Goal: Task Accomplishment & Management: Complete application form

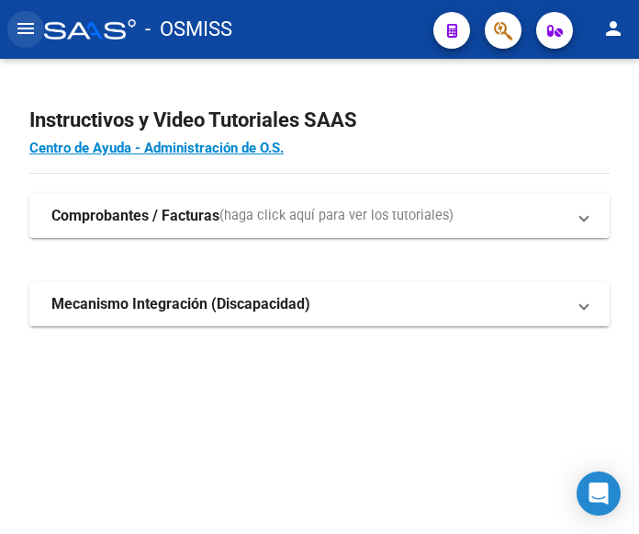
click at [25, 30] on mat-icon "menu" at bounding box center [26, 28] width 22 height 22
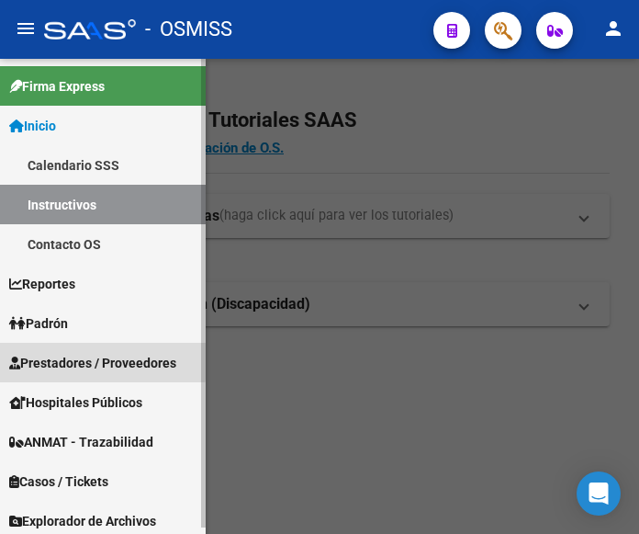
click at [67, 357] on span "Prestadores / Proveedores" at bounding box center [92, 363] width 167 height 20
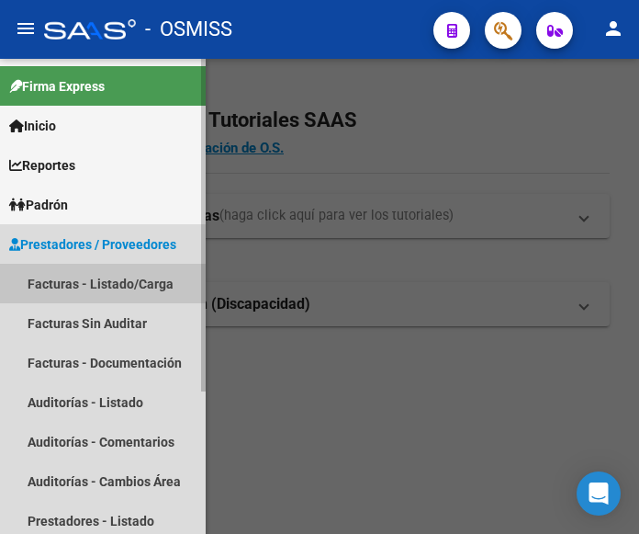
click at [83, 281] on link "Facturas - Listado/Carga" at bounding box center [103, 284] width 206 height 40
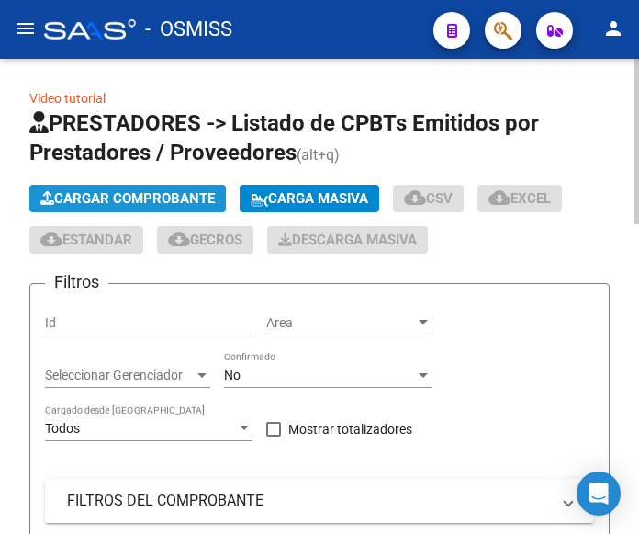
click at [152, 194] on span "Cargar Comprobante" at bounding box center [127, 198] width 175 height 17
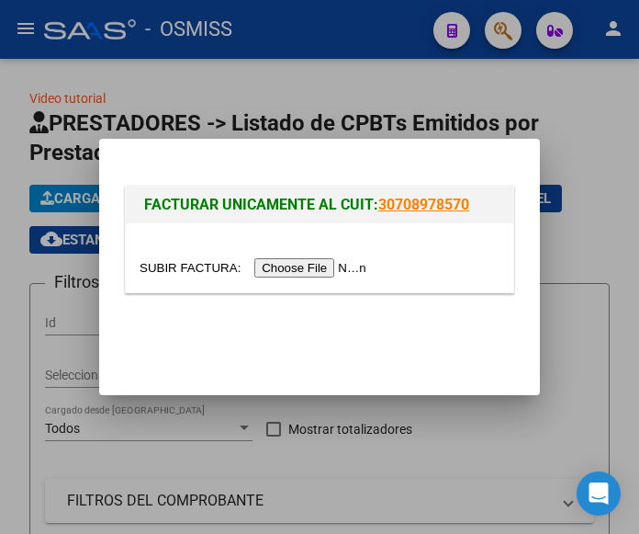
click at [311, 275] on input "file" at bounding box center [256, 267] width 232 height 19
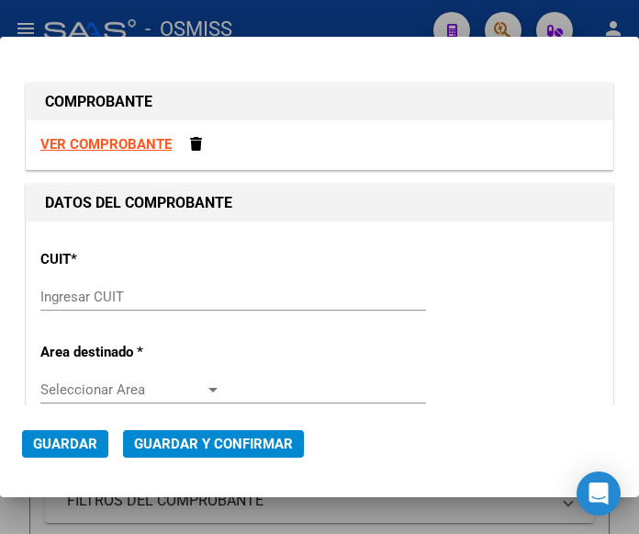
click at [95, 302] on input "Ingresar CUIT" at bounding box center [130, 296] width 181 height 17
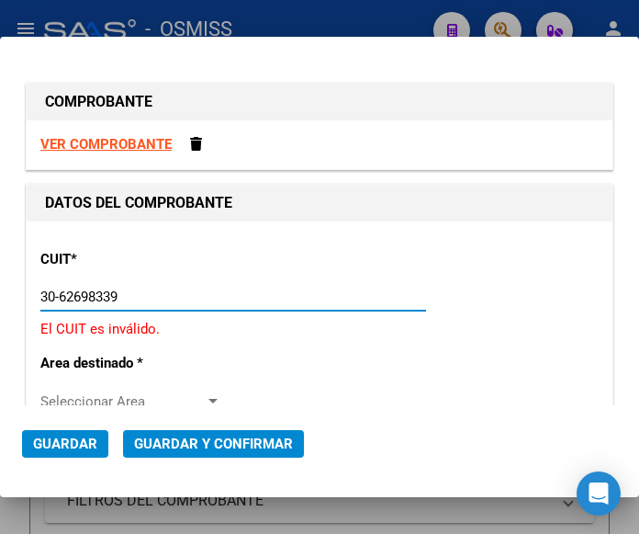
type input "30-62698339-8"
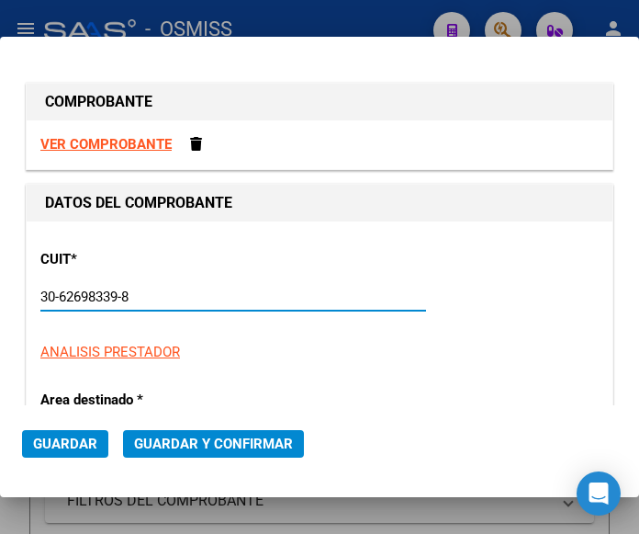
type input "160"
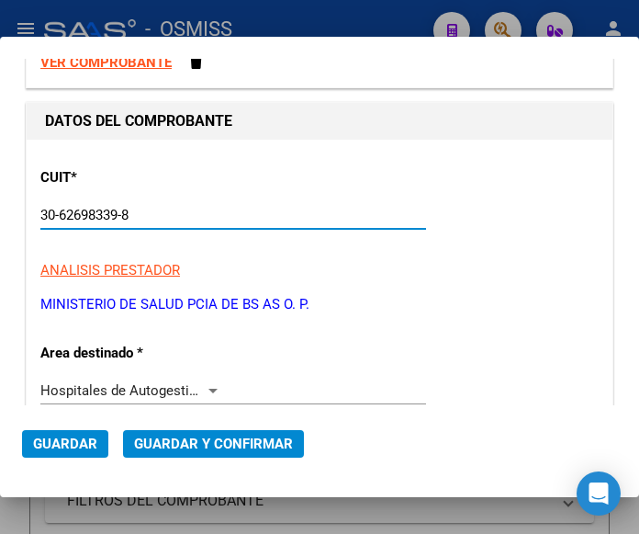
scroll to position [184, 0]
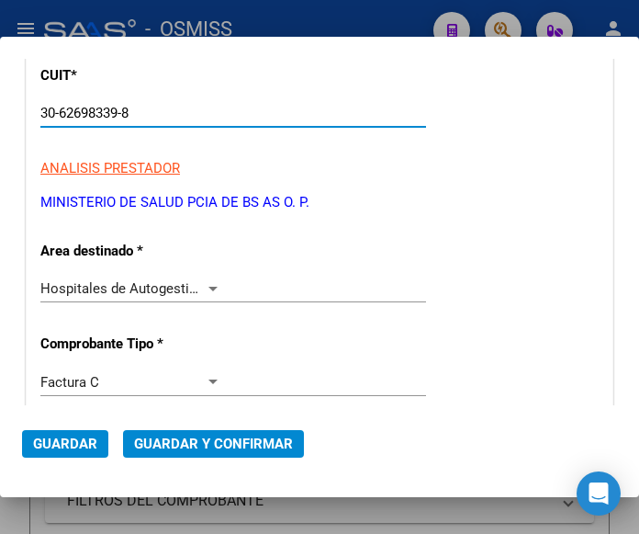
type input "30-62698339-8"
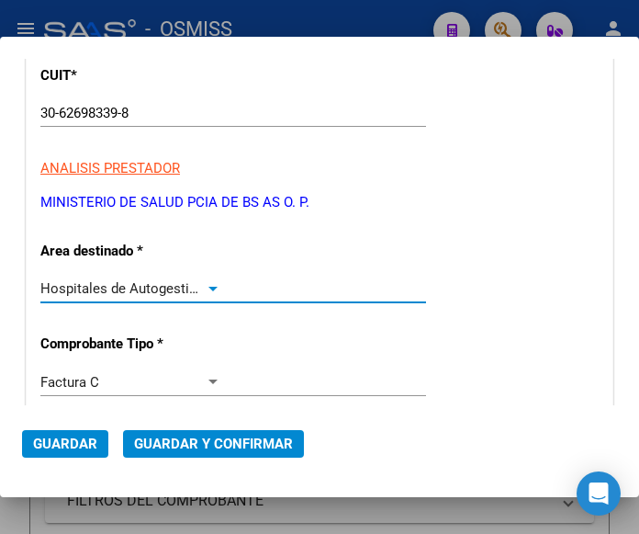
click at [205, 281] on div at bounding box center [213, 288] width 17 height 15
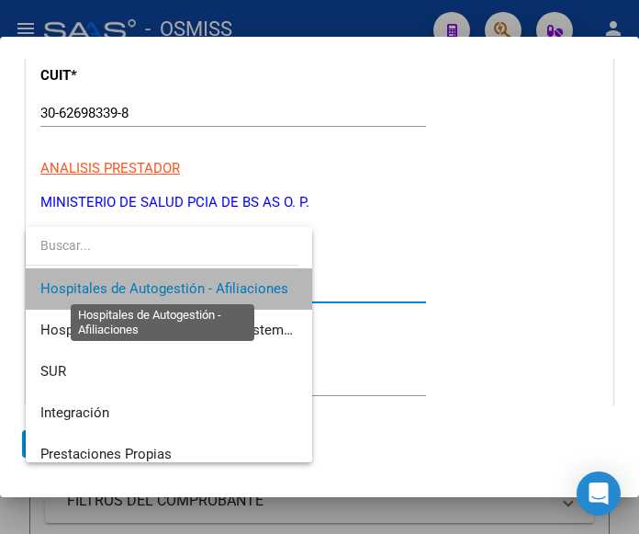
click at [204, 281] on span "Hospitales de Autogestión - Afiliaciones" at bounding box center [164, 288] width 248 height 17
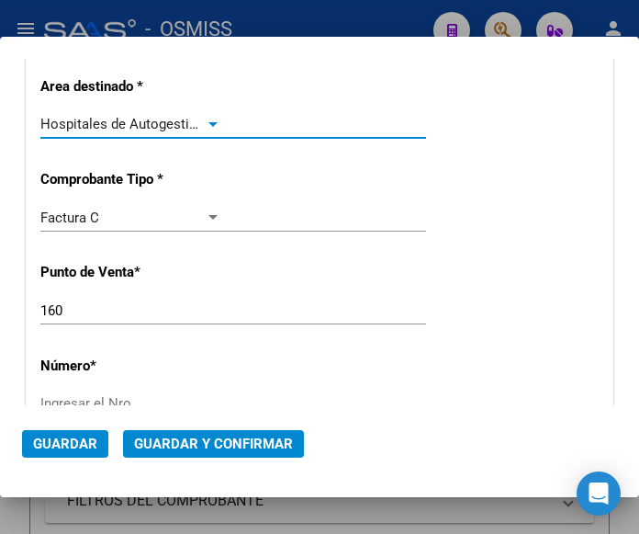
scroll to position [367, 0]
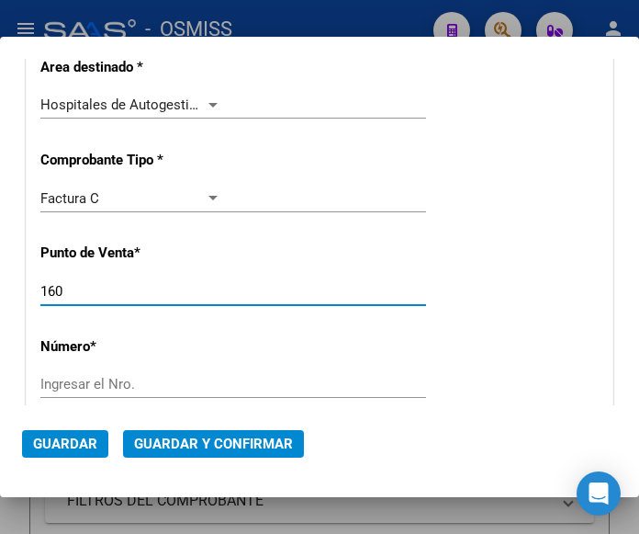
click at [75, 294] on input "160" at bounding box center [130, 291] width 181 height 17
type input "146"
click at [100, 385] on input "Ingresar el Nro." at bounding box center [130, 384] width 181 height 17
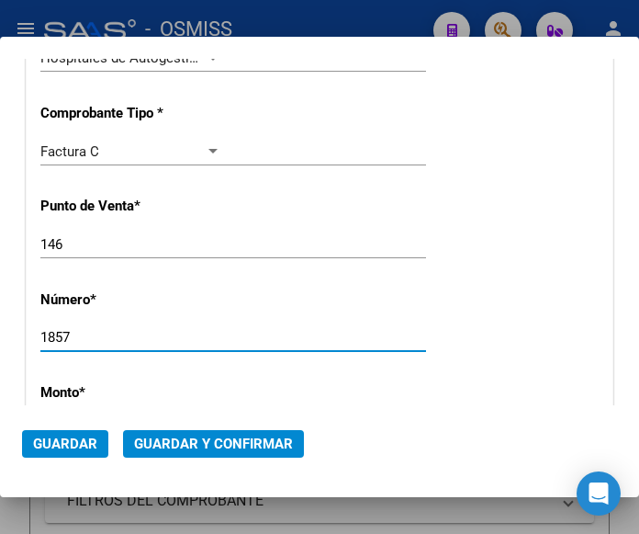
scroll to position [459, 0]
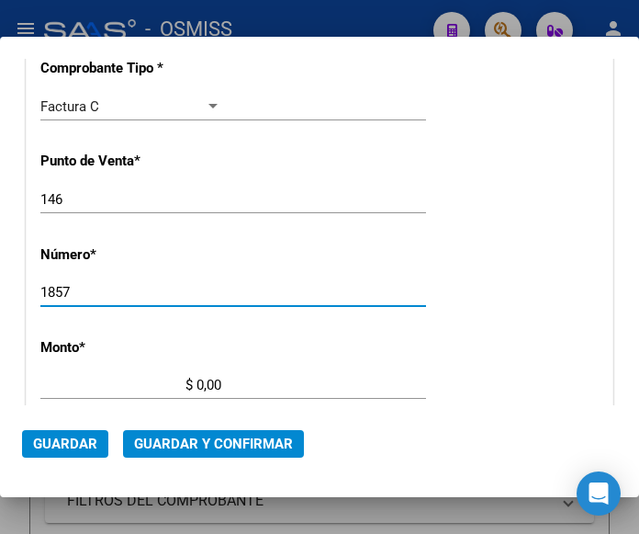
type input "1857"
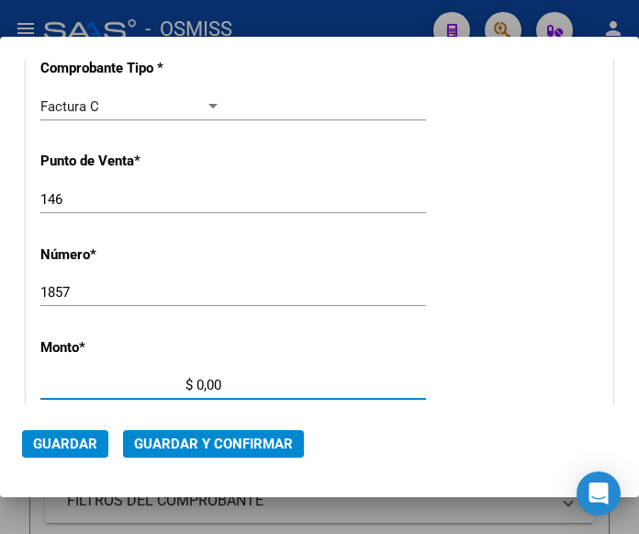
click at [198, 379] on input "$ 0,00" at bounding box center [130, 385] width 181 height 17
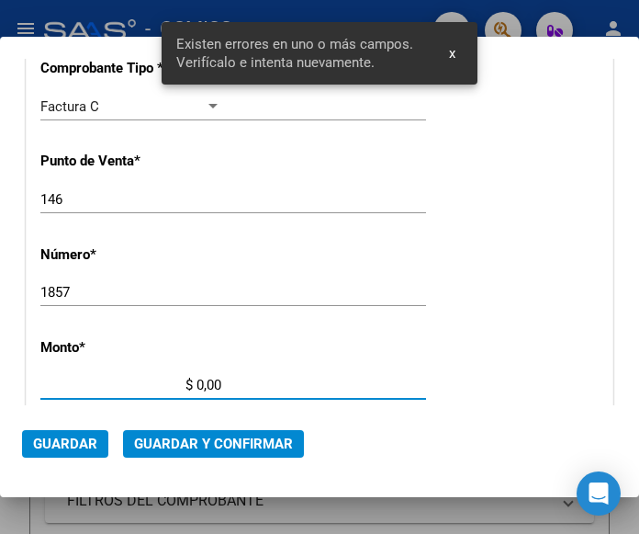
scroll to position [604, 0]
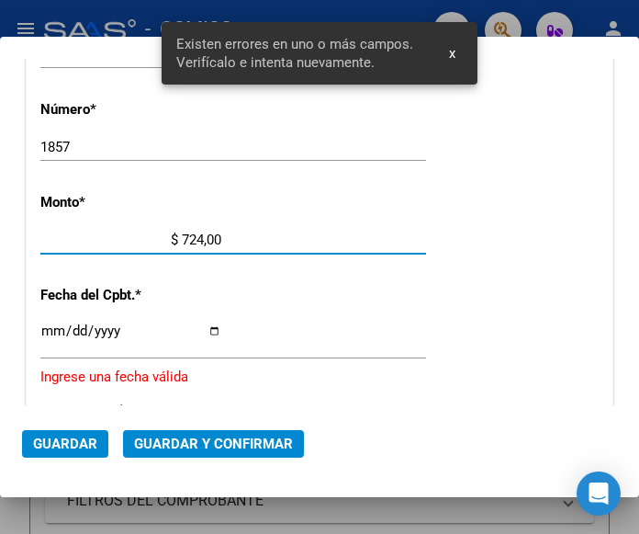
type input "$ 7.244,00"
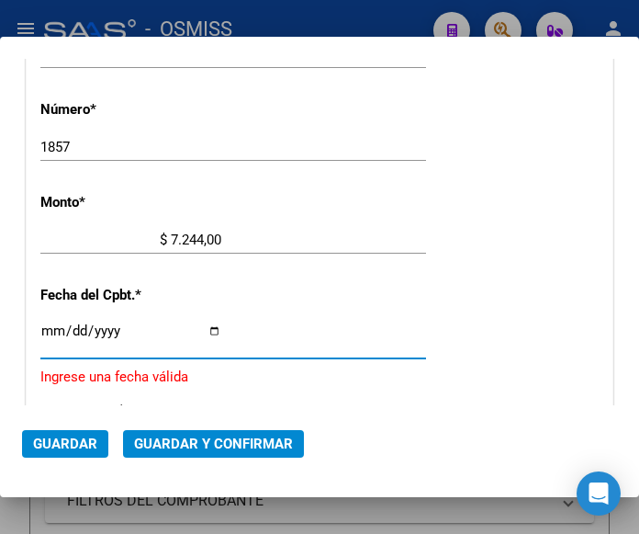
click at [48, 330] on input "Ingresar la fecha" at bounding box center [130, 337] width 181 height 29
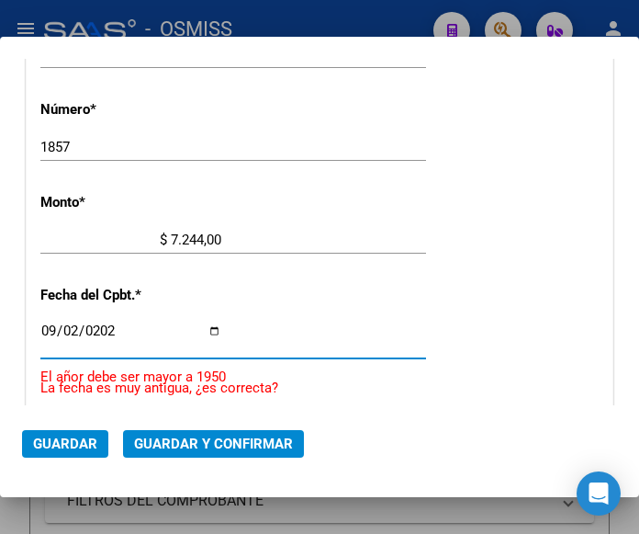
type input "2025-09-02"
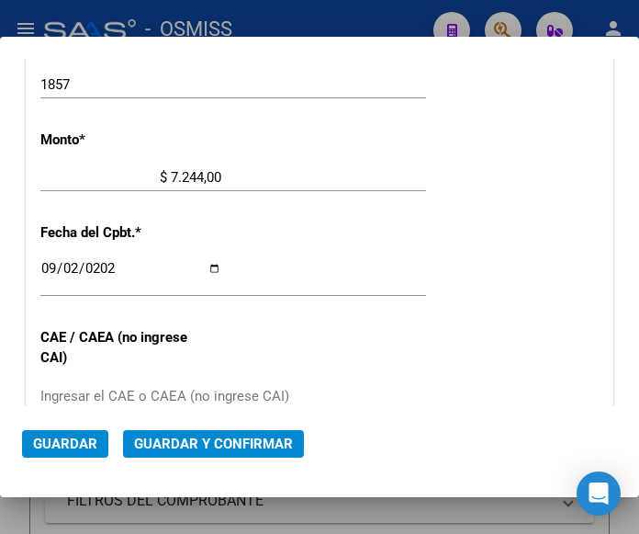
scroll to position [696, 0]
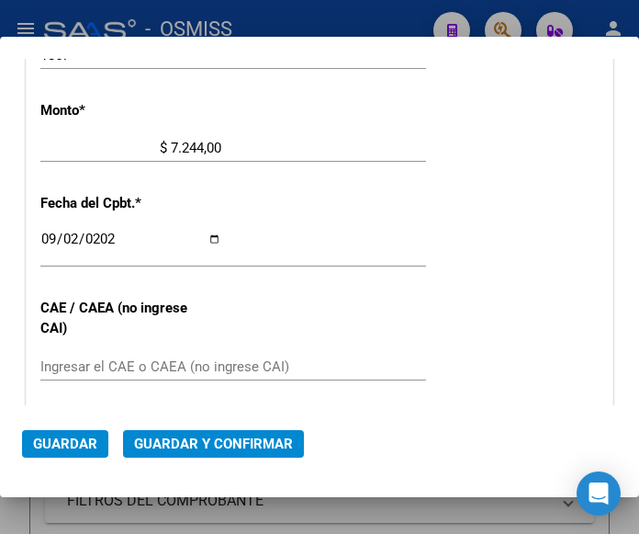
click at [116, 358] on input "Ingresar el CAE o CAEA (no ingrese CAI)" at bounding box center [130, 366] width 181 height 17
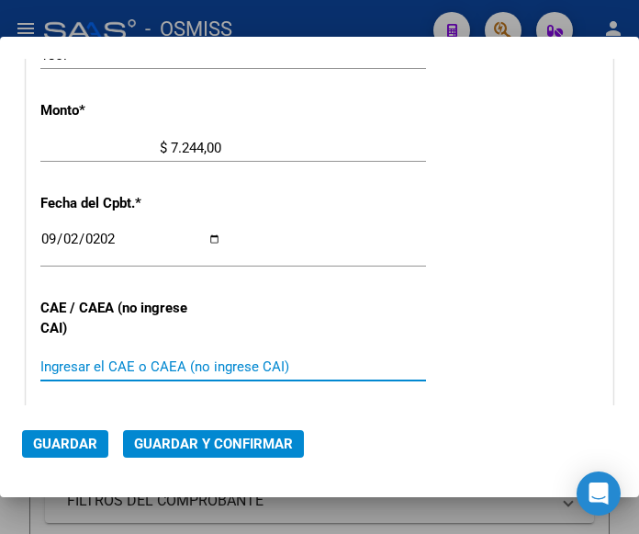
click at [116, 369] on input "Ingresar el CAE o CAEA (no ingrese CAI)" at bounding box center [130, 366] width 181 height 17
type input "75358522573886"
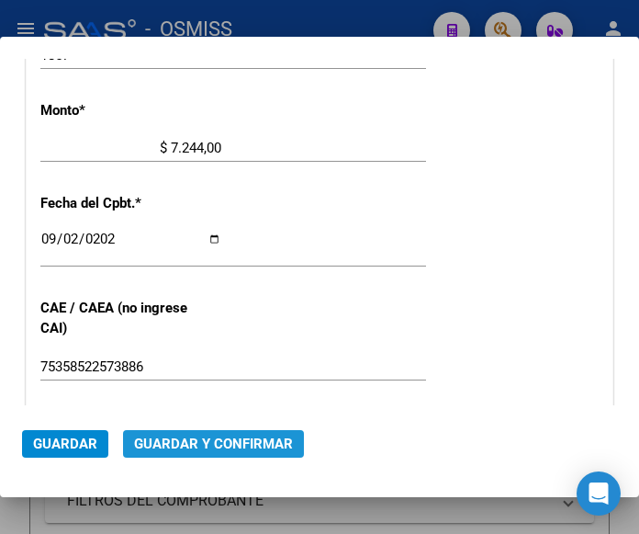
click at [220, 454] on button "Guardar y Confirmar" at bounding box center [213, 444] width 181 height 28
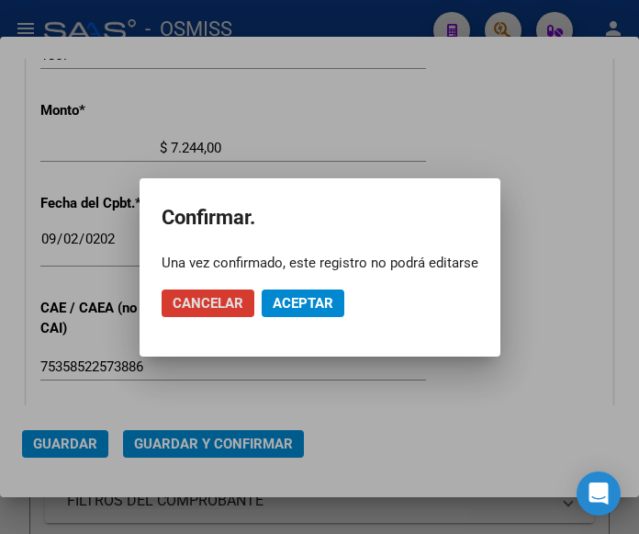
click at [304, 301] on span "Aceptar" at bounding box center [303, 303] width 61 height 17
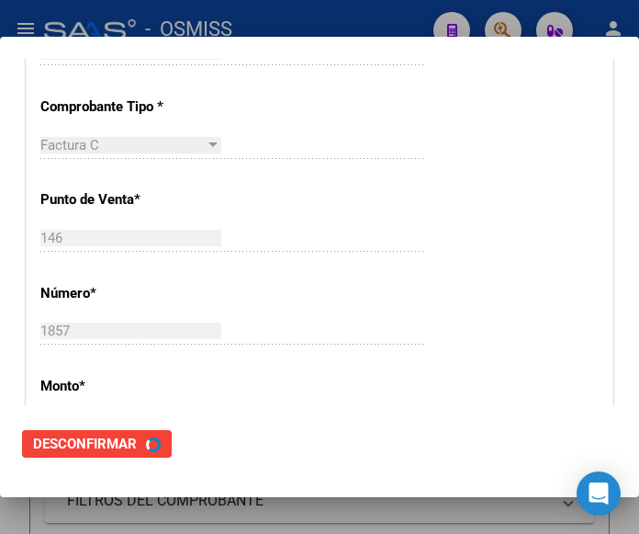
scroll to position [0, 0]
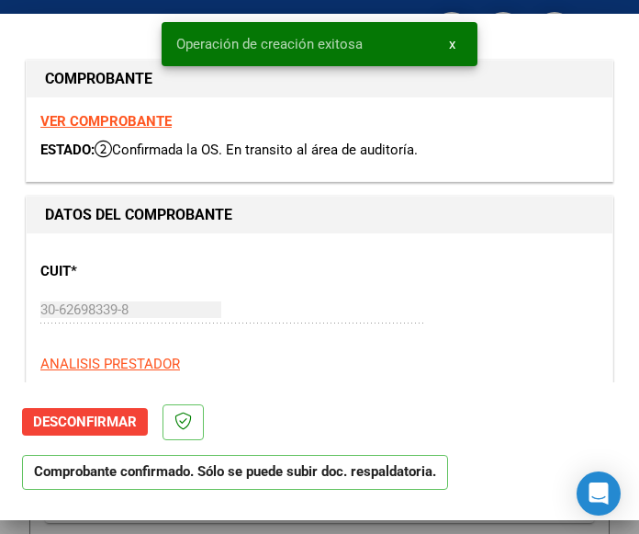
type input "2025-11-01"
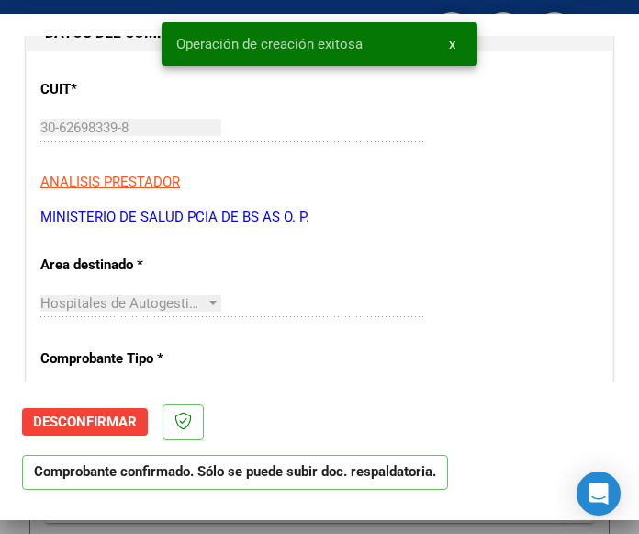
scroll to position [184, 0]
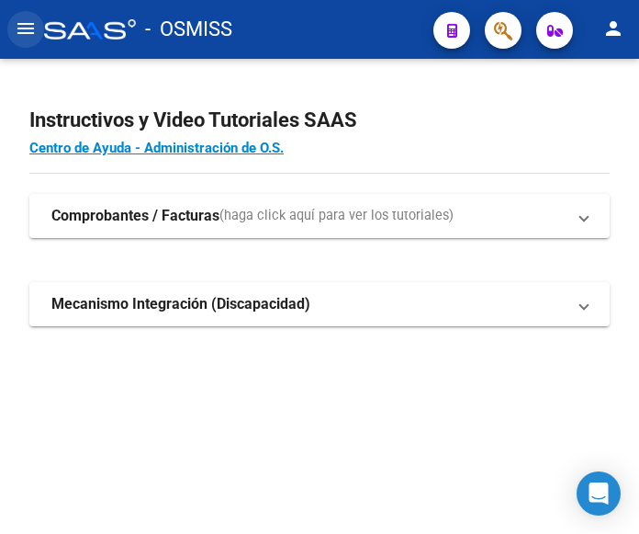
click at [22, 29] on mat-icon "menu" at bounding box center [26, 28] width 22 height 22
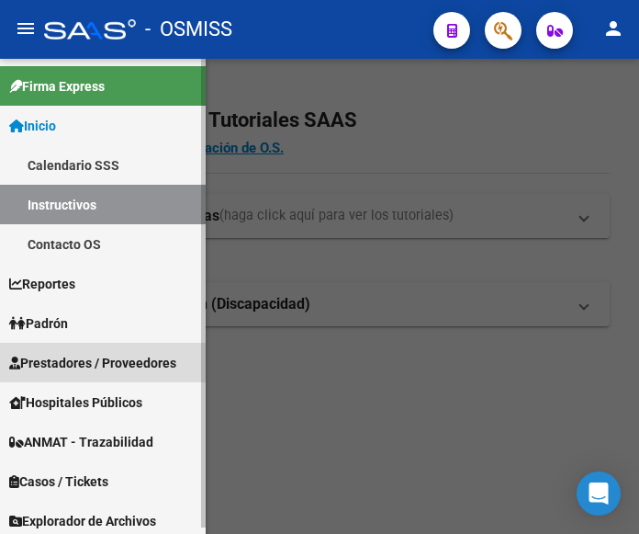
click at [101, 367] on span "Prestadores / Proveedores" at bounding box center [92, 363] width 167 height 20
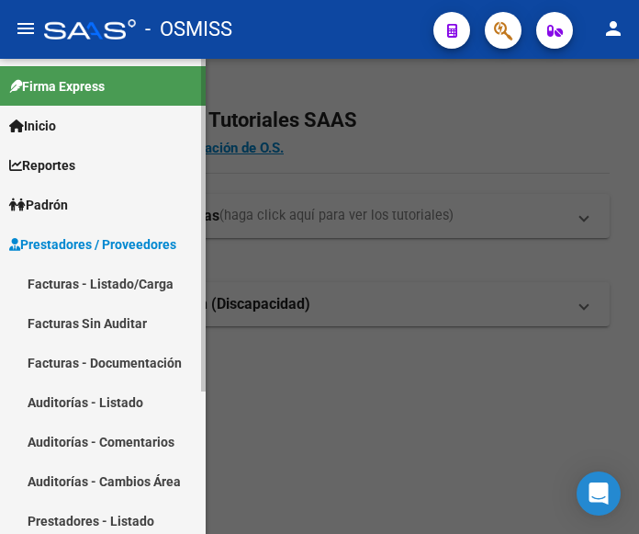
click at [104, 274] on link "Facturas - Listado/Carga" at bounding box center [103, 284] width 206 height 40
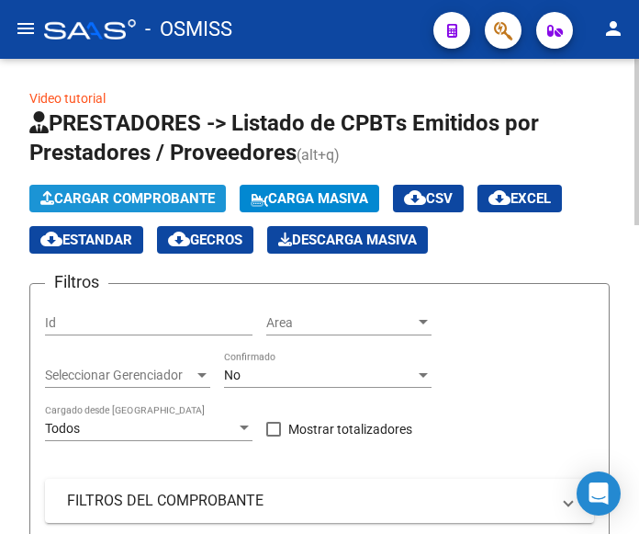
click at [166, 193] on span "Cargar Comprobante" at bounding box center [127, 198] width 175 height 17
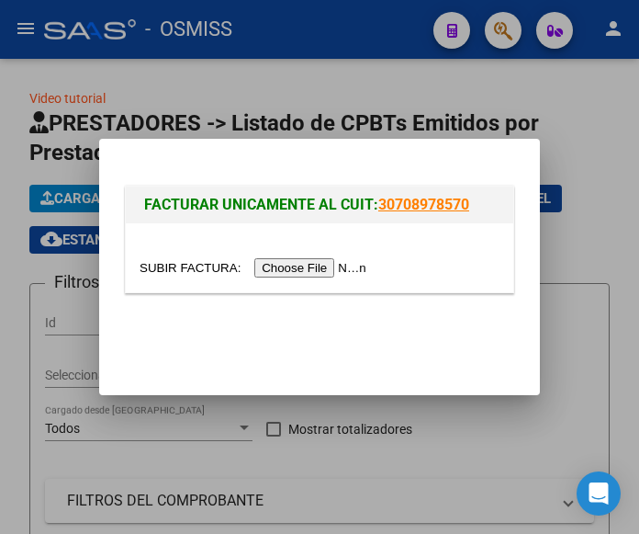
click at [311, 273] on input "file" at bounding box center [256, 267] width 232 height 19
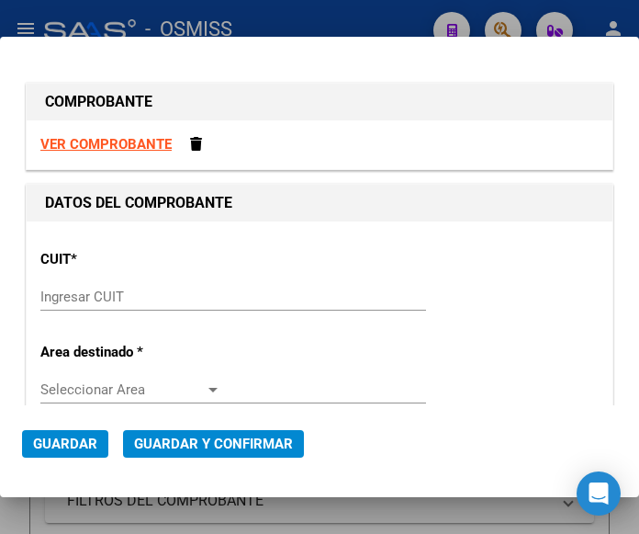
click at [101, 294] on input "Ingresar CUIT" at bounding box center [130, 296] width 181 height 17
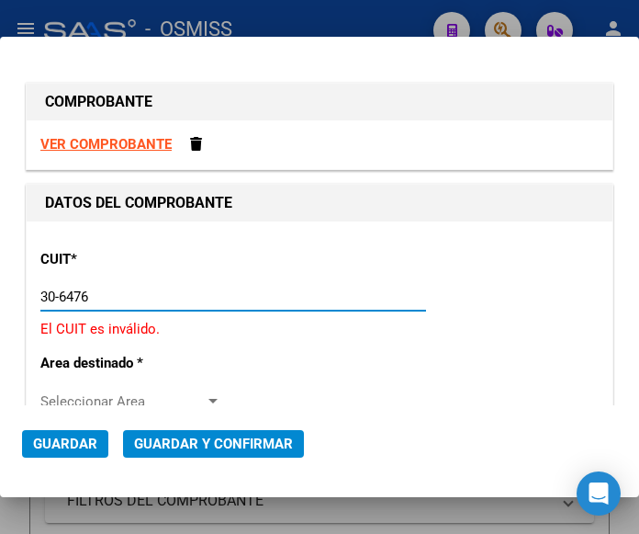
click at [111, 299] on input "30-6476" at bounding box center [130, 296] width 181 height 17
type input "30-64761194-6"
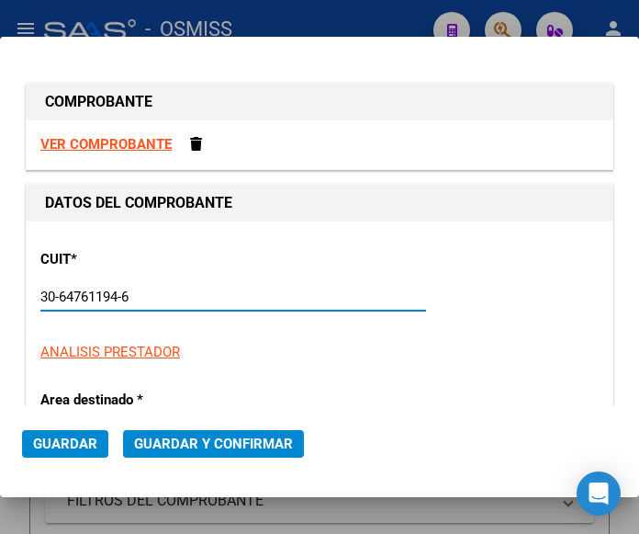
type input "1"
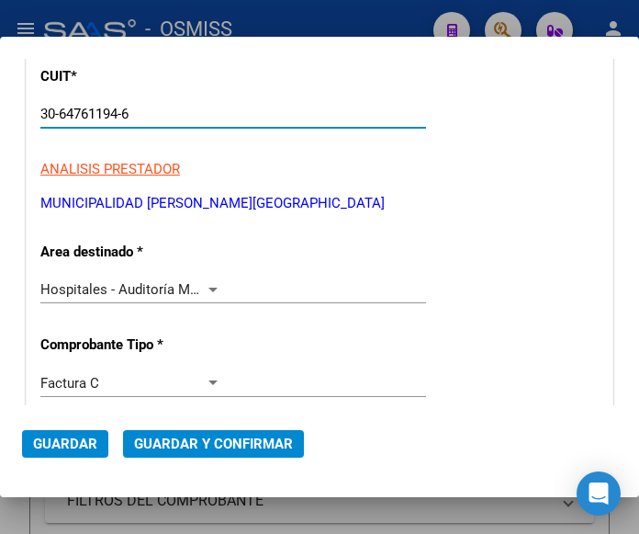
scroll to position [184, 0]
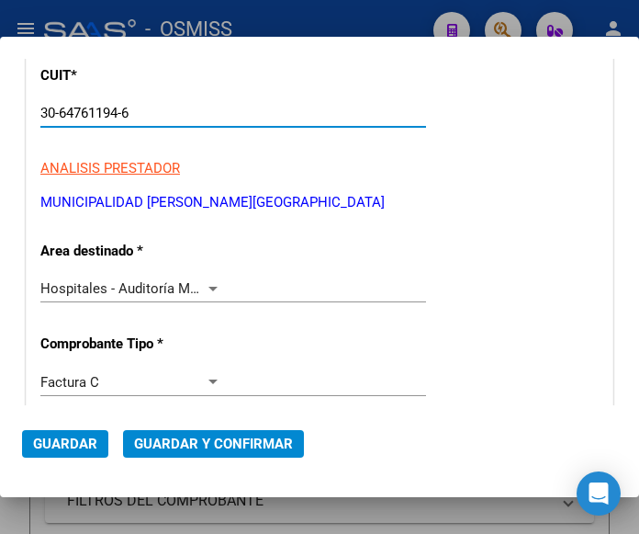
type input "30-64761194-6"
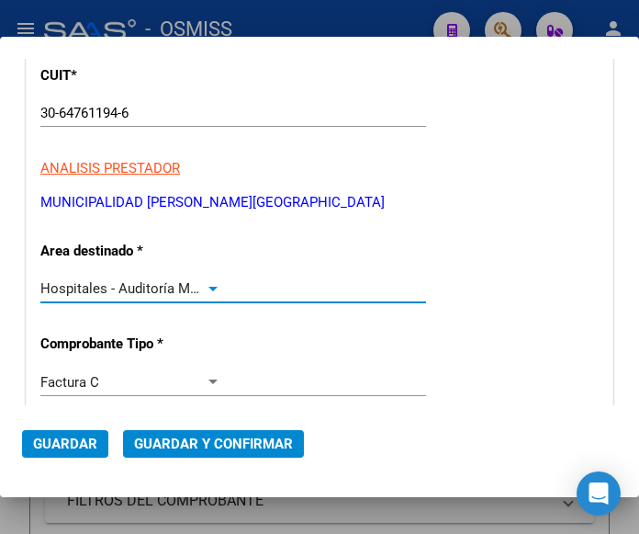
click at [209, 288] on div at bounding box center [213, 289] width 9 height 5
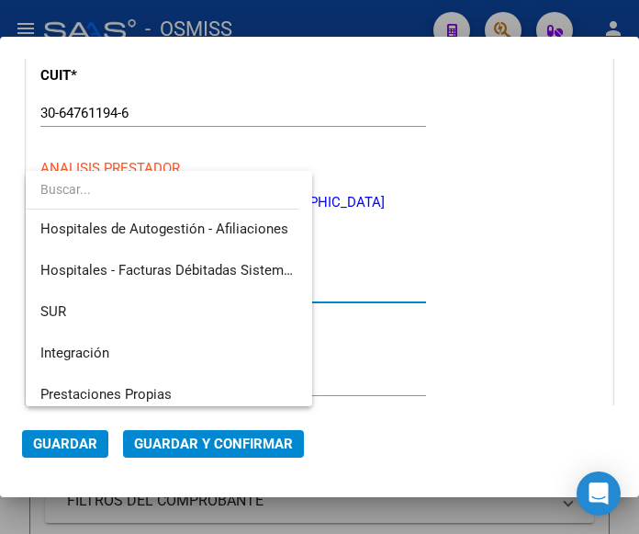
scroll to position [0, 0]
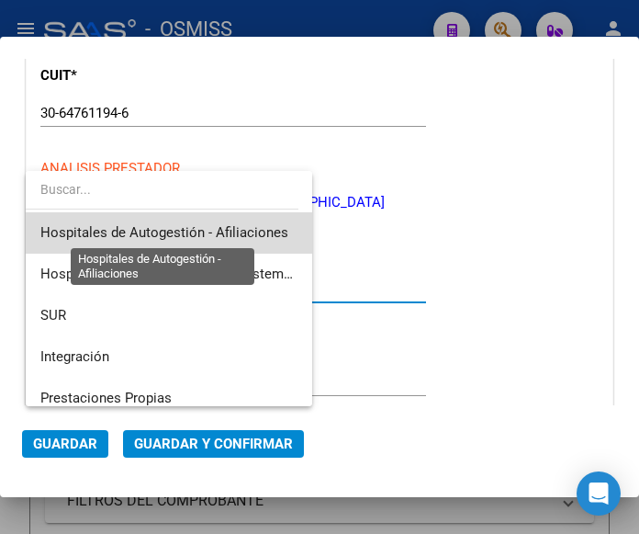
click at [186, 225] on span "Hospitales de Autogestión - Afiliaciones" at bounding box center [164, 232] width 248 height 17
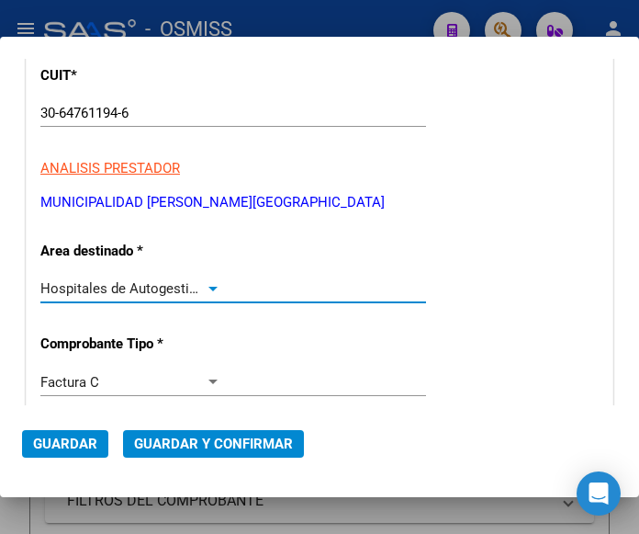
click at [205, 284] on div at bounding box center [213, 288] width 17 height 15
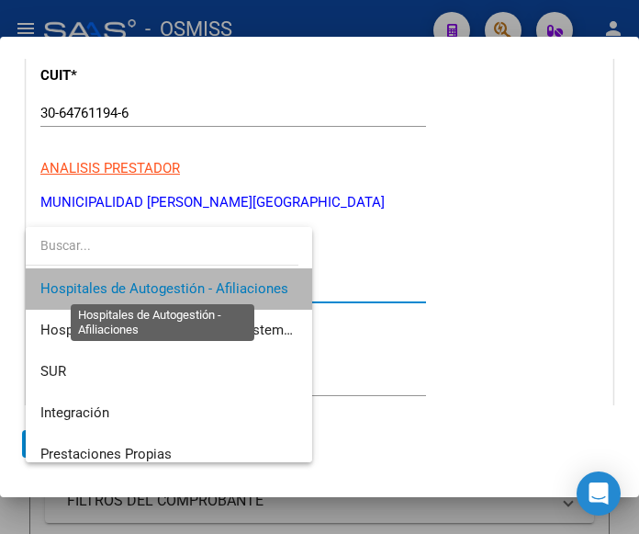
click at [200, 284] on span "Hospitales de Autogestión - Afiliaciones" at bounding box center [164, 288] width 248 height 17
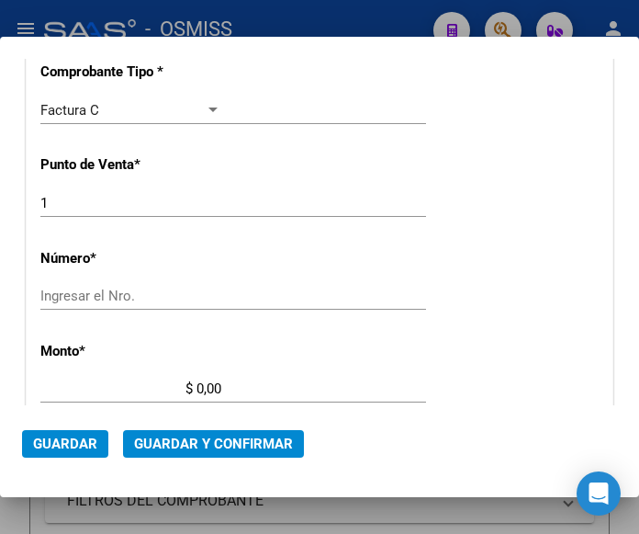
scroll to position [459, 0]
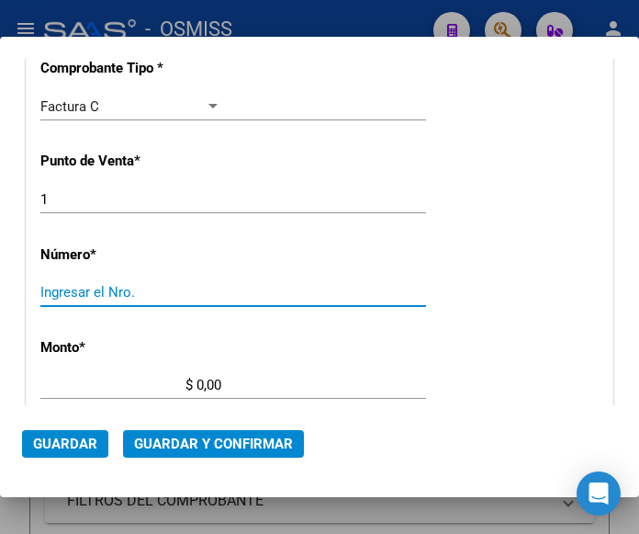
click at [95, 291] on input "Ingresar el Nro." at bounding box center [130, 292] width 181 height 17
type input "3843"
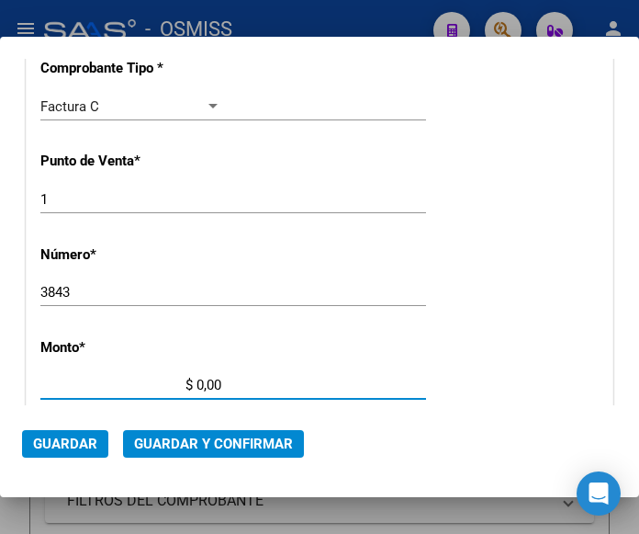
click at [198, 382] on input "$ 0,00" at bounding box center [130, 385] width 181 height 17
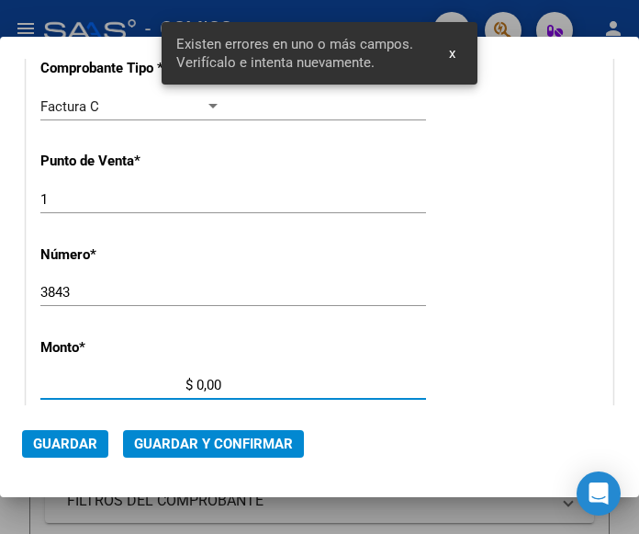
scroll to position [604, 0]
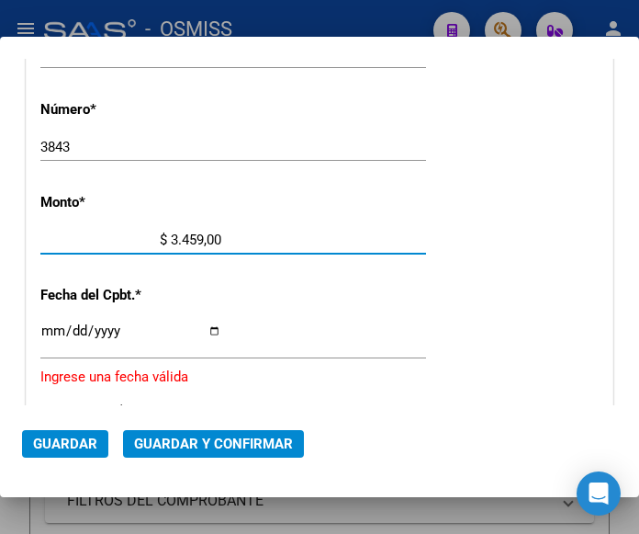
type input "$ 34.590,00"
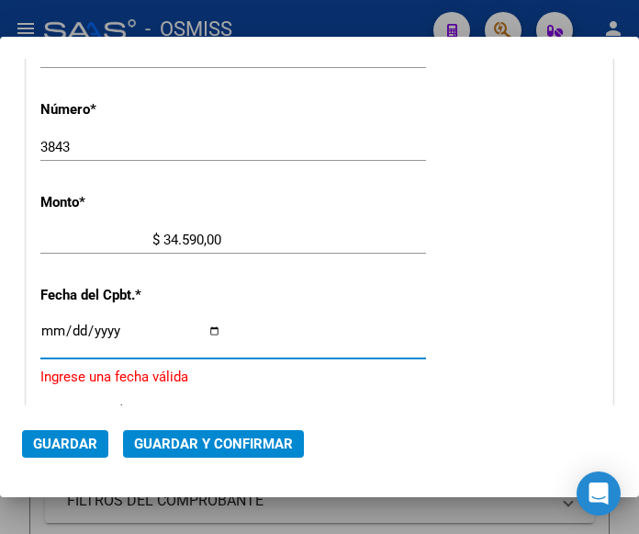
click at [48, 326] on input "Ingresar la fecha" at bounding box center [130, 337] width 181 height 29
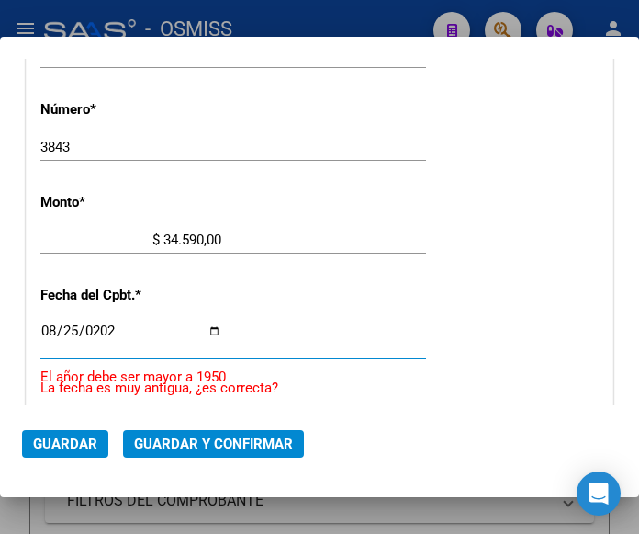
type input "2025-08-25"
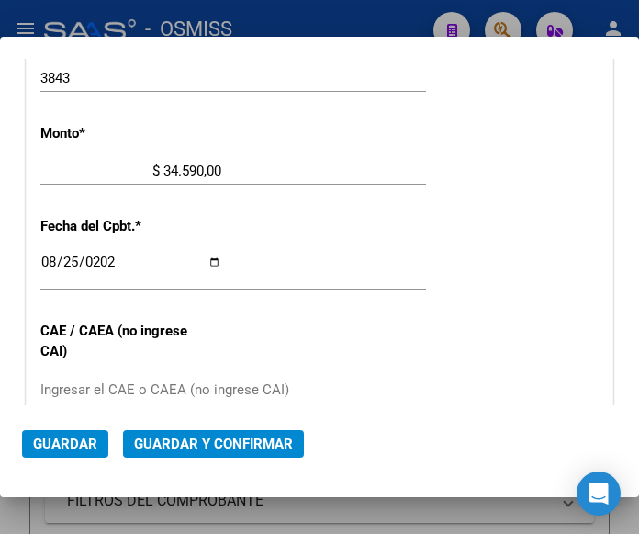
scroll to position [696, 0]
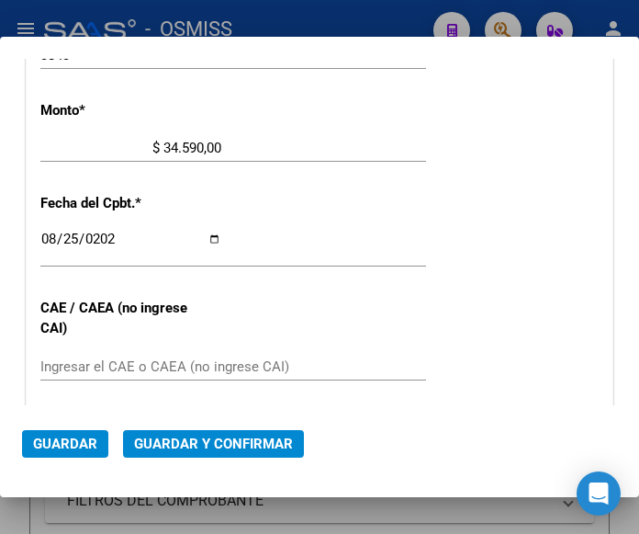
click at [105, 358] on input "Ingresar el CAE o CAEA (no ingrese CAI)" at bounding box center [130, 366] width 181 height 17
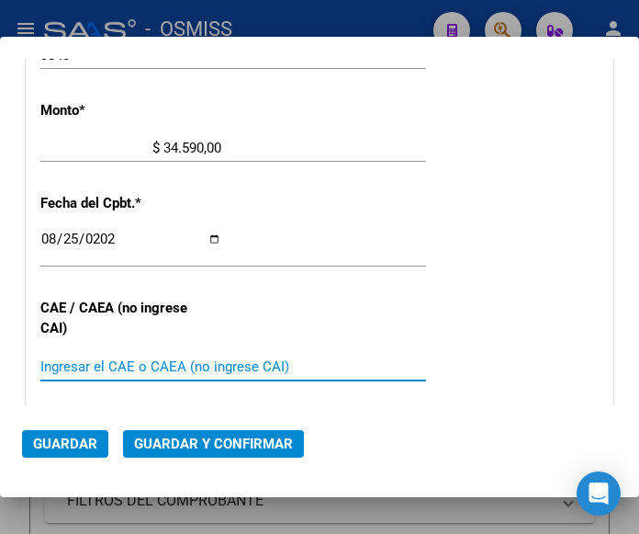
click at [76, 367] on input "Ingresar el CAE o CAEA (no ingrese CAI)" at bounding box center [130, 366] width 181 height 17
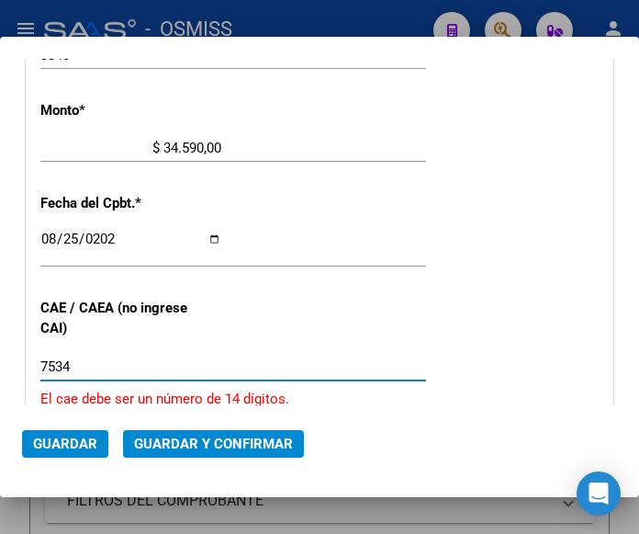
click at [73, 367] on input "7534" at bounding box center [130, 366] width 181 height 17
click at [87, 363] on input "753464" at bounding box center [130, 366] width 181 height 17
type input "75346494702379"
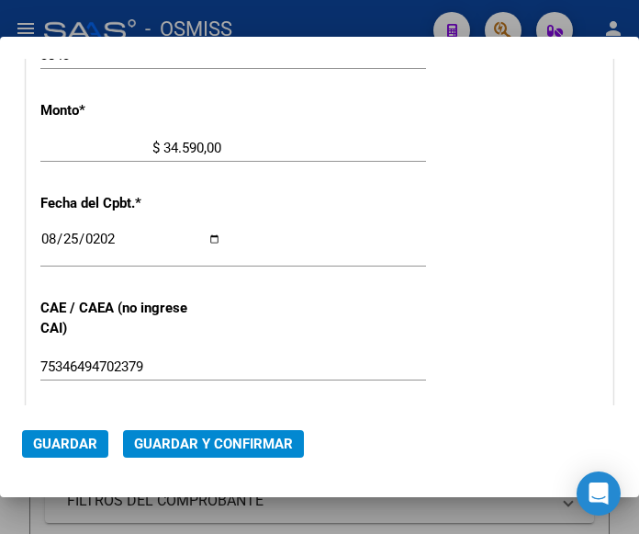
click at [418, 108] on div "CUIT * 30-64761194-6 Ingresar CUIT ANALISIS PRESTADOR MUNICIPALIDAD DE ZARATE A…" at bounding box center [320, 186] width 586 height 1323
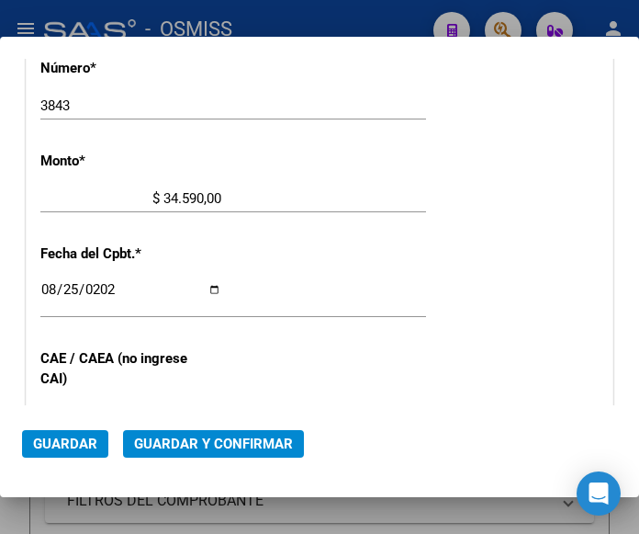
scroll to position [604, 0]
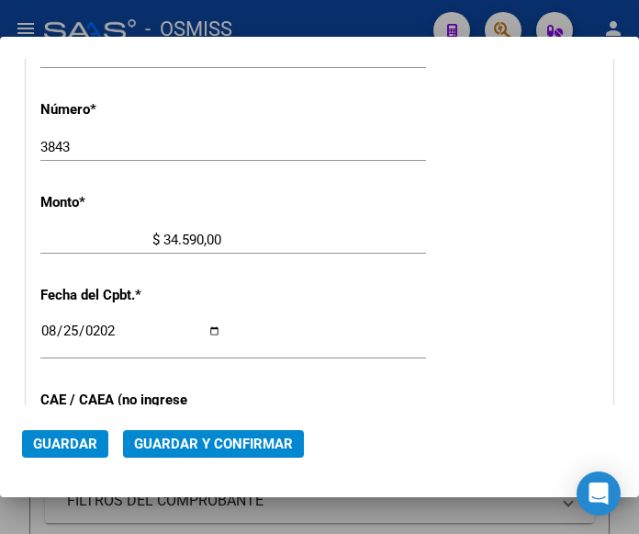
click at [360, 138] on div "3843 Ingresar el Nro." at bounding box center [233, 147] width 386 height 28
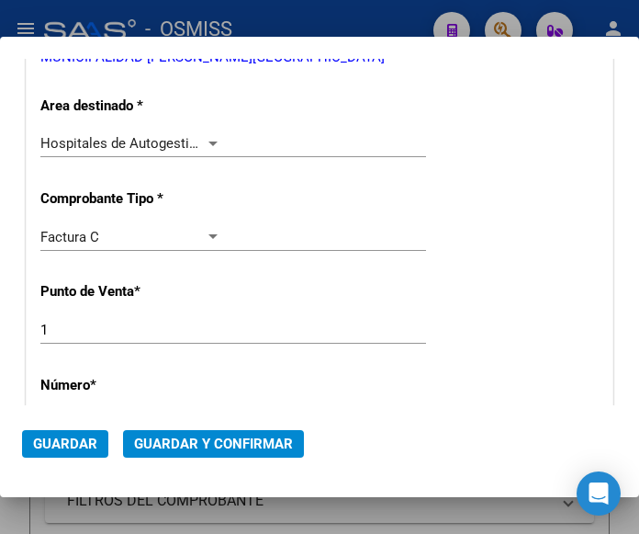
scroll to position [237, 0]
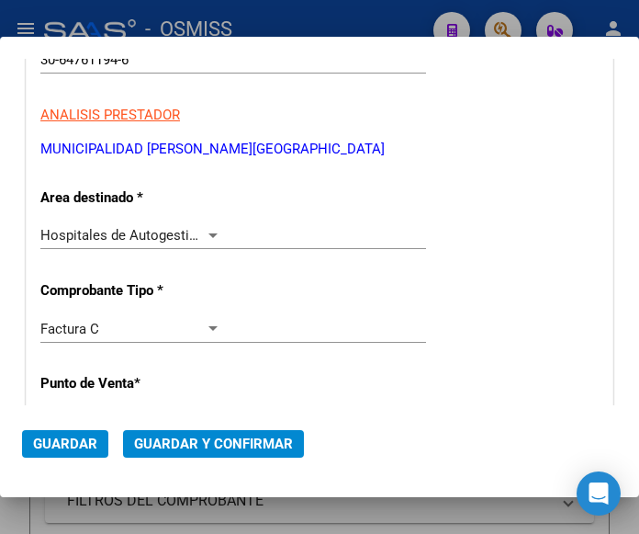
click at [209, 237] on div at bounding box center [213, 235] width 9 height 5
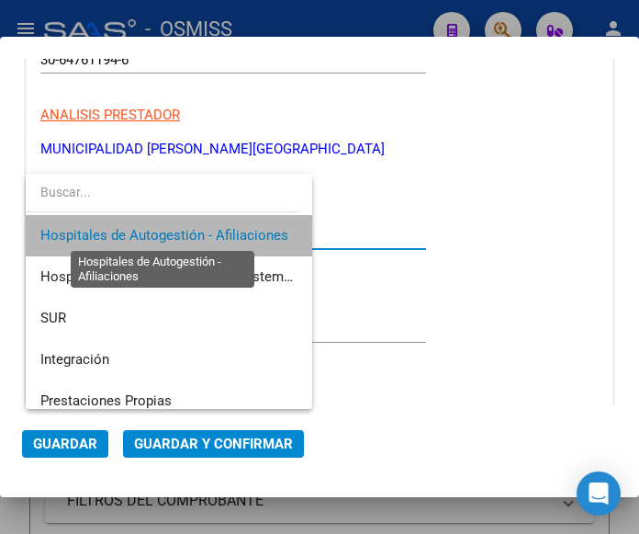
click at [207, 237] on span "Hospitales de Autogestión - Afiliaciones" at bounding box center [164, 235] width 248 height 17
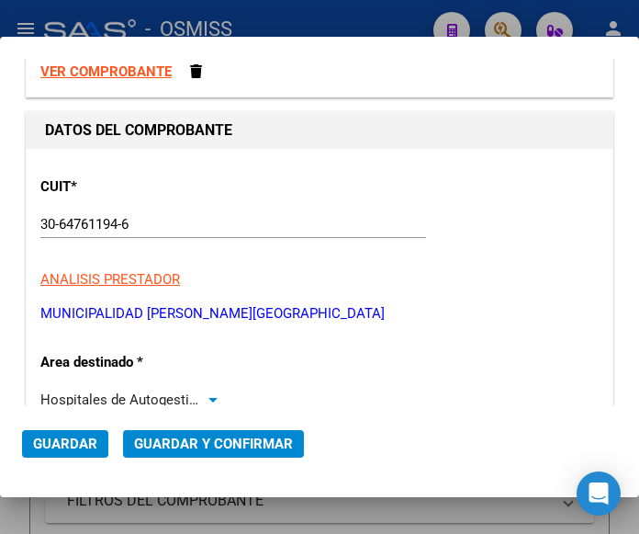
scroll to position [53, 0]
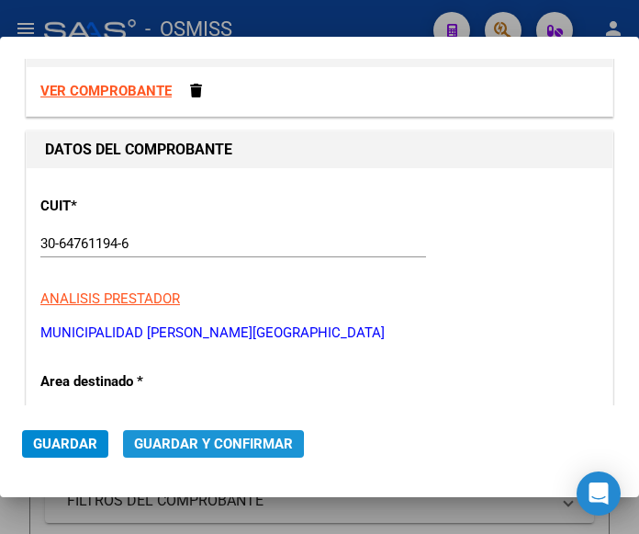
click at [209, 446] on span "Guardar y Confirmar" at bounding box center [213, 443] width 159 height 17
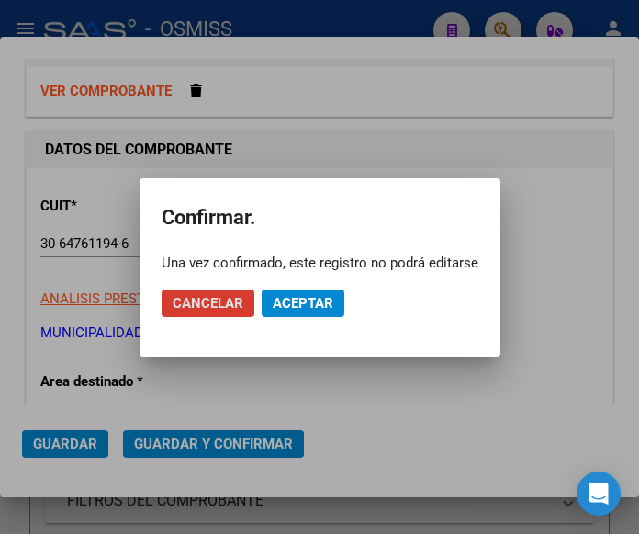
click at [299, 295] on span "Aceptar" at bounding box center [303, 303] width 61 height 17
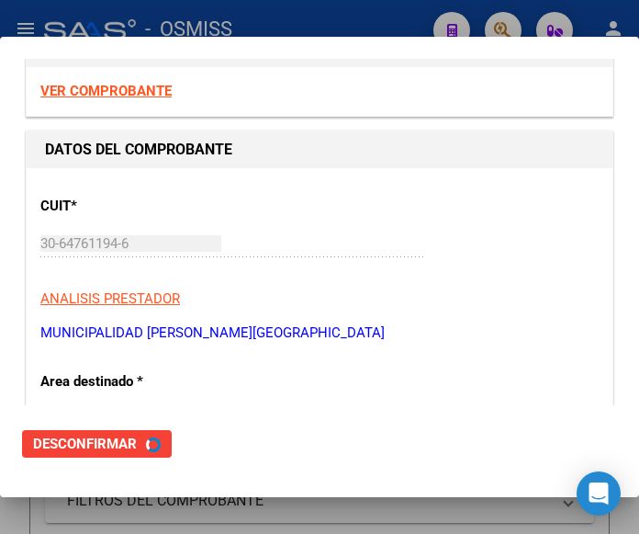
scroll to position [0, 0]
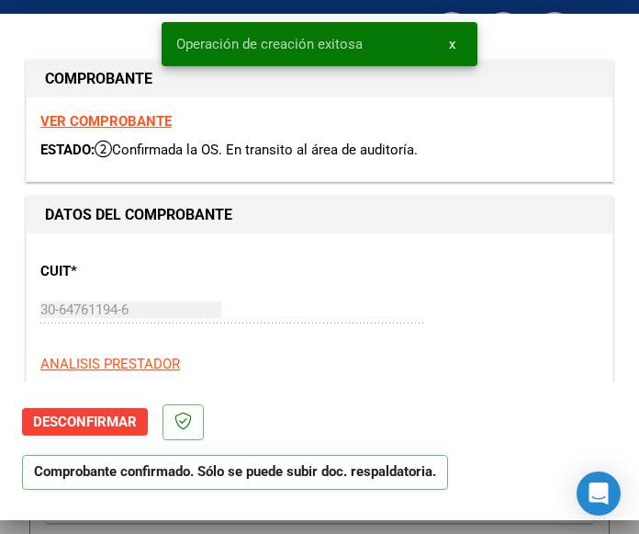
type input "2025-10-24"
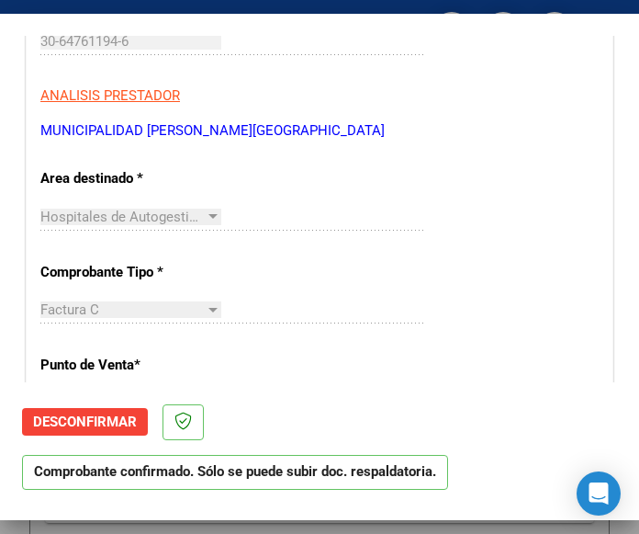
scroll to position [276, 0]
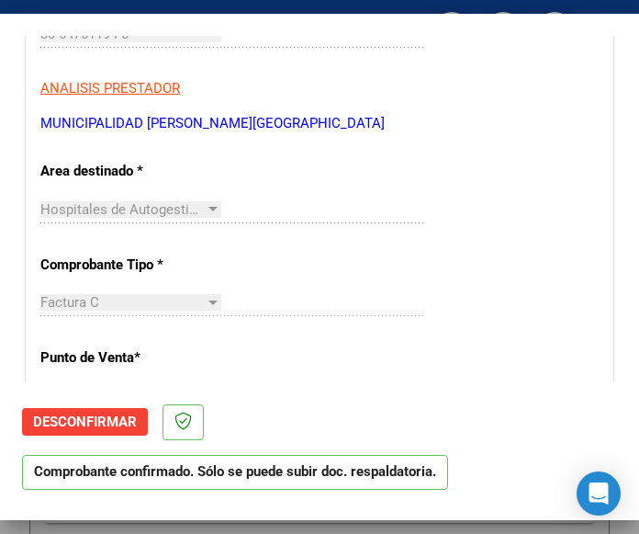
click at [277, 230] on div "Hospitales de Autogestión - Afiliaciones Seleccionar Area" at bounding box center [233, 218] width 386 height 45
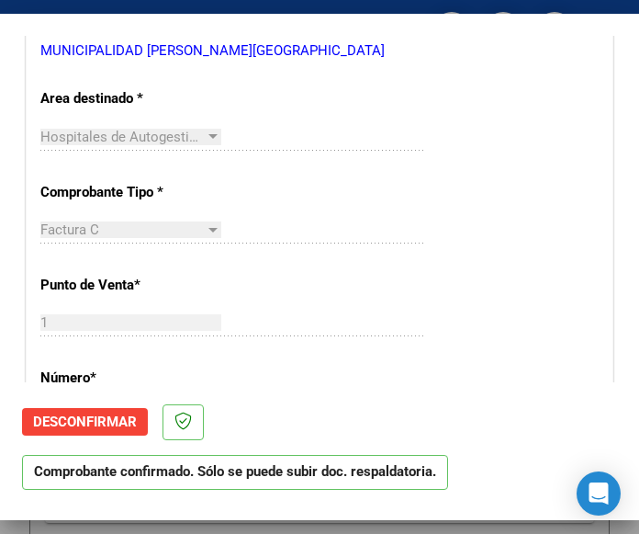
scroll to position [551, 0]
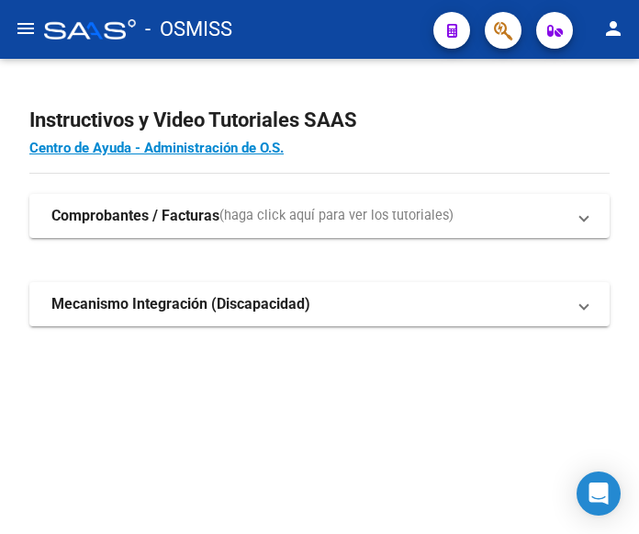
click at [25, 24] on mat-icon "menu" at bounding box center [26, 28] width 22 height 22
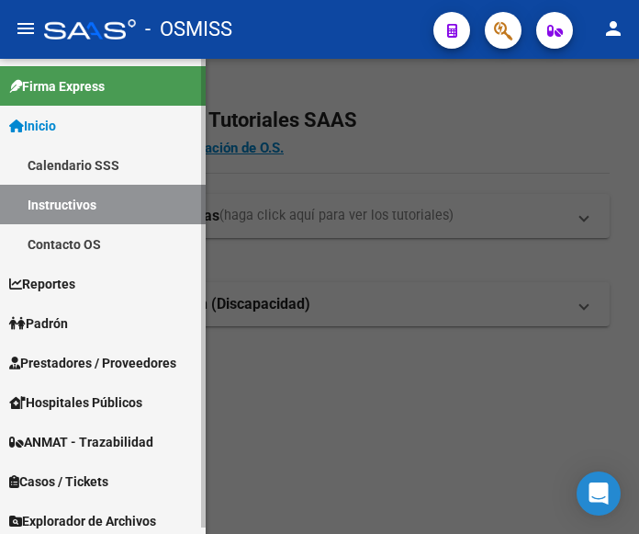
click at [45, 358] on span "Prestadores / Proveedores" at bounding box center [92, 363] width 167 height 20
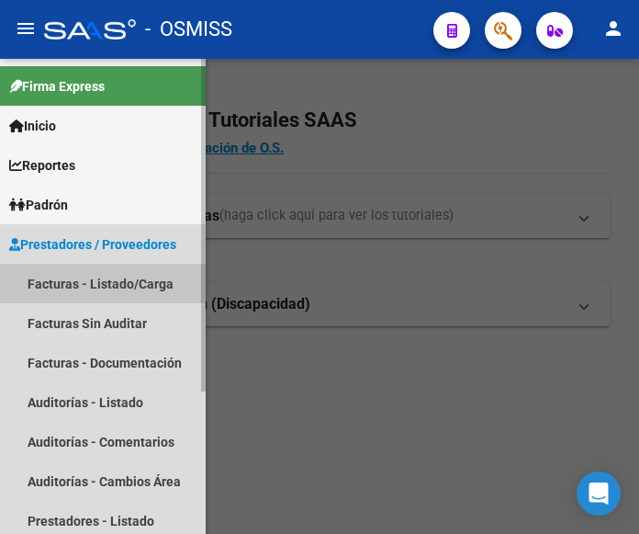
click at [98, 281] on link "Facturas - Listado/Carga" at bounding box center [103, 284] width 206 height 40
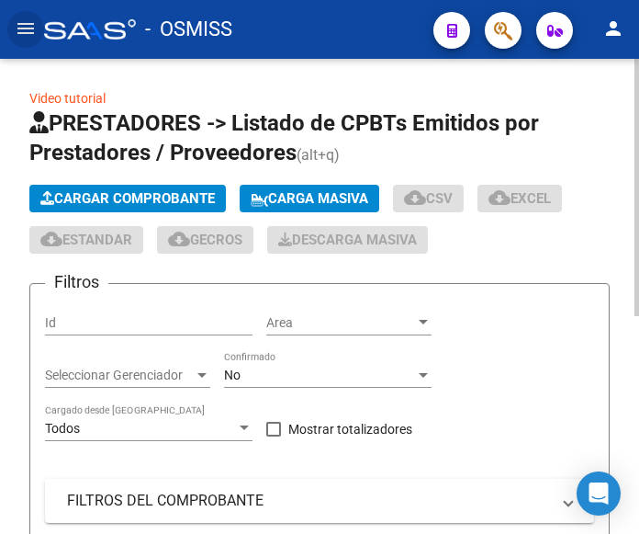
click at [129, 193] on span "Cargar Comprobante" at bounding box center [127, 198] width 175 height 17
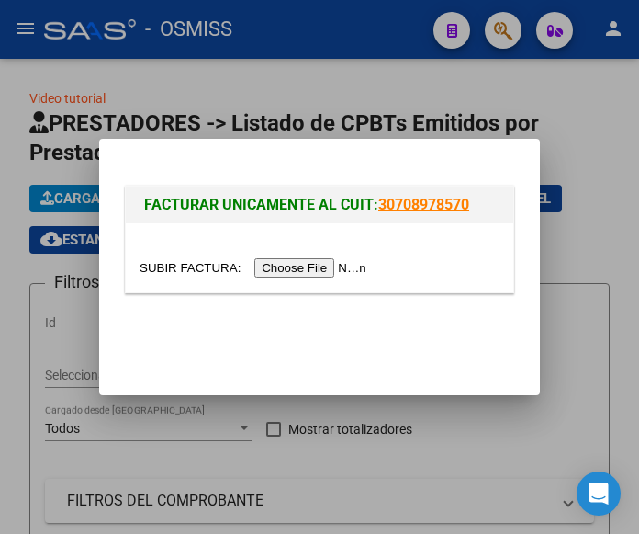
click at [304, 268] on input "file" at bounding box center [256, 267] width 232 height 19
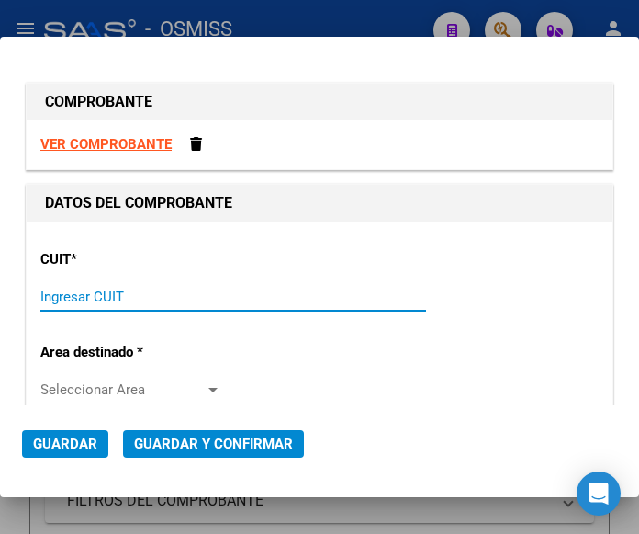
click at [62, 298] on input "Ingresar CUIT" at bounding box center [130, 296] width 181 height 17
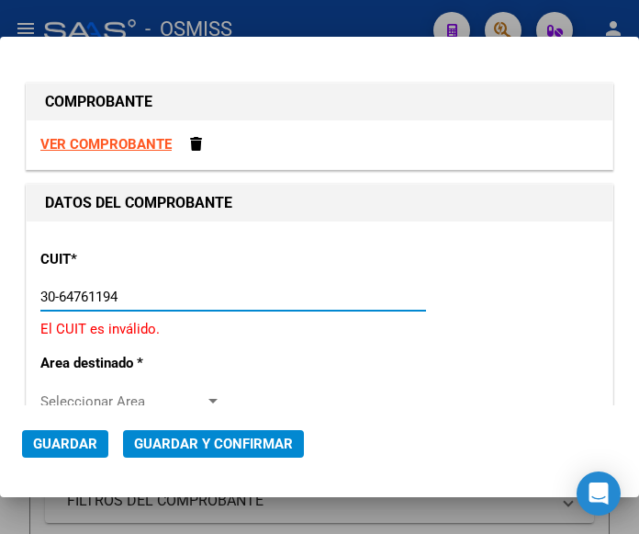
type input "30-64761194-6"
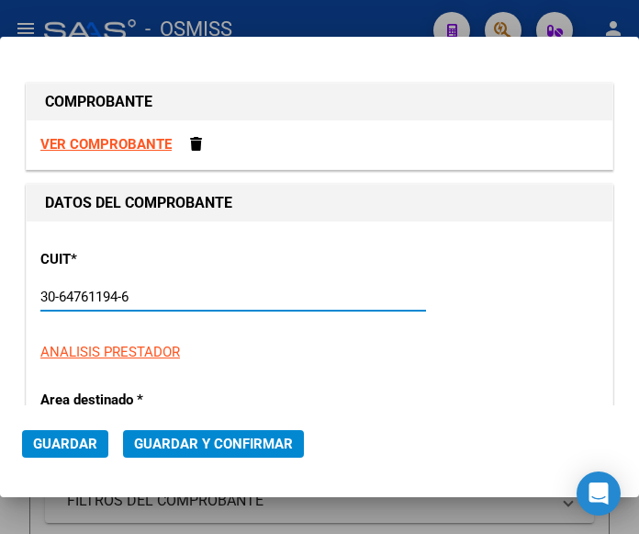
type input "1"
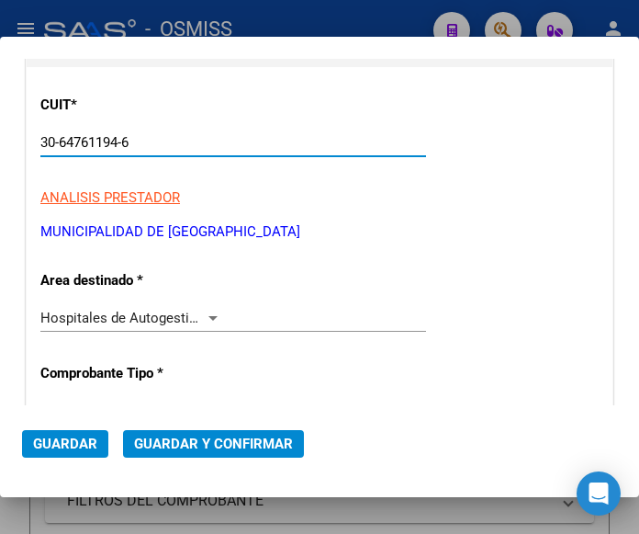
scroll to position [184, 0]
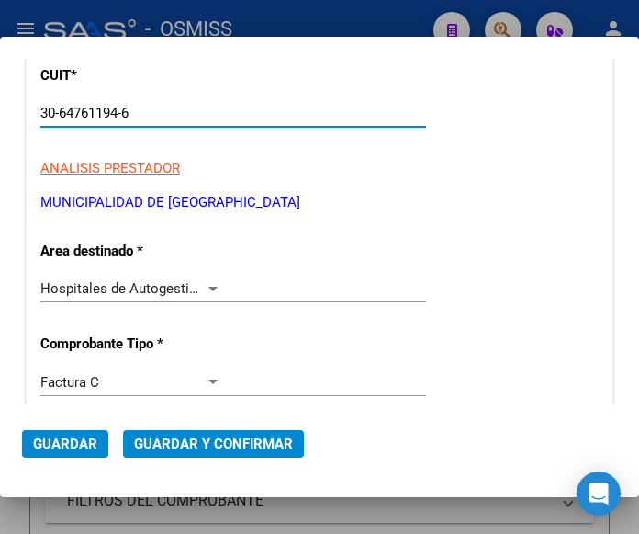
type input "30-64761194-6"
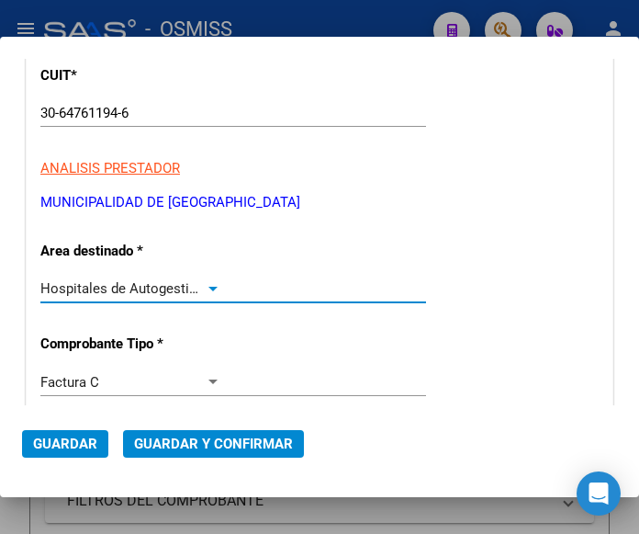
click at [209, 288] on div at bounding box center [213, 289] width 9 height 5
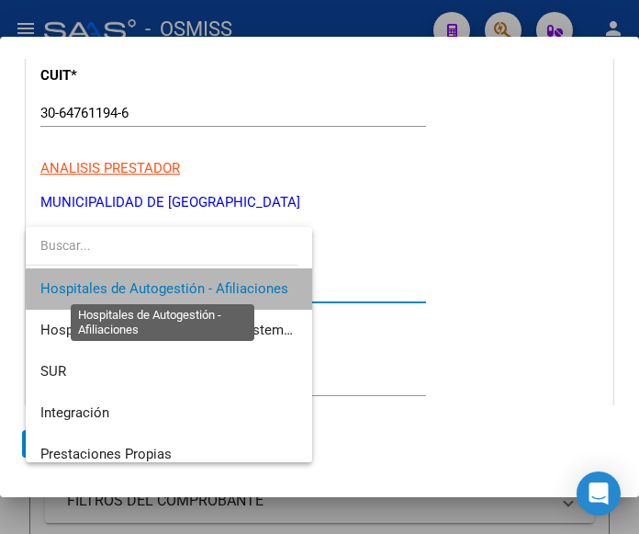
click at [205, 288] on span "Hospitales de Autogestión - Afiliaciones" at bounding box center [164, 288] width 248 height 17
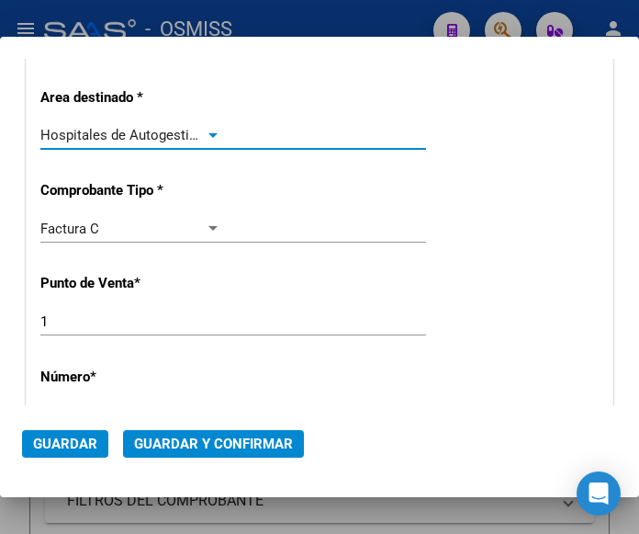
scroll to position [367, 0]
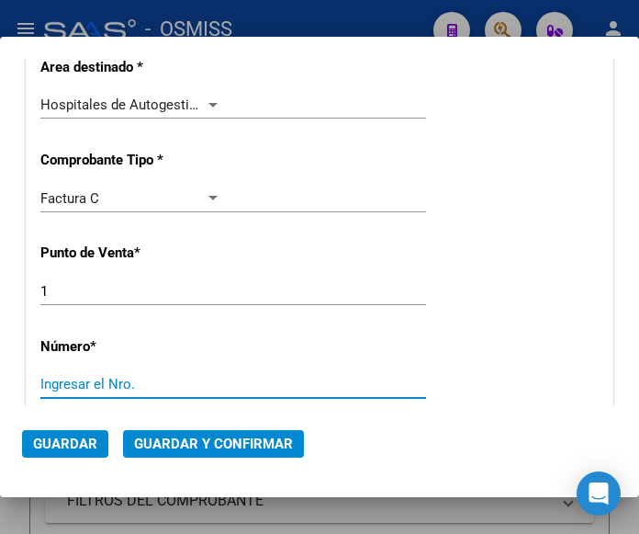
click at [70, 380] on input "Ingresar el Nro." at bounding box center [130, 384] width 181 height 17
type input "3841"
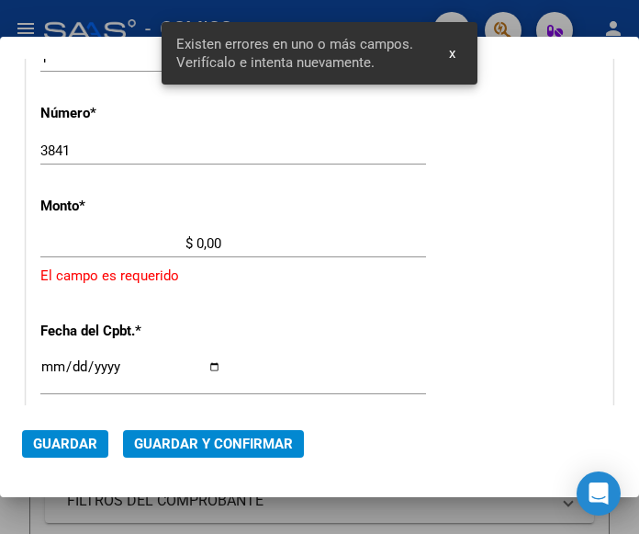
scroll to position [604, 0]
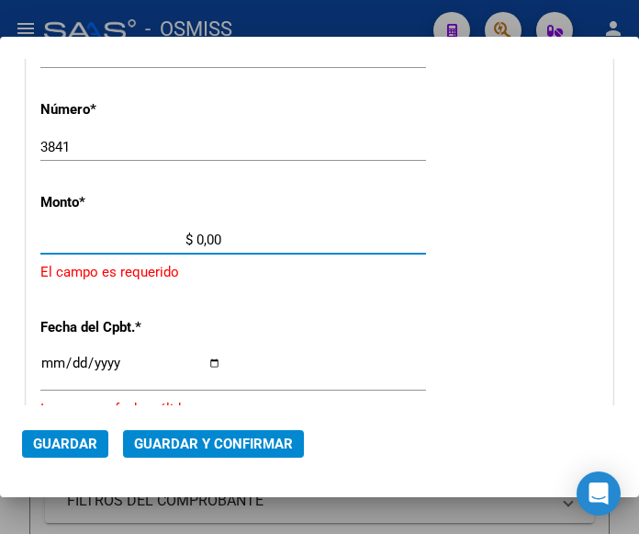
click at [197, 236] on input "$ 0,00" at bounding box center [130, 239] width 181 height 17
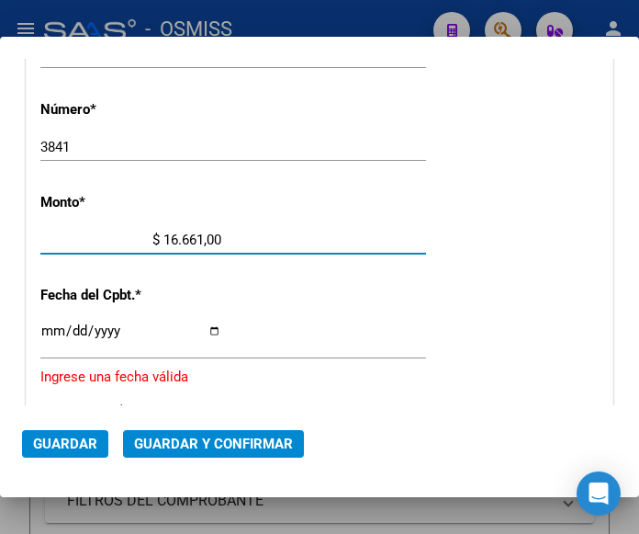
type input "$ 166.612,00"
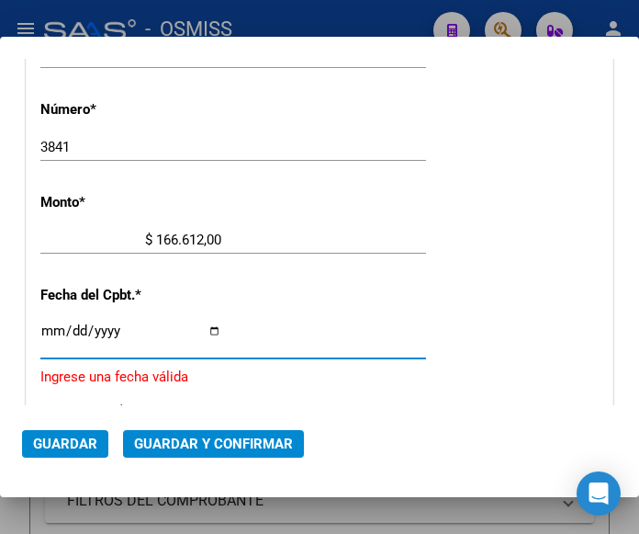
click at [49, 331] on input "Ingresar la fecha" at bounding box center [130, 337] width 181 height 29
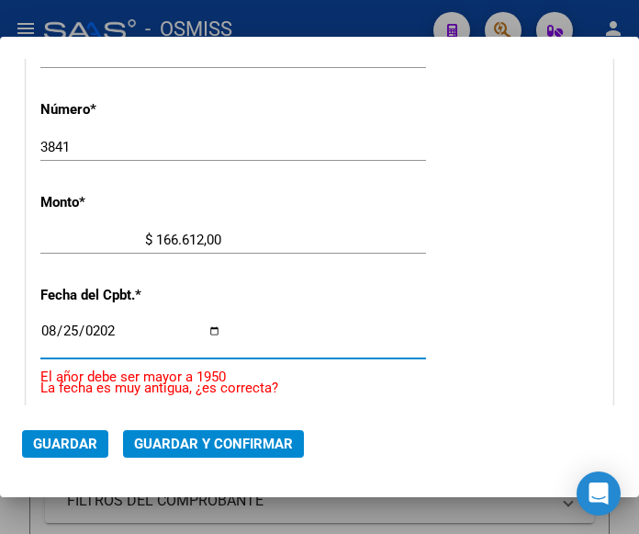
type input "[DATE]"
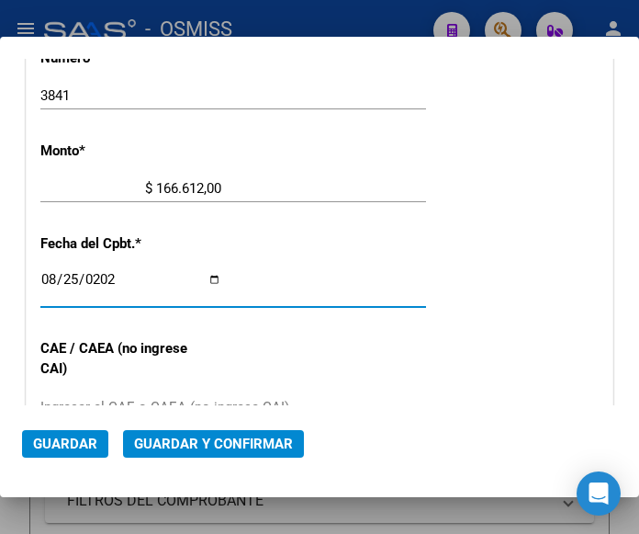
scroll to position [696, 0]
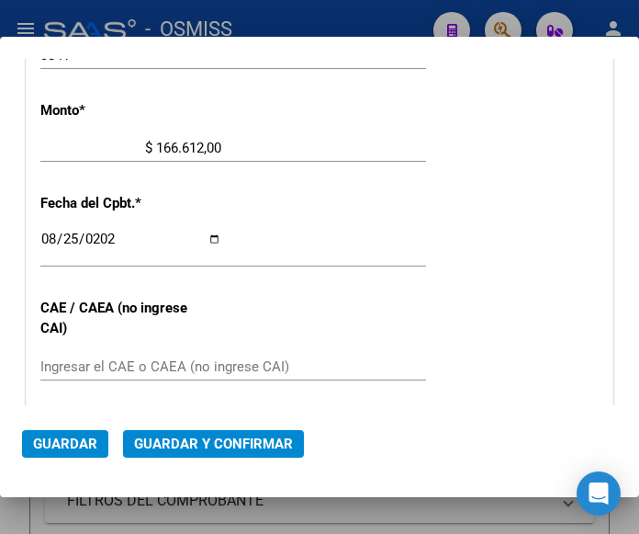
click at [89, 359] on input "Ingresar el CAE o CAEA (no ingrese CAI)" at bounding box center [130, 366] width 181 height 17
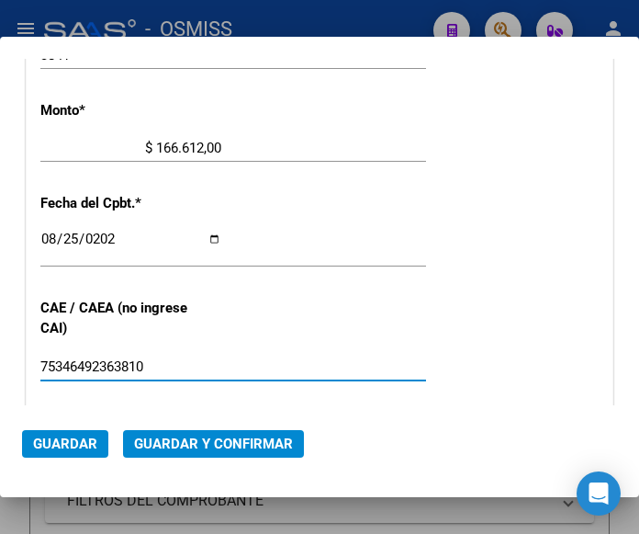
type input "75346492363810"
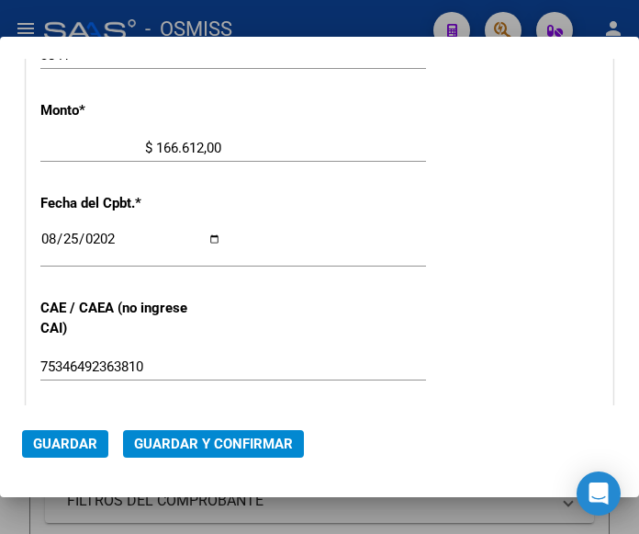
click at [262, 196] on div "CUIT * 30-64761194-6 Ingresar CUIT ANALISIS PRESTADOR MUNICIPALIDAD DE ZARATE A…" at bounding box center [320, 186] width 586 height 1323
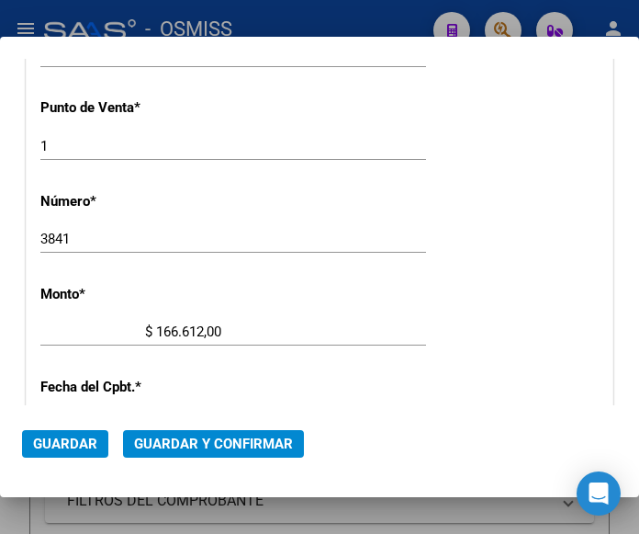
scroll to position [329, 0]
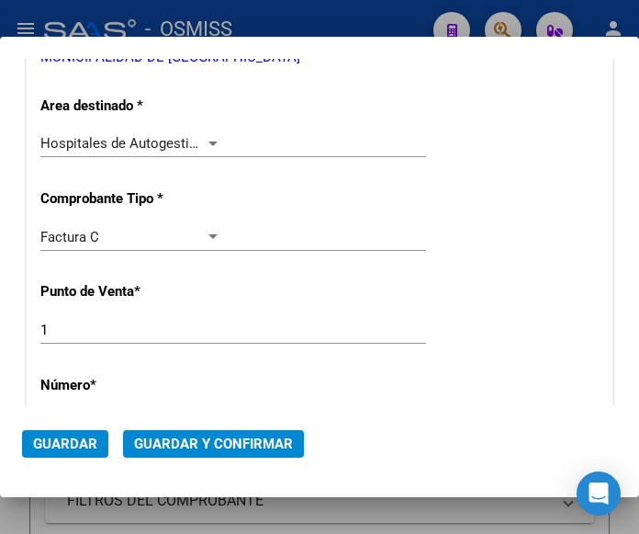
click at [210, 141] on div at bounding box center [213, 143] width 9 height 5
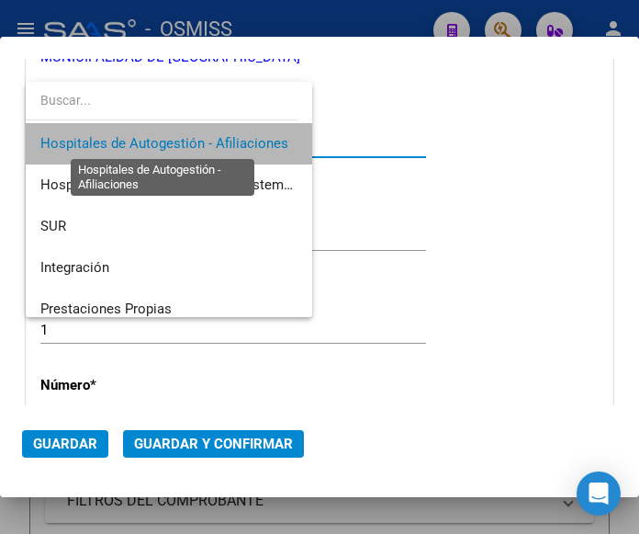
click at [210, 141] on span "Hospitales de Autogestión - Afiliaciones" at bounding box center [164, 143] width 248 height 17
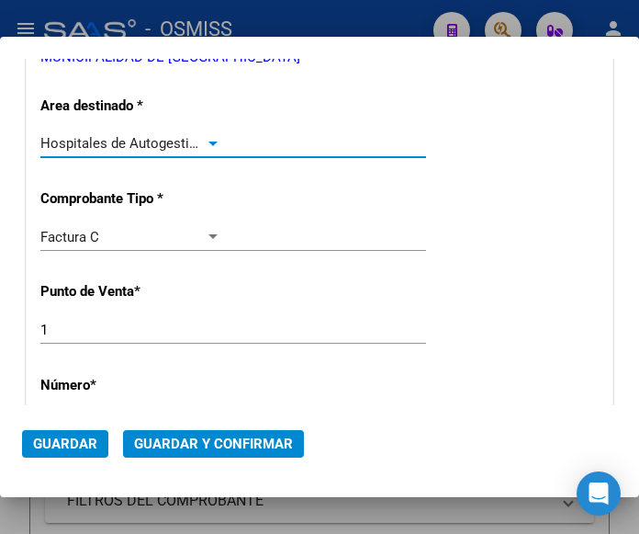
click at [215, 445] on span "Guardar y Confirmar" at bounding box center [213, 443] width 159 height 17
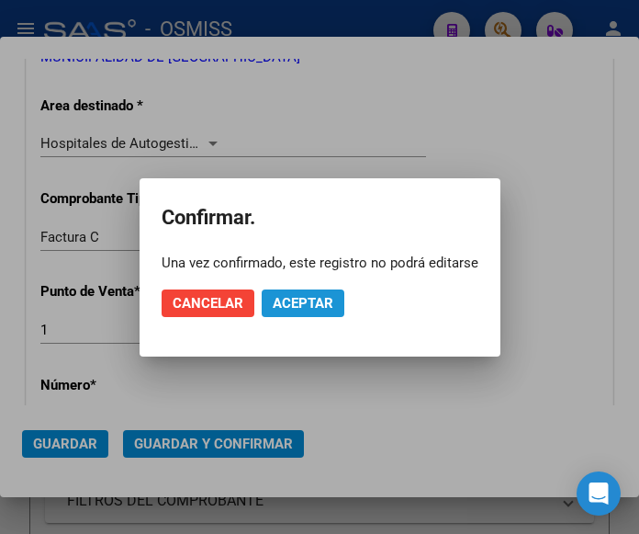
click at [299, 300] on span "Aceptar" at bounding box center [303, 303] width 61 height 17
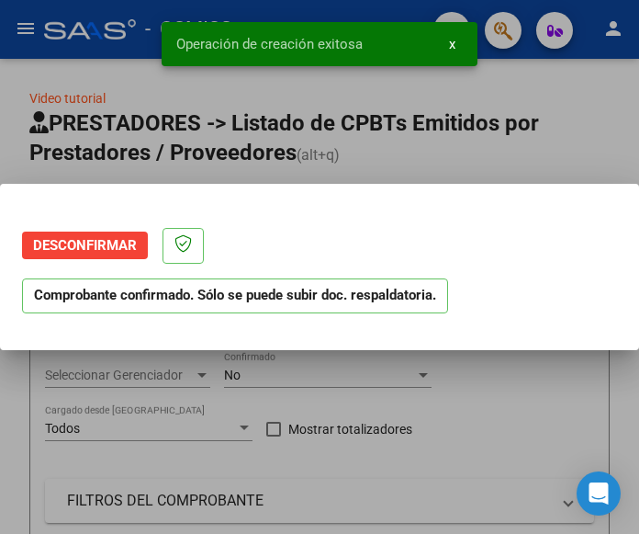
scroll to position [0, 0]
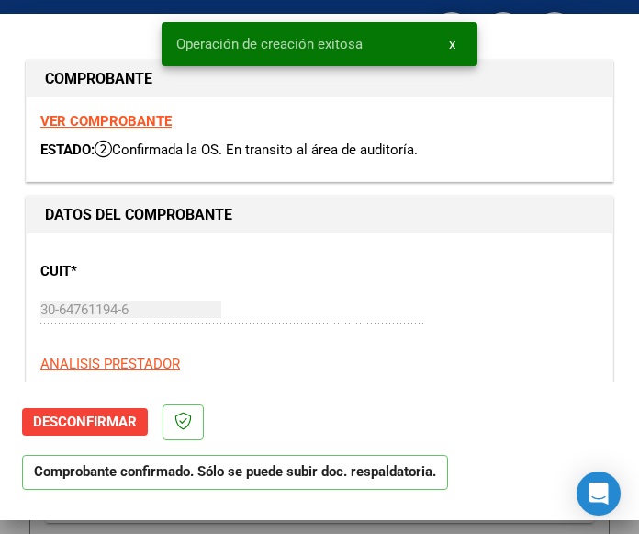
type input "[DATE]"
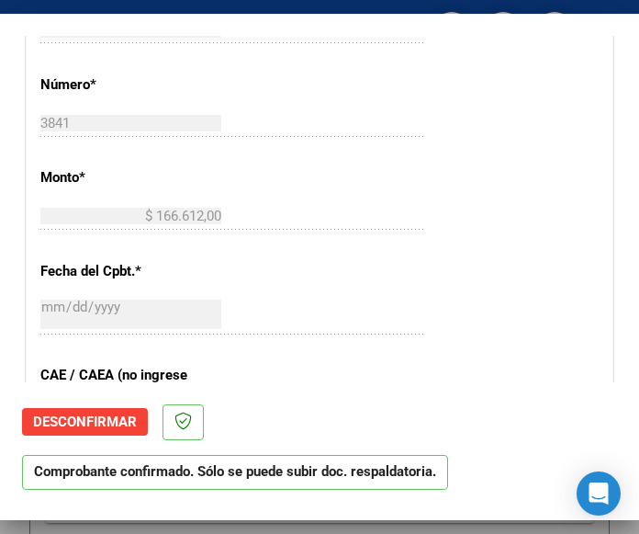
scroll to position [643, 0]
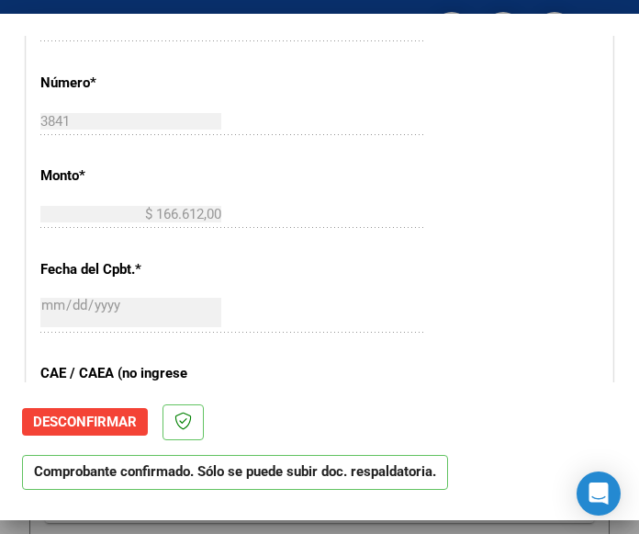
click at [429, 88] on div "CUIT * 30-64761194-6 Ingresar CUIT ANALISIS PRESTADOR MUNICIPALIDAD DE ZARATE A…" at bounding box center [320, 251] width 586 height 1323
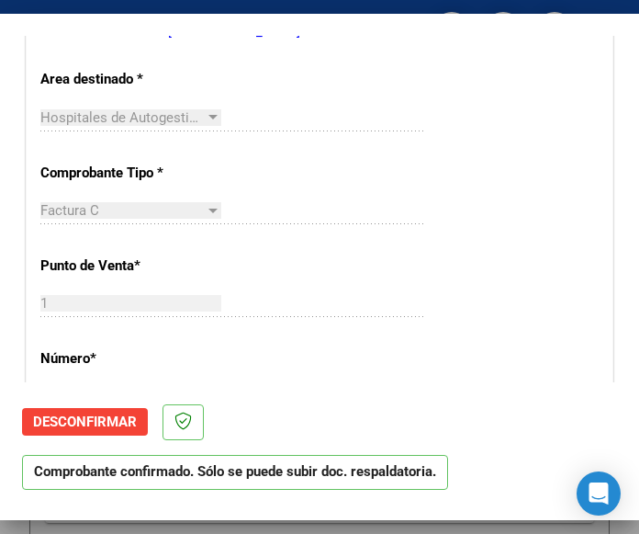
scroll to position [276, 0]
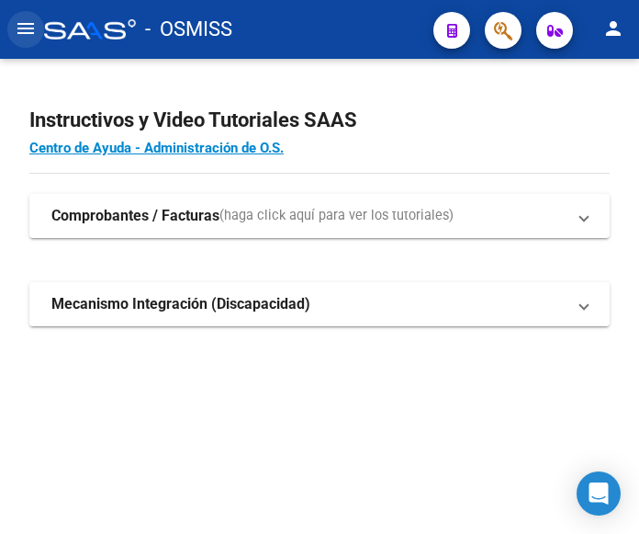
click at [28, 32] on mat-icon "menu" at bounding box center [26, 28] width 22 height 22
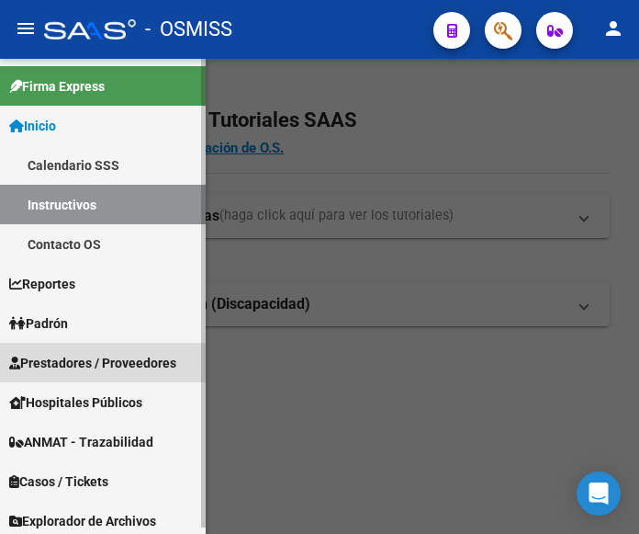
click at [81, 358] on span "Prestadores / Proveedores" at bounding box center [92, 363] width 167 height 20
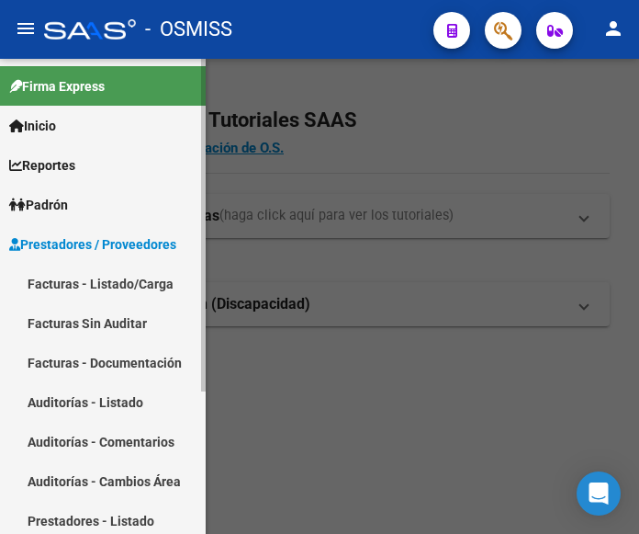
click at [105, 280] on link "Facturas - Listado/Carga" at bounding box center [103, 284] width 206 height 40
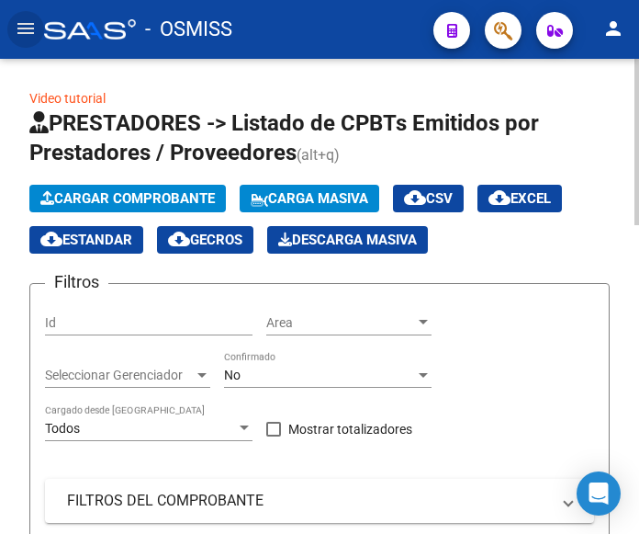
click at [146, 189] on button "Cargar Comprobante" at bounding box center [127, 199] width 197 height 28
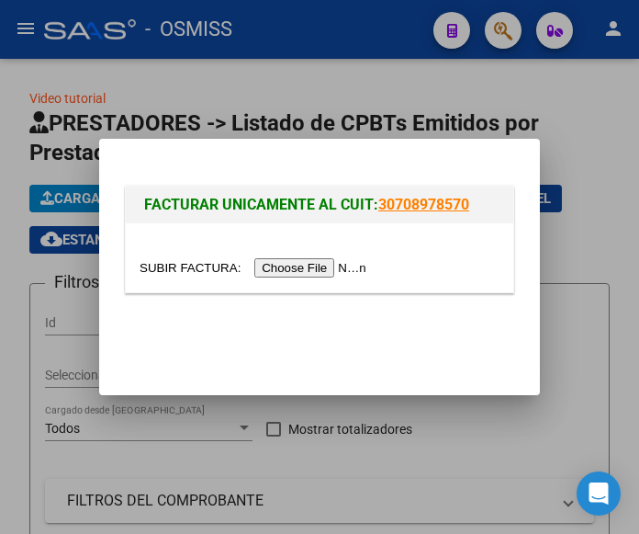
click at [329, 265] on input "file" at bounding box center [256, 267] width 232 height 19
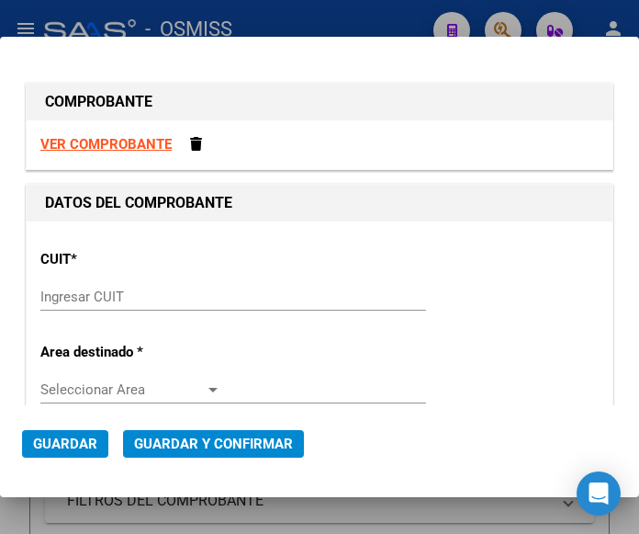
click at [92, 289] on input "Ingresar CUIT" at bounding box center [130, 296] width 181 height 17
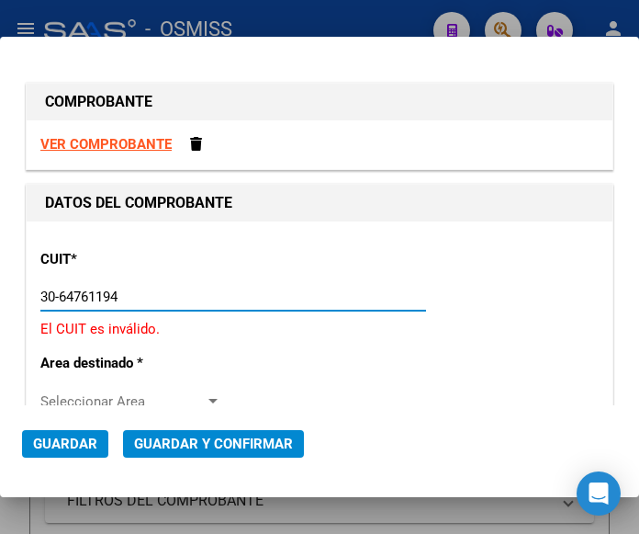
type input "30-64761194-6"
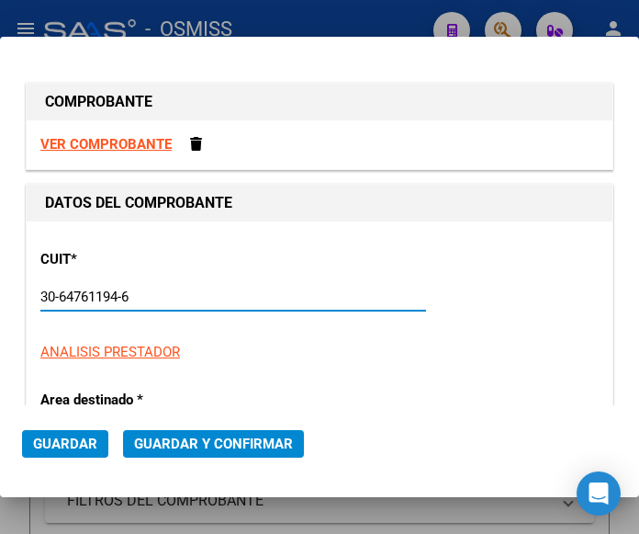
type input "1"
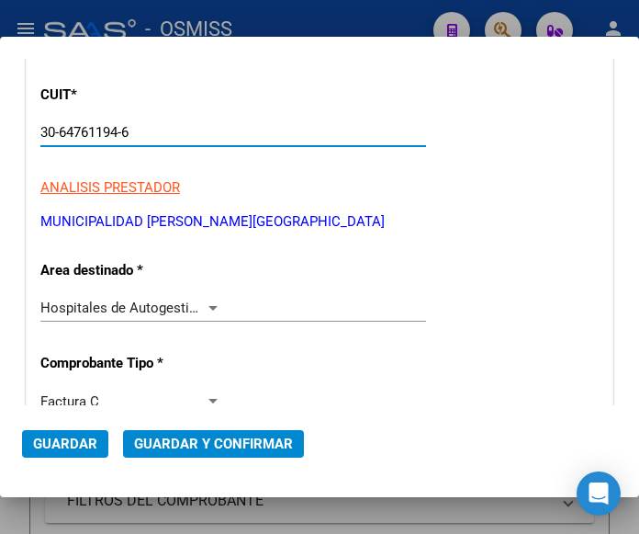
scroll to position [184, 0]
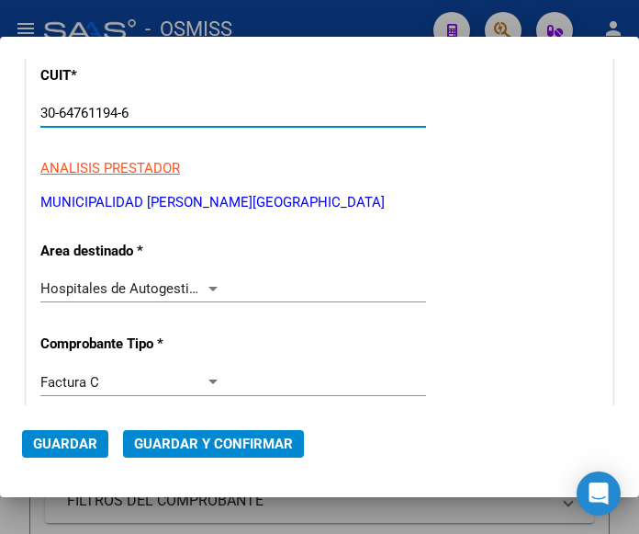
type input "30-64761194-6"
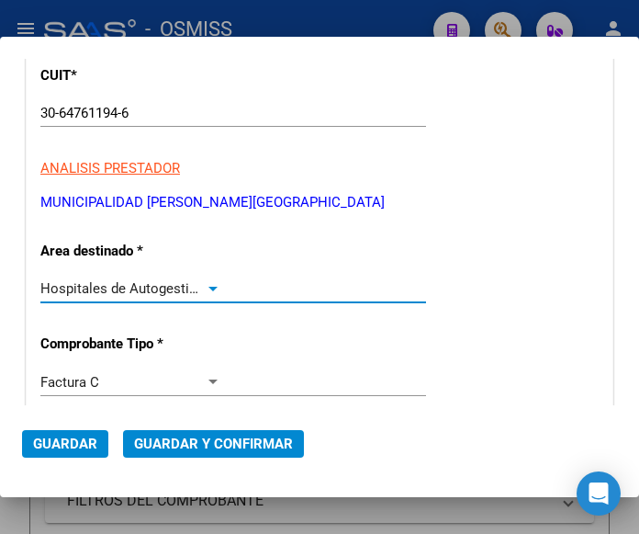
click at [205, 285] on div at bounding box center [213, 288] width 17 height 15
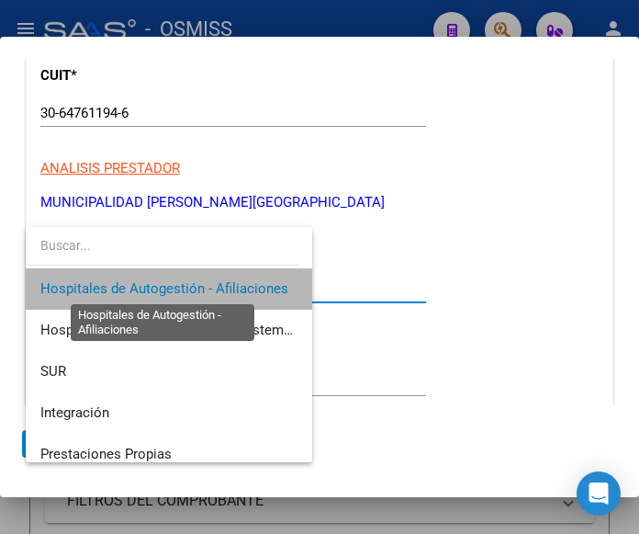
click at [203, 286] on span "Hospitales de Autogestión - Afiliaciones" at bounding box center [164, 288] width 248 height 17
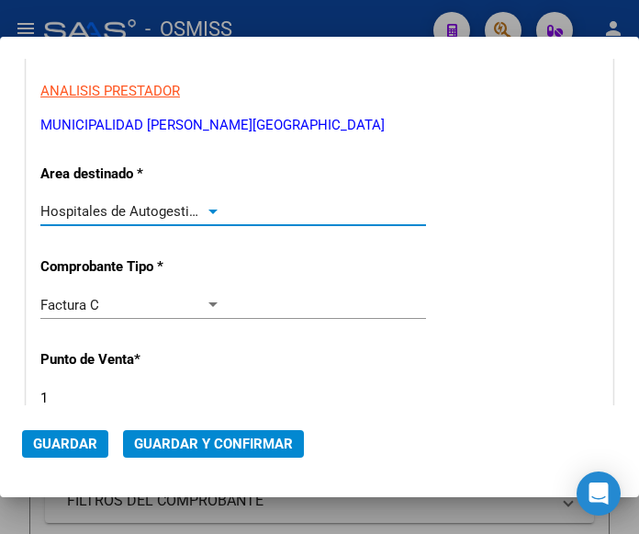
scroll to position [367, 0]
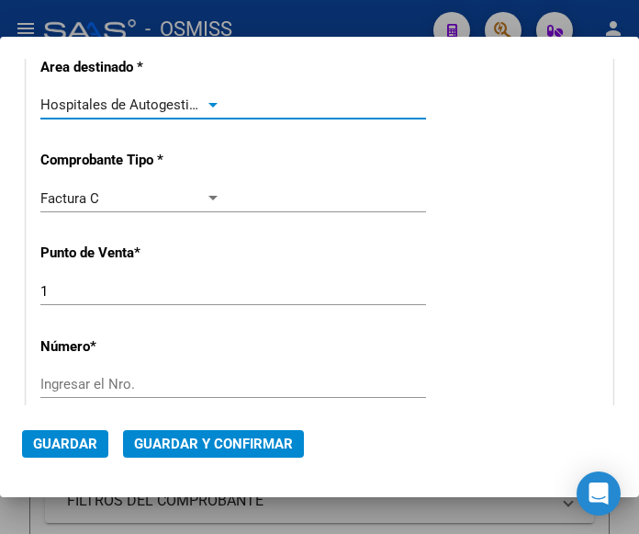
click at [69, 380] on input "Ingresar el Nro." at bounding box center [130, 384] width 181 height 17
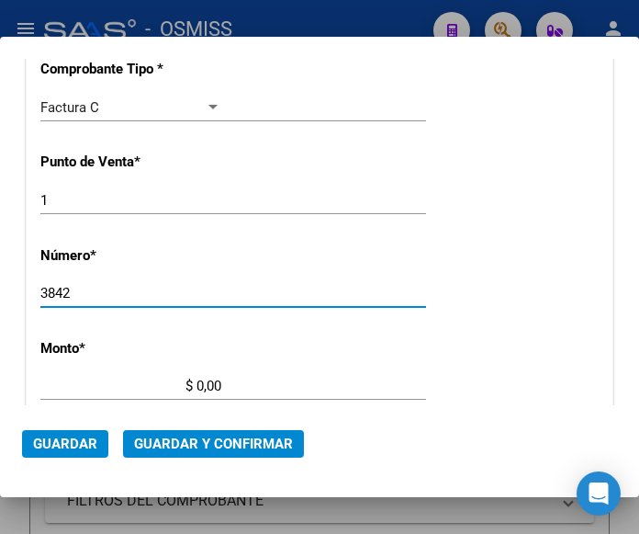
scroll to position [459, 0]
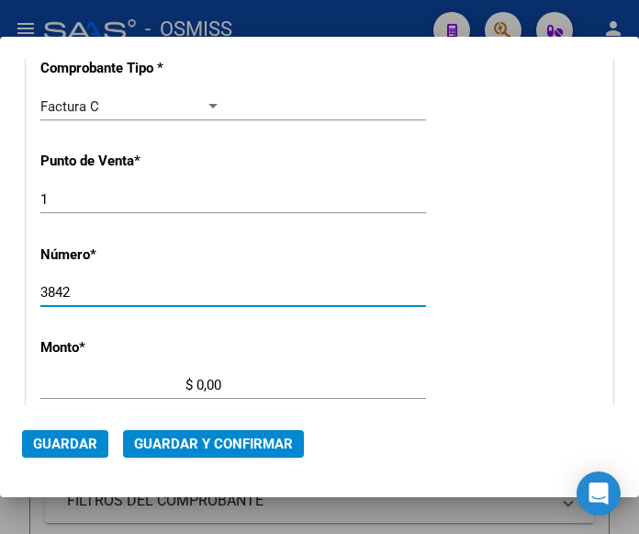
type input "3842"
click at [198, 383] on input "$ 0,00" at bounding box center [130, 385] width 181 height 17
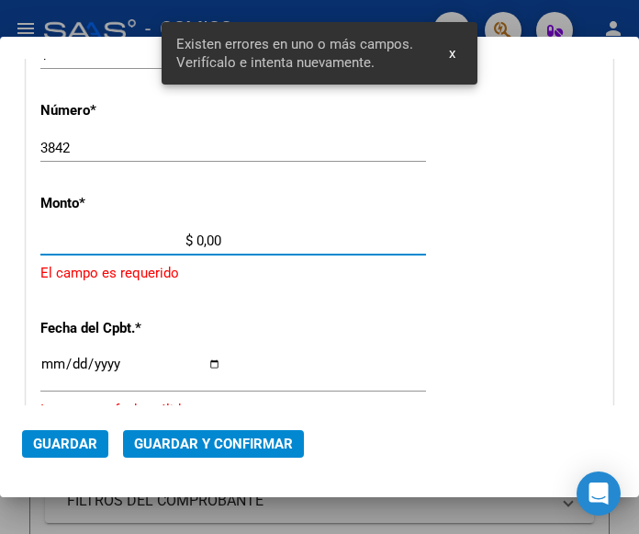
scroll to position [604, 0]
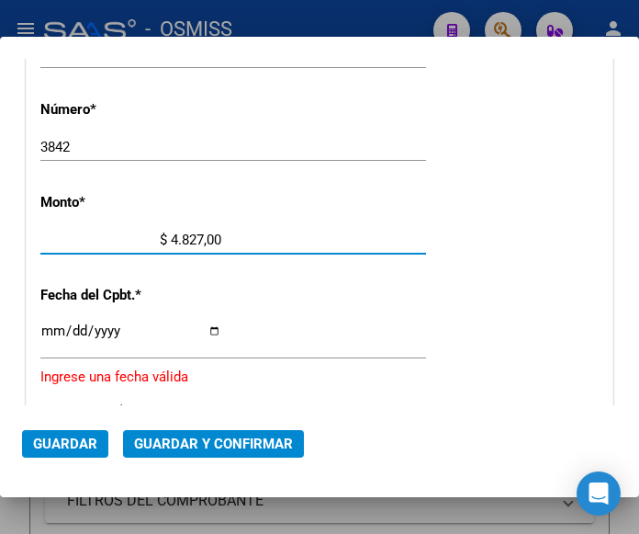
type input "$ 48.273,00"
click at [51, 322] on div "Ingresar la fecha" at bounding box center [233, 340] width 386 height 40
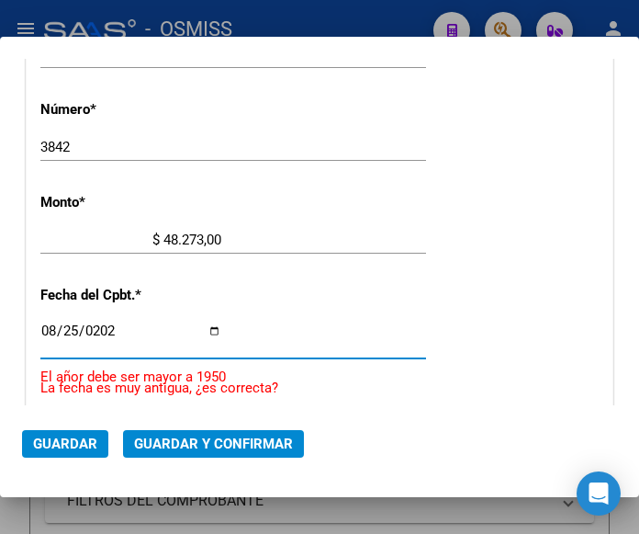
type input "[DATE]"
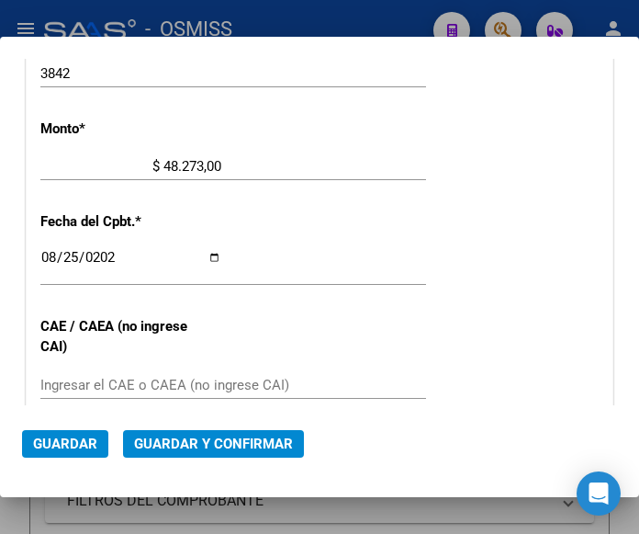
scroll to position [788, 0]
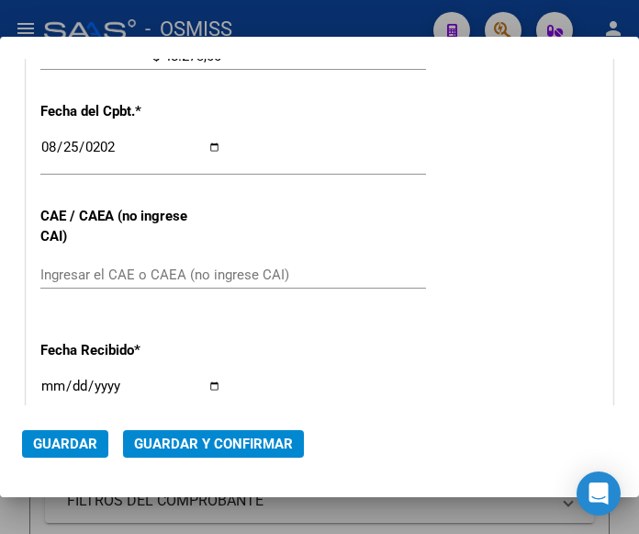
click at [113, 270] on input "Ingresar el CAE o CAEA (no ingrese CAI)" at bounding box center [130, 274] width 181 height 17
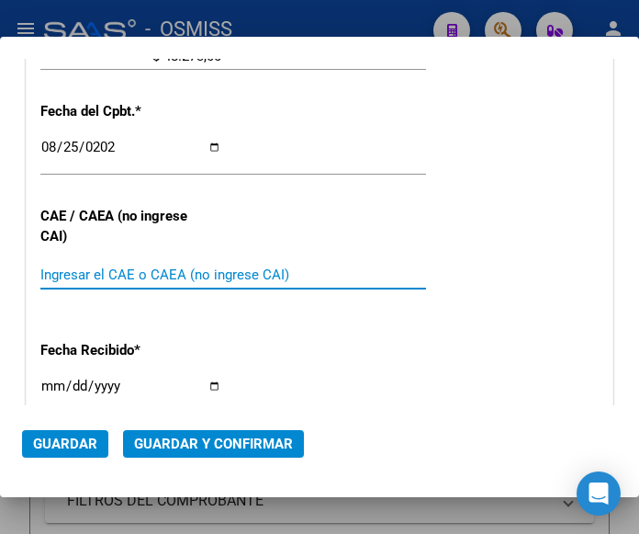
click at [56, 273] on input "Ingresar el CAE o CAEA (no ingrese CAI)" at bounding box center [130, 274] width 181 height 17
type input "75346492638003"
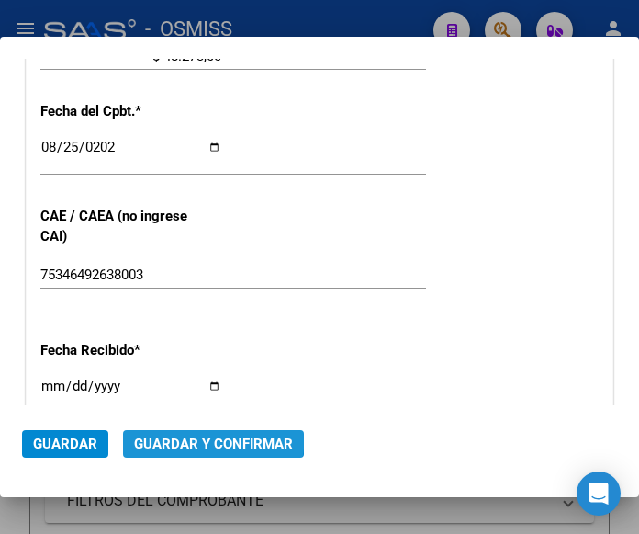
click at [202, 435] on span "Guardar y Confirmar" at bounding box center [213, 443] width 159 height 17
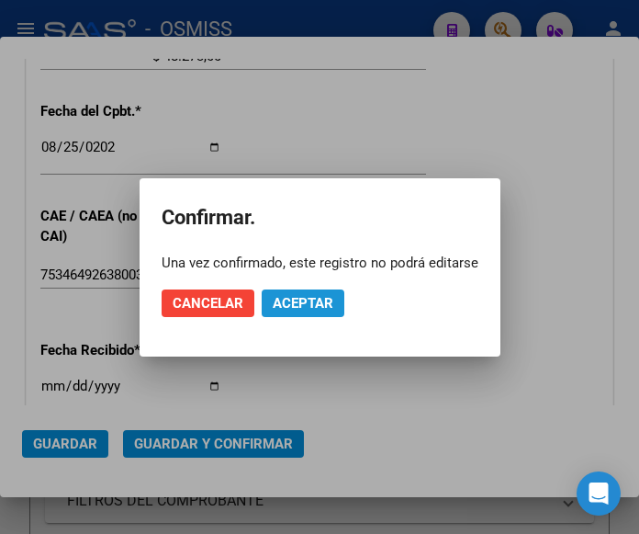
click at [301, 293] on button "Aceptar" at bounding box center [303, 303] width 83 height 28
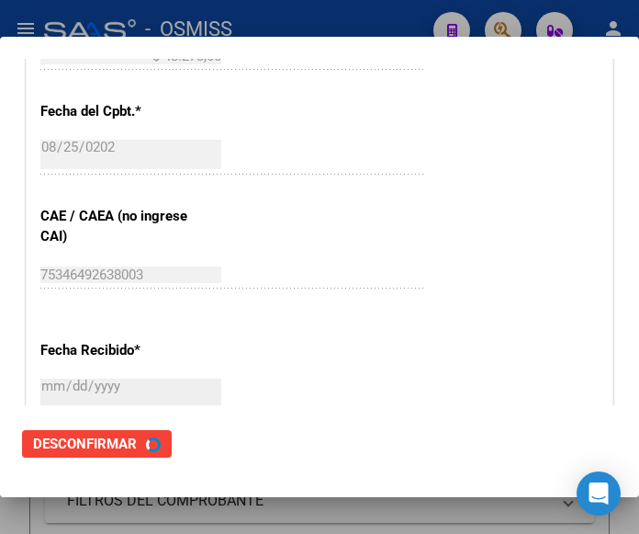
scroll to position [0, 0]
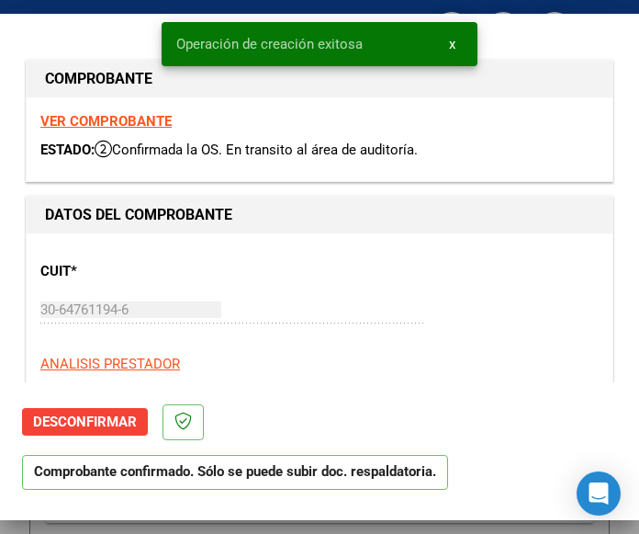
type input "[DATE]"
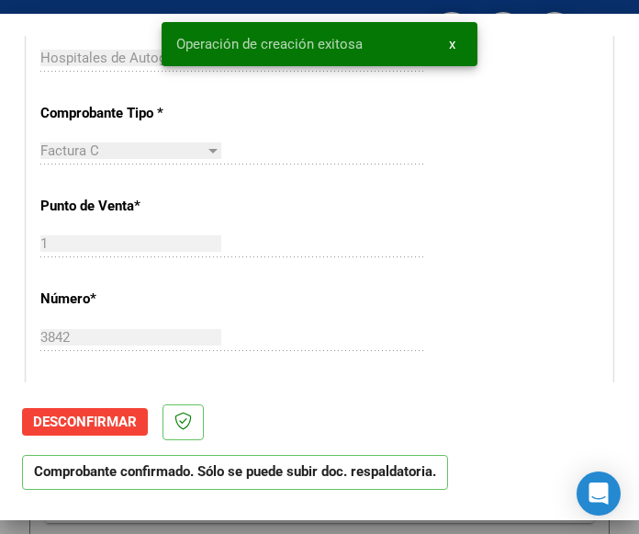
scroll to position [459, 0]
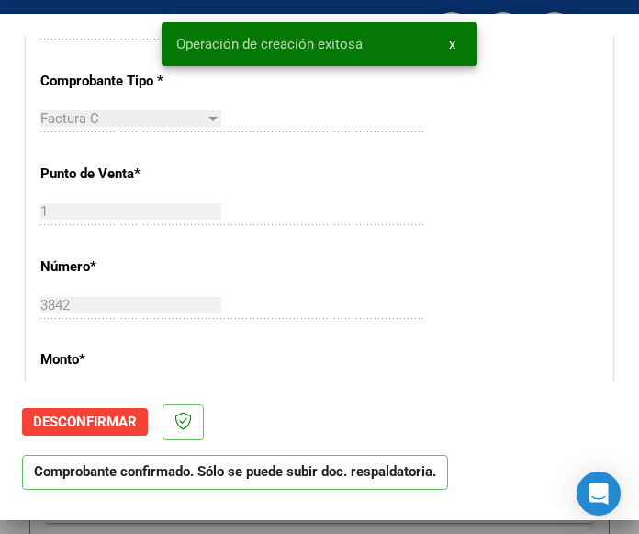
click at [447, 265] on div "CUIT * 30-64761194-6 Ingresar CUIT ANALISIS PRESTADOR MUNICIPALIDAD DE ZARATE A…" at bounding box center [320, 435] width 586 height 1323
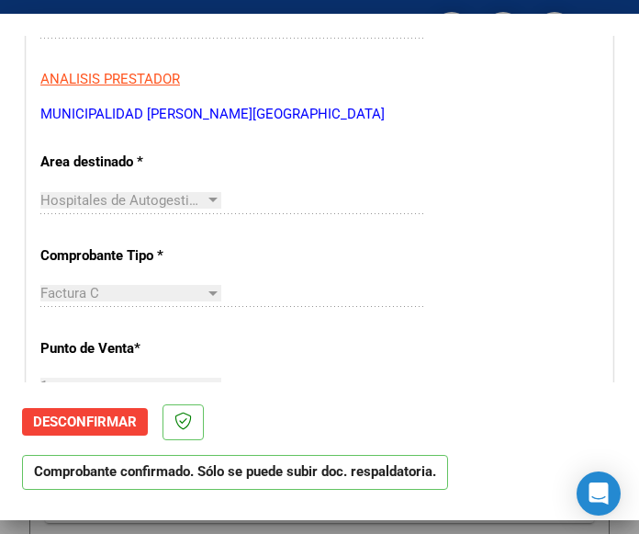
scroll to position [276, 0]
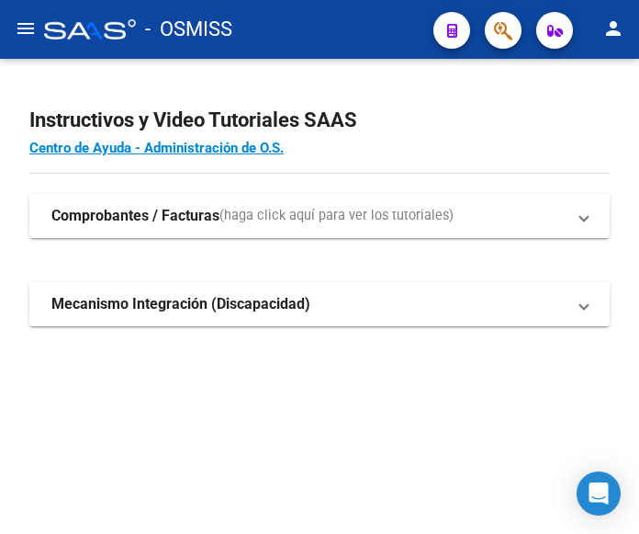
click at [19, 34] on mat-icon "menu" at bounding box center [26, 28] width 22 height 22
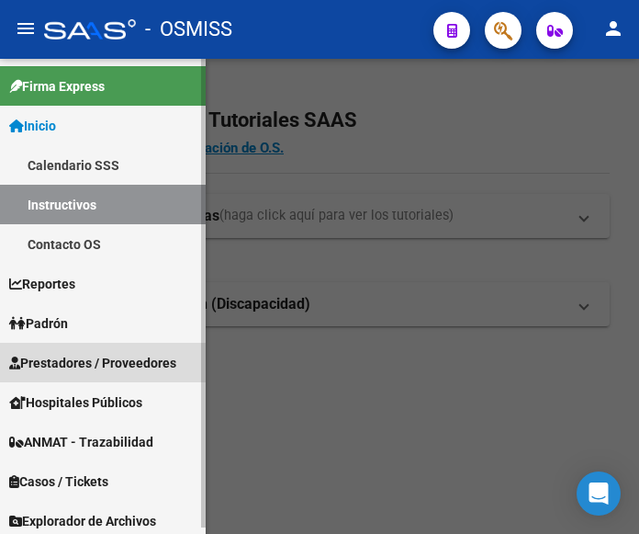
drag, startPoint x: 95, startPoint y: 354, endPoint x: 124, endPoint y: 348, distance: 29.9
click at [95, 355] on span "Prestadores / Proveedores" at bounding box center [92, 363] width 167 height 20
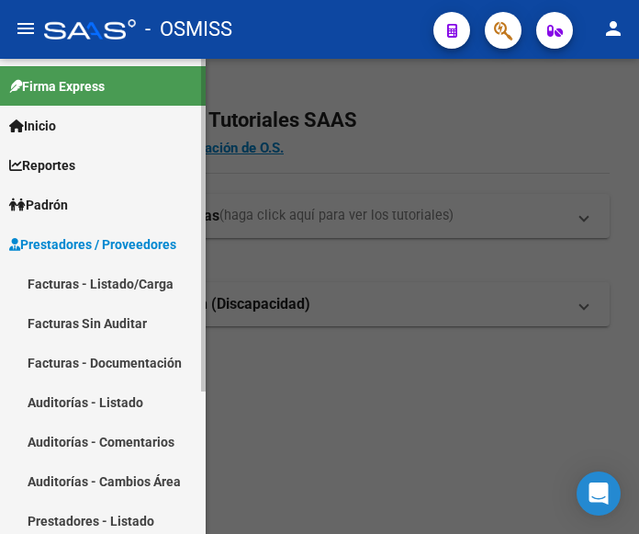
click at [96, 279] on link "Facturas - Listado/Carga" at bounding box center [103, 284] width 206 height 40
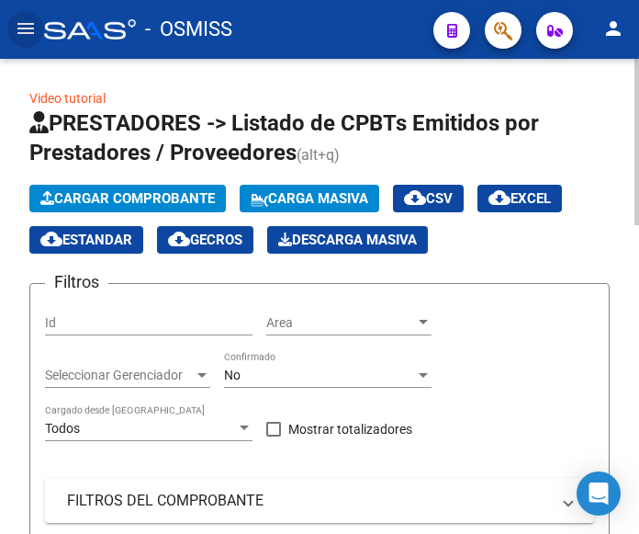
click at [164, 199] on span "Cargar Comprobante" at bounding box center [127, 198] width 175 height 17
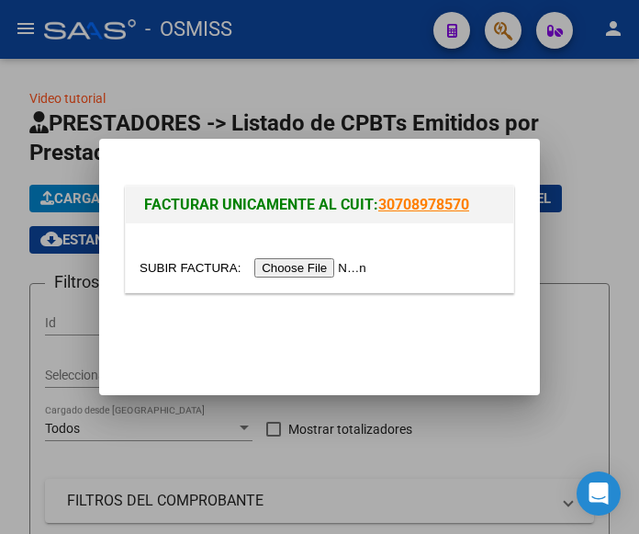
click at [338, 262] on input "file" at bounding box center [256, 267] width 232 height 19
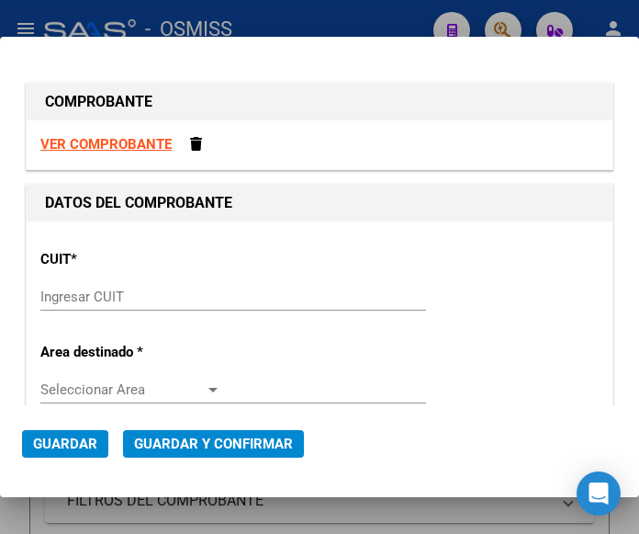
click at [80, 292] on input "Ingresar CUIT" at bounding box center [130, 296] width 181 height 17
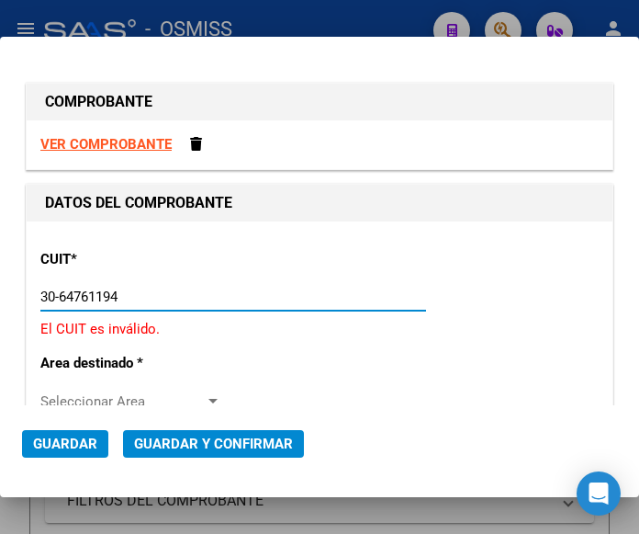
type input "30-64761194-6"
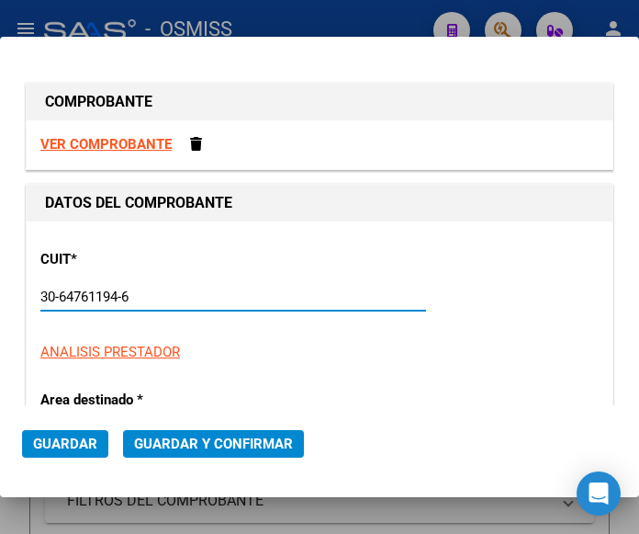
type input "1"
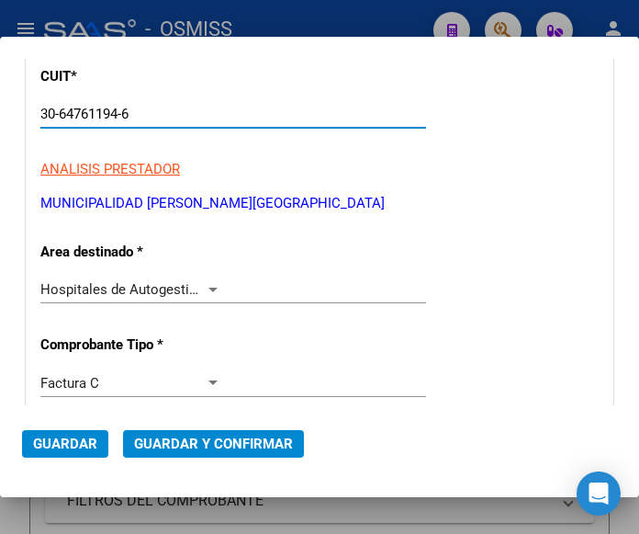
scroll to position [184, 0]
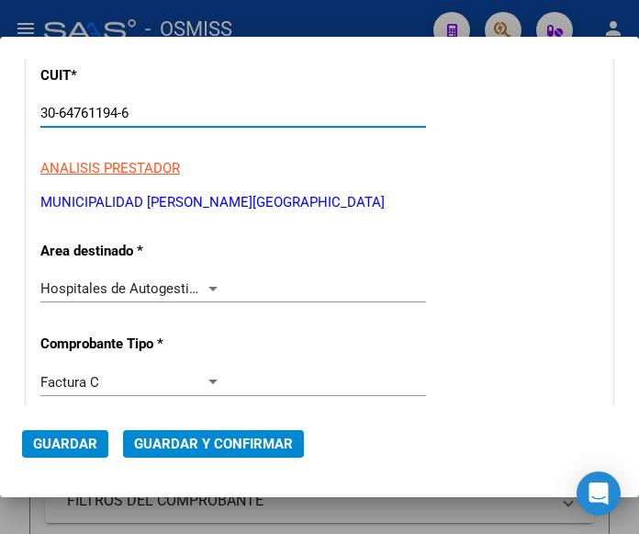
type input "30-64761194-6"
click at [205, 283] on div at bounding box center [213, 288] width 17 height 15
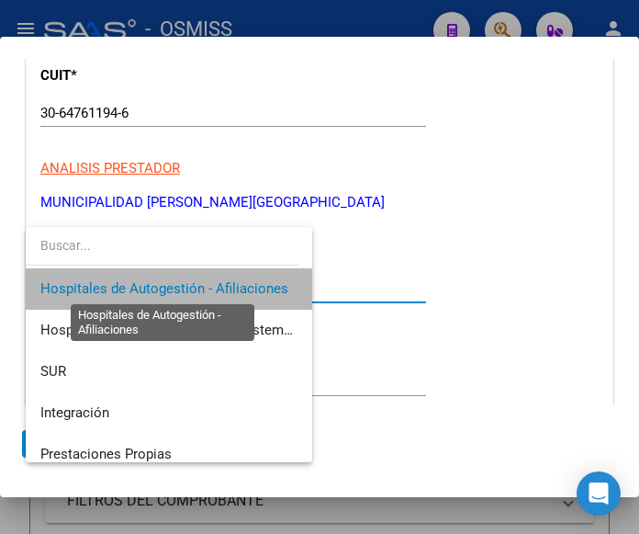
click at [205, 283] on span "Hospitales de Autogestión - Afiliaciones" at bounding box center [164, 288] width 248 height 17
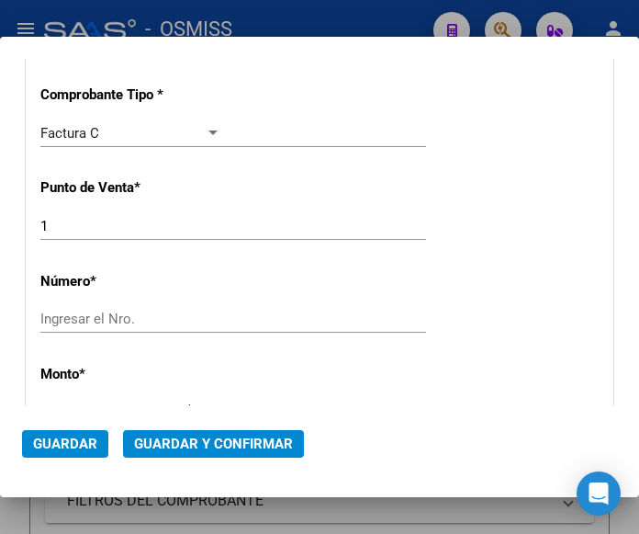
scroll to position [459, 0]
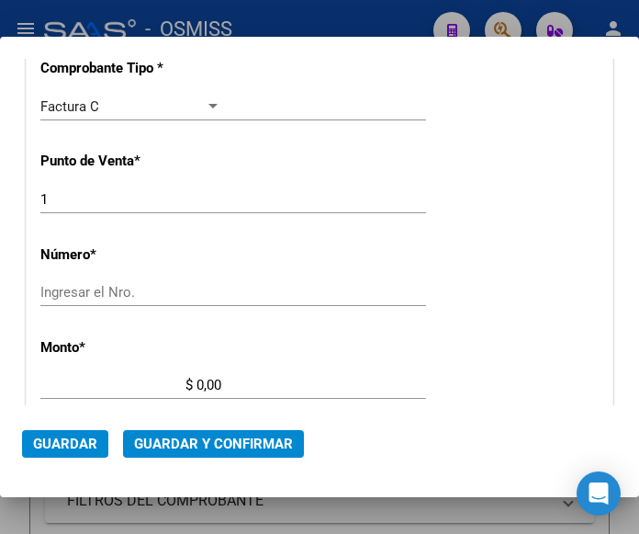
click at [110, 296] on input "Ingresar el Nro." at bounding box center [130, 292] width 181 height 17
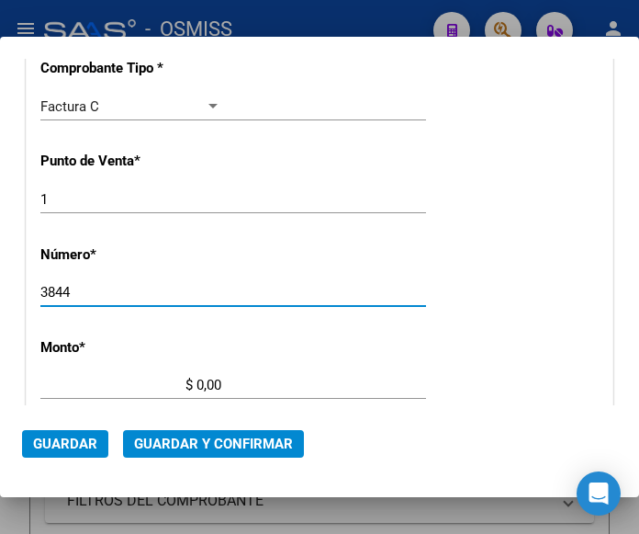
type input "3844"
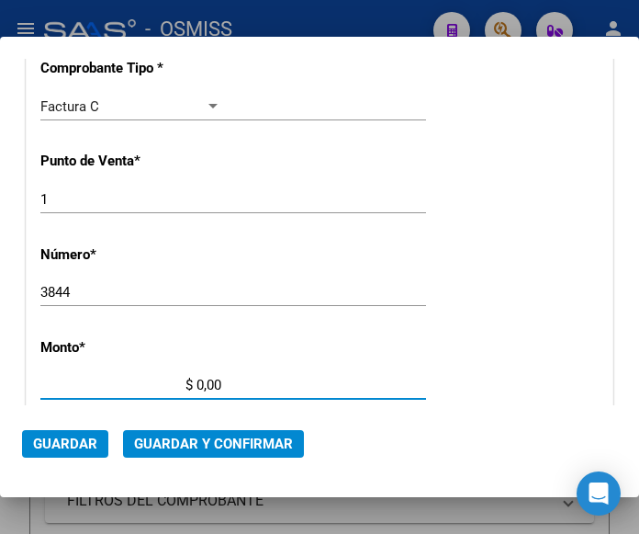
click at [198, 380] on input "$ 0,00" at bounding box center [130, 385] width 181 height 17
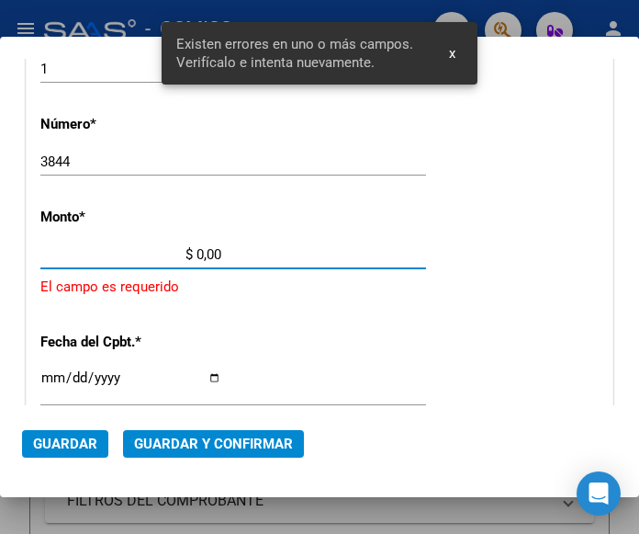
scroll to position [604, 0]
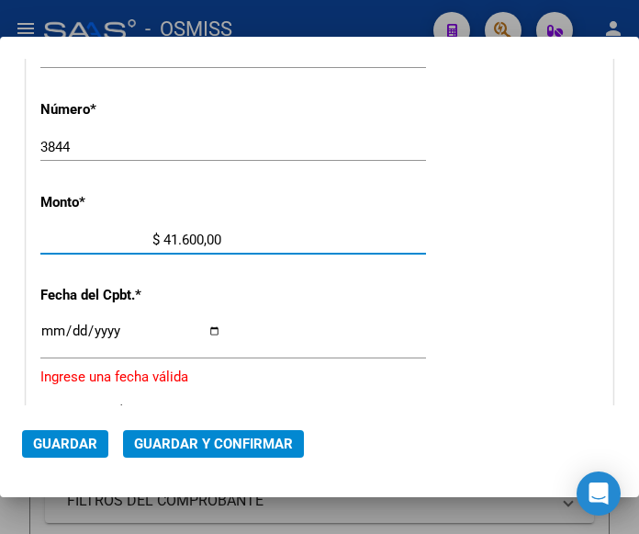
type input "$ 416.004,00"
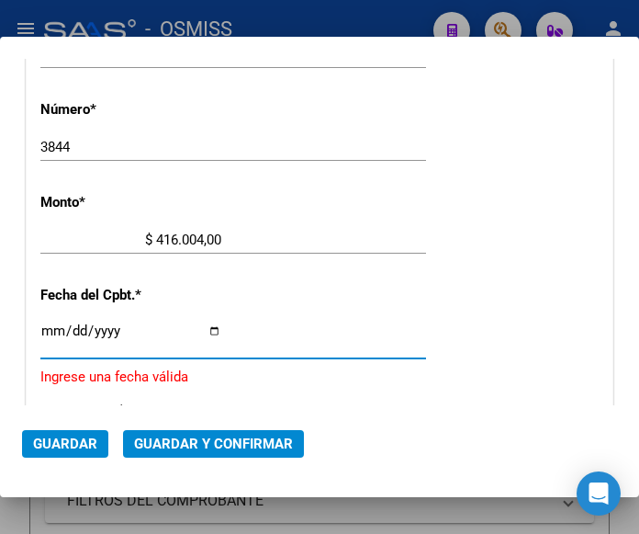
click at [45, 327] on input "Ingresar la fecha" at bounding box center [130, 337] width 181 height 29
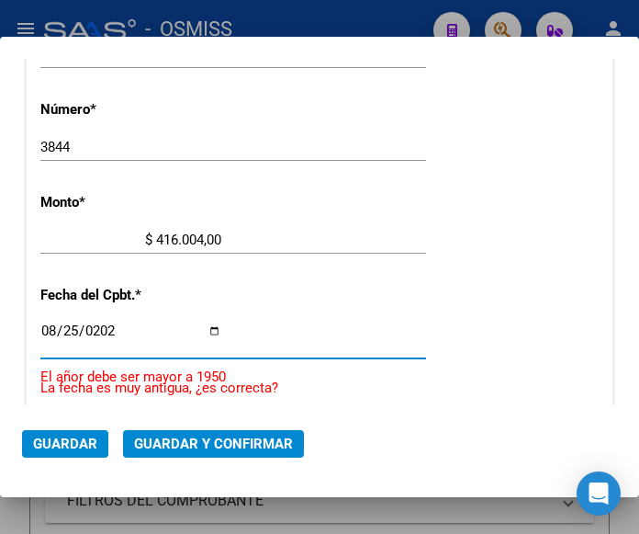
type input "2025-08-25"
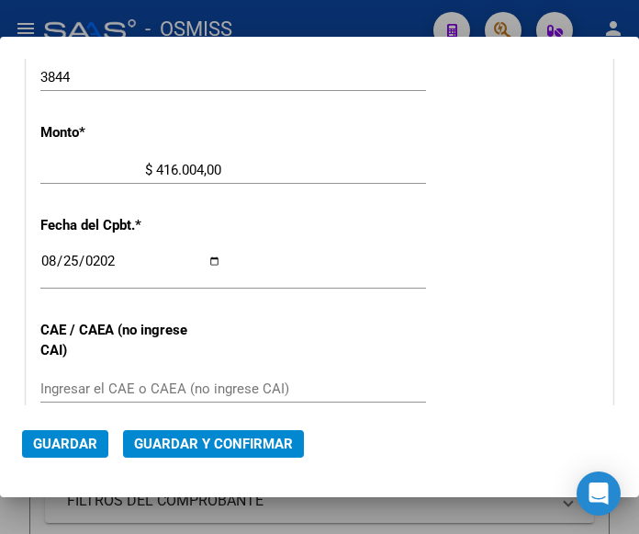
scroll to position [696, 0]
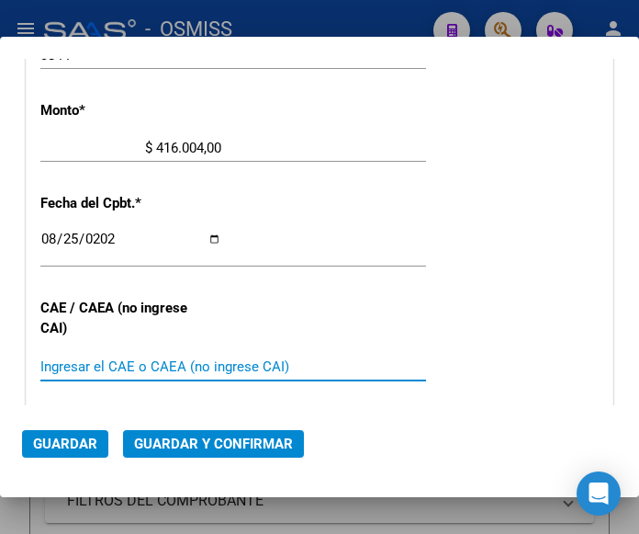
click at [92, 366] on input "Ingresar el CAE o CAEA (no ingrese CAI)" at bounding box center [130, 366] width 181 height 17
click at [54, 361] on input "Ingresar el CAE o CAEA (no ingrese CAI)" at bounding box center [130, 366] width 181 height 17
type input "75346494825477"
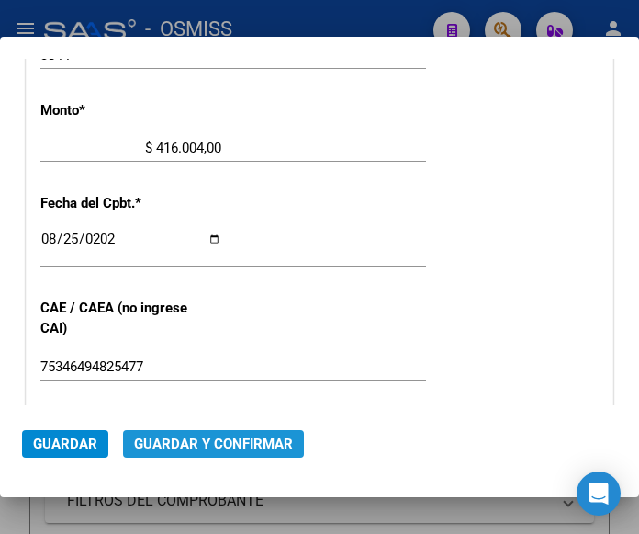
click at [216, 445] on span "Guardar y Confirmar" at bounding box center [213, 443] width 159 height 17
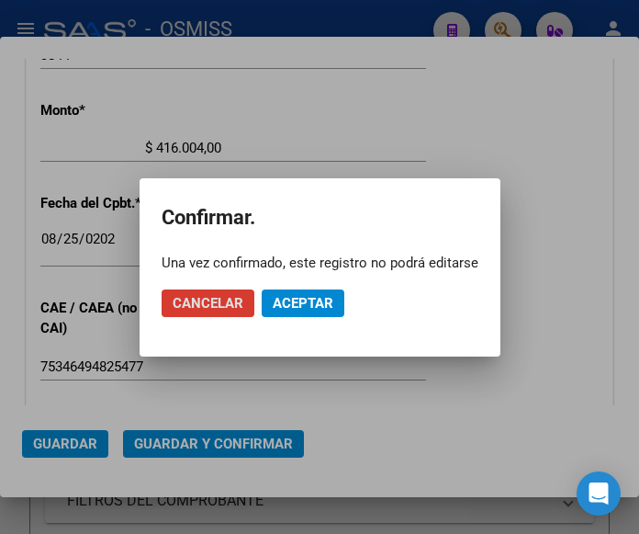
click at [296, 298] on span "Aceptar" at bounding box center [303, 303] width 61 height 17
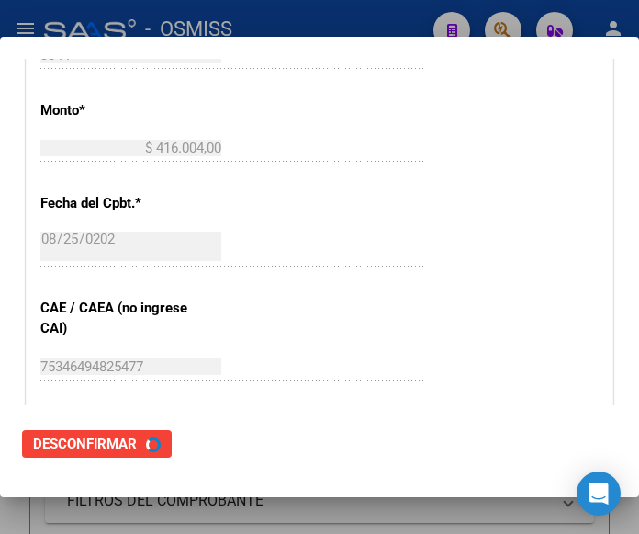
scroll to position [0, 0]
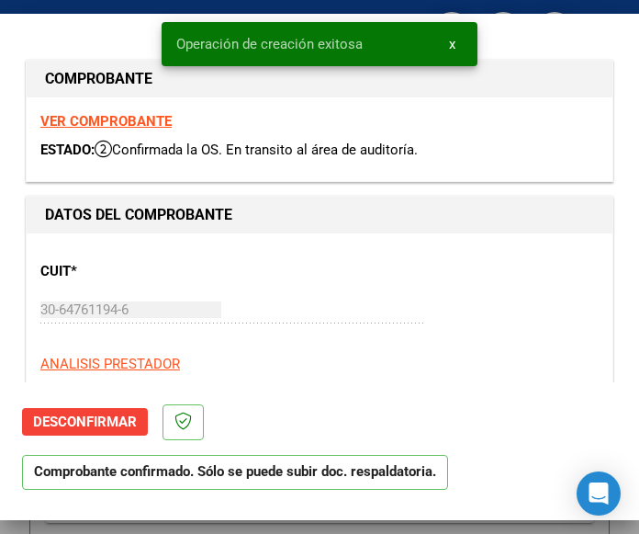
type input "2025-10-24"
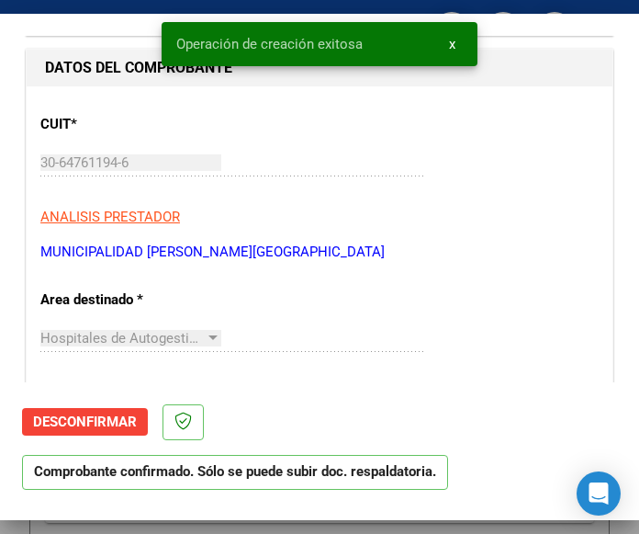
scroll to position [184, 0]
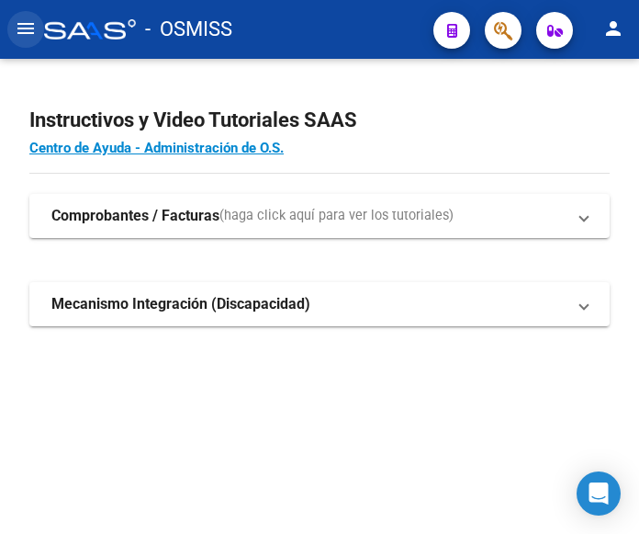
click at [27, 28] on mat-icon "menu" at bounding box center [26, 28] width 22 height 22
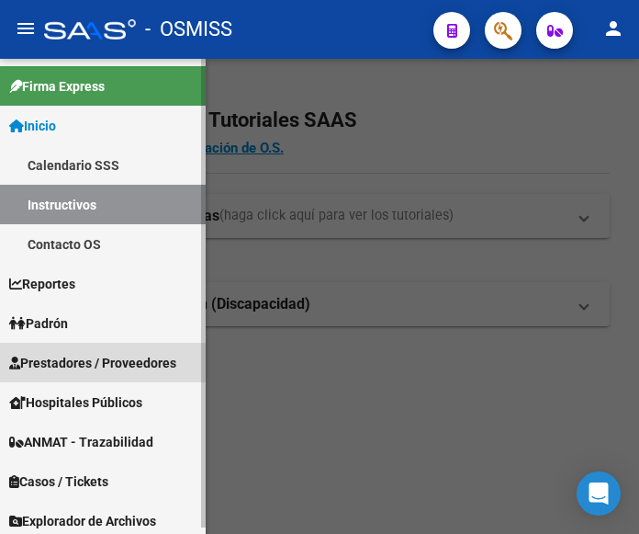
click at [83, 356] on span "Prestadores / Proveedores" at bounding box center [92, 363] width 167 height 20
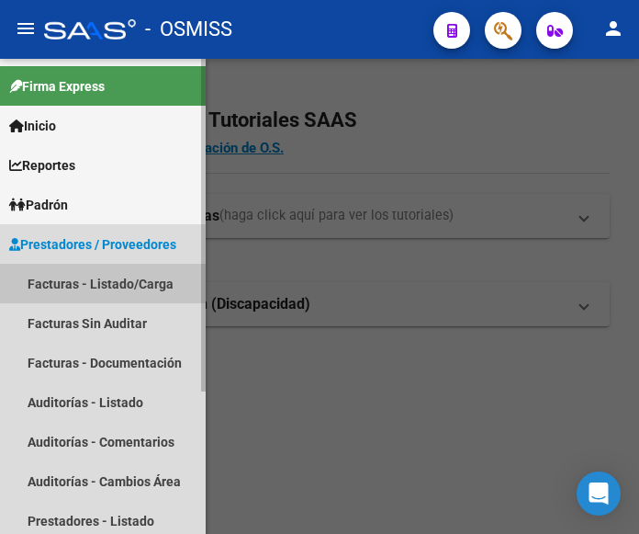
click at [92, 283] on link "Facturas - Listado/Carga" at bounding box center [103, 284] width 206 height 40
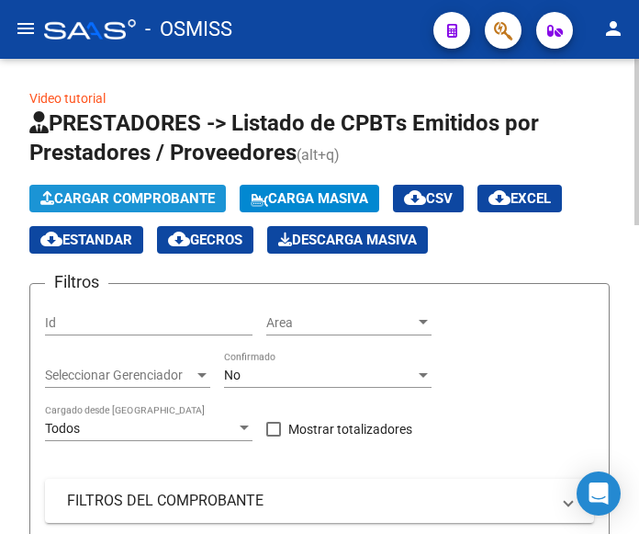
click at [157, 199] on span "Cargar Comprobante" at bounding box center [127, 198] width 175 height 17
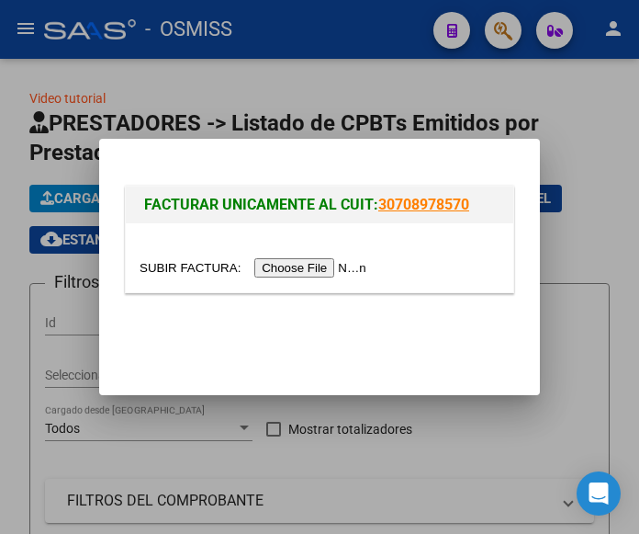
click at [324, 270] on input "file" at bounding box center [256, 267] width 232 height 19
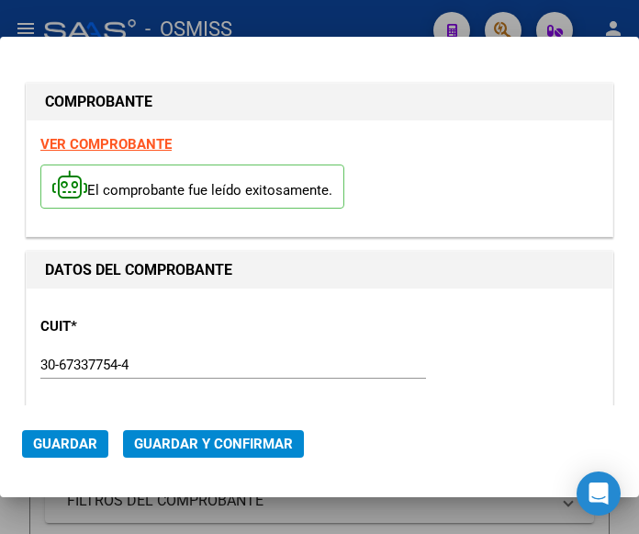
type input "2025-10-12"
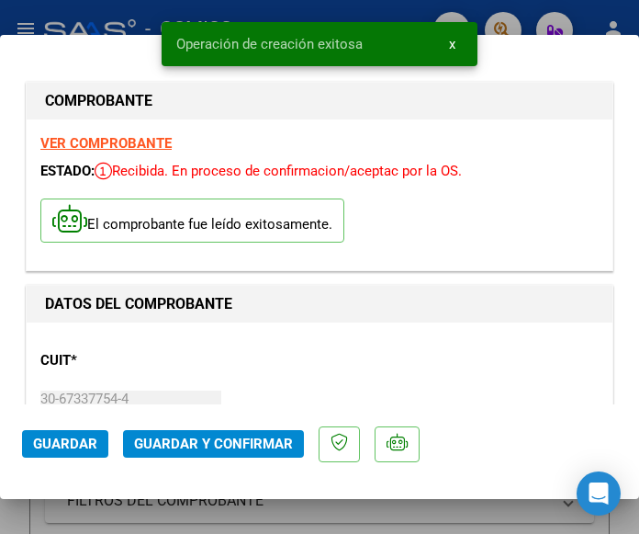
click at [231, 341] on div "CUIT * 30-67337754-4 Ingresar CUIT ANALISIS PRESTADOR ESTADO PROVINCIA DE SAN L…" at bounding box center [319, 417] width 559 height 162
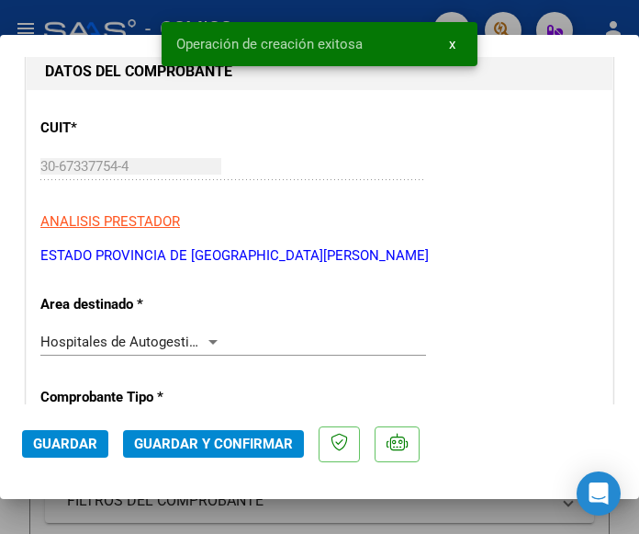
scroll to position [276, 0]
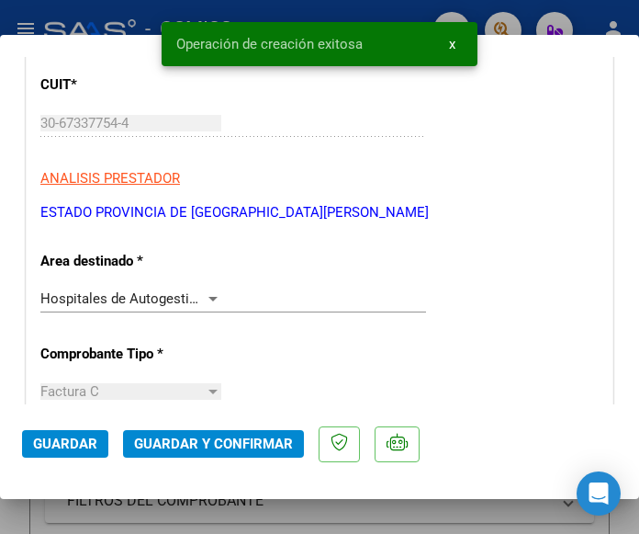
click at [209, 297] on div at bounding box center [213, 299] width 9 height 5
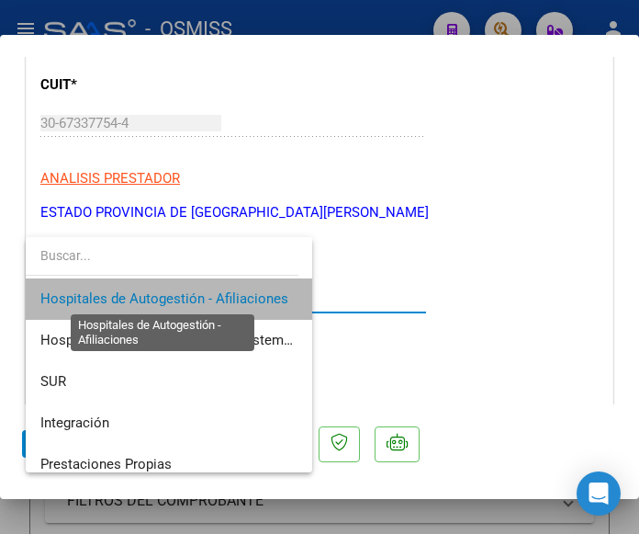
click at [208, 296] on span "Hospitales de Autogestión - Afiliaciones" at bounding box center [164, 298] width 248 height 17
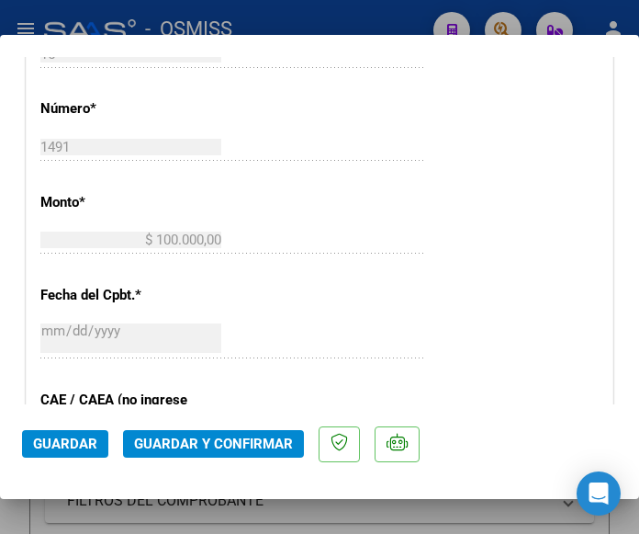
scroll to position [735, 0]
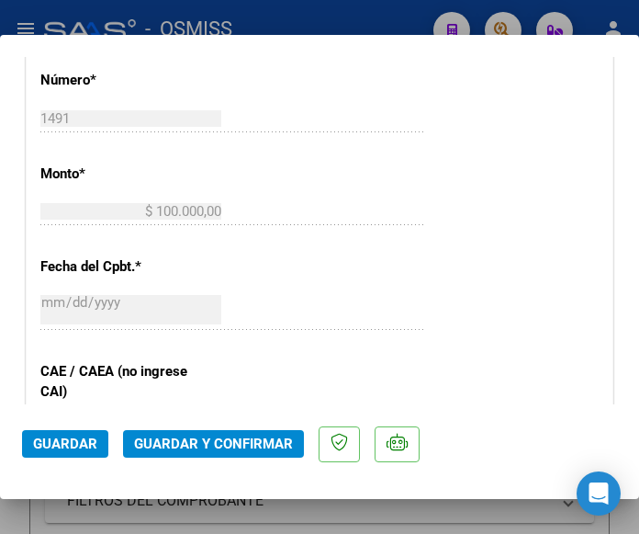
click at [203, 445] on span "Guardar y Confirmar" at bounding box center [213, 443] width 159 height 17
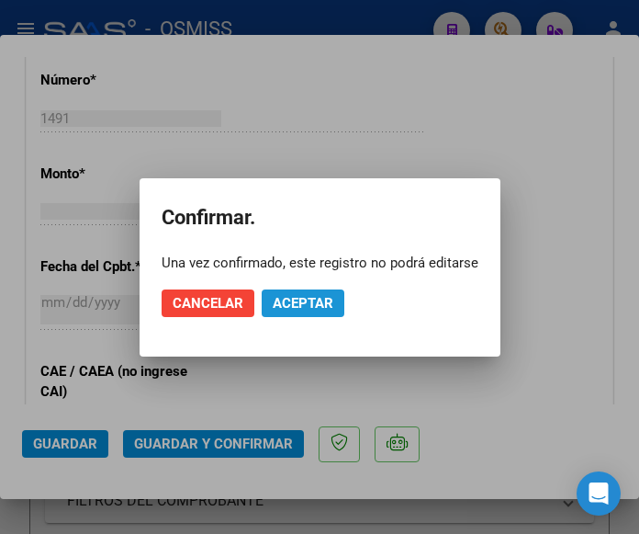
click at [312, 295] on span "Aceptar" at bounding box center [303, 303] width 61 height 17
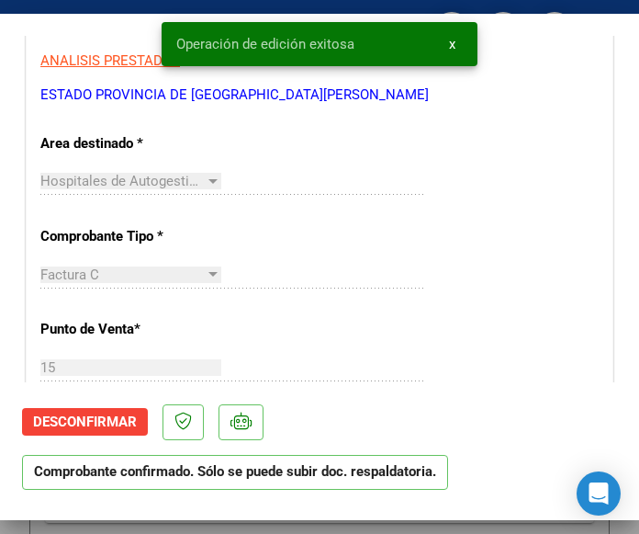
scroll to position [367, 0]
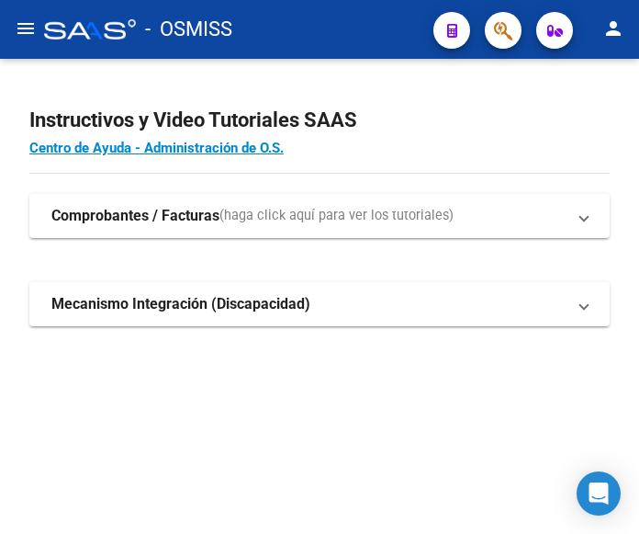
click at [27, 31] on mat-icon "menu" at bounding box center [26, 28] width 22 height 22
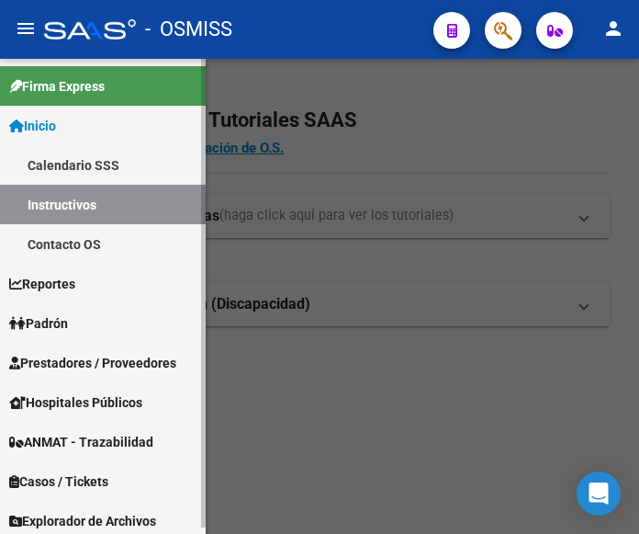
click at [79, 358] on span "Prestadores / Proveedores" at bounding box center [92, 363] width 167 height 20
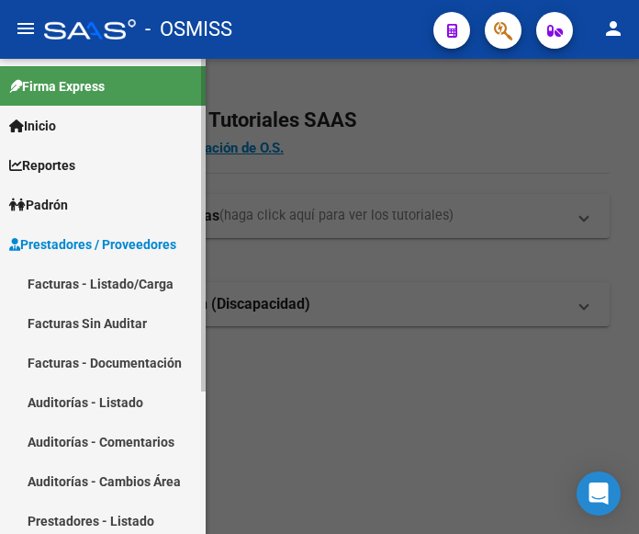
click at [116, 284] on link "Facturas - Listado/Carga" at bounding box center [103, 284] width 206 height 40
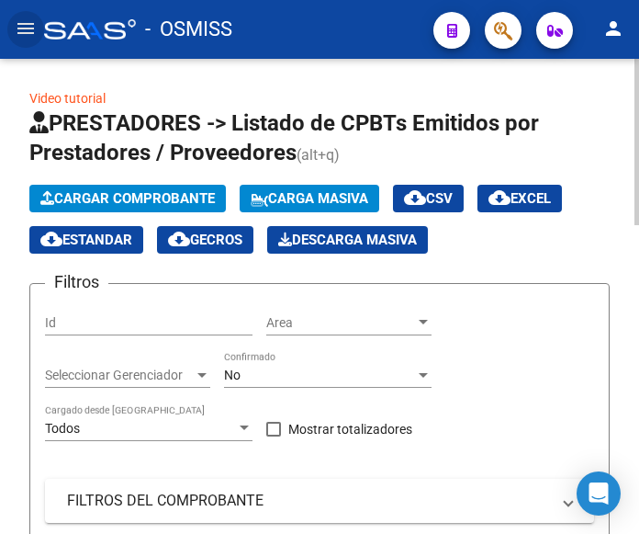
click at [161, 195] on span "Cargar Comprobante" at bounding box center [127, 198] width 175 height 17
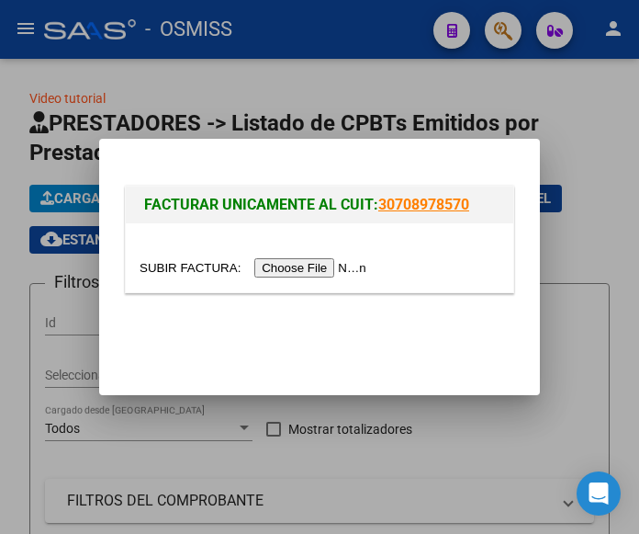
click at [312, 265] on input "file" at bounding box center [256, 267] width 232 height 19
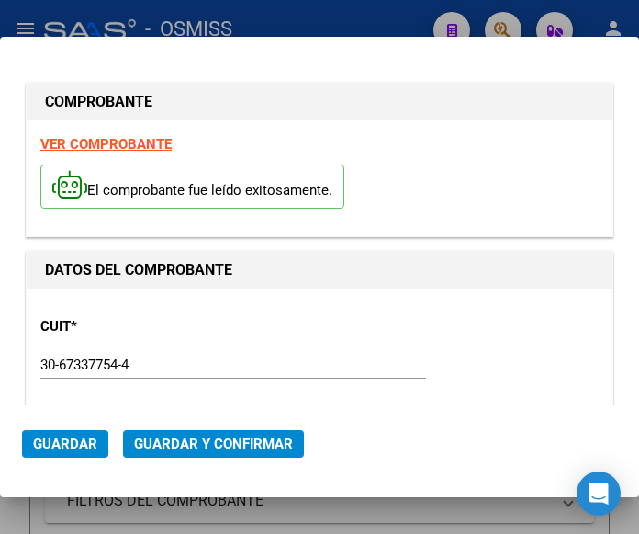
type input "[DATE]"
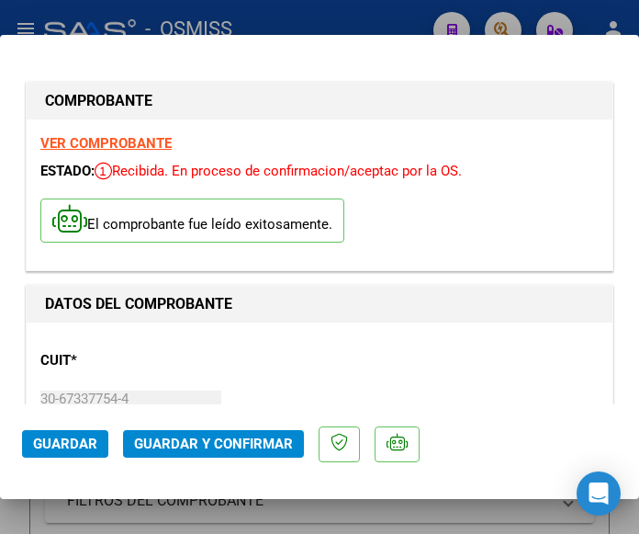
click at [320, 370] on div "CUIT * 30-67337754-4 Ingresar CUIT ANALISIS PRESTADOR ESTADO PROVINCIA DE [GEOG…" at bounding box center [319, 417] width 559 height 162
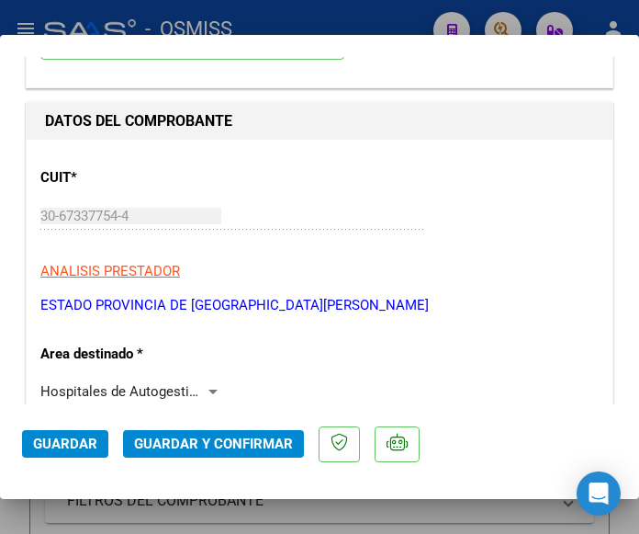
scroll to position [184, 0]
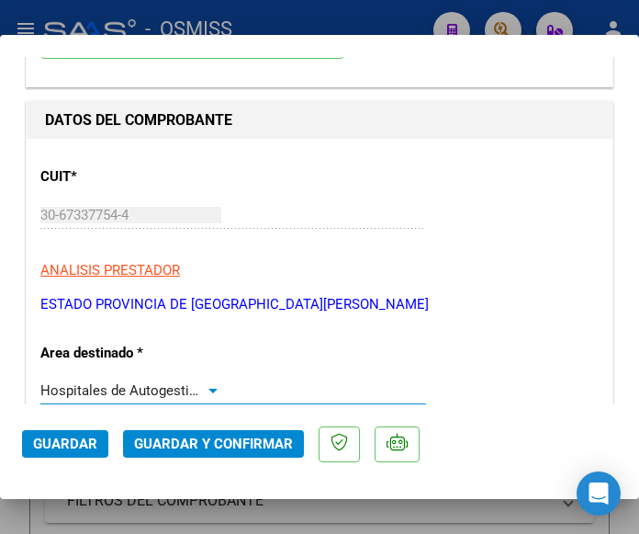
click at [209, 389] on div at bounding box center [213, 391] width 9 height 5
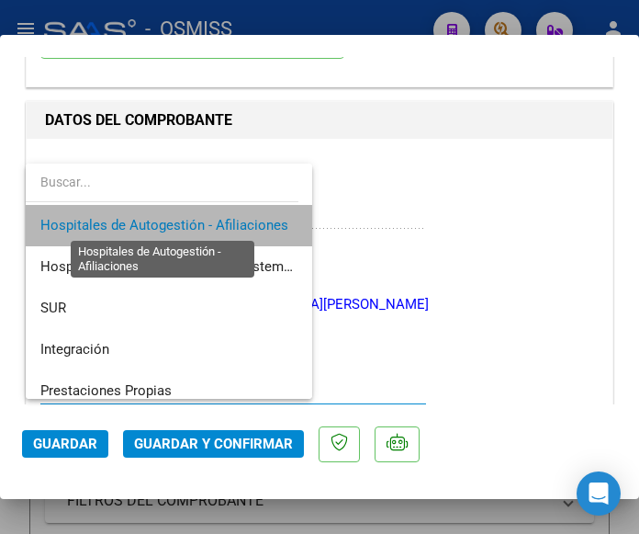
click at [201, 224] on span "Hospitales de Autogestión - Afiliaciones" at bounding box center [164, 225] width 248 height 17
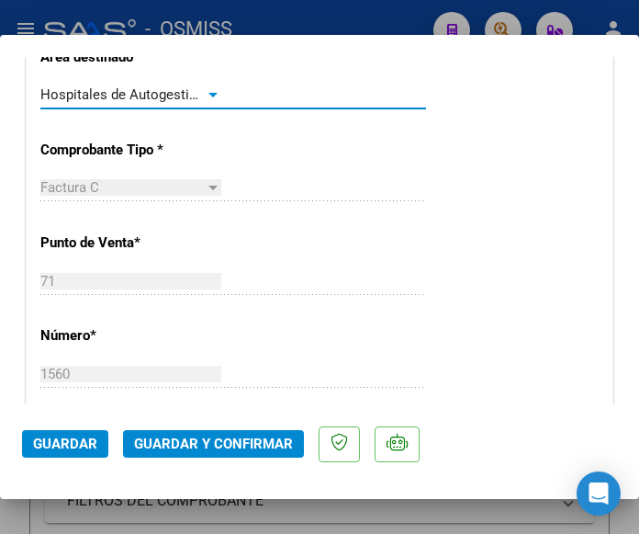
scroll to position [459, 0]
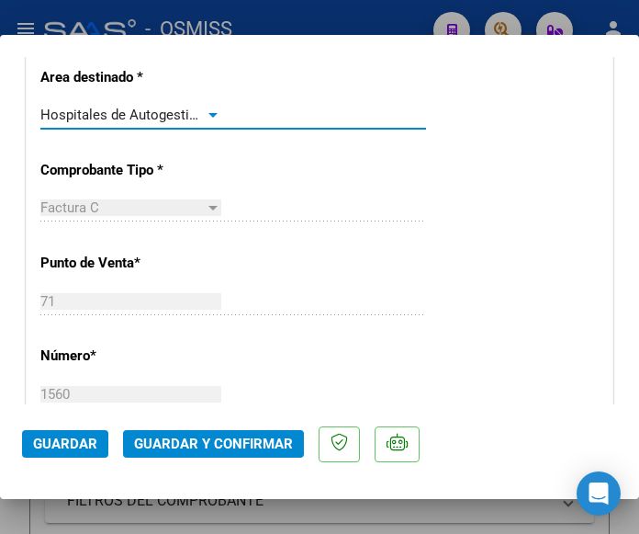
click at [209, 113] on div at bounding box center [213, 115] width 9 height 5
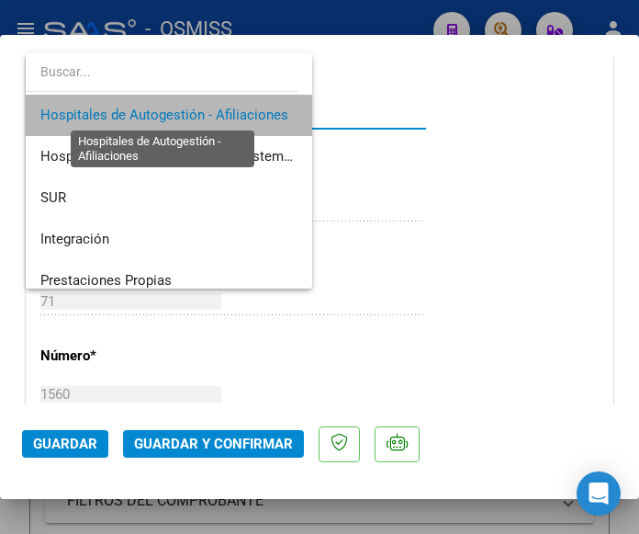
click at [205, 113] on span "Hospitales de Autogestión - Afiliaciones" at bounding box center [164, 115] width 248 height 17
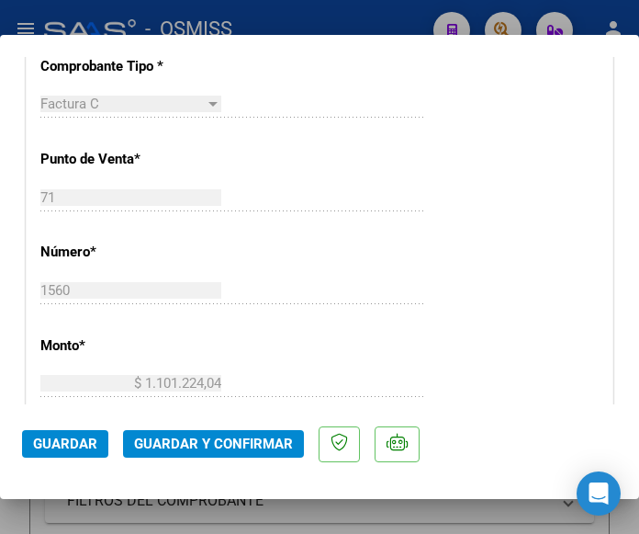
scroll to position [643, 0]
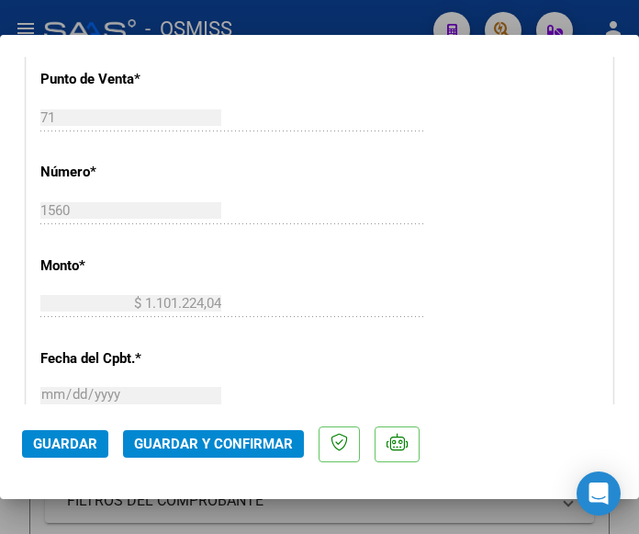
click at [197, 443] on span "Guardar y Confirmar" at bounding box center [213, 443] width 159 height 17
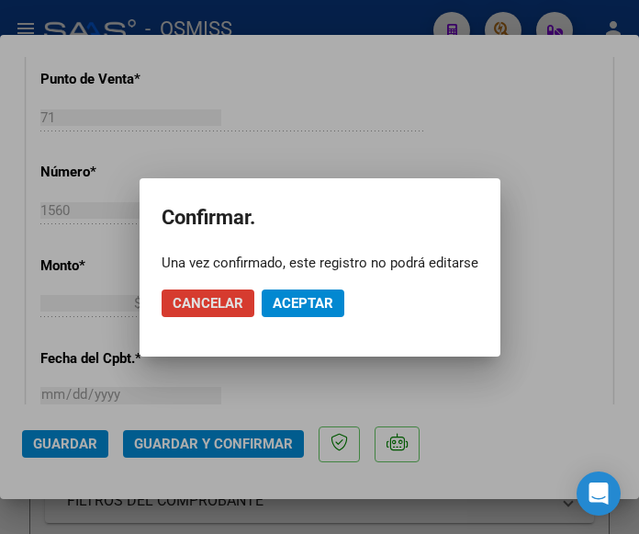
click at [322, 300] on span "Aceptar" at bounding box center [303, 303] width 61 height 17
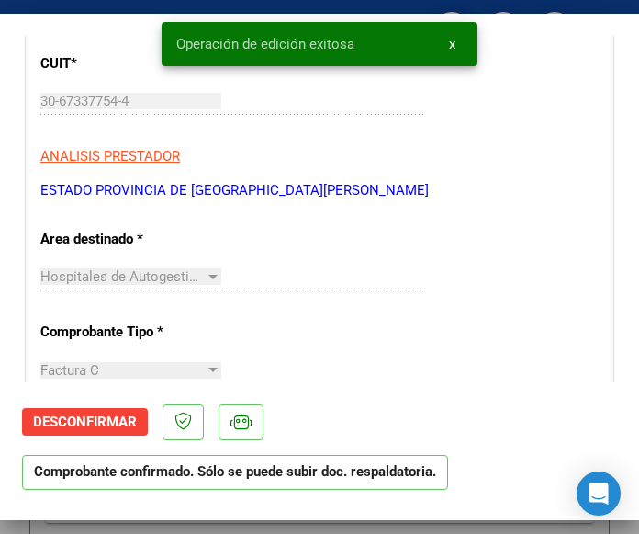
scroll to position [367, 0]
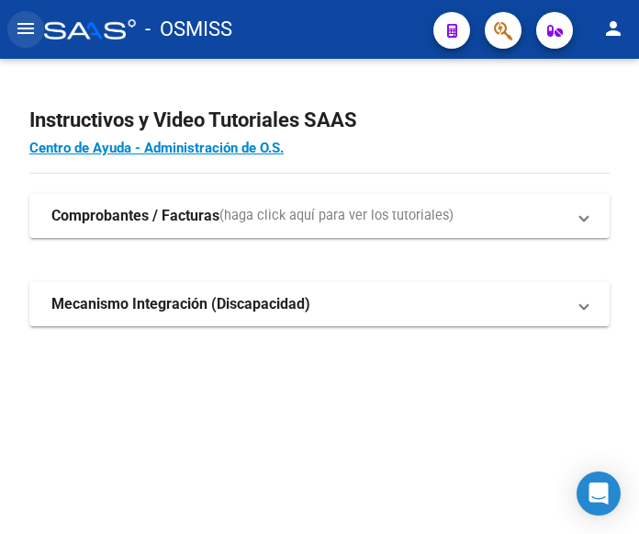
click at [24, 27] on mat-icon "menu" at bounding box center [26, 28] width 22 height 22
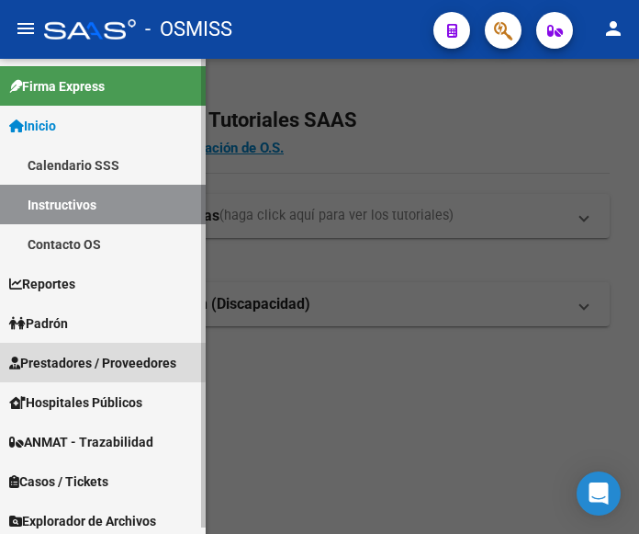
click at [88, 359] on span "Prestadores / Proveedores" at bounding box center [92, 363] width 167 height 20
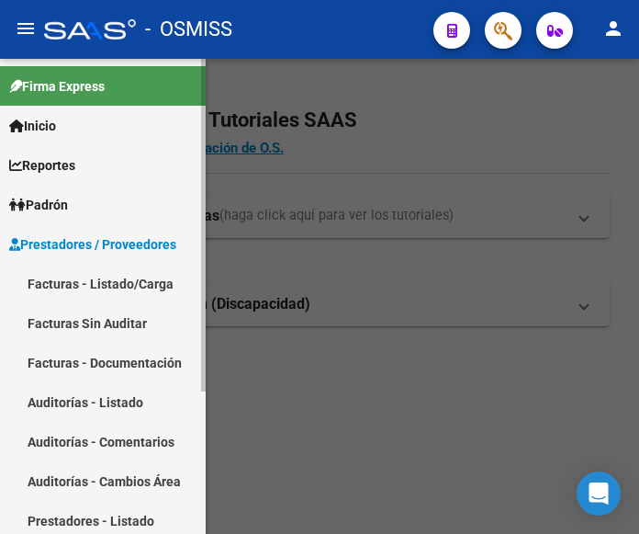
click at [119, 275] on link "Facturas - Listado/Carga" at bounding box center [103, 284] width 206 height 40
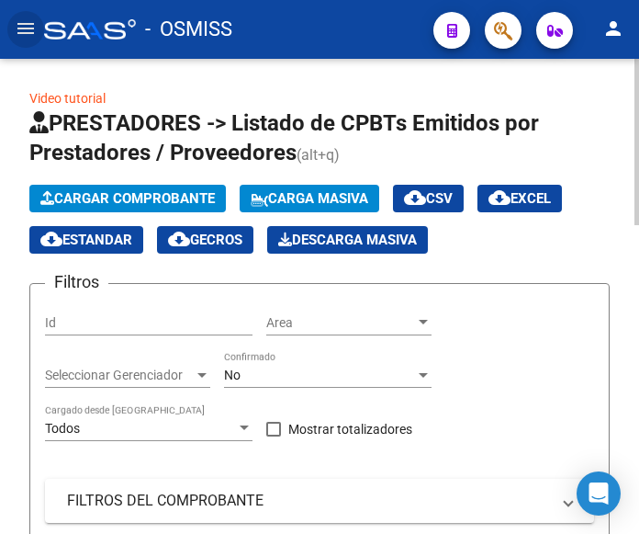
click at [172, 190] on span "Cargar Comprobante" at bounding box center [127, 198] width 175 height 17
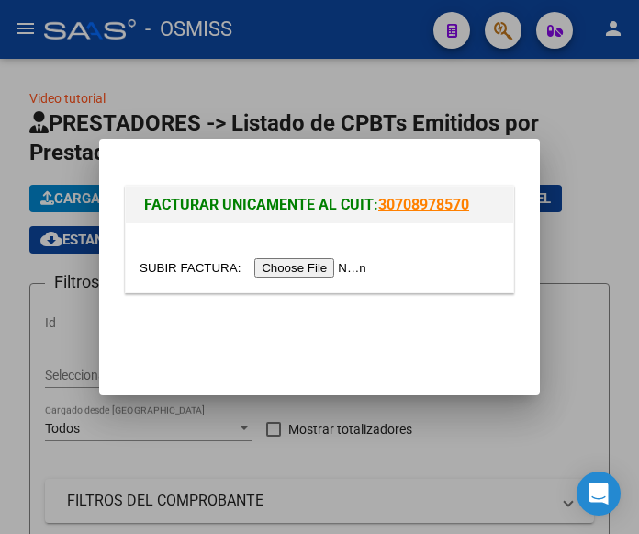
click at [301, 263] on input "file" at bounding box center [256, 267] width 232 height 19
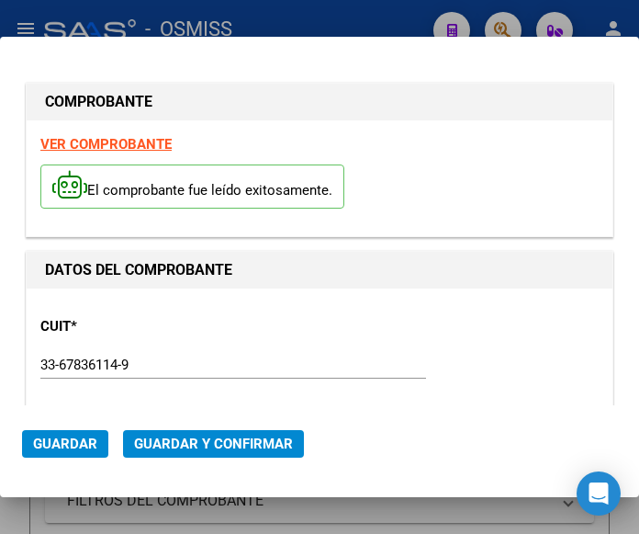
type input "[DATE]"
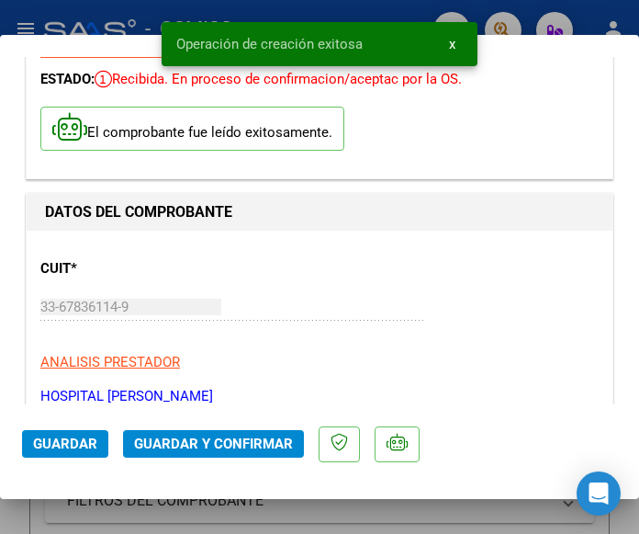
scroll to position [184, 0]
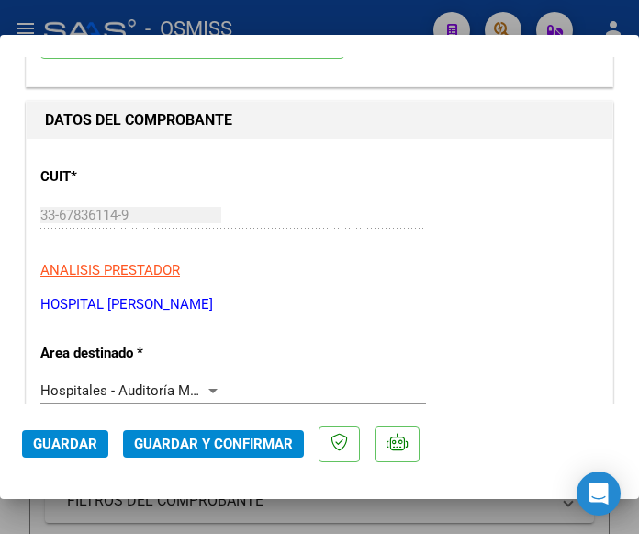
click at [209, 389] on div at bounding box center [213, 391] width 9 height 5
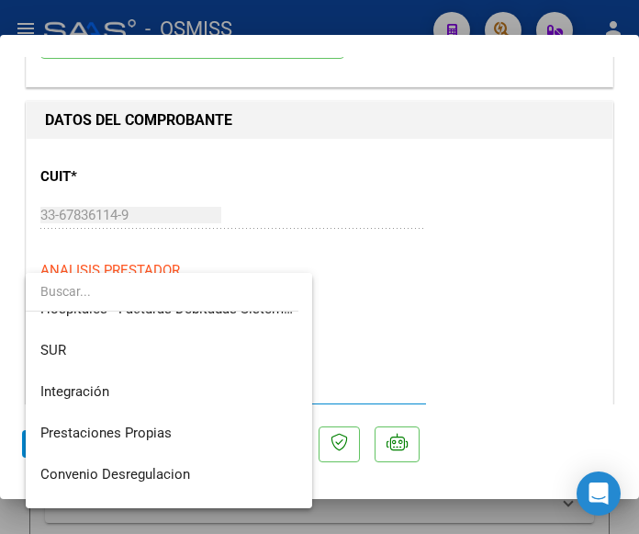
scroll to position [0, 0]
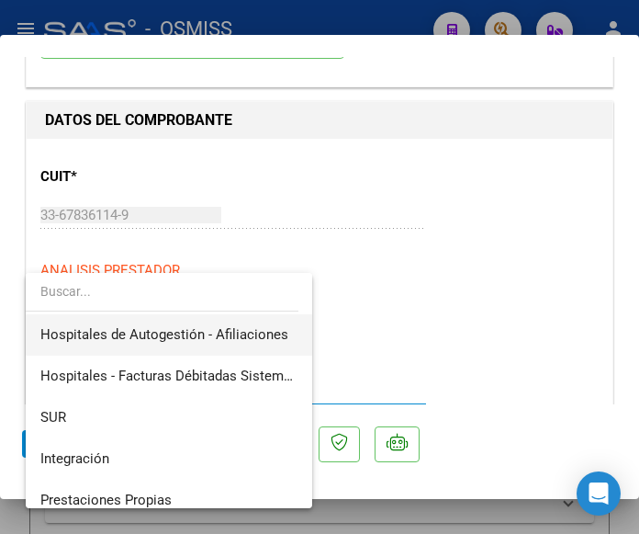
click at [207, 325] on span "Hospitales de Autogestión - Afiliaciones" at bounding box center [168, 334] width 257 height 41
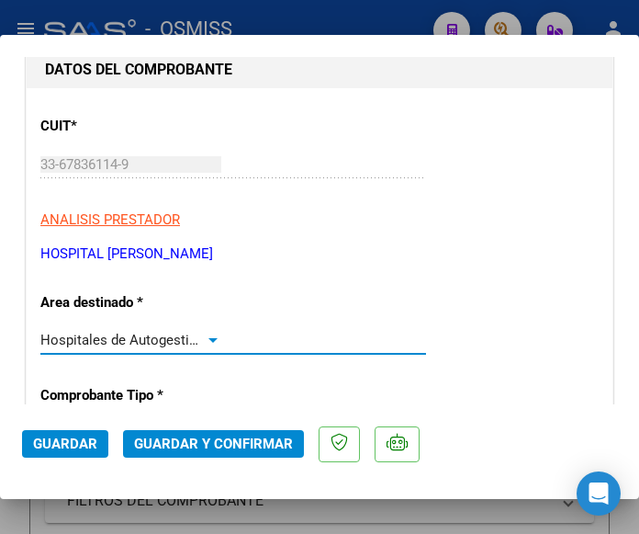
scroll to position [276, 0]
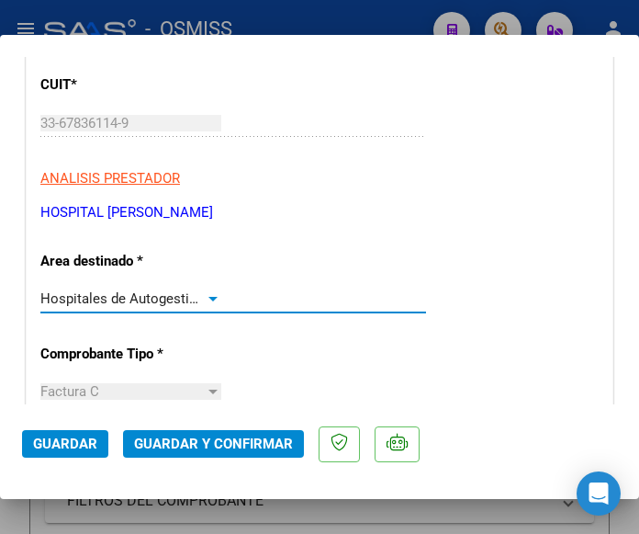
click at [209, 298] on div at bounding box center [213, 299] width 9 height 5
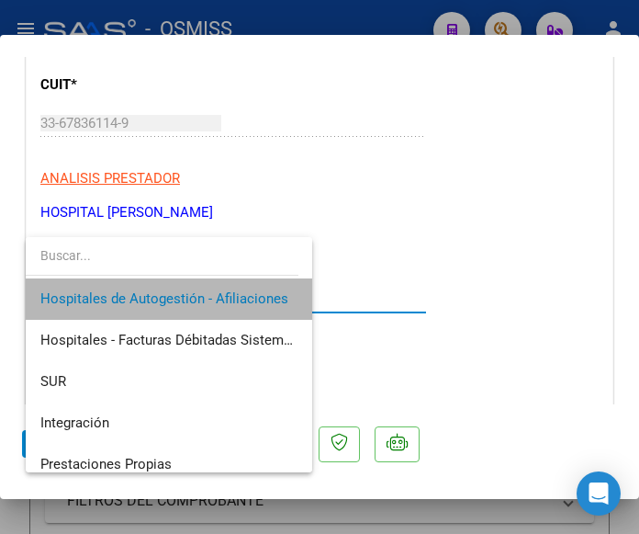
click at [215, 288] on span "Hospitales de Autogestión - Afiliaciones" at bounding box center [168, 298] width 257 height 41
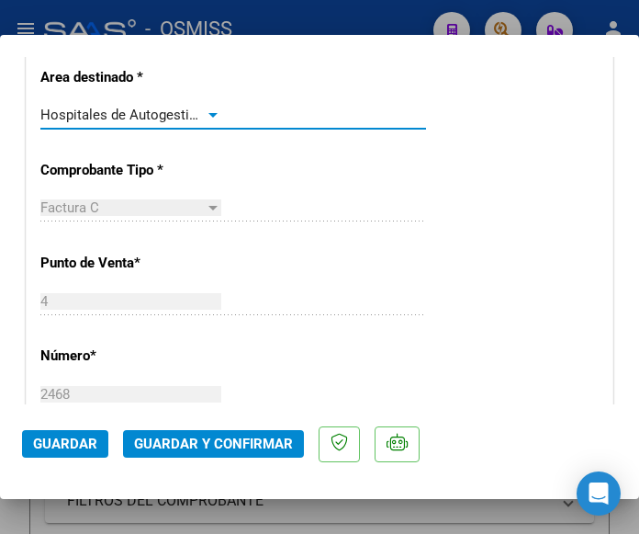
scroll to position [551, 0]
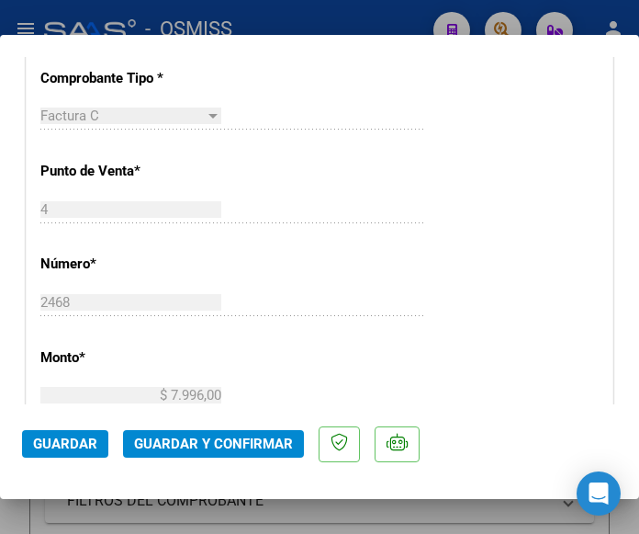
click at [196, 436] on span "Guardar y Confirmar" at bounding box center [213, 443] width 159 height 17
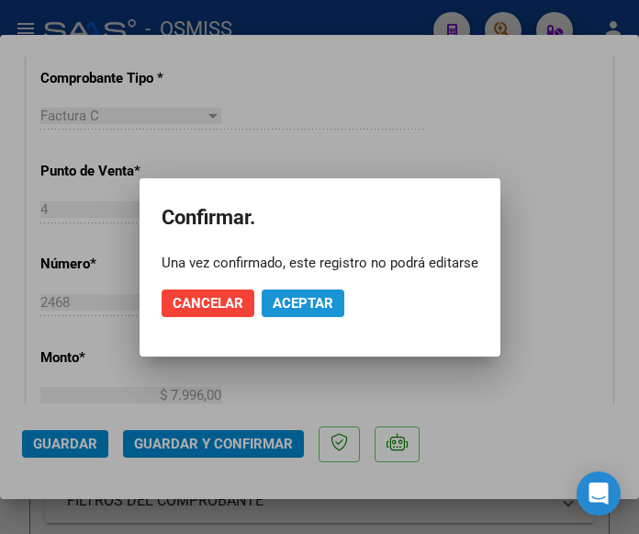
click at [312, 302] on span "Aceptar" at bounding box center [303, 303] width 61 height 17
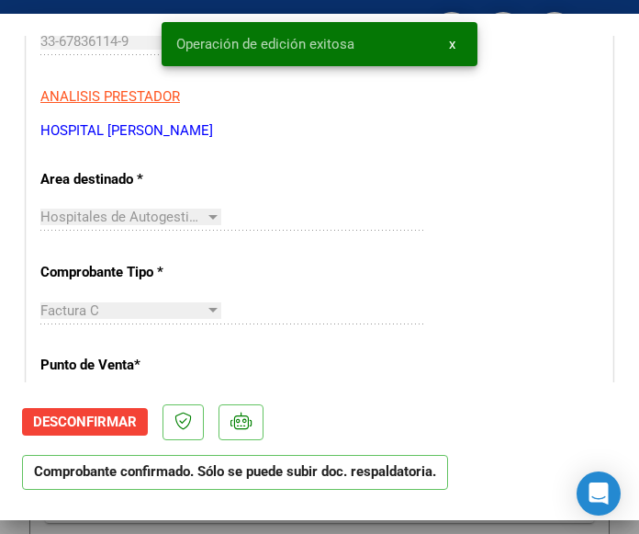
scroll to position [367, 0]
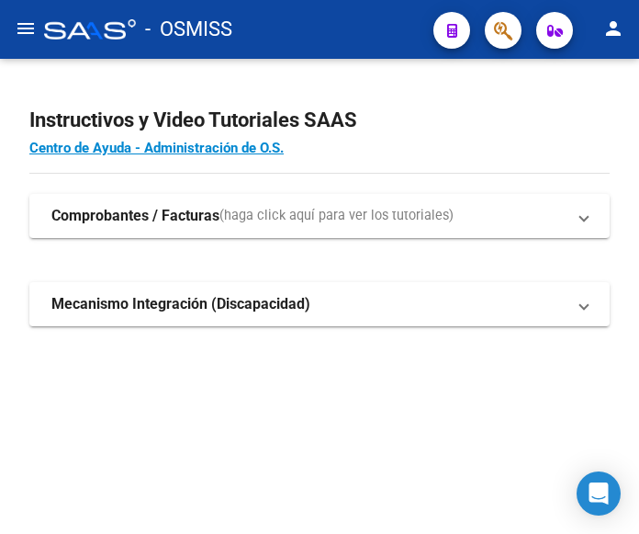
click at [28, 29] on mat-icon "menu" at bounding box center [26, 28] width 22 height 22
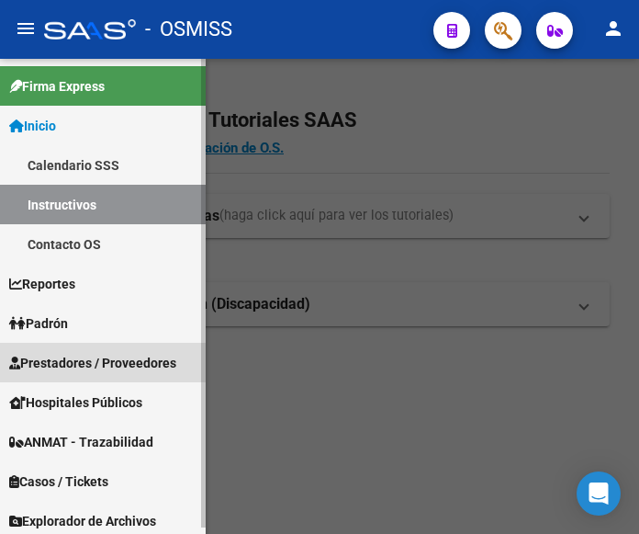
click at [95, 355] on span "Prestadores / Proveedores" at bounding box center [92, 363] width 167 height 20
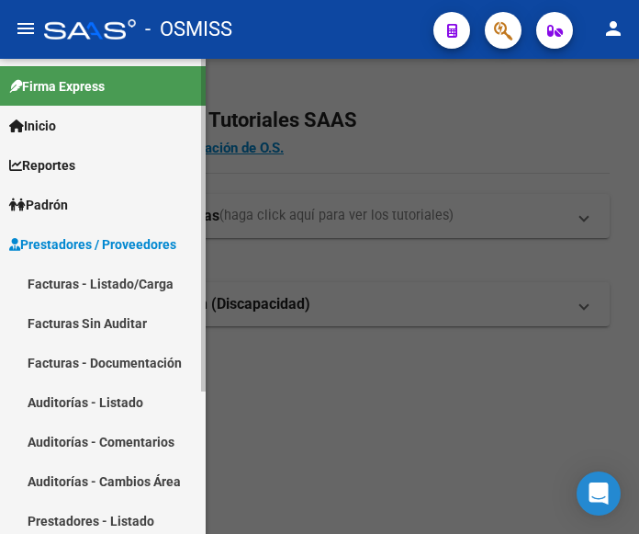
click at [73, 277] on link "Facturas - Listado/Carga" at bounding box center [103, 284] width 206 height 40
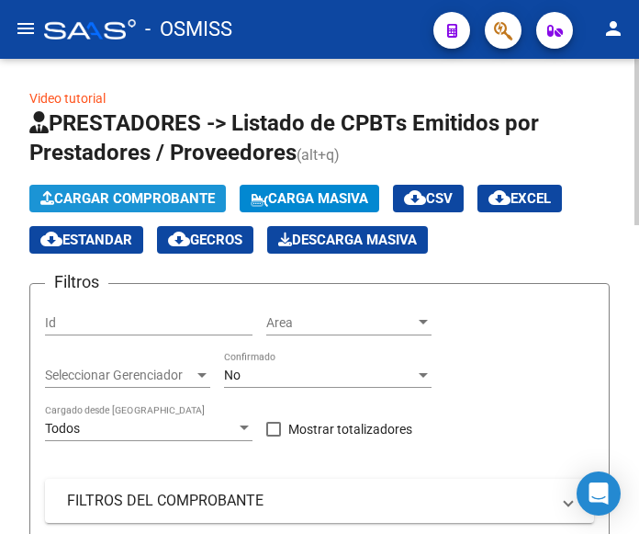
click at [177, 191] on span "Cargar Comprobante" at bounding box center [127, 198] width 175 height 17
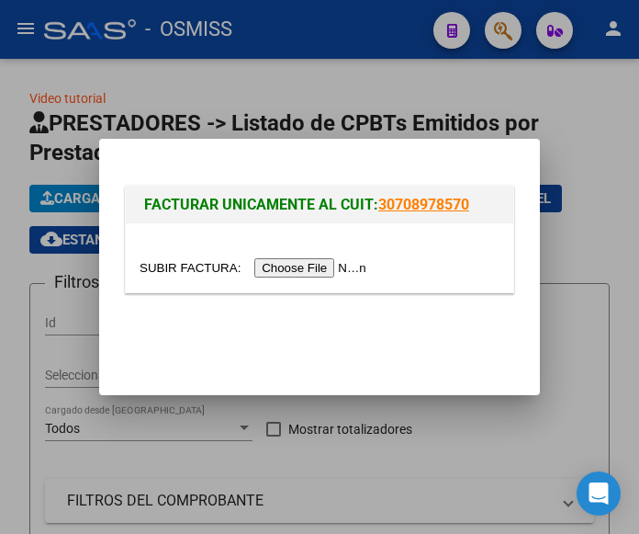
click at [330, 271] on input "file" at bounding box center [256, 267] width 232 height 19
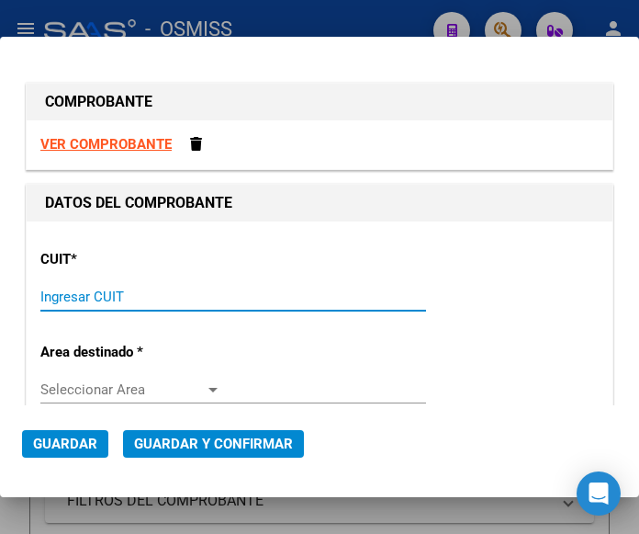
click at [65, 301] on input "Ingresar CUIT" at bounding box center [130, 296] width 181 height 17
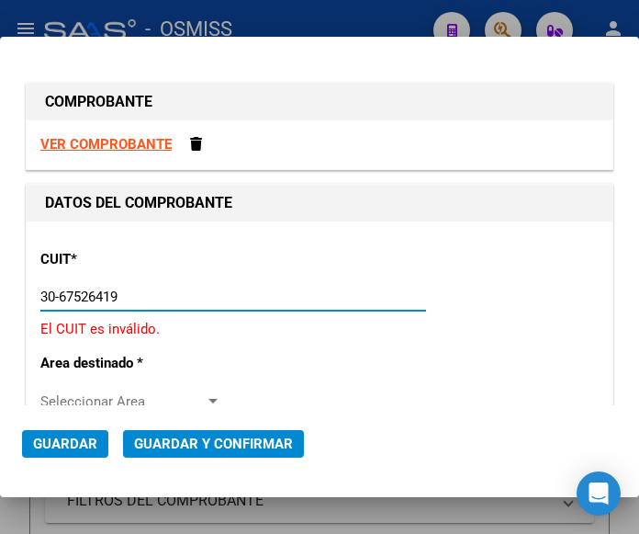
type input "30-67526419-4"
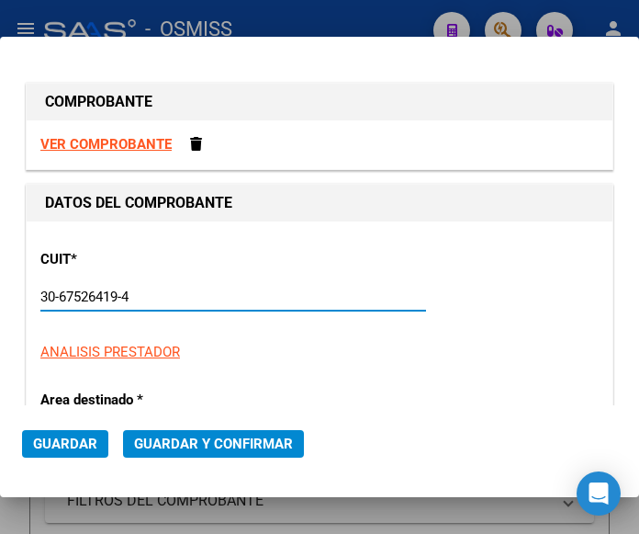
type input "10"
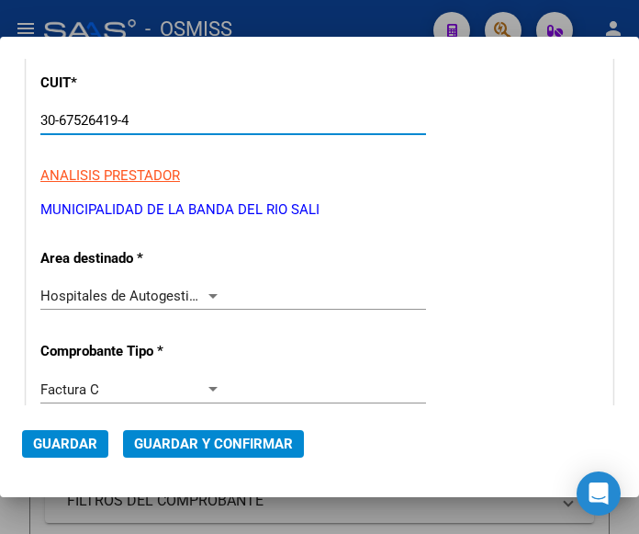
scroll to position [184, 0]
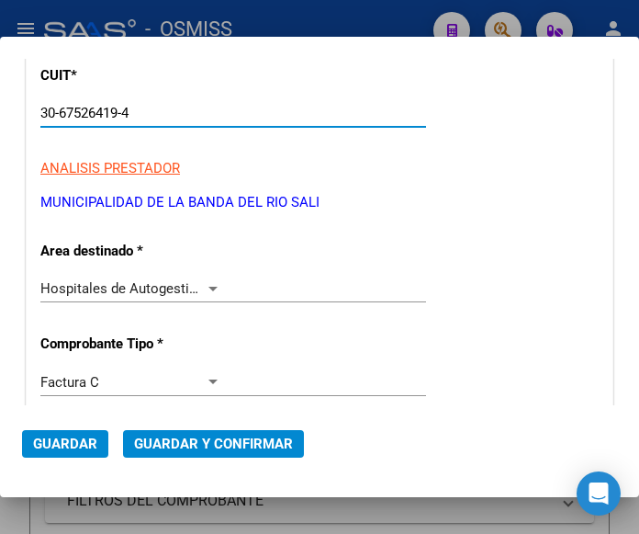
type input "30-67526419-4"
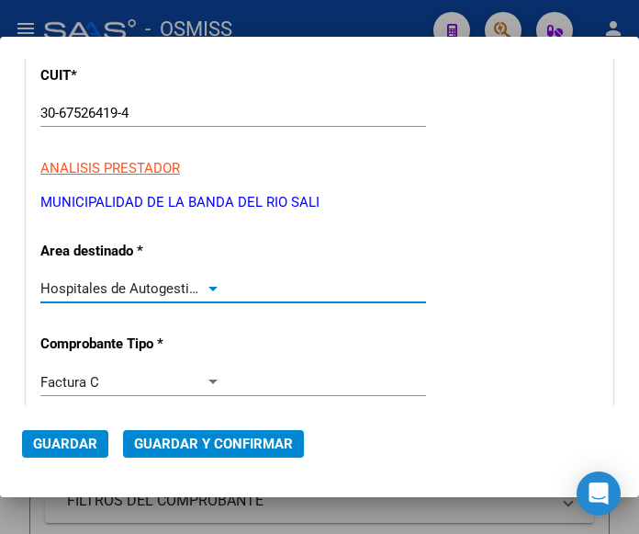
click at [208, 284] on div at bounding box center [213, 288] width 17 height 15
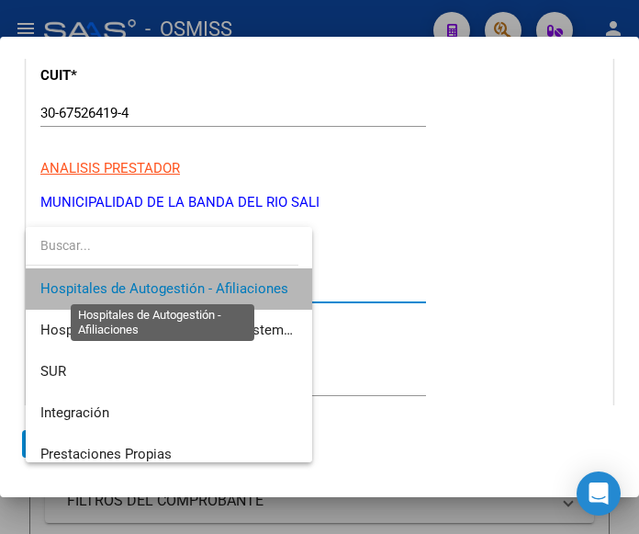
click at [208, 284] on span "Hospitales de Autogestión - Afiliaciones" at bounding box center [164, 288] width 248 height 17
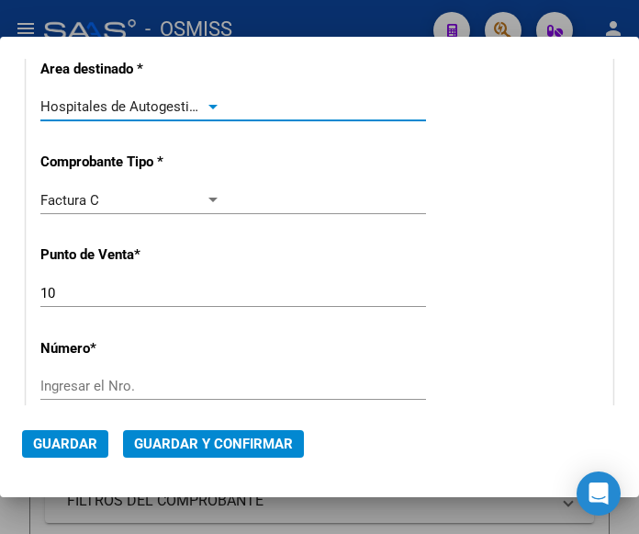
scroll to position [367, 0]
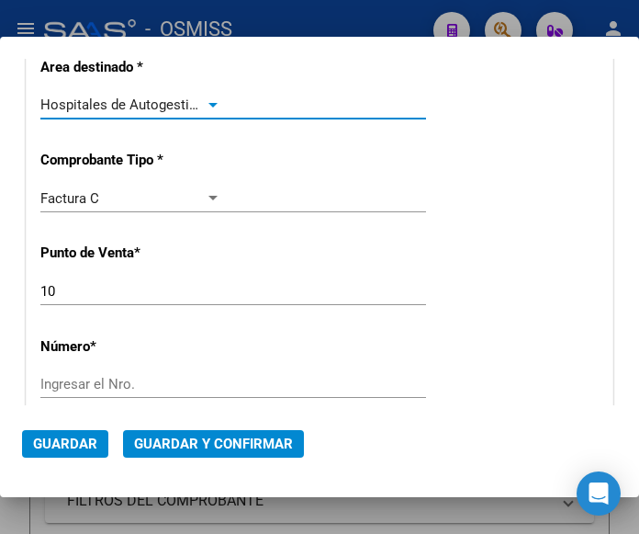
click at [84, 294] on input "10" at bounding box center [130, 291] width 181 height 17
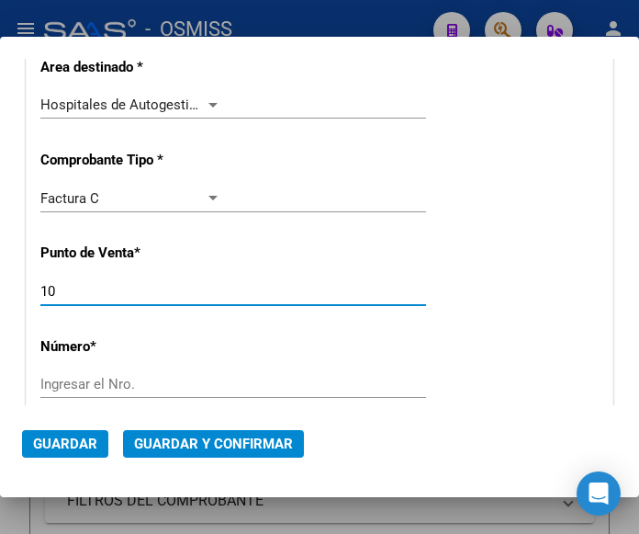
type input "1"
type input "9"
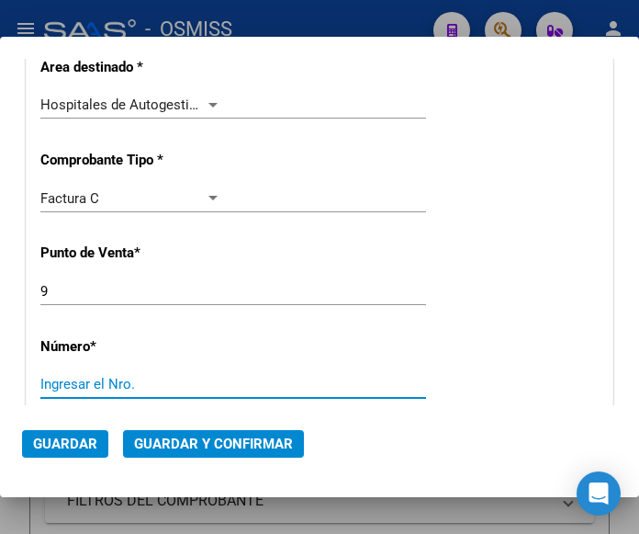
click at [84, 380] on input "Ingresar el Nro." at bounding box center [130, 384] width 181 height 17
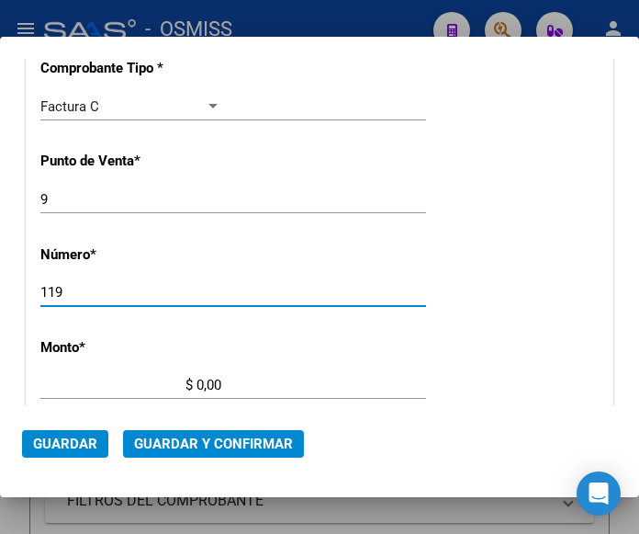
type input "119"
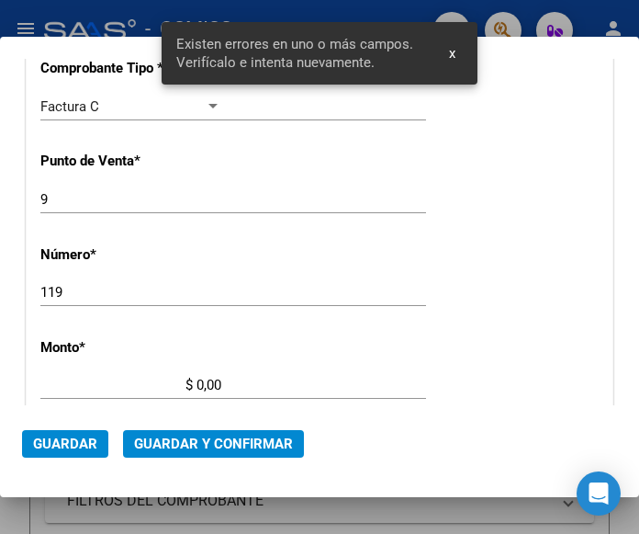
scroll to position [604, 0]
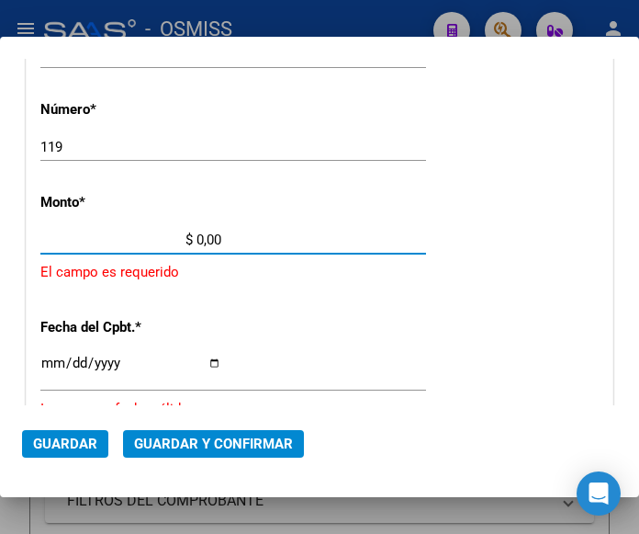
click at [198, 235] on input "$ 0,00" at bounding box center [130, 239] width 181 height 17
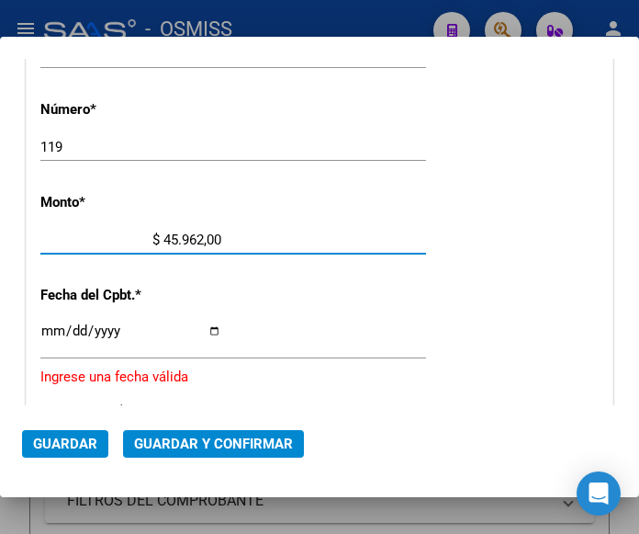
click at [217, 239] on input "$ 45.962,00" at bounding box center [130, 239] width 181 height 17
type input "$ 45.962,82"
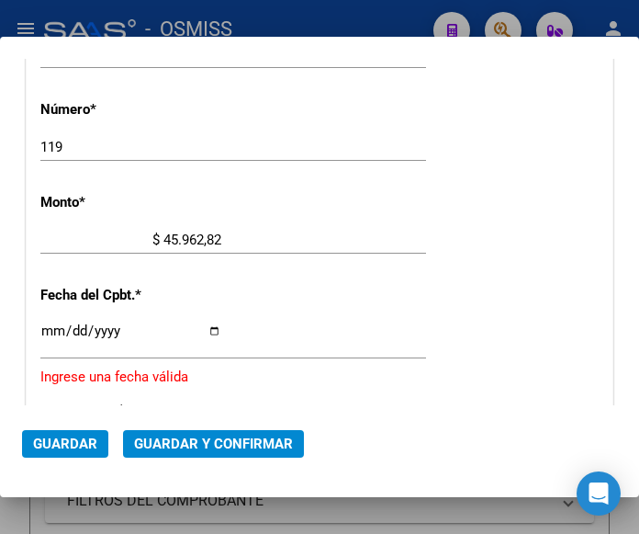
click at [51, 328] on input "Ingresar la fecha" at bounding box center [130, 337] width 181 height 29
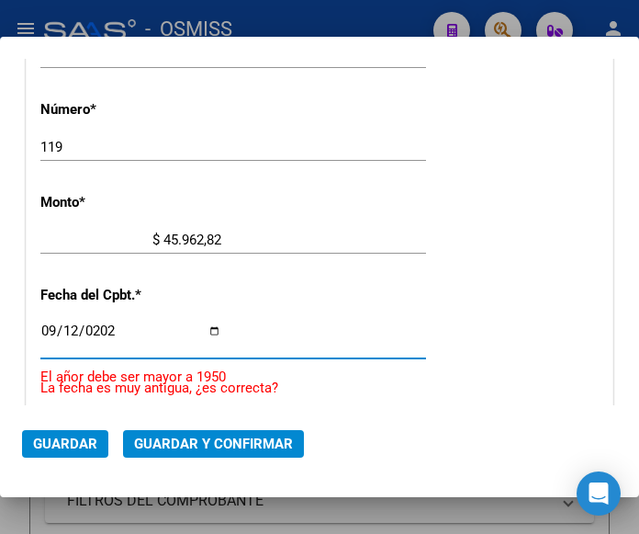
type input "[DATE]"
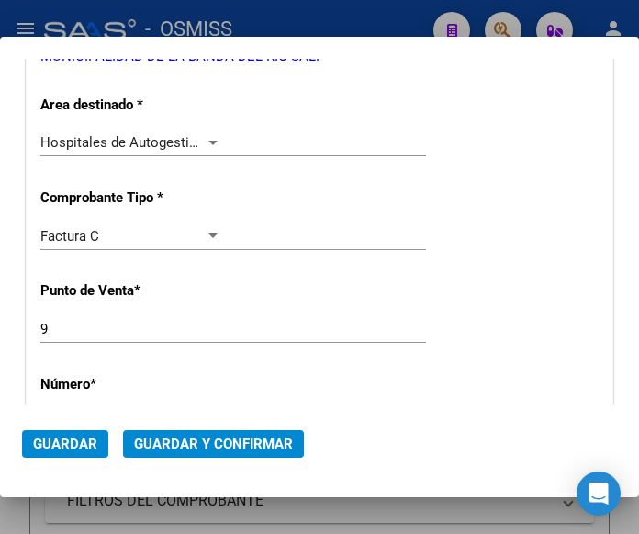
scroll to position [329, 0]
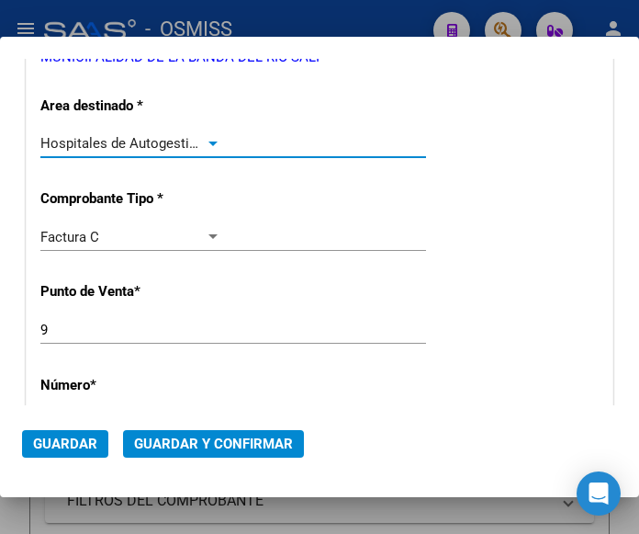
click at [209, 141] on div at bounding box center [213, 143] width 9 height 5
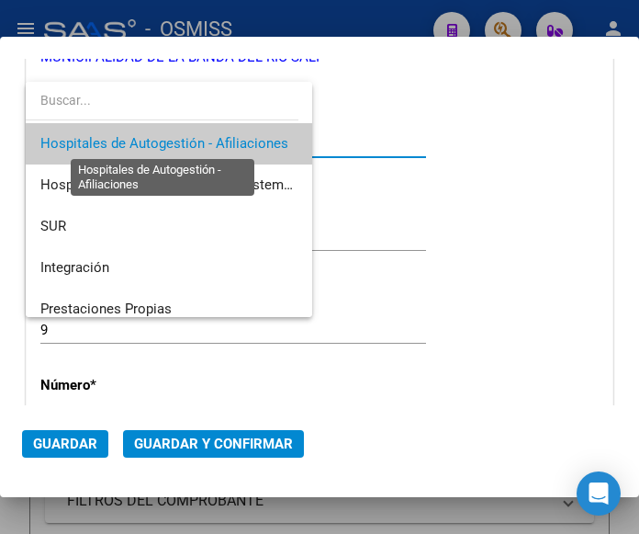
click at [205, 141] on span "Hospitales de Autogestión - Afiliaciones" at bounding box center [164, 143] width 248 height 17
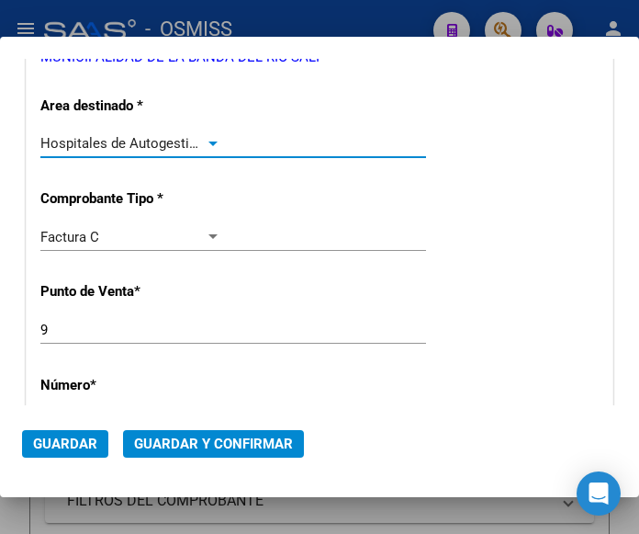
click at [207, 446] on span "Guardar y Confirmar" at bounding box center [213, 443] width 159 height 17
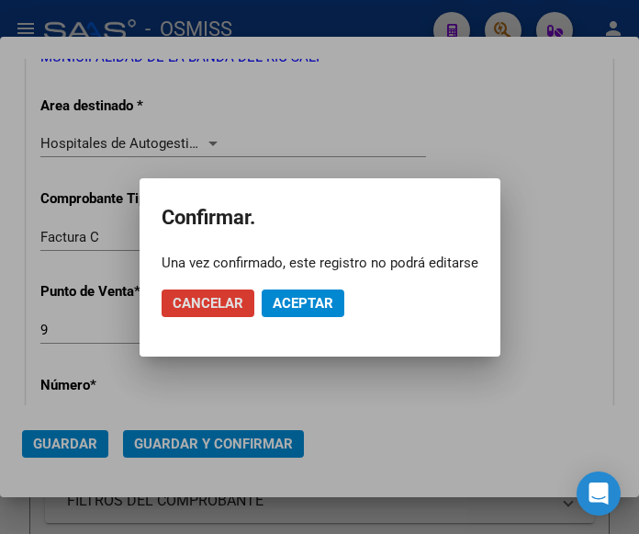
click at [287, 296] on span "Aceptar" at bounding box center [303, 303] width 61 height 17
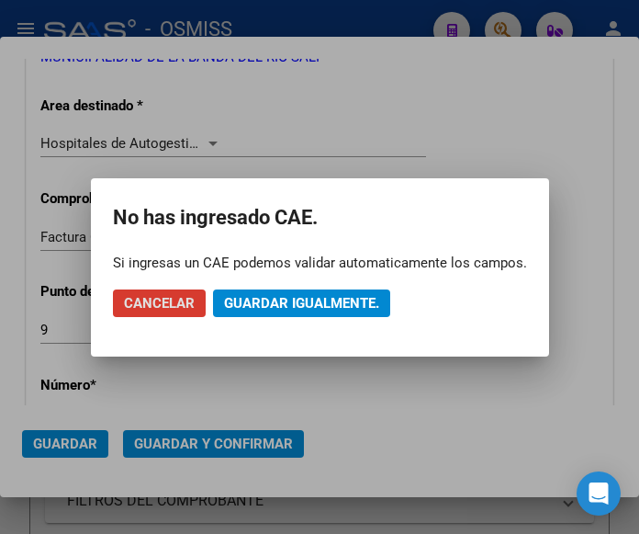
click at [287, 296] on span "Guardar igualmente." at bounding box center [301, 303] width 155 height 17
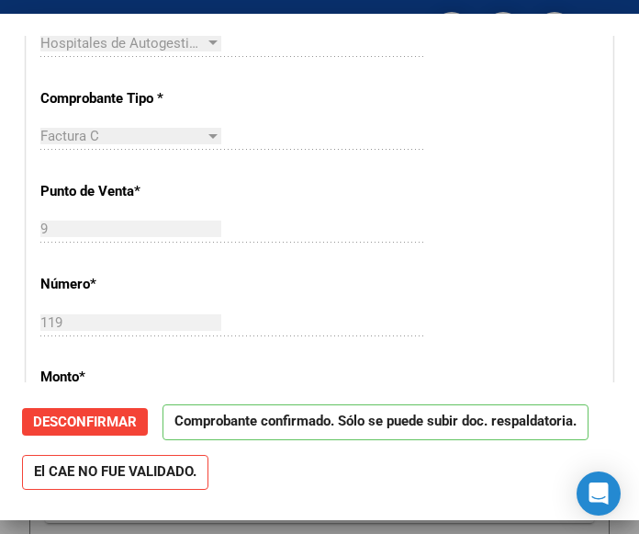
scroll to position [551, 0]
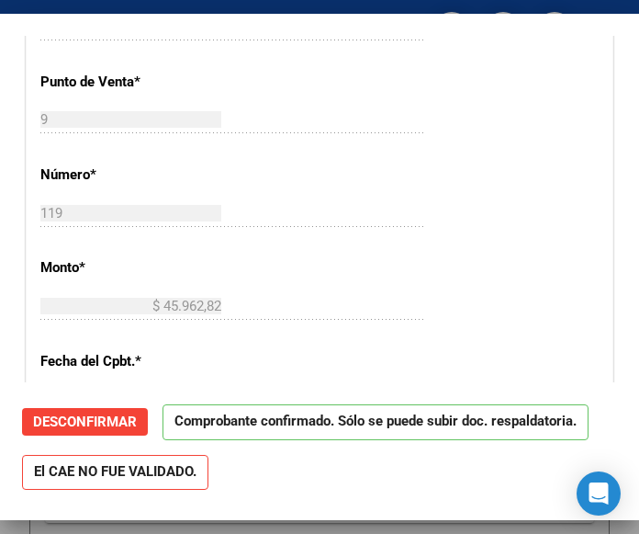
click at [309, 186] on div "CUIT * 30-67526419-4 Ingresar CUIT ANALISIS PRESTADOR MUNICIPALIDAD DE LA BANDA…" at bounding box center [320, 343] width 586 height 1323
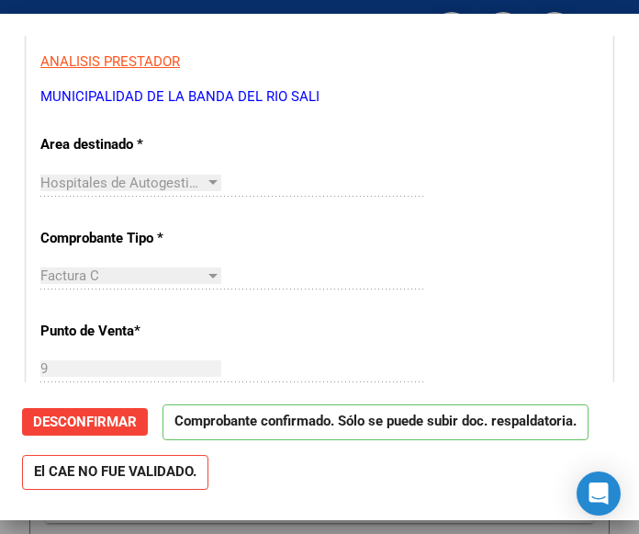
scroll to position [276, 0]
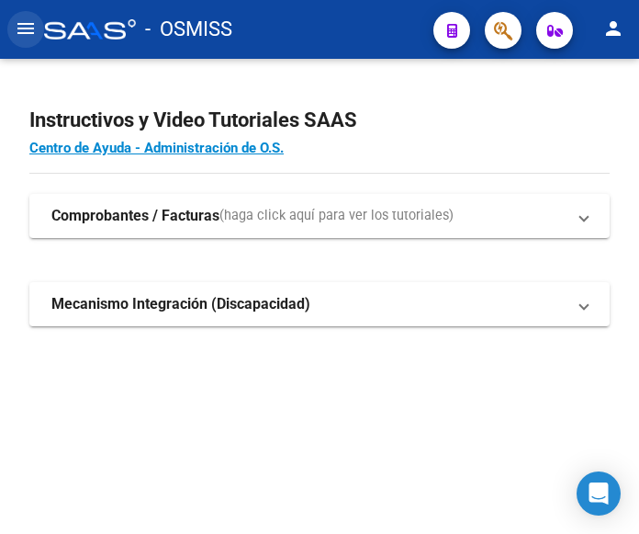
click at [24, 19] on mat-icon "menu" at bounding box center [26, 28] width 22 height 22
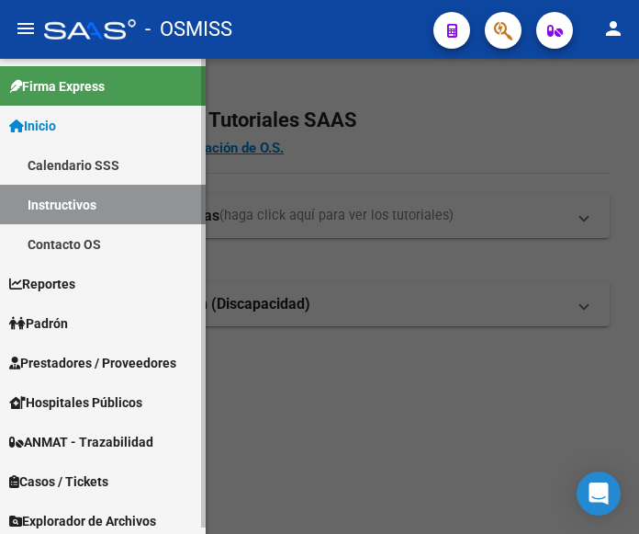
click at [87, 354] on span "Prestadores / Proveedores" at bounding box center [92, 363] width 167 height 20
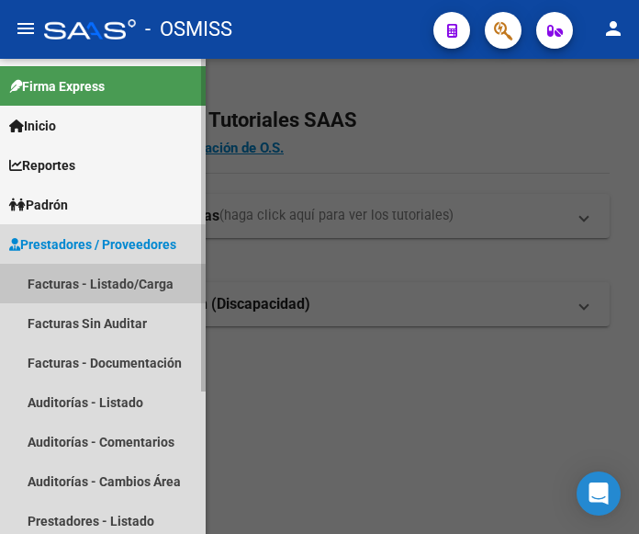
click at [85, 284] on link "Facturas - Listado/Carga" at bounding box center [103, 284] width 206 height 40
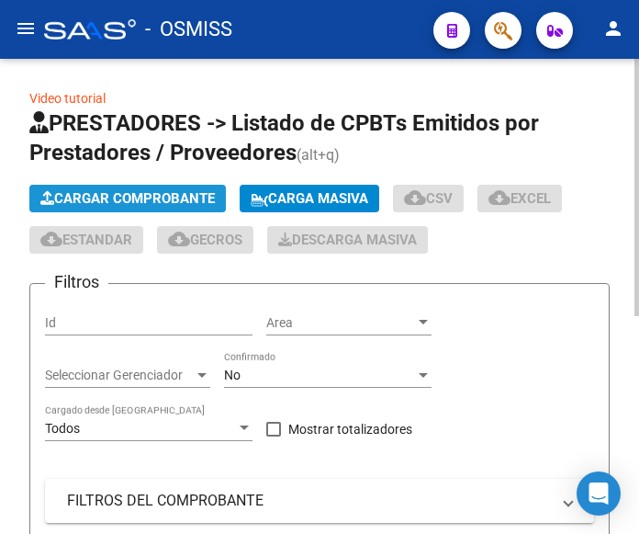
click at [157, 195] on span "Cargar Comprobante" at bounding box center [127, 198] width 175 height 17
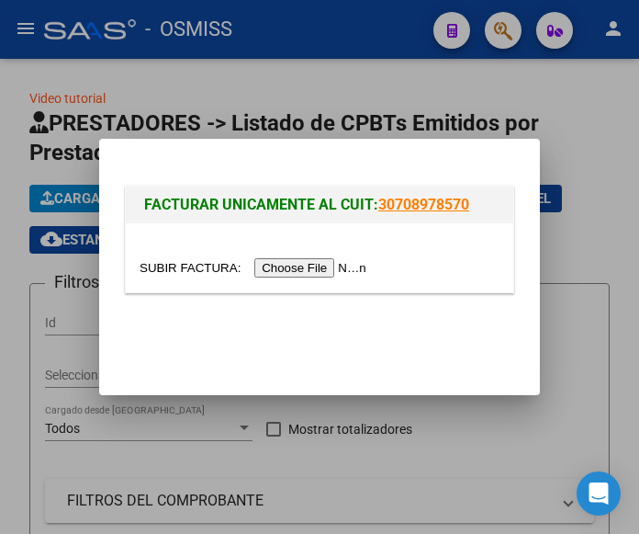
click at [342, 263] on input "file" at bounding box center [256, 267] width 232 height 19
type input "C:\fakepath\FC. 1-85683.pdf"
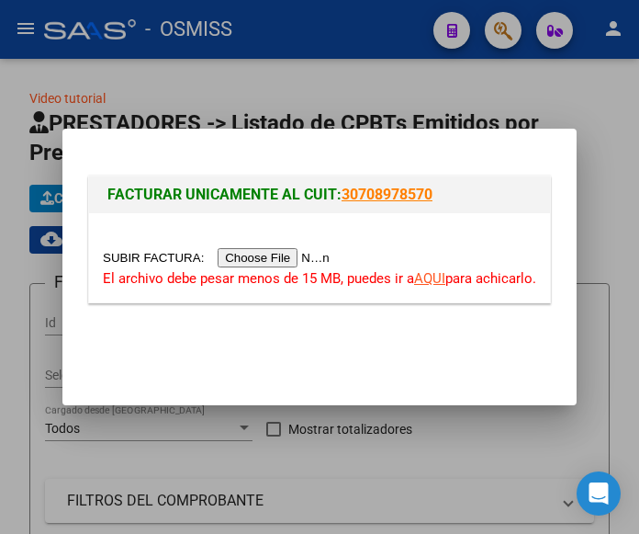
click at [291, 257] on input "file" at bounding box center [219, 257] width 232 height 19
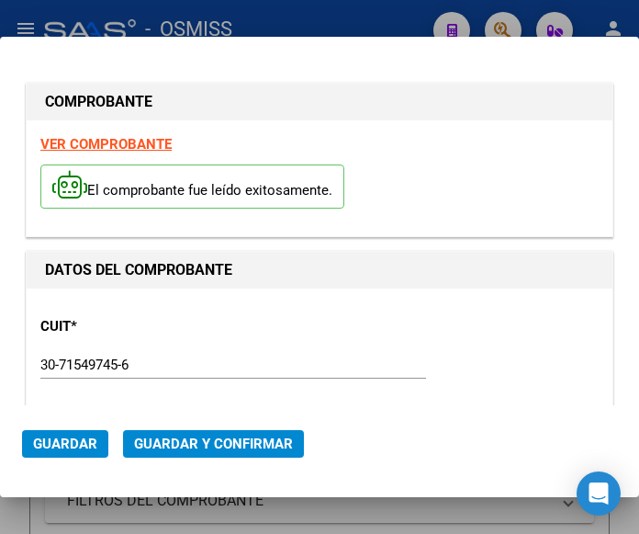
type input "[DATE]"
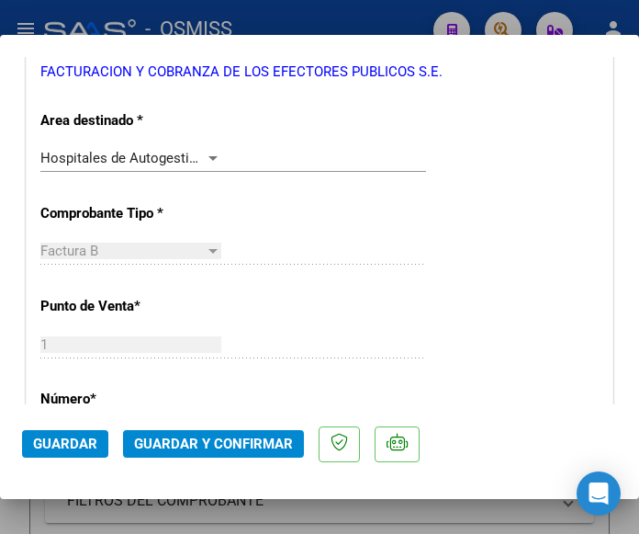
scroll to position [459, 0]
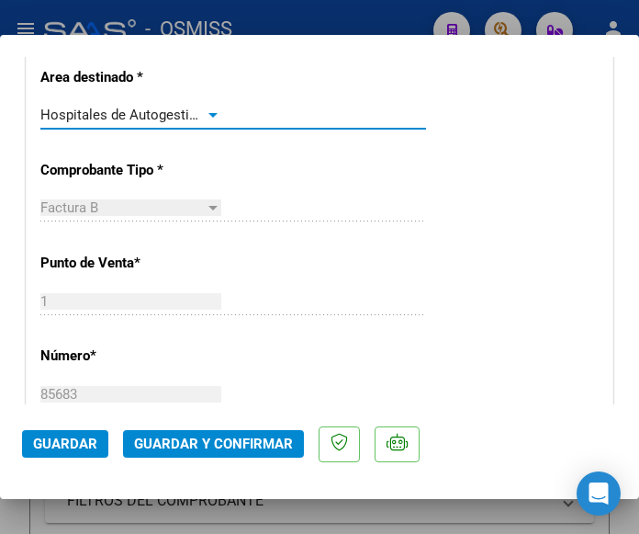
click at [210, 111] on div at bounding box center [213, 114] width 17 height 15
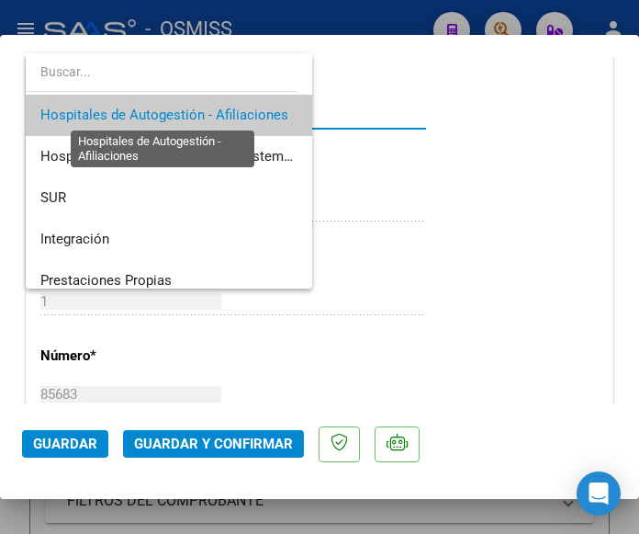
click at [210, 111] on span "Hospitales de Autogestión - Afiliaciones" at bounding box center [164, 115] width 248 height 17
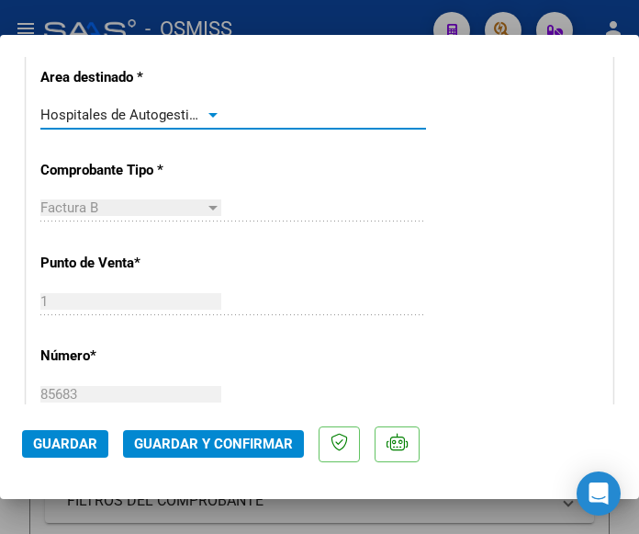
click at [210, 109] on div at bounding box center [213, 114] width 17 height 15
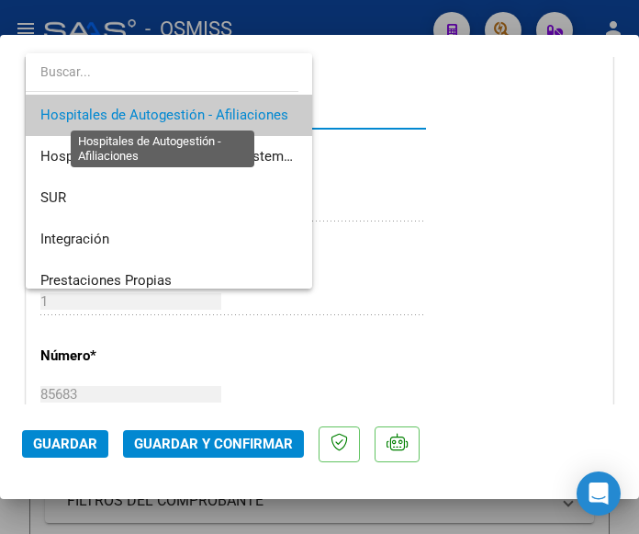
click at [210, 109] on span "Hospitales de Autogestión - Afiliaciones" at bounding box center [164, 115] width 248 height 17
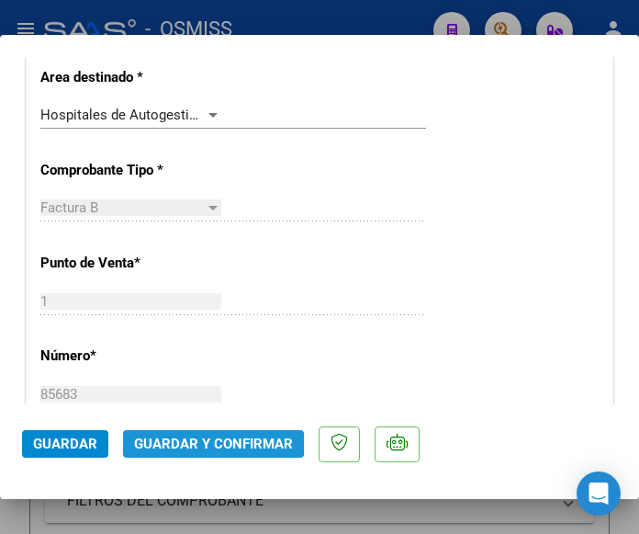
click at [204, 442] on span "Guardar y Confirmar" at bounding box center [213, 443] width 159 height 17
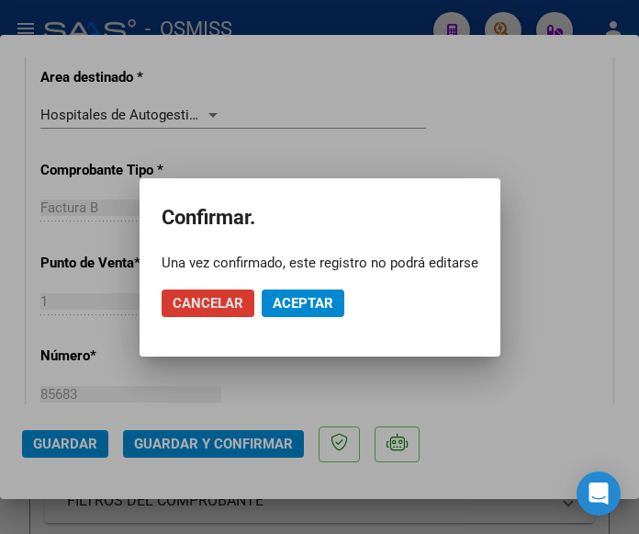
click at [294, 308] on span "Aceptar" at bounding box center [303, 303] width 61 height 17
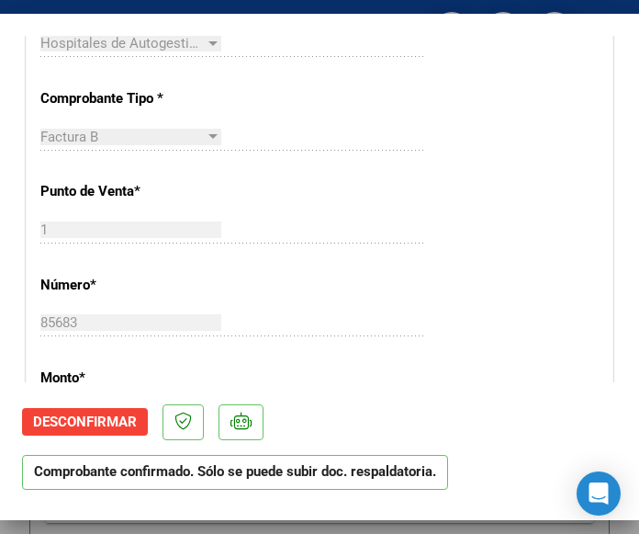
scroll to position [551, 0]
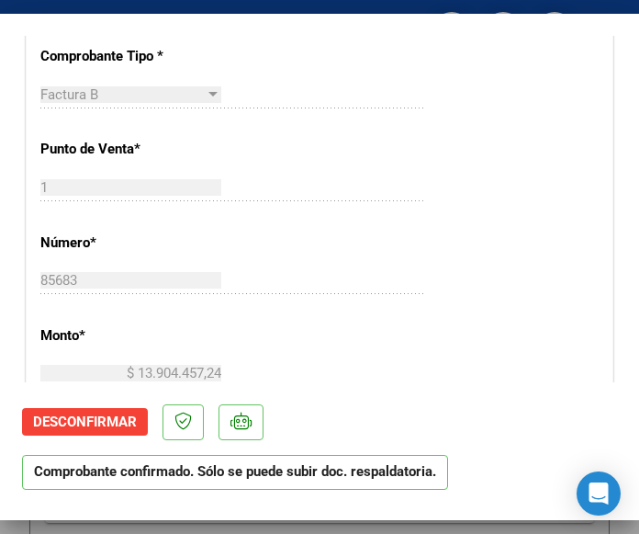
click at [181, 243] on p "Número *" at bounding box center [123, 242] width 167 height 21
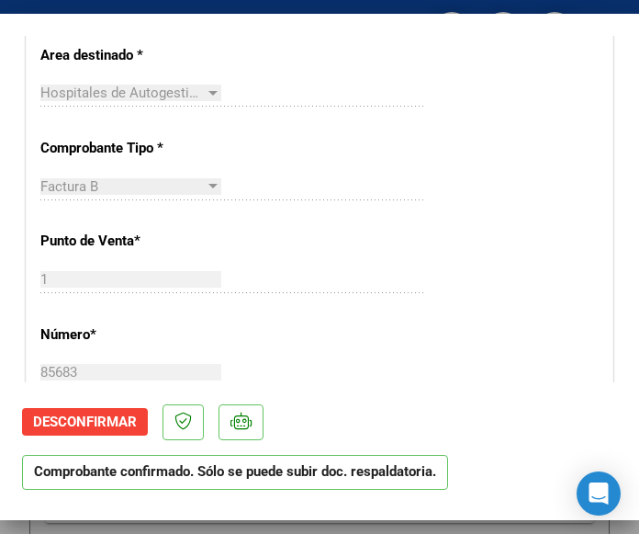
scroll to position [367, 0]
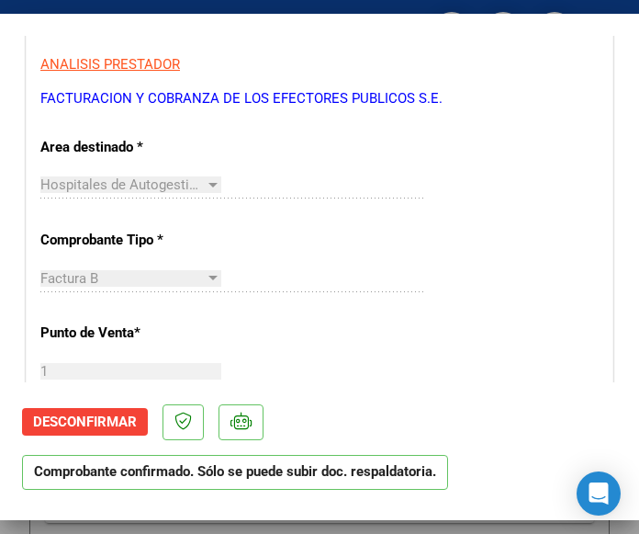
drag, startPoint x: 434, startPoint y: 1, endPoint x: 205, endPoint y: 48, distance: 233.5
click at [205, 48] on div "CUIT * 30-71549745-6 Ingresar CUIT ANALISIS PRESTADOR FACTURACION Y COBRANZA DE…" at bounding box center [319, 29] width 559 height 162
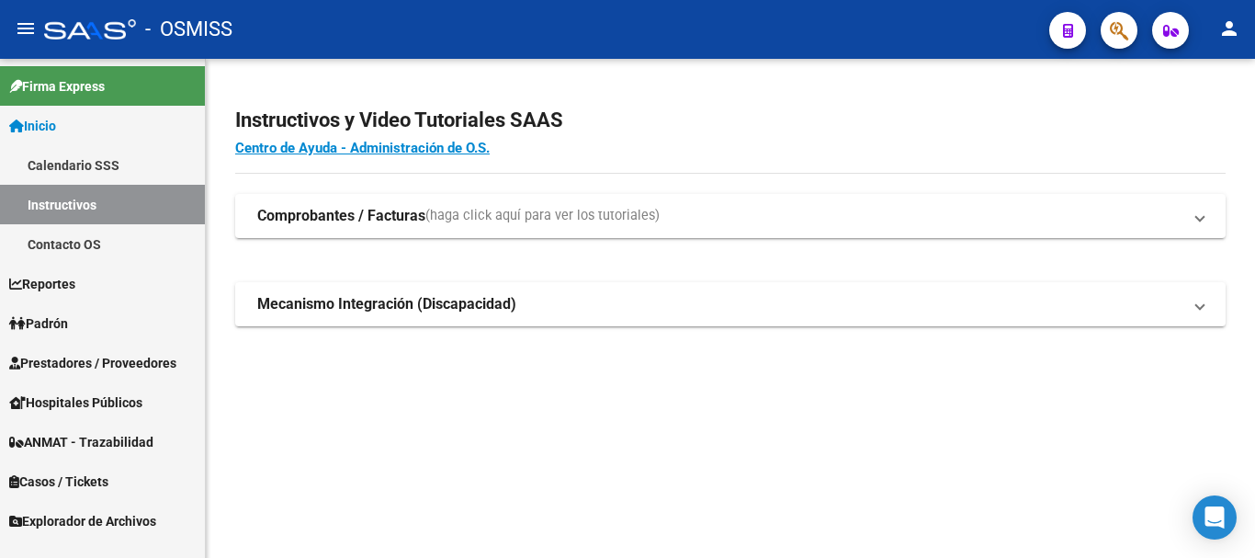
click at [132, 366] on span "Prestadores / Proveedores" at bounding box center [92, 363] width 167 height 20
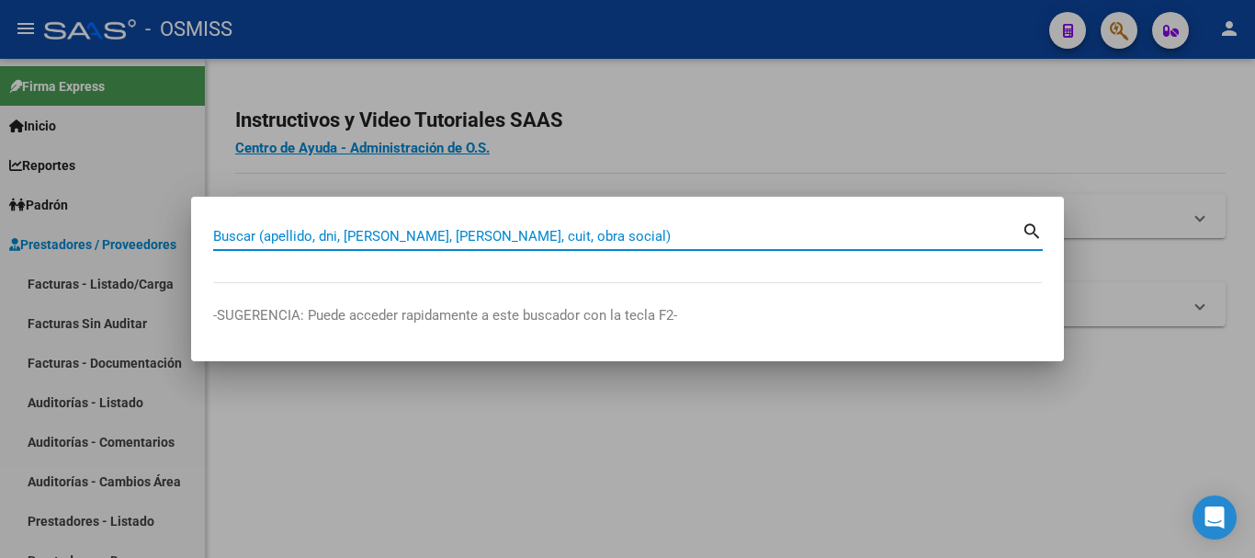
paste input "[DATE] - 2272."
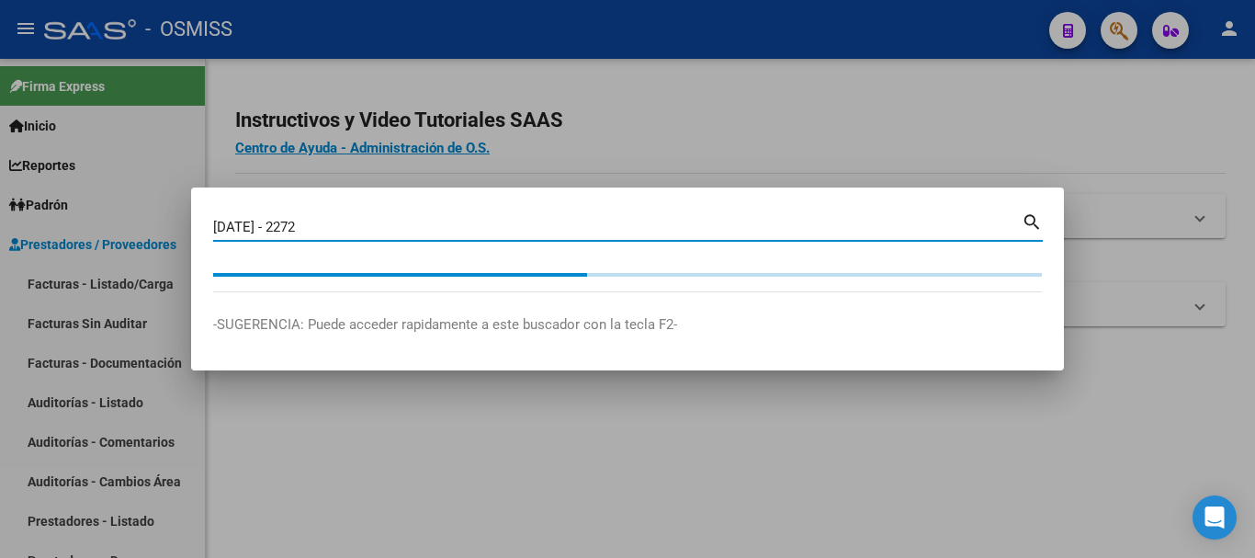
type input "[DATE] - 2272"
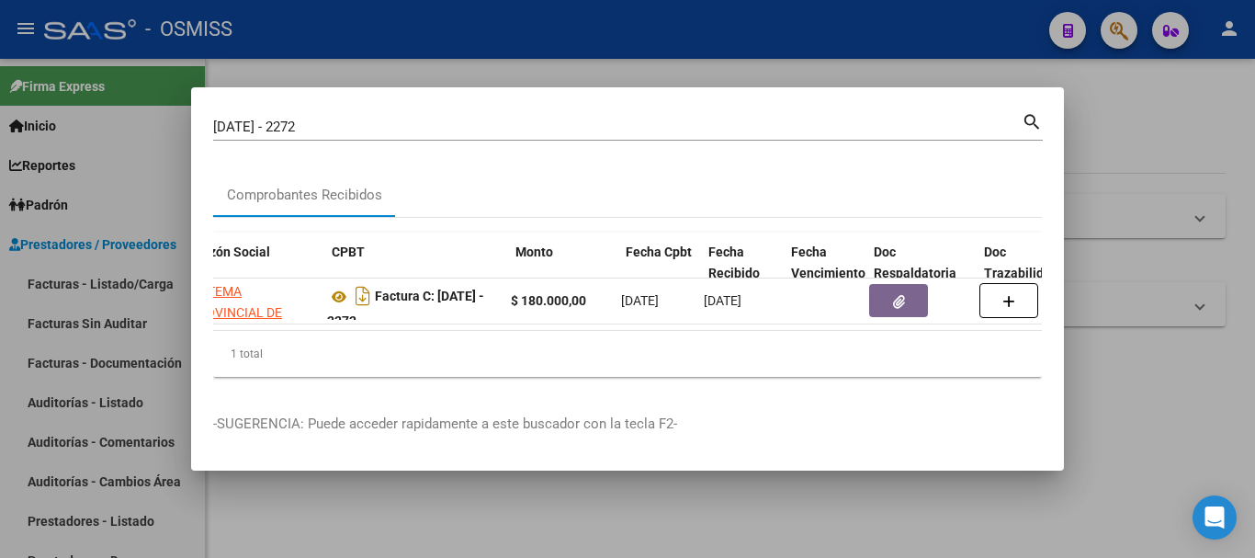
scroll to position [0, 466]
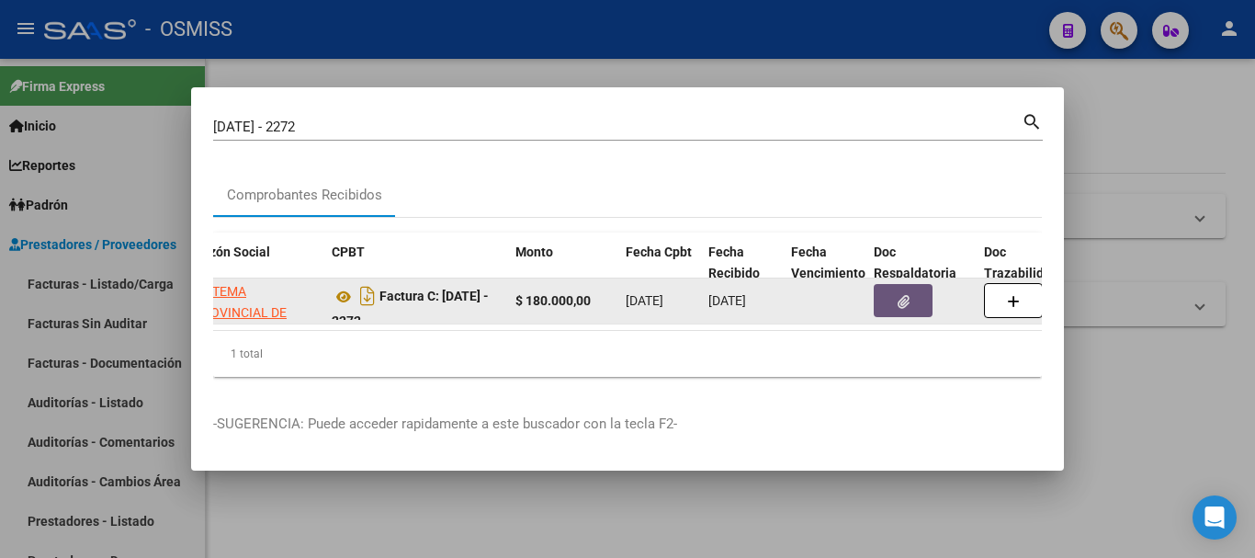
click at [904, 295] on icon "button" at bounding box center [904, 302] width 12 height 14
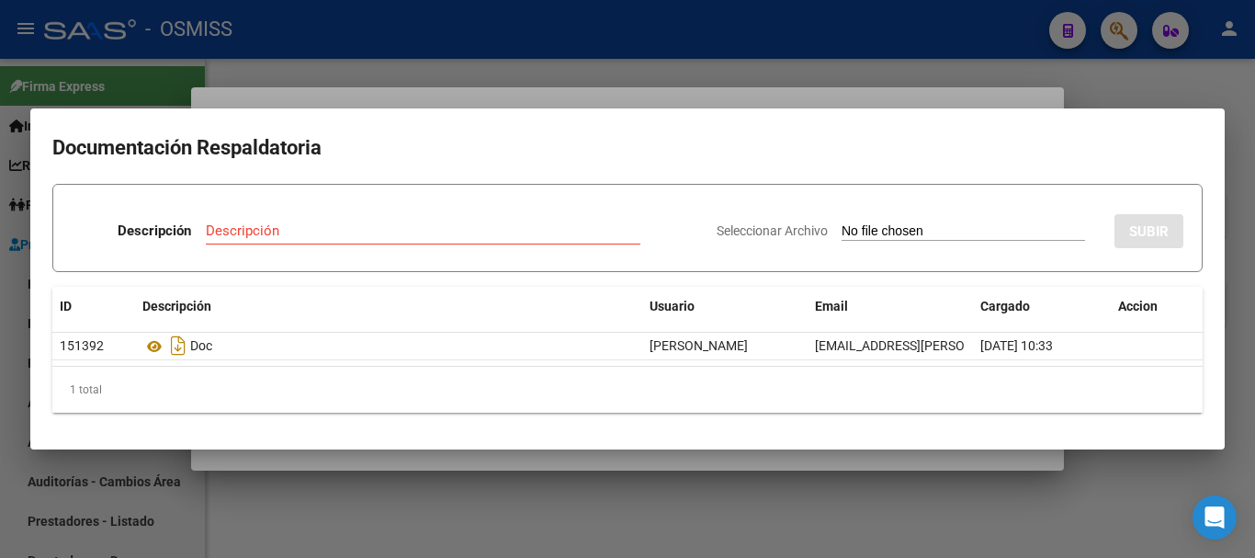
click at [1050, 102] on div at bounding box center [627, 279] width 1255 height 558
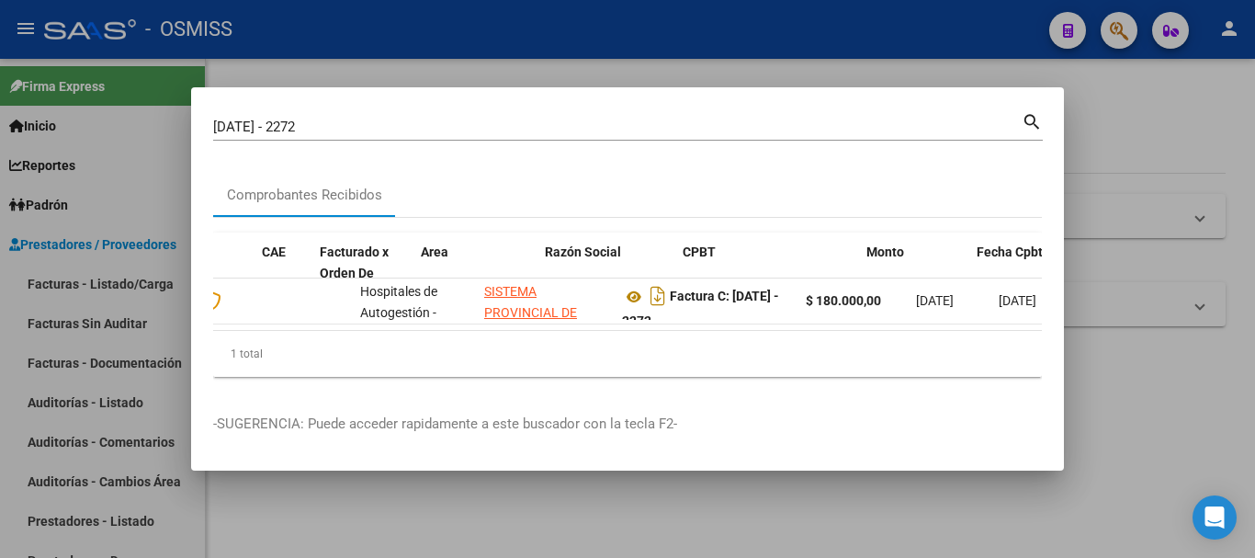
scroll to position [0, 0]
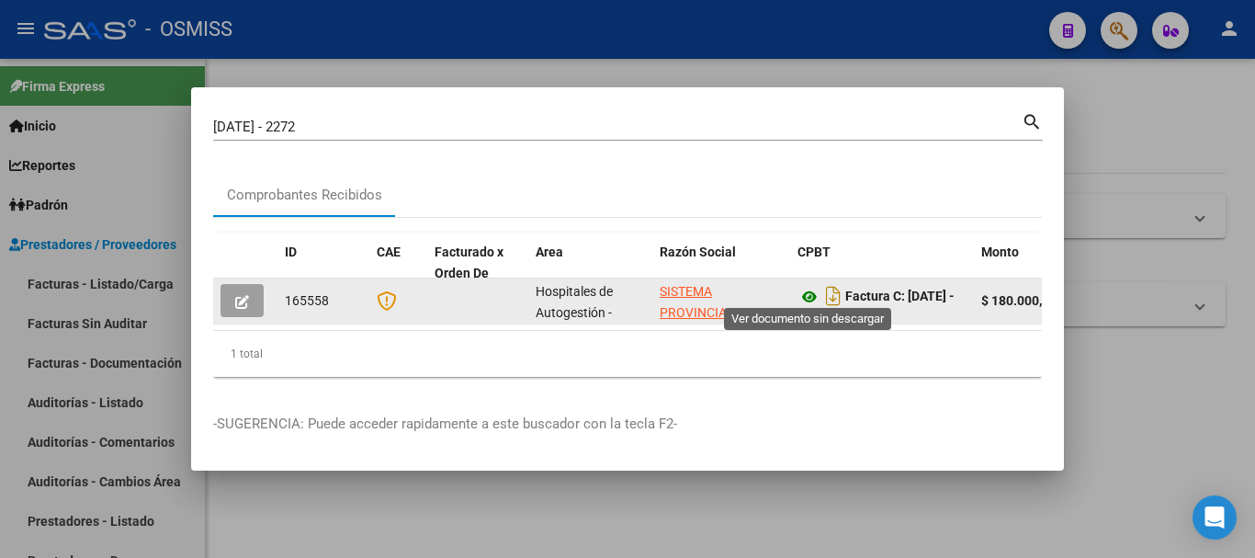
click at [811, 286] on icon at bounding box center [809, 297] width 24 height 22
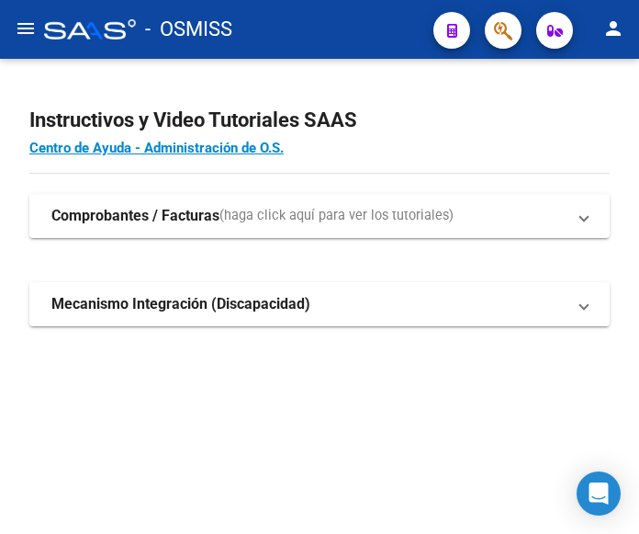
click at [14, 29] on button "menu" at bounding box center [25, 29] width 37 height 37
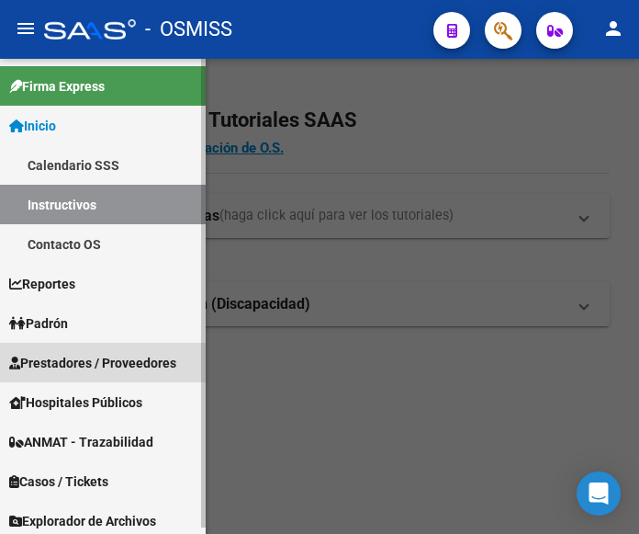
click at [86, 362] on span "Prestadores / Proveedores" at bounding box center [92, 363] width 167 height 20
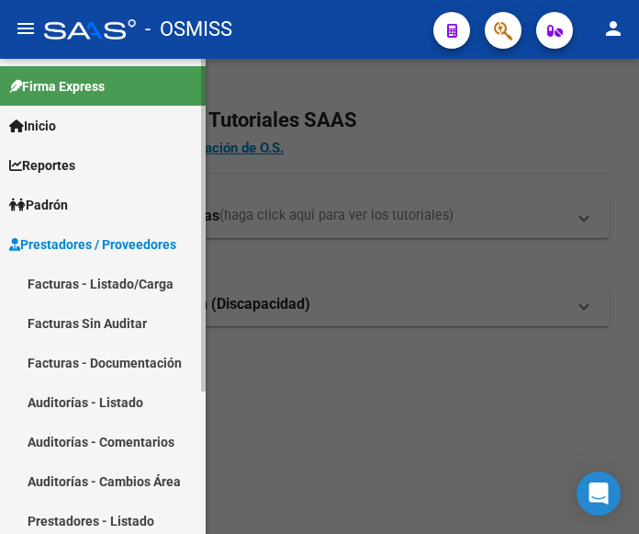
click at [93, 284] on link "Facturas - Listado/Carga" at bounding box center [103, 284] width 206 height 40
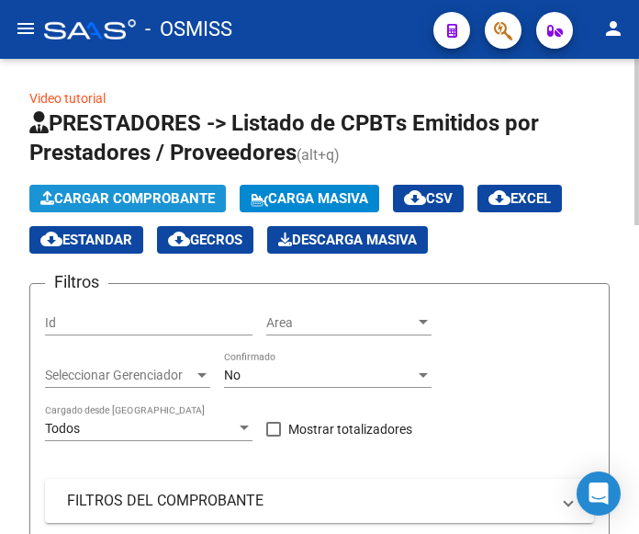
click at [147, 195] on span "Cargar Comprobante" at bounding box center [127, 198] width 175 height 17
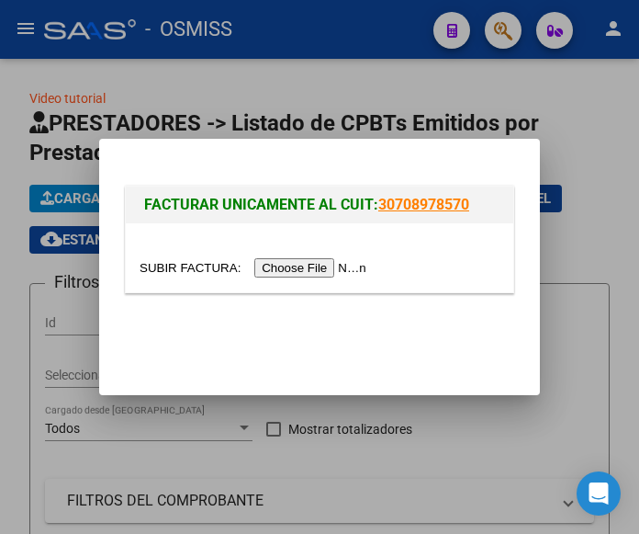
click at [306, 265] on input "file" at bounding box center [256, 267] width 232 height 19
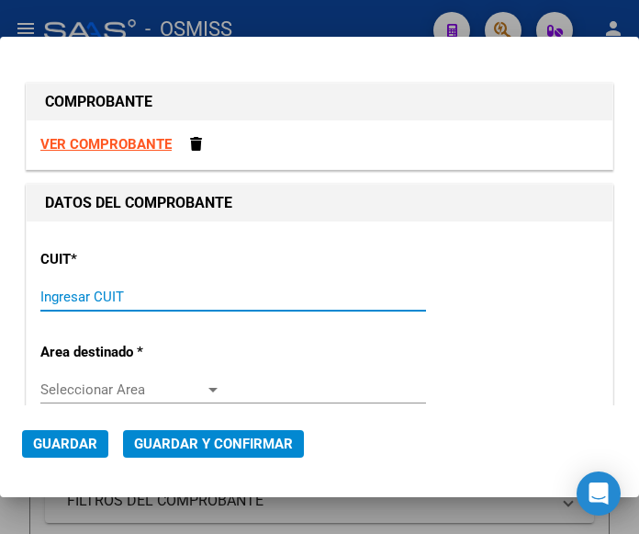
click at [127, 291] on input "Ingresar CUIT" at bounding box center [130, 296] width 181 height 17
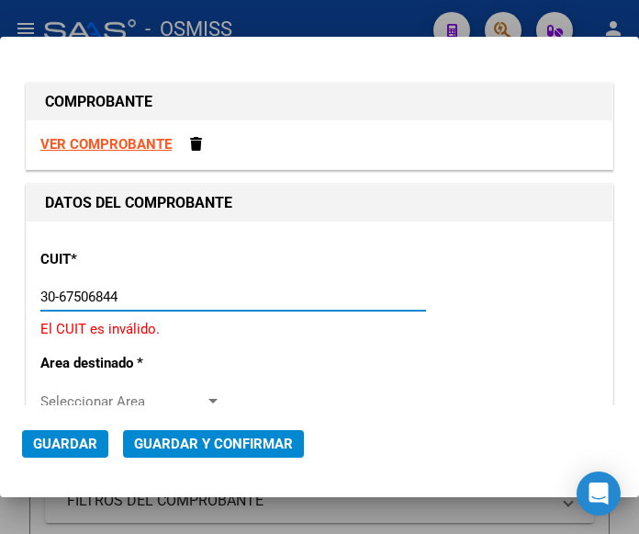
type input "30-67506844-1"
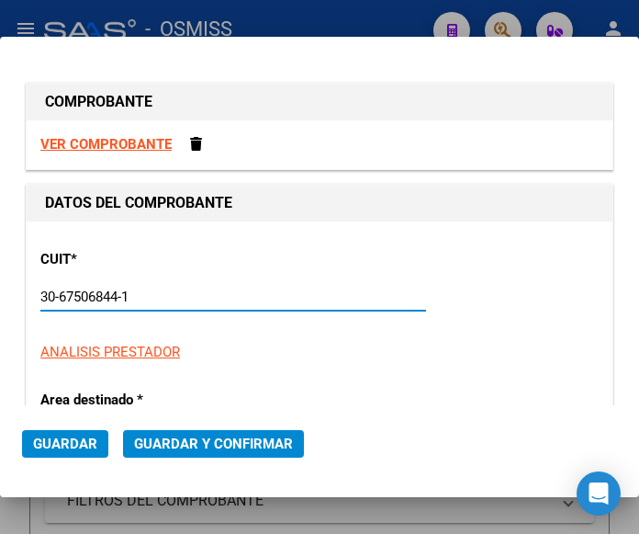
type input "113"
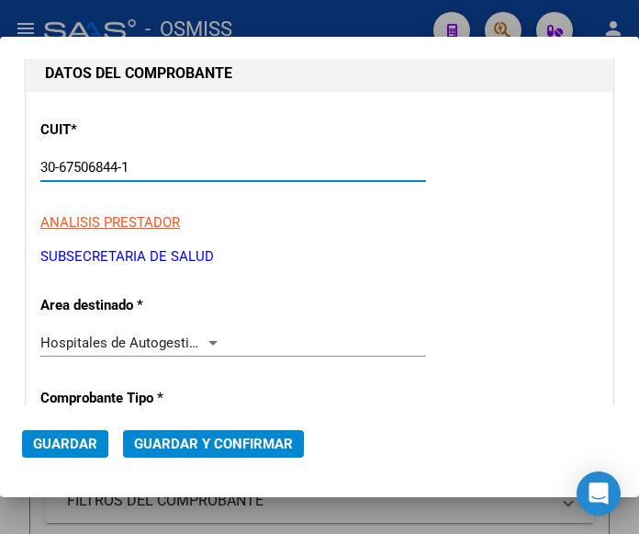
scroll to position [184, 0]
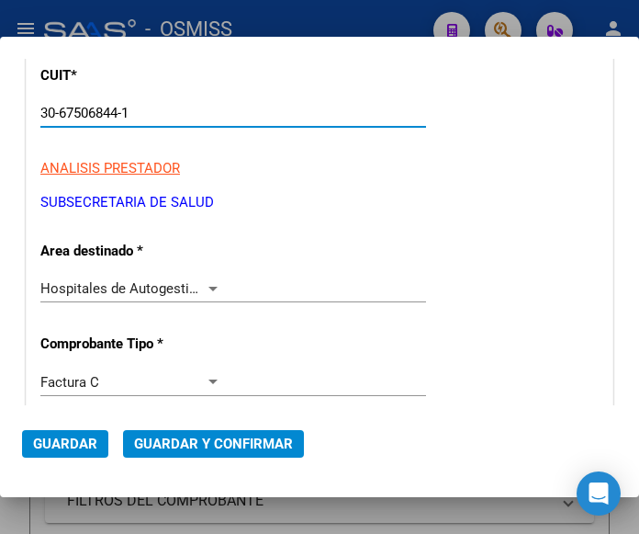
type input "30-67506844-1"
click at [205, 283] on div at bounding box center [213, 288] width 17 height 15
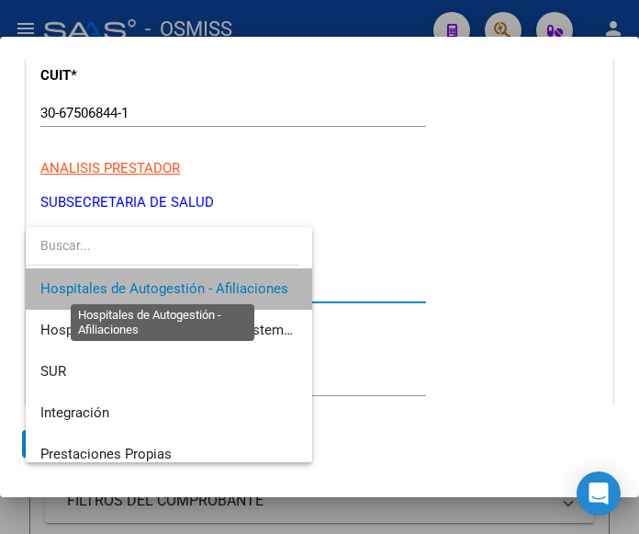
click at [204, 283] on span "Hospitales de Autogestión - Afiliaciones" at bounding box center [164, 288] width 248 height 17
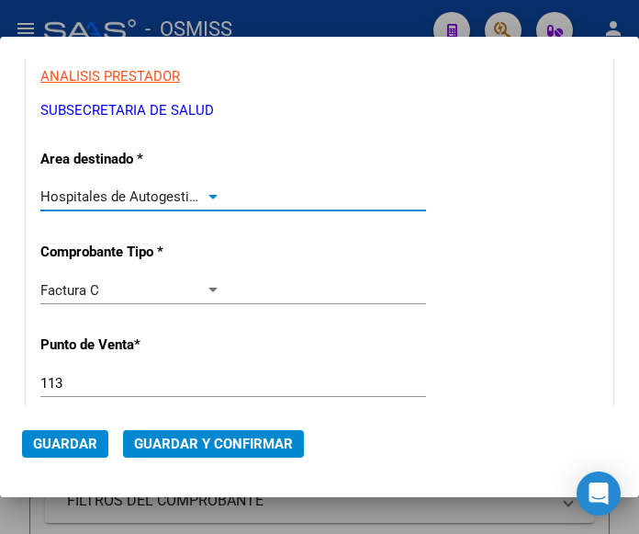
scroll to position [367, 0]
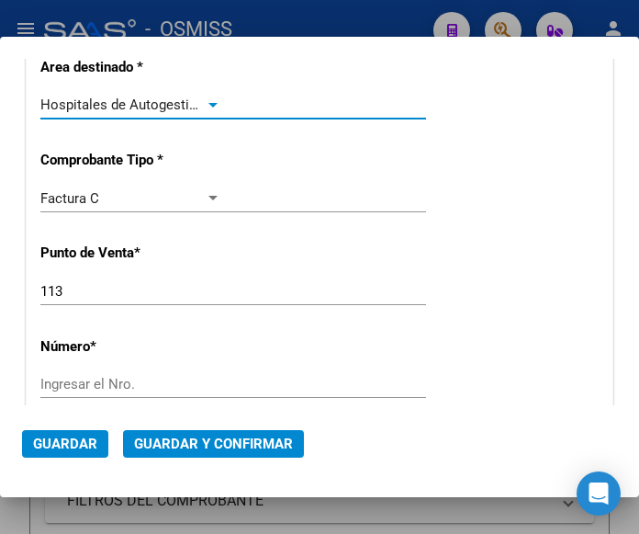
click at [107, 380] on input "Ingresar el Nro." at bounding box center [130, 384] width 181 height 17
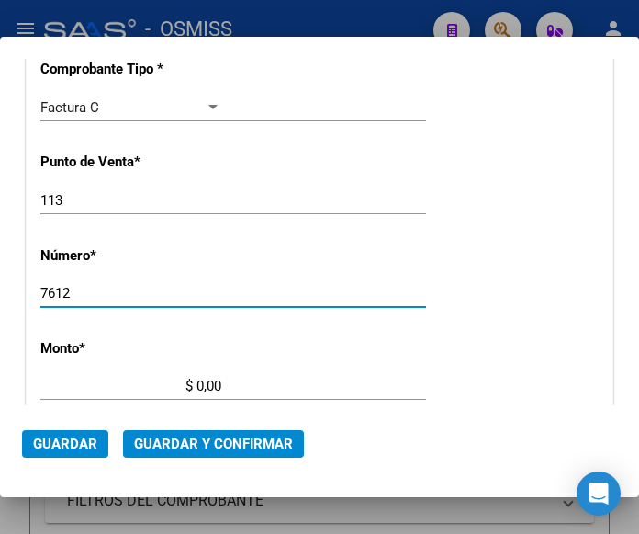
scroll to position [459, 0]
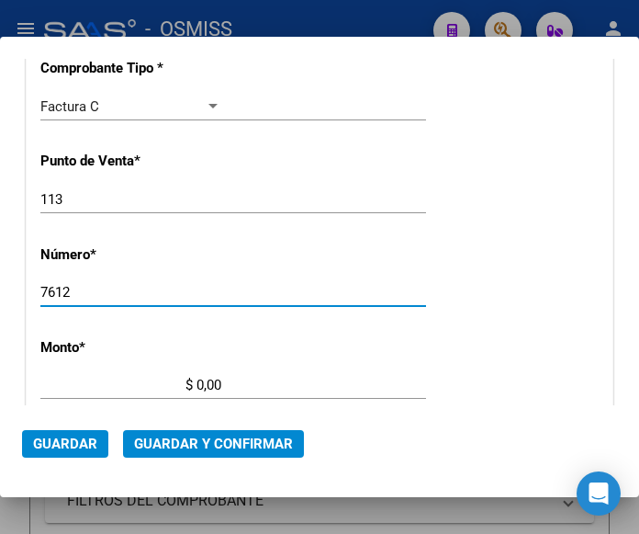
type input "7612"
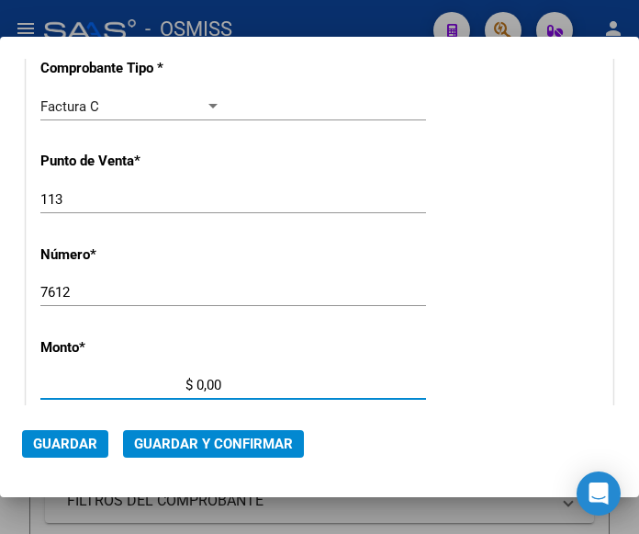
click at [197, 382] on input "$ 0,00" at bounding box center [130, 385] width 181 height 17
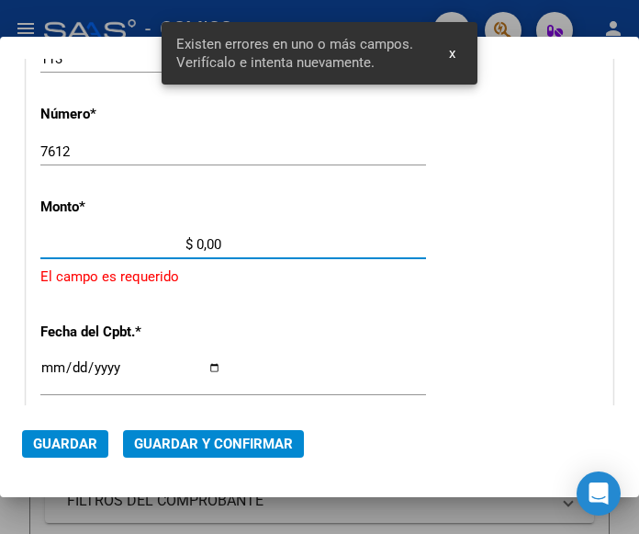
scroll to position [604, 0]
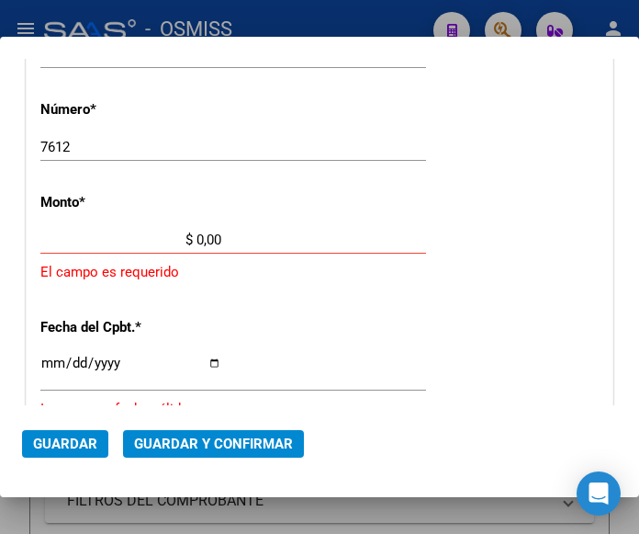
click at [198, 239] on input "$ 0,00" at bounding box center [130, 239] width 181 height 17
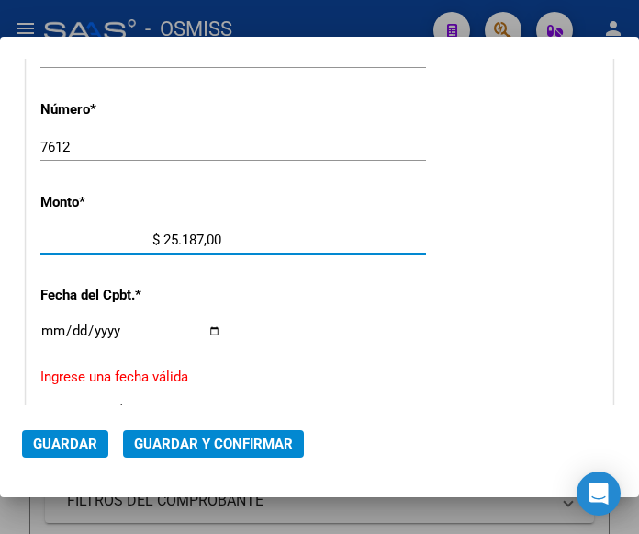
type input "$ 251.874,00"
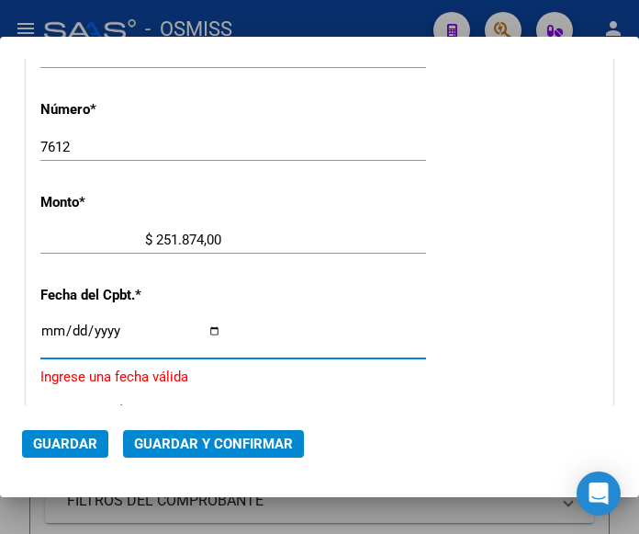
click at [44, 331] on input "Ingresar la fecha" at bounding box center [130, 337] width 181 height 29
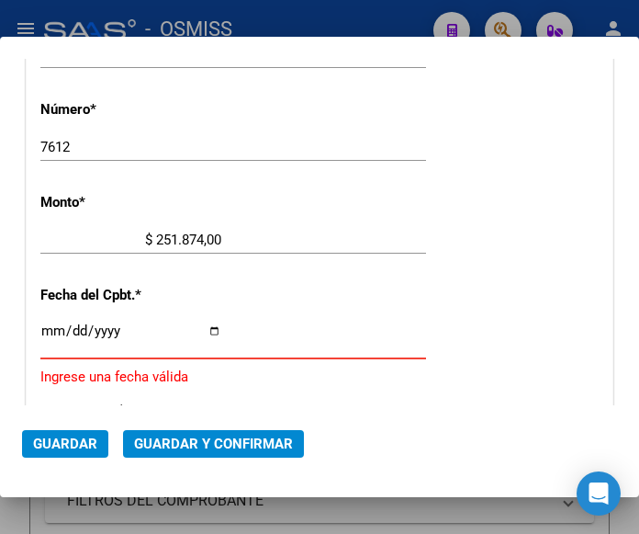
click at [50, 330] on input "Ingresar la fecha" at bounding box center [130, 337] width 181 height 29
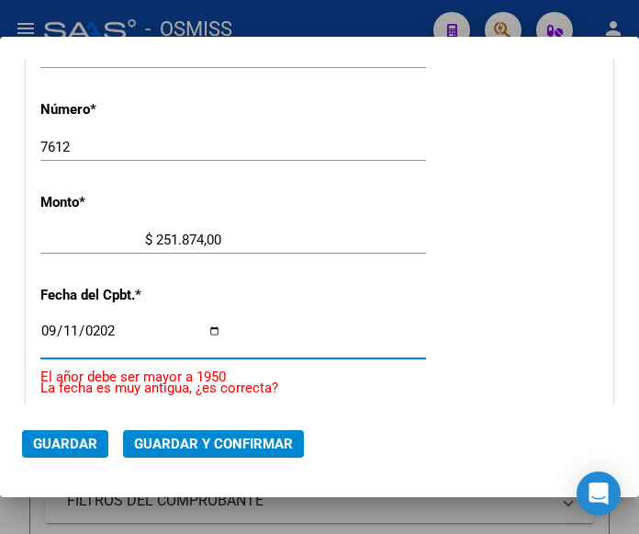
type input "[DATE]"
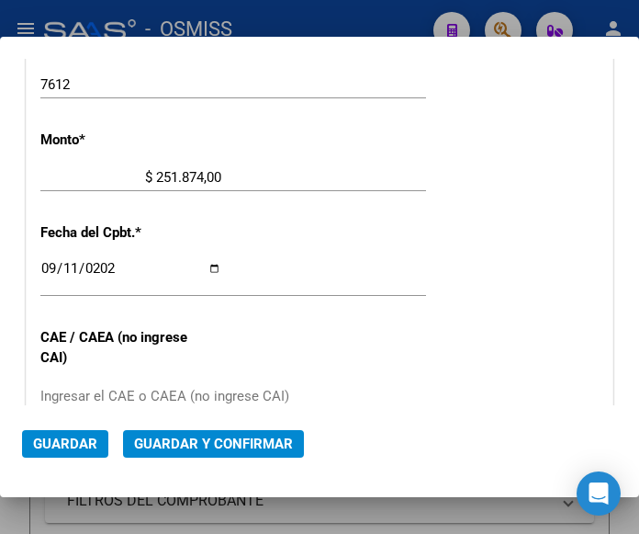
scroll to position [696, 0]
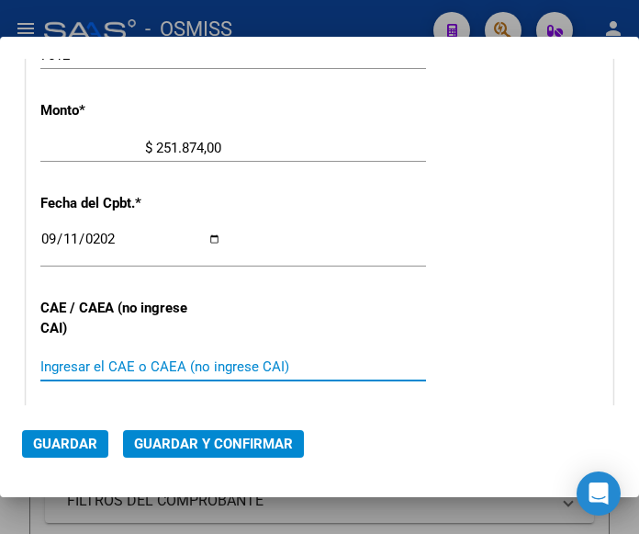
click at [80, 360] on input "Ingresar el CAE o CAEA (no ingrese CAI)" at bounding box center [130, 366] width 181 height 17
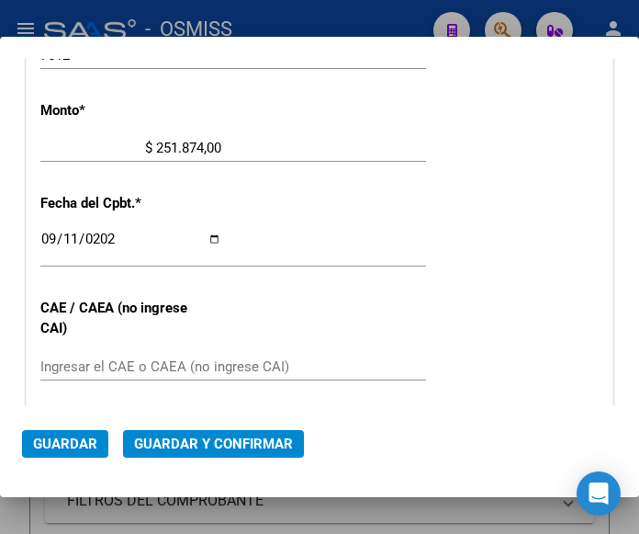
click at [52, 360] on input "Ingresar el CAE o CAEA (no ingrese CAI)" at bounding box center [130, 366] width 181 height 17
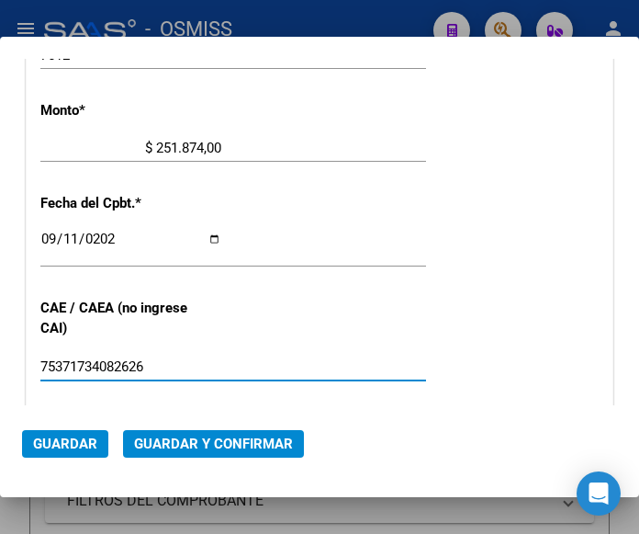
type input "75371734082626"
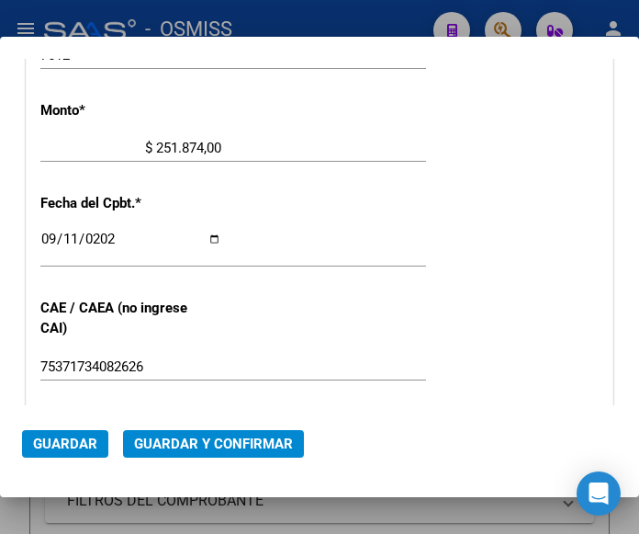
click at [301, 251] on div "[DATE] Ingresar la fecha" at bounding box center [233, 248] width 386 height 40
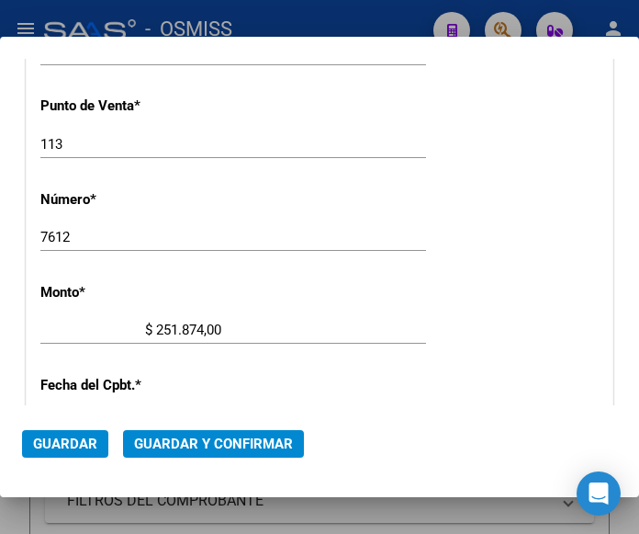
scroll to position [513, 0]
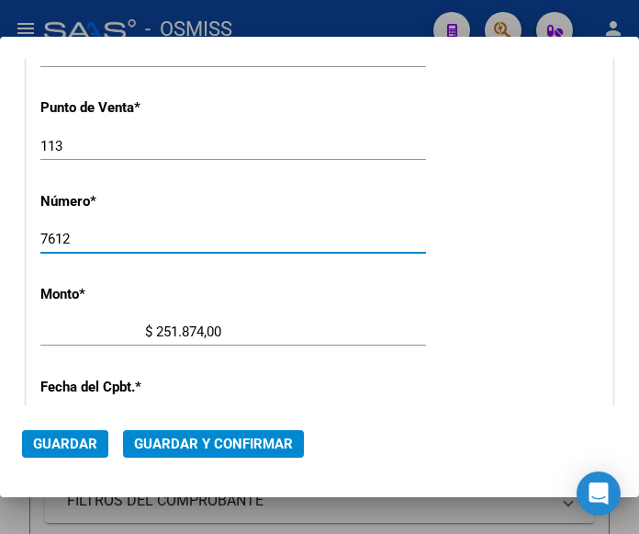
click at [55, 235] on input "7612" at bounding box center [130, 239] width 181 height 17
type input "7512"
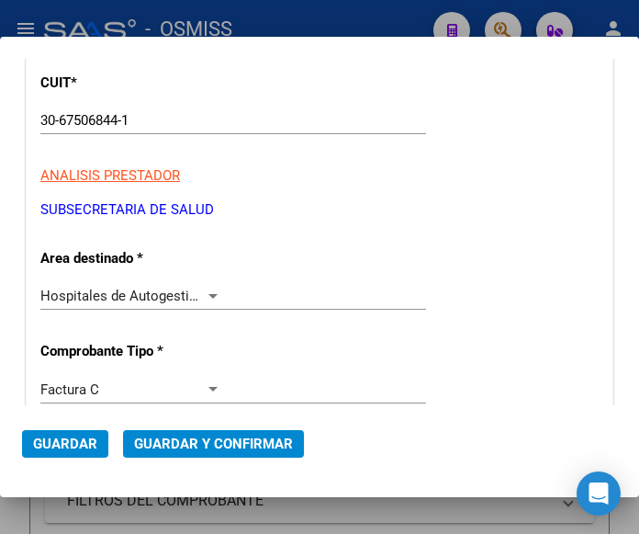
scroll to position [237, 0]
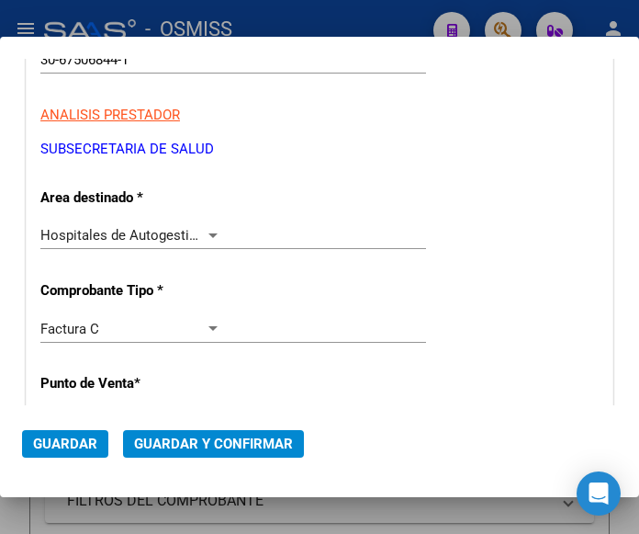
click at [208, 229] on div at bounding box center [213, 235] width 17 height 15
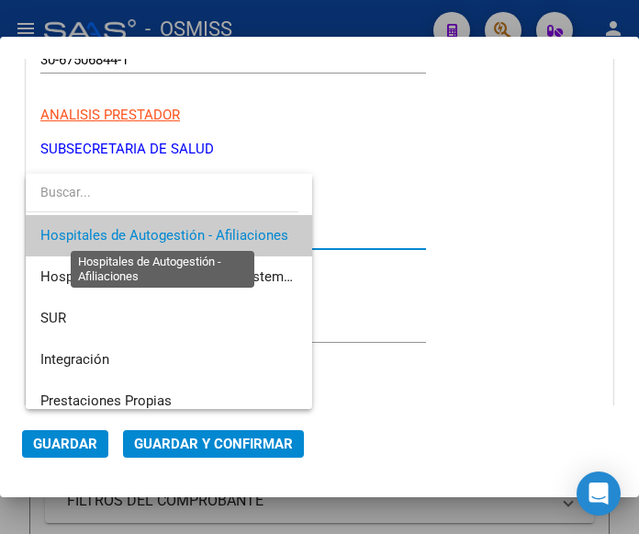
click at [208, 229] on span "Hospitales de Autogestión - Afiliaciones" at bounding box center [164, 235] width 248 height 17
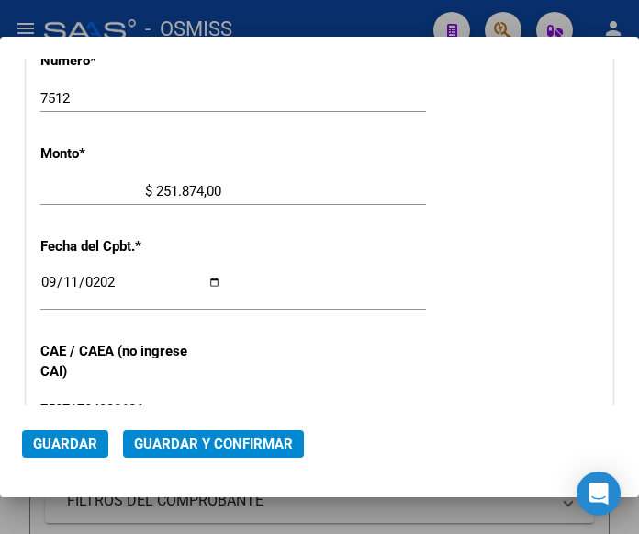
scroll to position [696, 0]
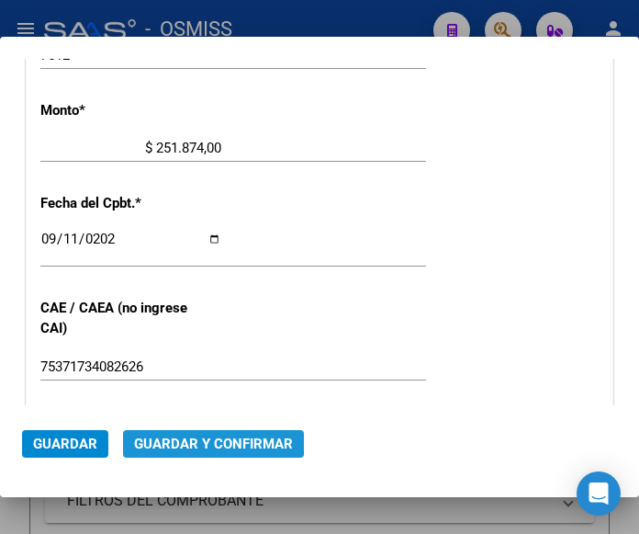
click at [211, 437] on span "Guardar y Confirmar" at bounding box center [213, 443] width 159 height 17
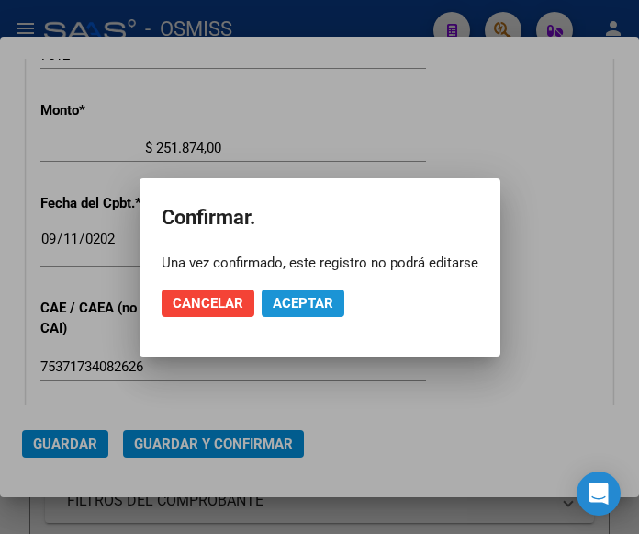
click at [312, 301] on span "Aceptar" at bounding box center [303, 303] width 61 height 17
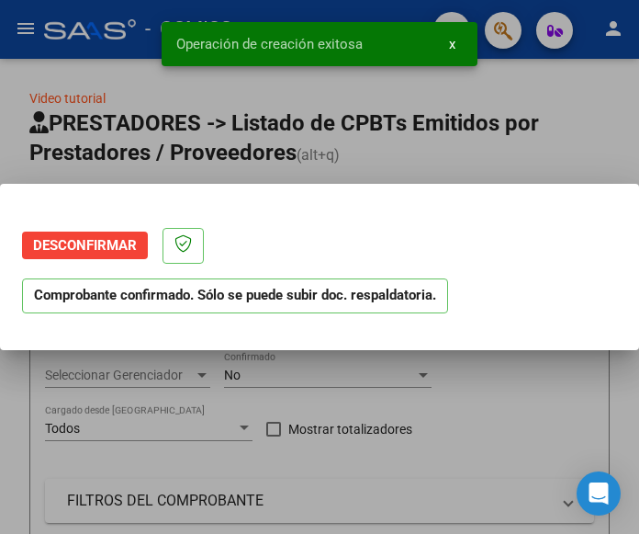
scroll to position [0, 0]
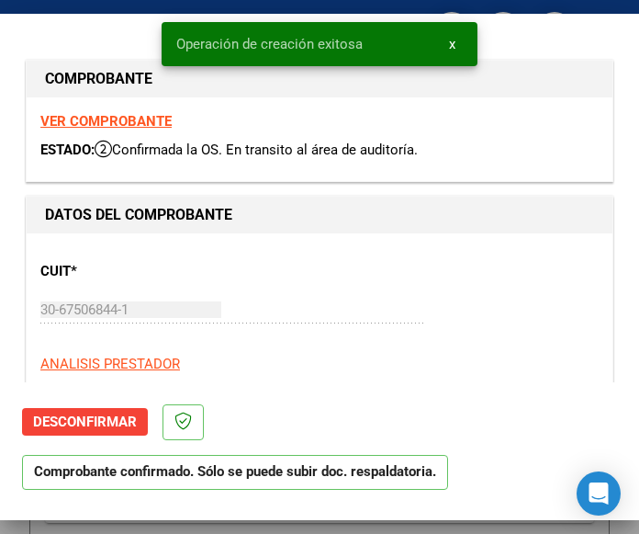
type input "[DATE]"
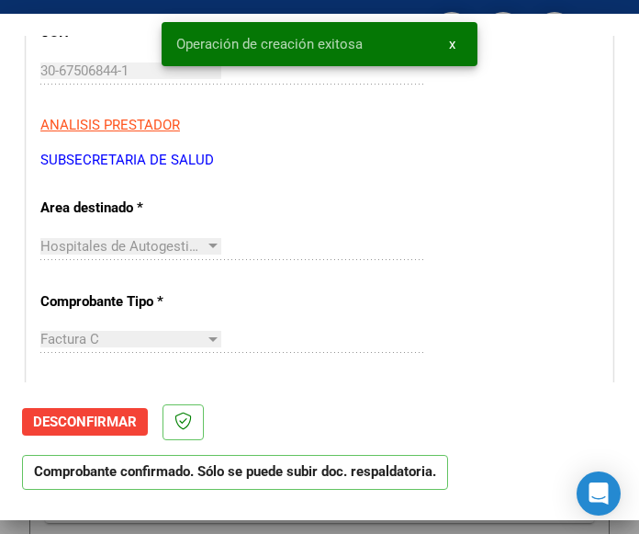
scroll to position [276, 0]
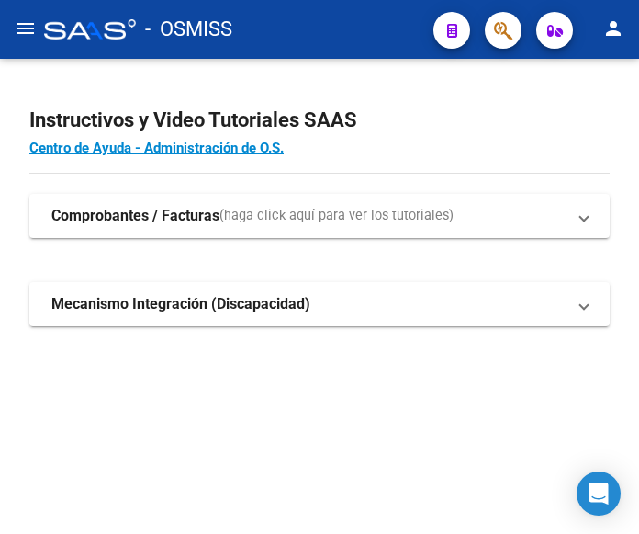
click at [22, 27] on mat-icon "menu" at bounding box center [26, 28] width 22 height 22
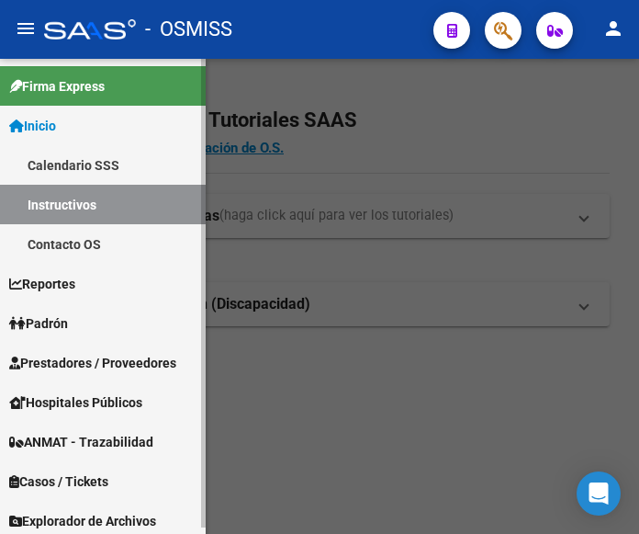
click at [92, 363] on span "Prestadores / Proveedores" at bounding box center [92, 363] width 167 height 20
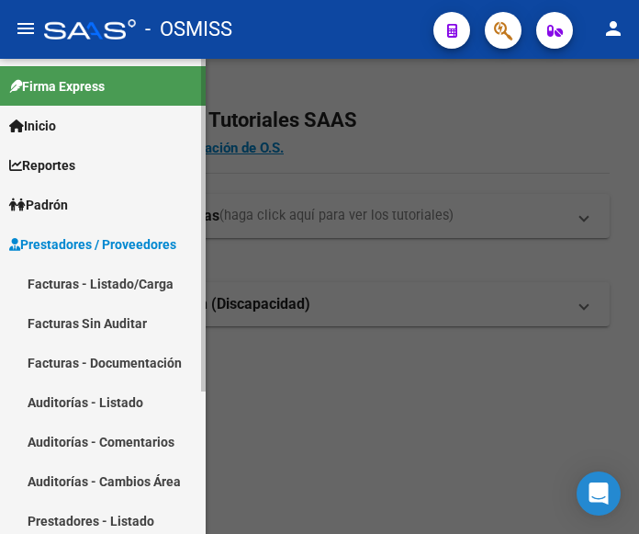
click at [97, 275] on link "Facturas - Listado/Carga" at bounding box center [103, 284] width 206 height 40
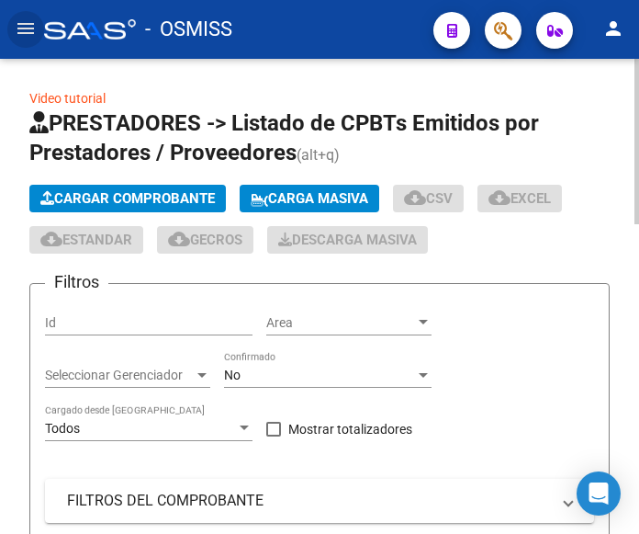
click at [167, 202] on span "Cargar Comprobante" at bounding box center [127, 198] width 175 height 17
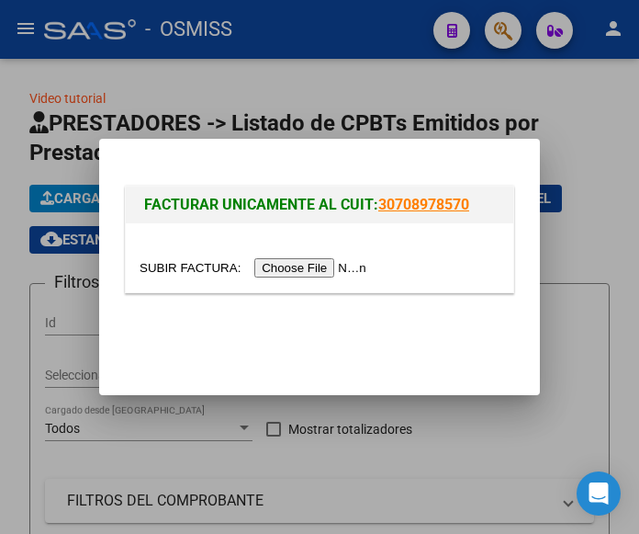
click at [327, 268] on input "file" at bounding box center [256, 267] width 232 height 19
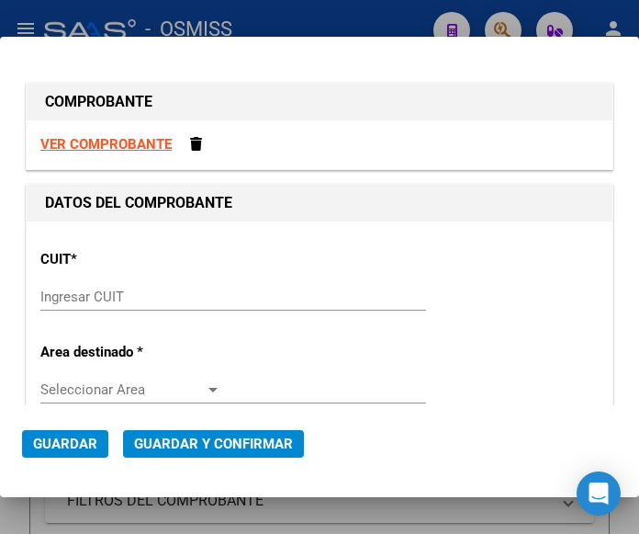
click at [72, 296] on input "Ingresar CUIT" at bounding box center [130, 296] width 181 height 17
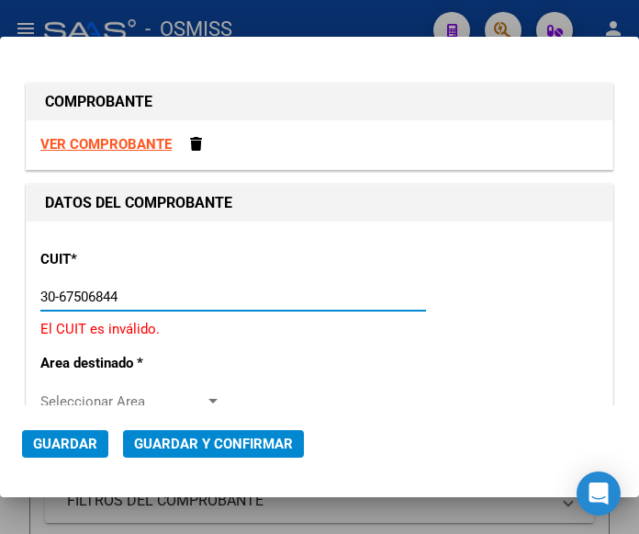
type input "30-67506844-1"
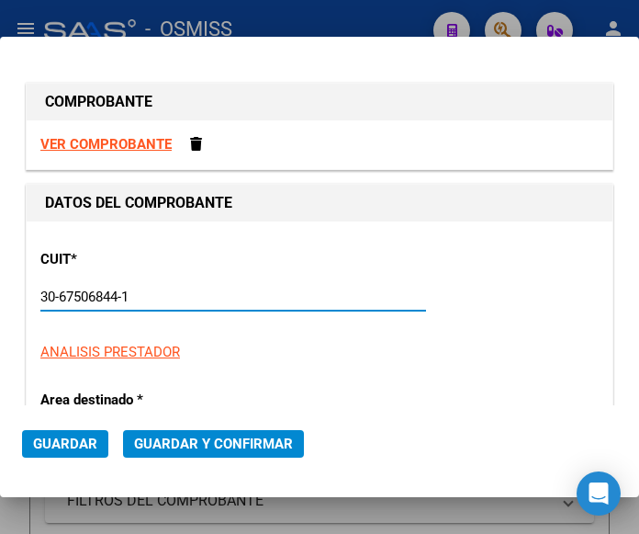
type input "113"
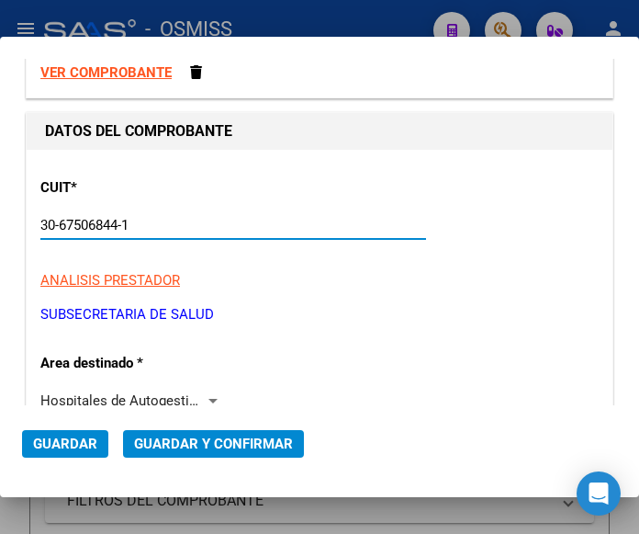
scroll to position [184, 0]
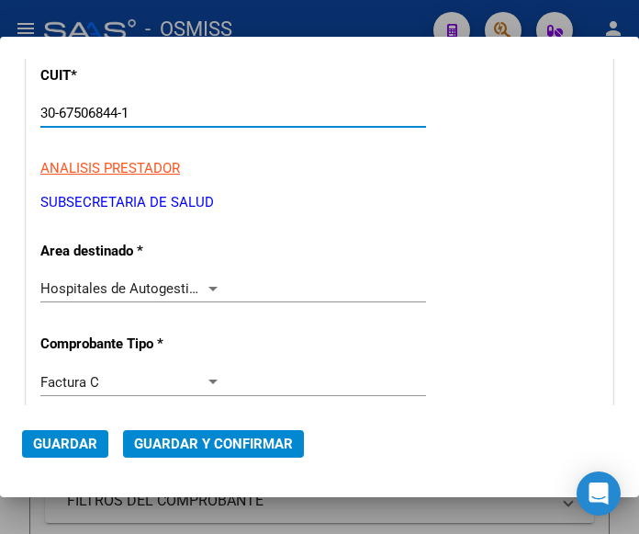
type input "30-67506844-1"
click at [209, 287] on div at bounding box center [213, 289] width 9 height 5
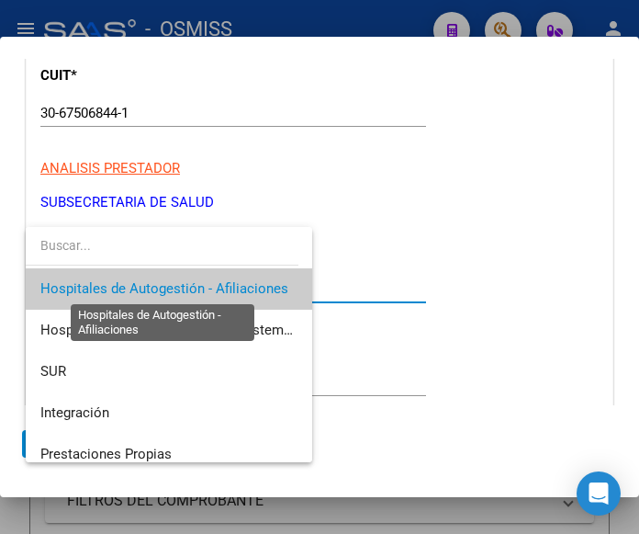
click at [209, 286] on span "Hospitales de Autogestión - Afiliaciones" at bounding box center [164, 288] width 248 height 17
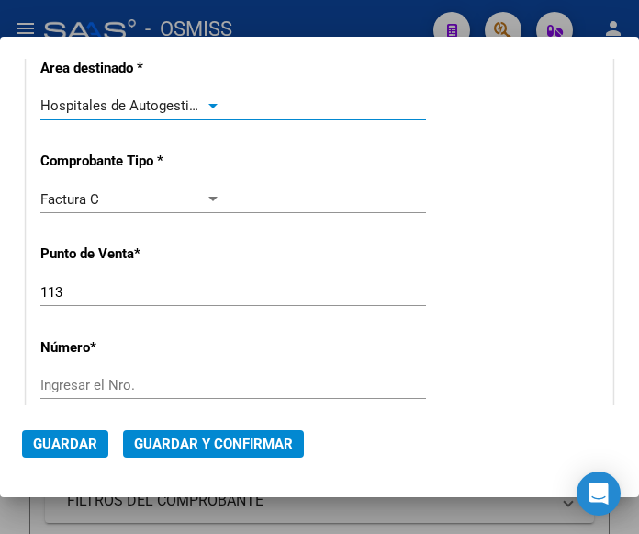
scroll to position [367, 0]
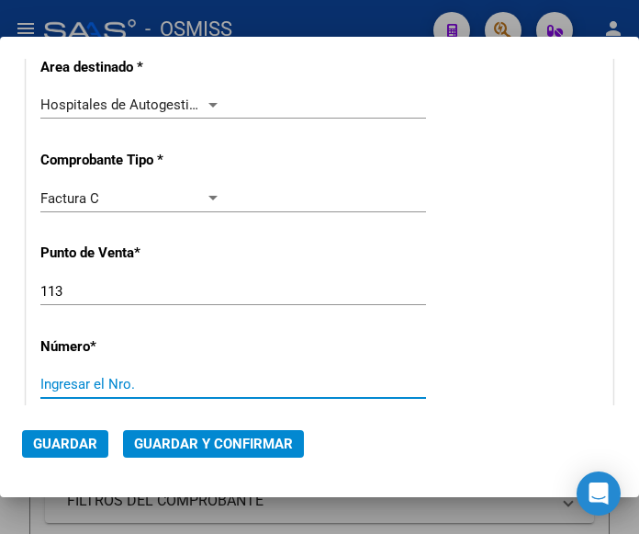
click at [95, 384] on input "Ingresar el Nro." at bounding box center [130, 384] width 181 height 17
type input "7537"
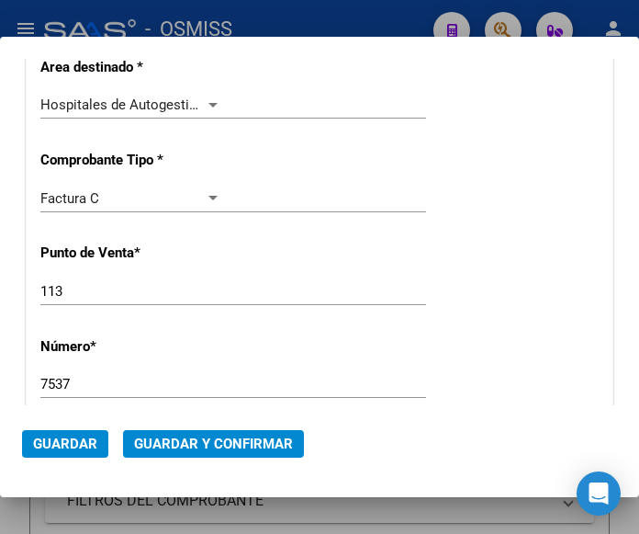
click at [255, 322] on div "113 Ingresar el Nro." at bounding box center [233, 299] width 386 height 45
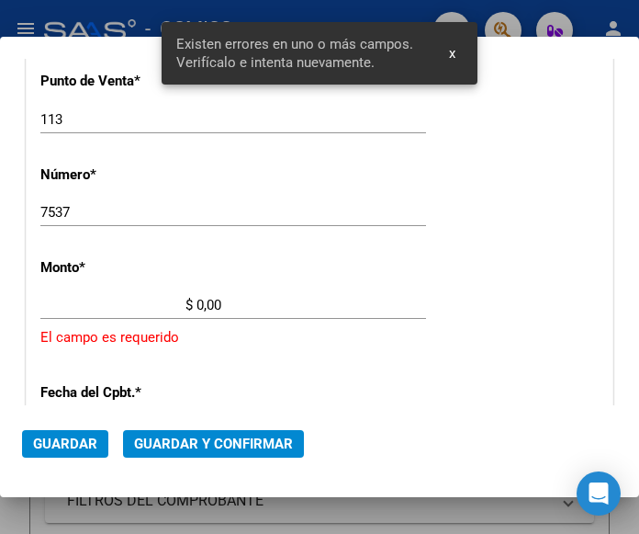
scroll to position [648, 0]
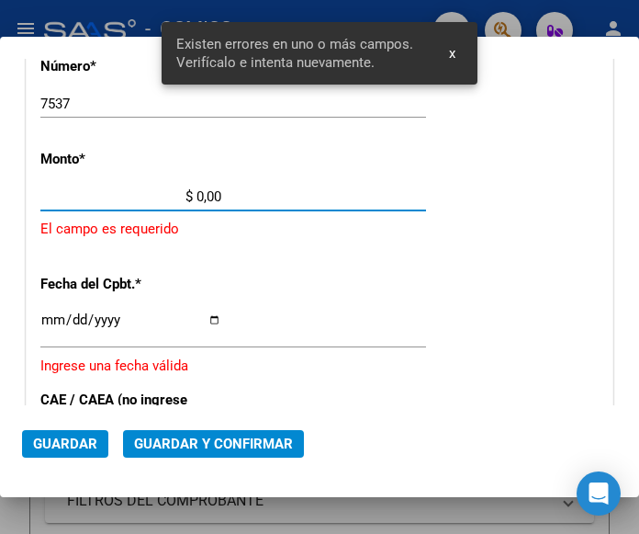
click at [198, 191] on input "$ 0,00" at bounding box center [130, 196] width 181 height 17
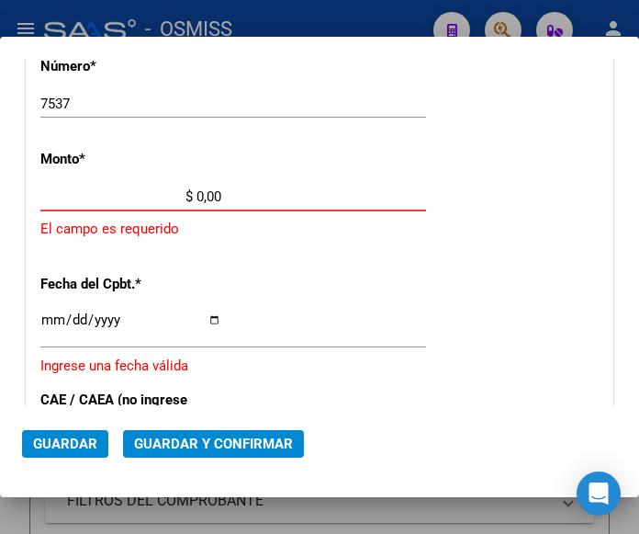
click at [198, 194] on input "$ 0,00" at bounding box center [130, 196] width 181 height 17
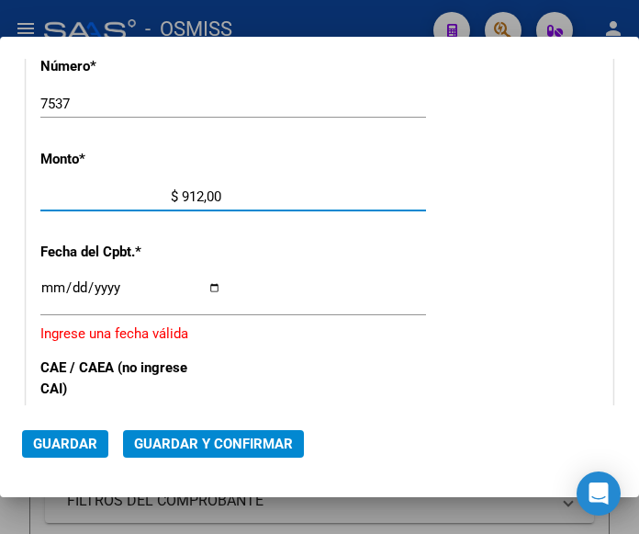
type input "$ 9.120,00"
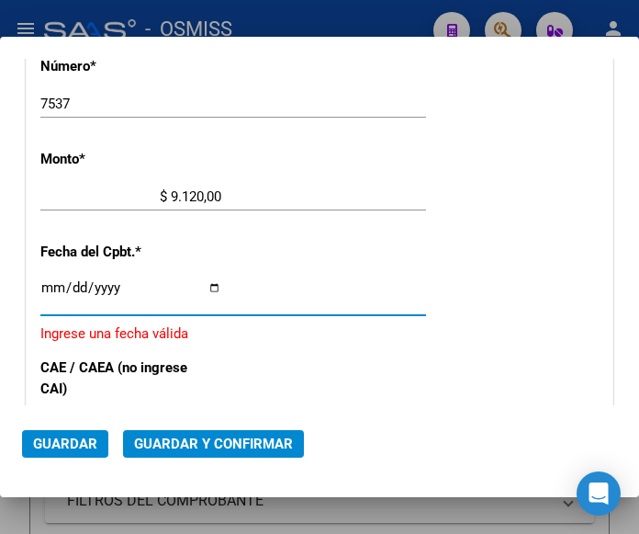
drag, startPoint x: 53, startPoint y: 286, endPoint x: 93, endPoint y: 275, distance: 41.0
click at [54, 286] on input "Ingresar la fecha" at bounding box center [130, 294] width 181 height 29
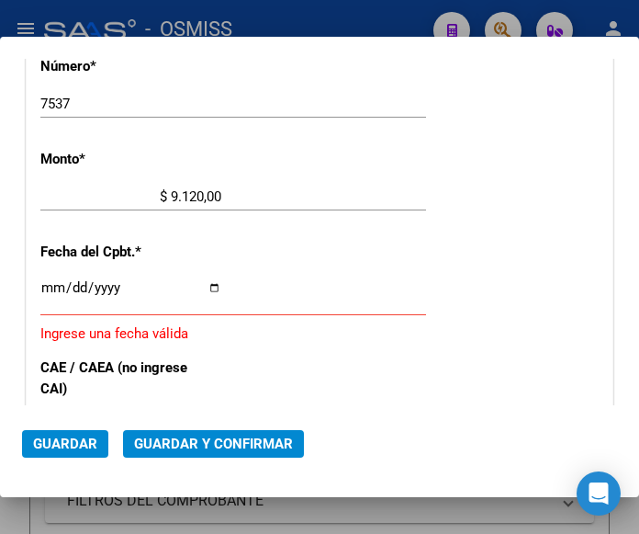
click at [49, 283] on input "Ingresar la fecha" at bounding box center [130, 294] width 181 height 29
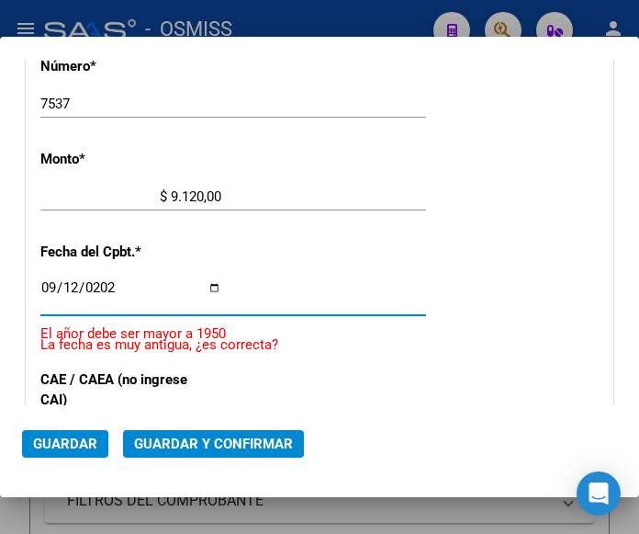
type input "[DATE]"
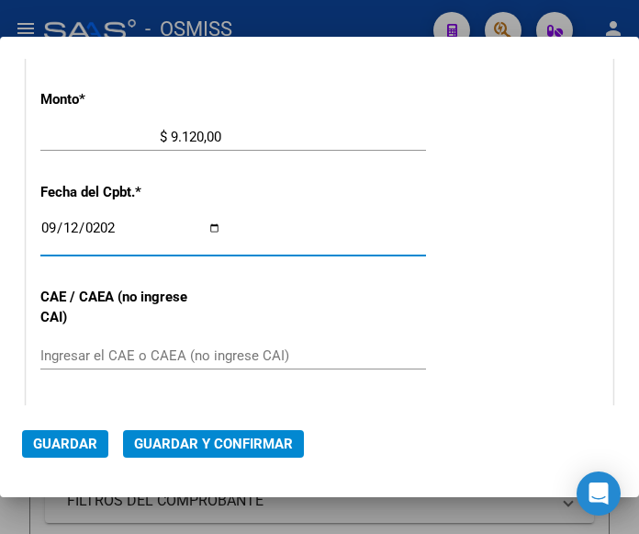
scroll to position [739, 0]
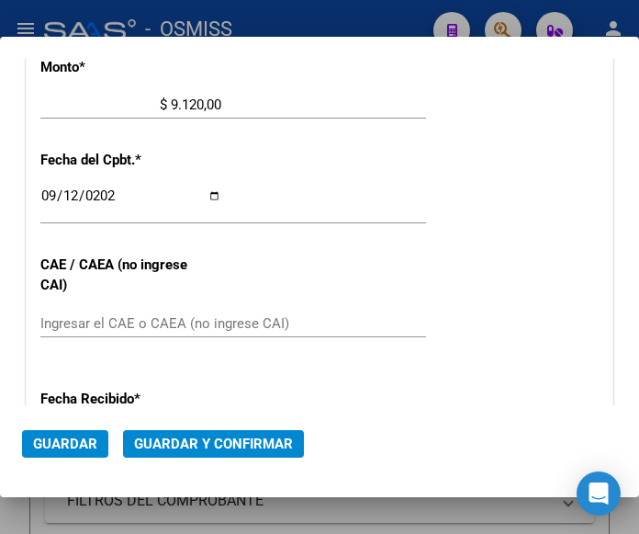
click at [112, 310] on div "Ingresar el CAE o CAEA (no ingrese CAI)" at bounding box center [233, 324] width 386 height 28
click at [51, 319] on input "Ingresar el CAE o CAEA (no ingrese CAI)" at bounding box center [130, 323] width 181 height 17
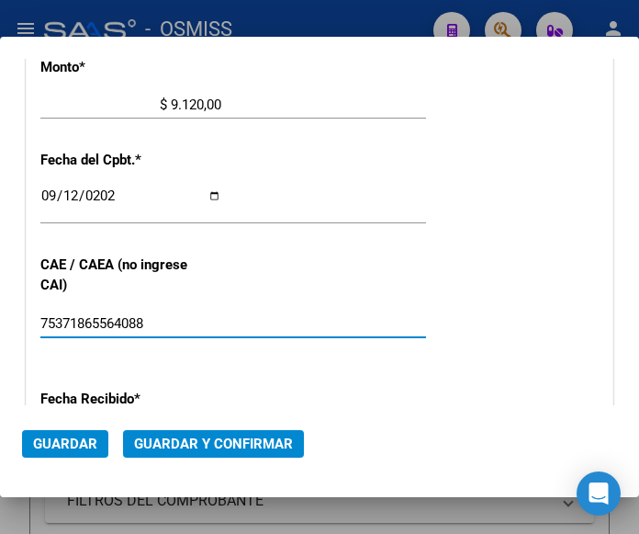
type input "75371865564088"
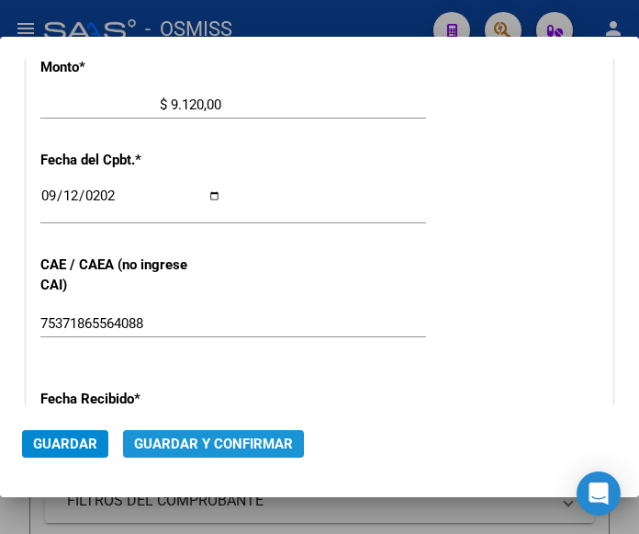
click at [200, 443] on span "Guardar y Confirmar" at bounding box center [213, 443] width 159 height 17
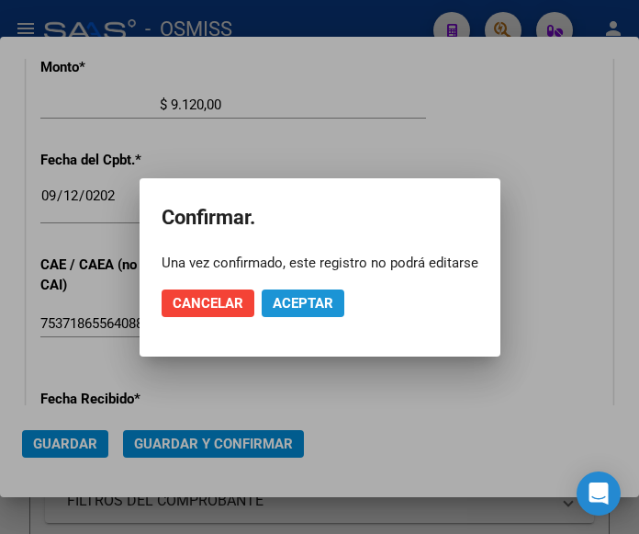
click at [303, 298] on span "Aceptar" at bounding box center [303, 303] width 61 height 17
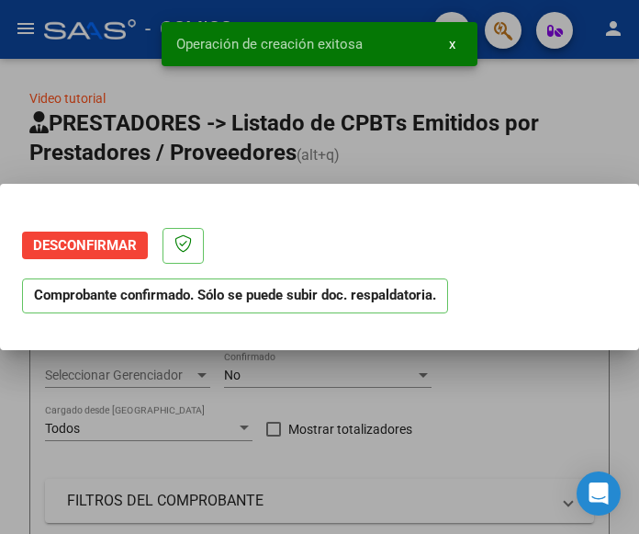
scroll to position [0, 0]
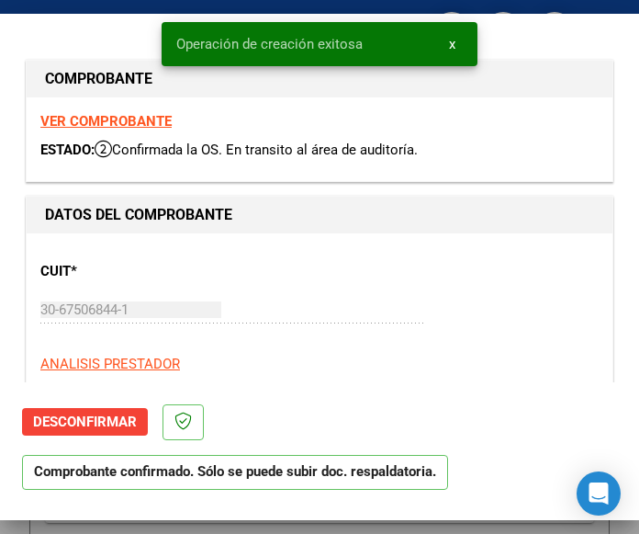
type input "2025-11-11"
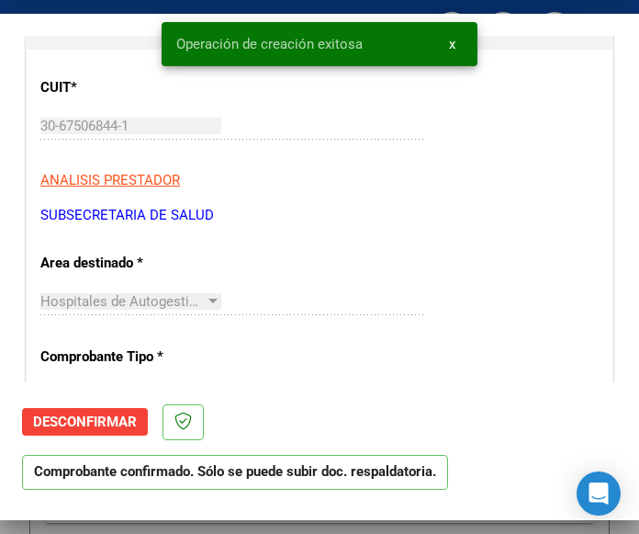
scroll to position [276, 0]
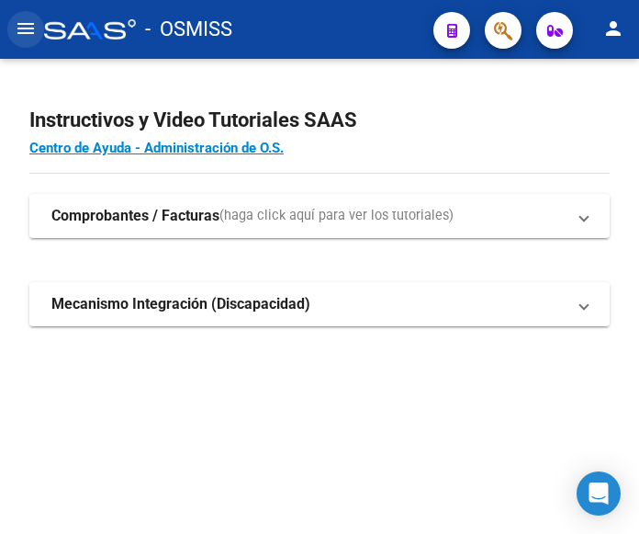
drag, startPoint x: 30, startPoint y: 20, endPoint x: 45, endPoint y: 30, distance: 17.8
click at [37, 27] on button "menu" at bounding box center [25, 29] width 37 height 37
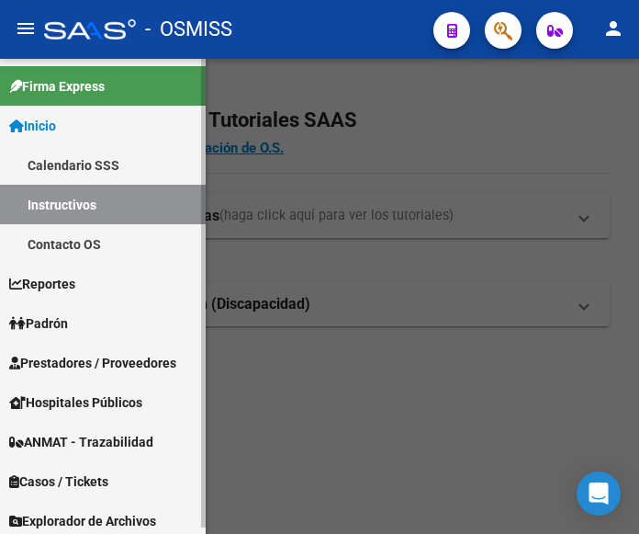
click at [76, 353] on span "Prestadores / Proveedores" at bounding box center [92, 363] width 167 height 20
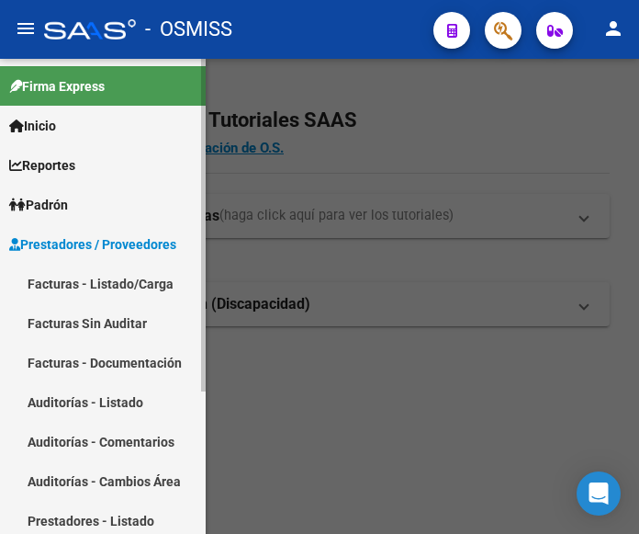
click at [85, 285] on link "Facturas - Listado/Carga" at bounding box center [103, 284] width 206 height 40
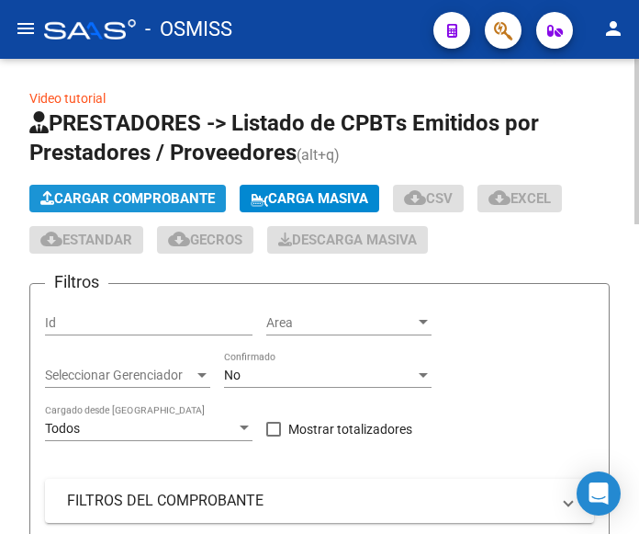
click at [174, 195] on span "Cargar Comprobante" at bounding box center [127, 198] width 175 height 17
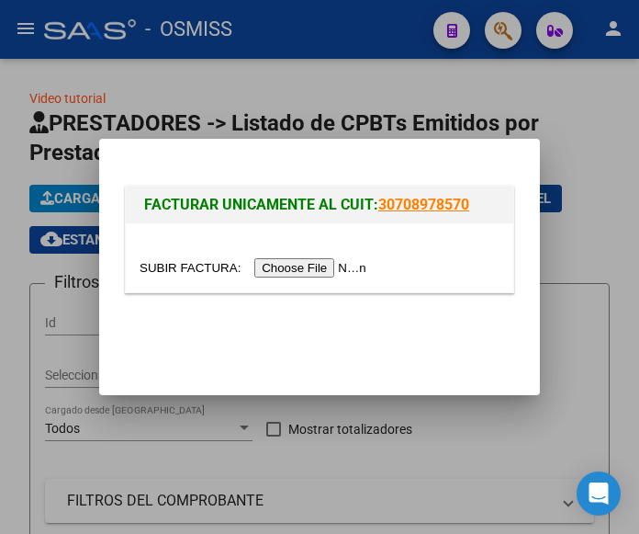
click at [301, 269] on input "file" at bounding box center [256, 267] width 232 height 19
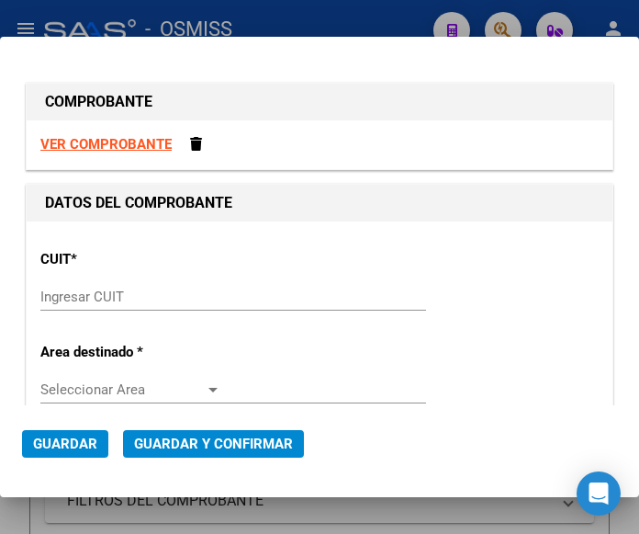
click at [99, 292] on input "Ingresar CUIT" at bounding box center [130, 296] width 181 height 17
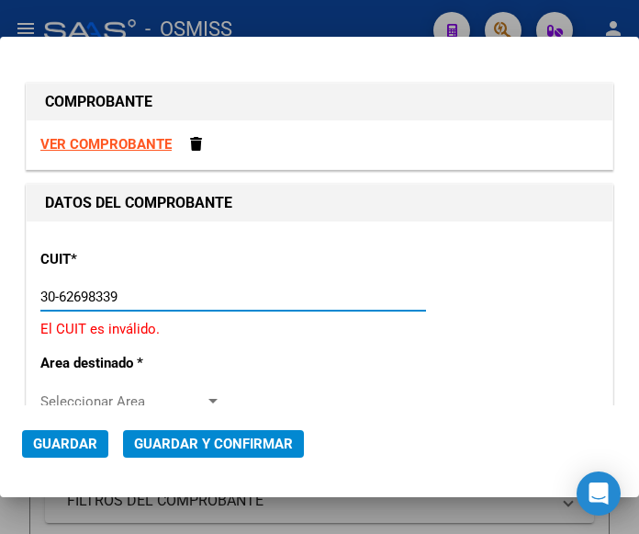
type input "30-62698339-8"
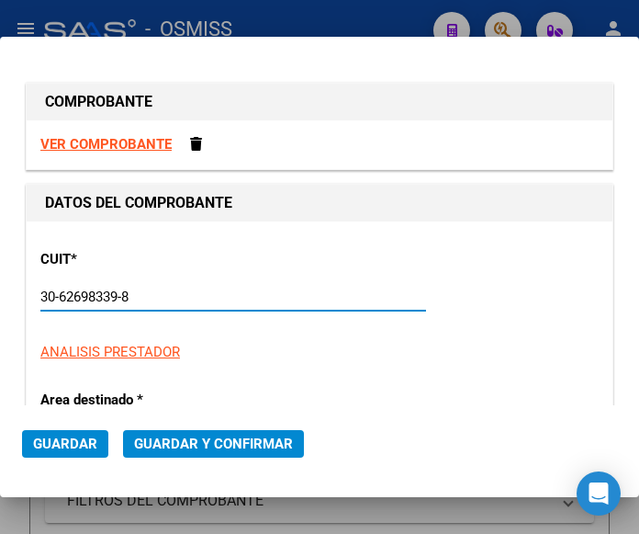
type input "146"
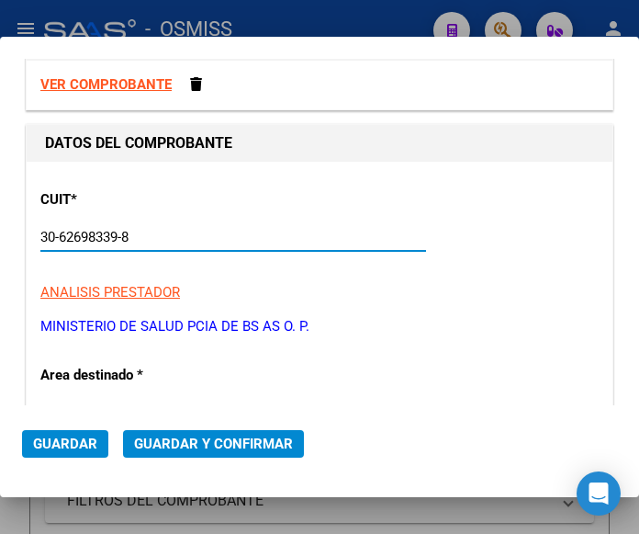
scroll to position [92, 0]
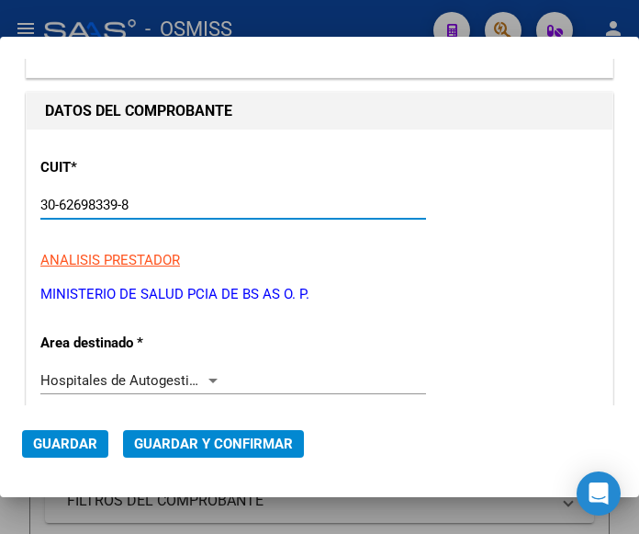
type input "30-62698339-8"
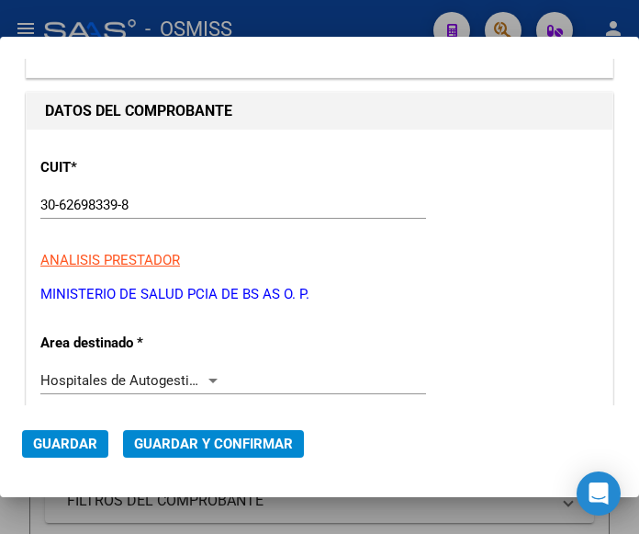
click at [208, 370] on div "Hospitales de Autogestión - Afiliaciones Seleccionar Area" at bounding box center [233, 381] width 386 height 28
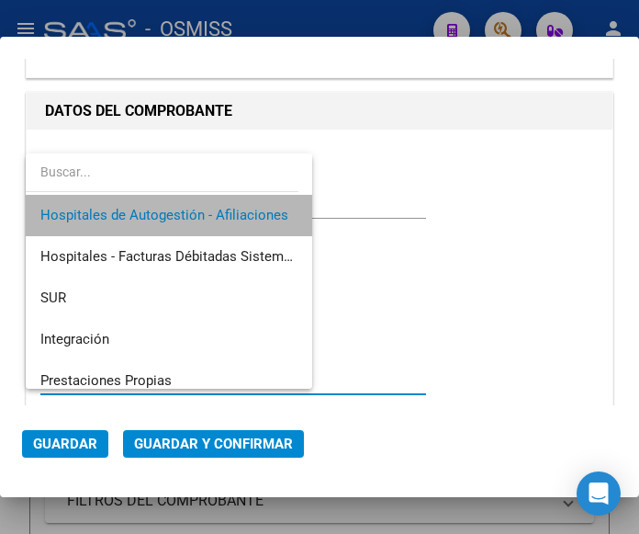
click at [185, 204] on span "Hospitales de Autogestión - Afiliaciones" at bounding box center [168, 215] width 257 height 41
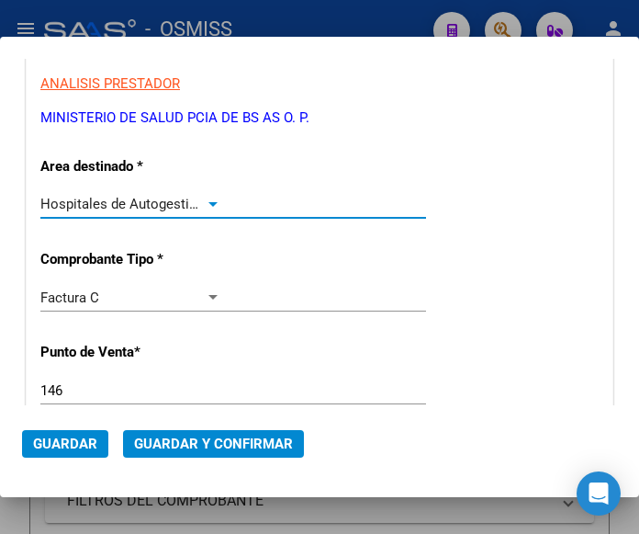
scroll to position [276, 0]
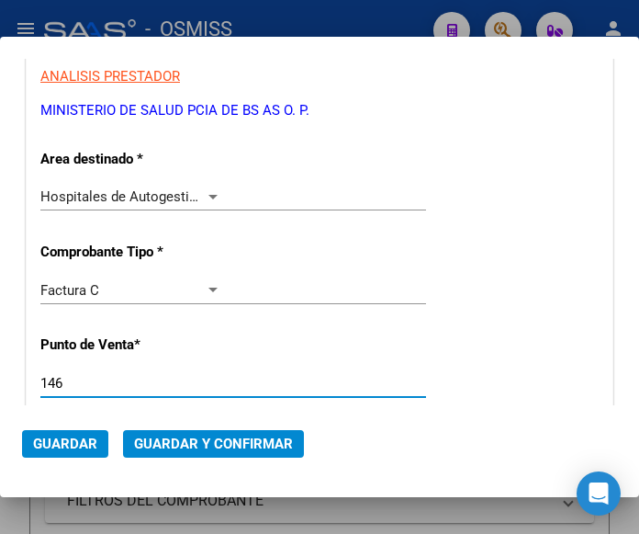
click at [59, 378] on input "146" at bounding box center [130, 383] width 181 height 17
click at [63, 381] on input "146" at bounding box center [130, 383] width 181 height 17
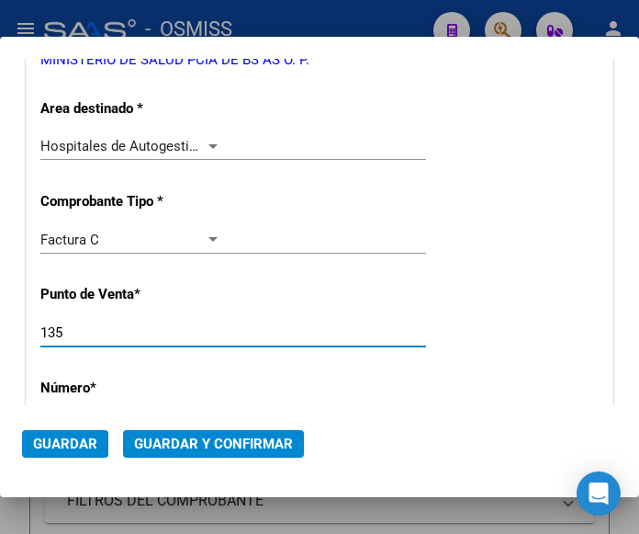
scroll to position [367, 0]
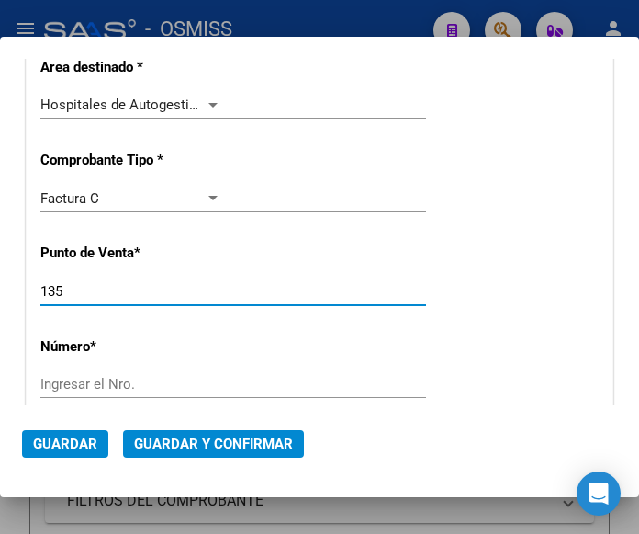
type input "135"
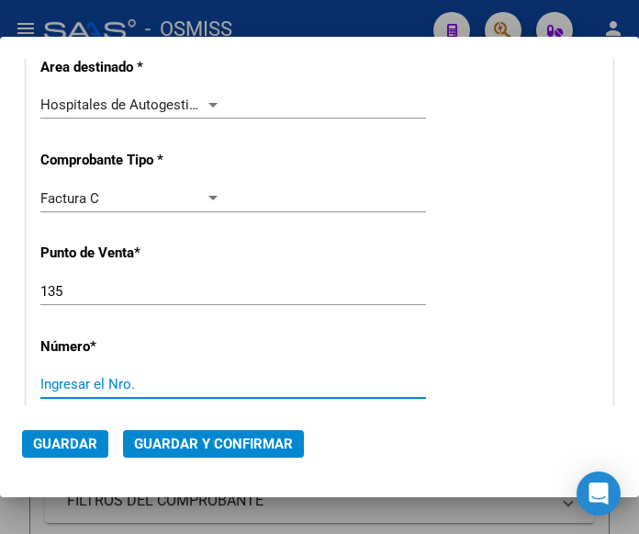
click at [78, 379] on input "Ingresar el Nro." at bounding box center [130, 384] width 181 height 17
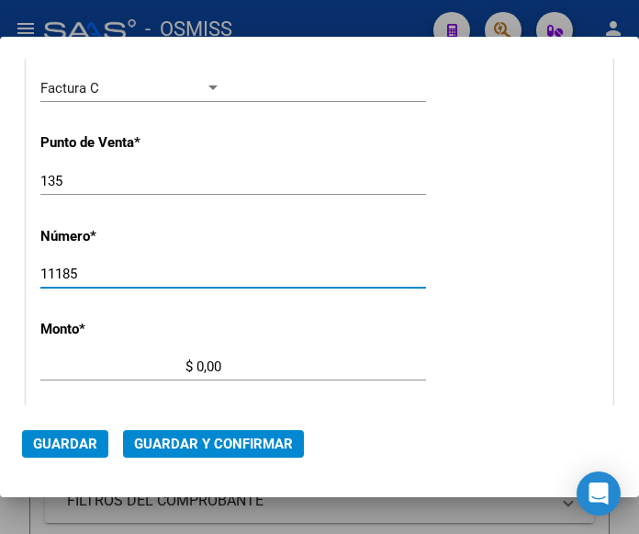
scroll to position [551, 0]
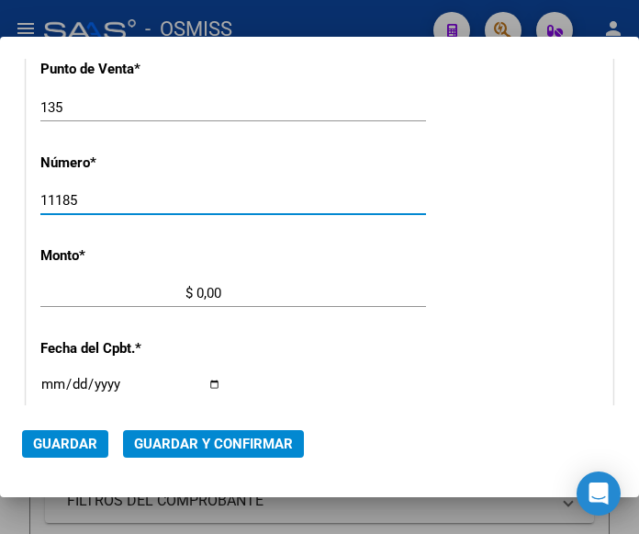
type input "11185"
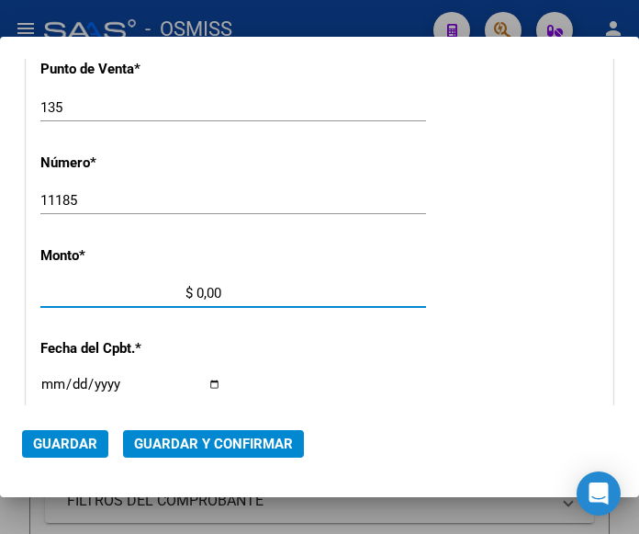
click at [198, 291] on input "$ 0,00" at bounding box center [130, 293] width 181 height 17
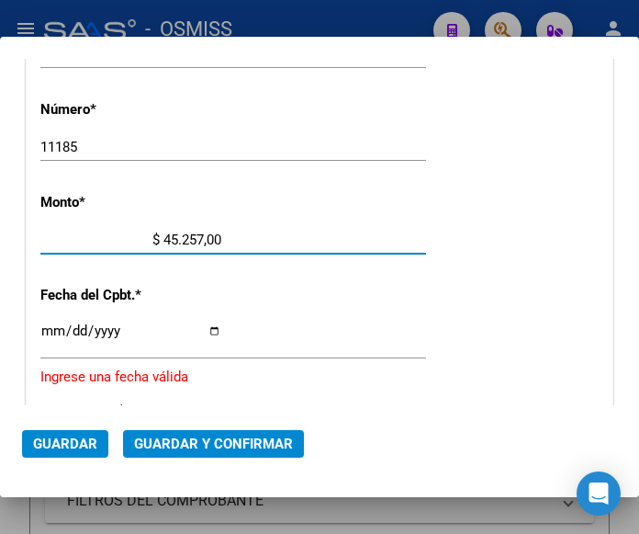
type input "$ 452.571,00"
click at [47, 325] on input "Ingresar la fecha" at bounding box center [130, 337] width 181 height 29
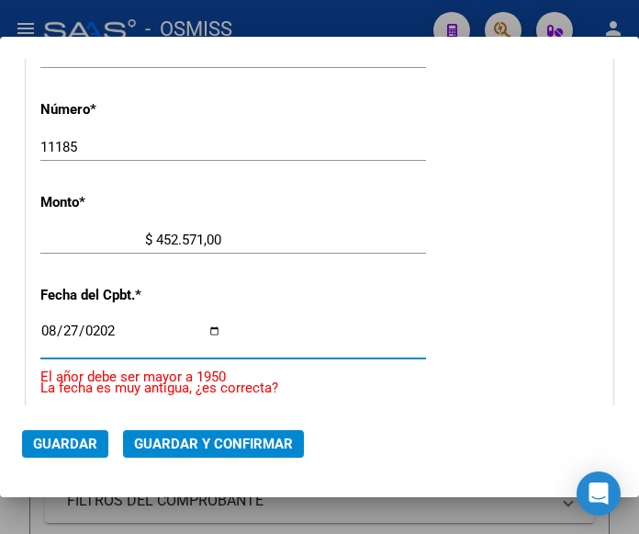
type input "2025-08-27"
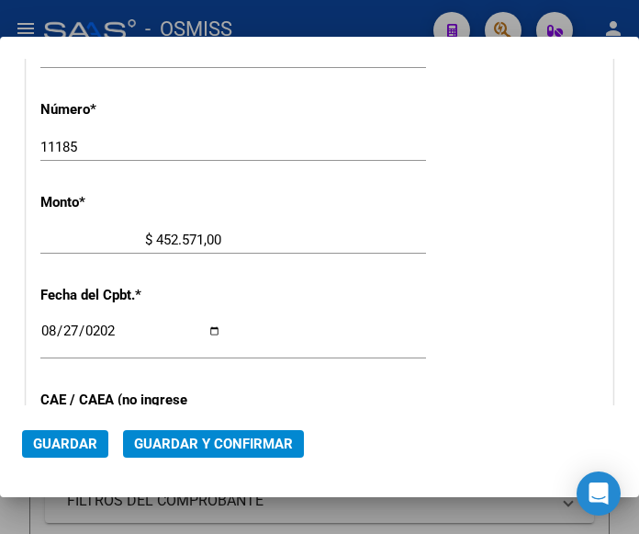
scroll to position [696, 0]
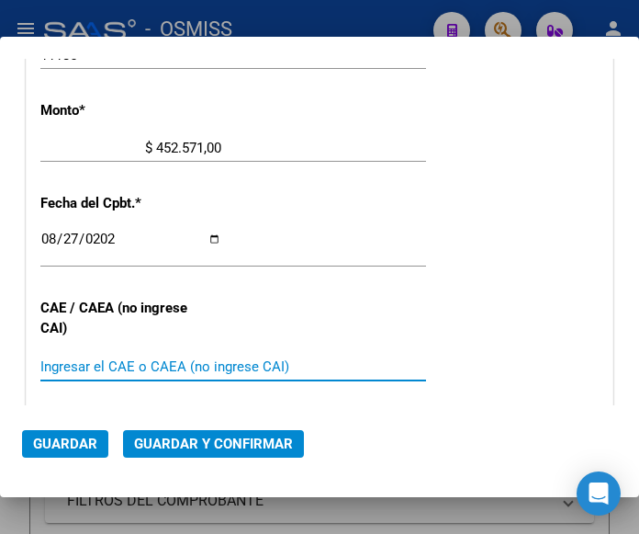
click at [119, 366] on input "Ingresar el CAE o CAEA (no ingrese CAI)" at bounding box center [130, 366] width 181 height 17
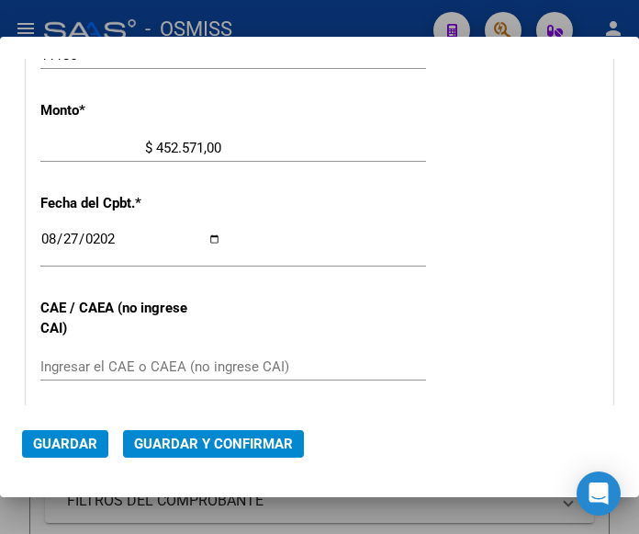
click at [55, 367] on input "Ingresar el CAE o CAEA (no ingrese CAI)" at bounding box center [130, 366] width 181 height 17
click at [70, 356] on div "Ingresar el CAE o CAEA (no ingrese CAI)" at bounding box center [233, 367] width 386 height 28
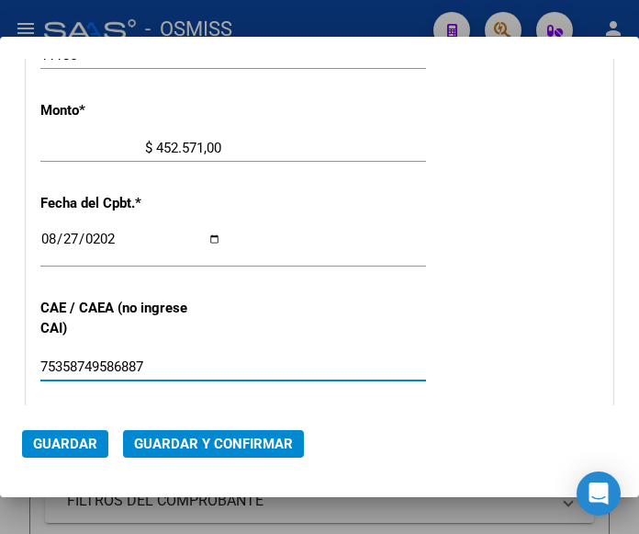
type input "75358749586887"
click at [365, 243] on div "2025-08-27 Ingresar la fecha" at bounding box center [233, 248] width 386 height 40
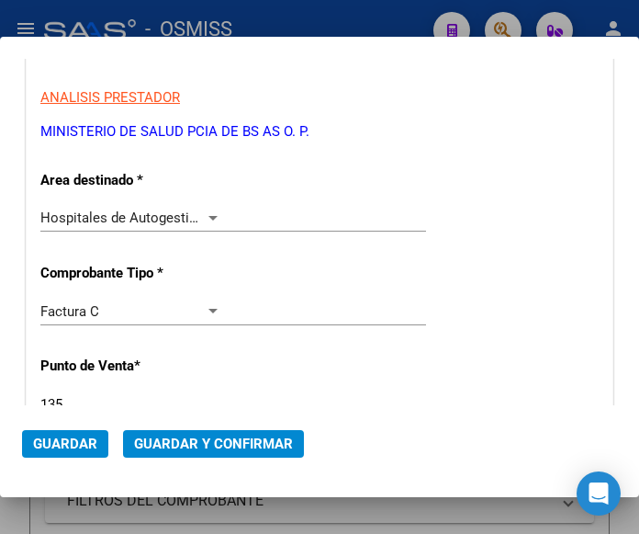
scroll to position [237, 0]
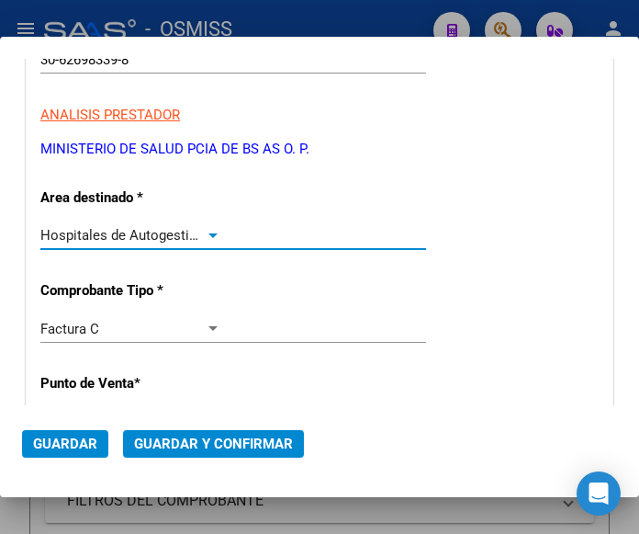
click at [209, 231] on div at bounding box center [213, 235] width 17 height 15
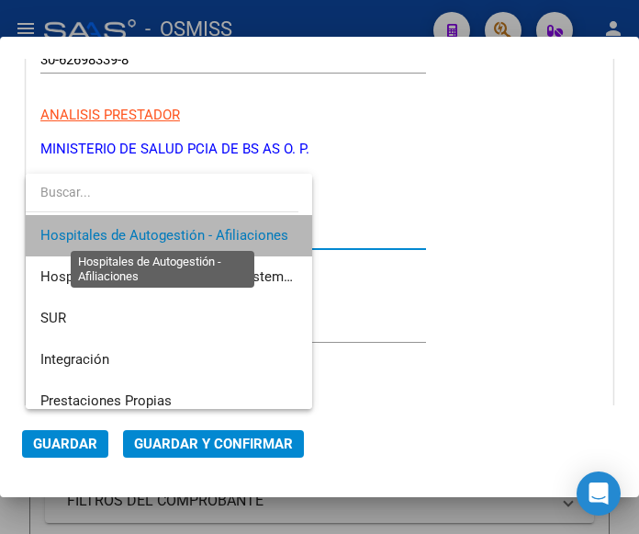
click at [209, 231] on span "Hospitales de Autogestión - Afiliaciones" at bounding box center [164, 235] width 248 height 17
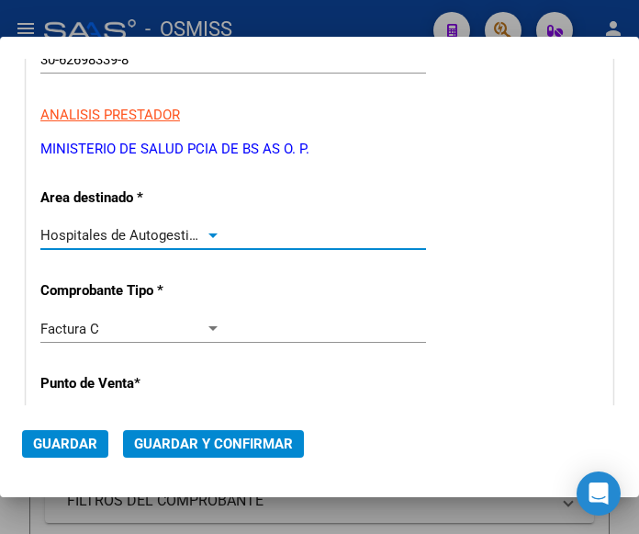
click at [203, 443] on span "Guardar y Confirmar" at bounding box center [213, 443] width 159 height 17
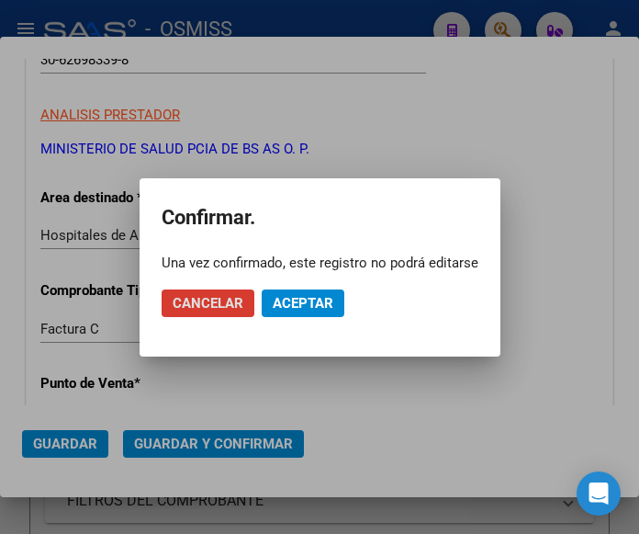
click at [297, 304] on span "Aceptar" at bounding box center [303, 303] width 61 height 17
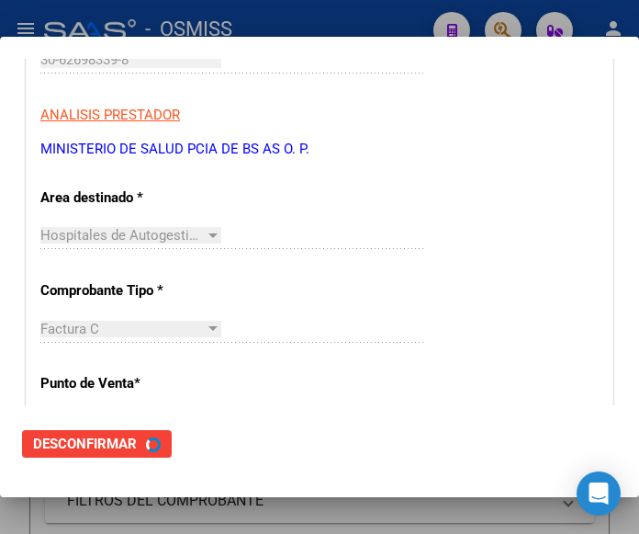
scroll to position [0, 0]
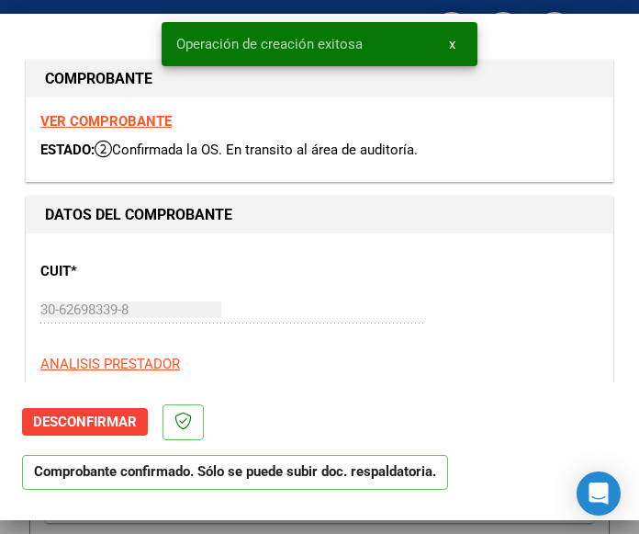
type input "2025-10-26"
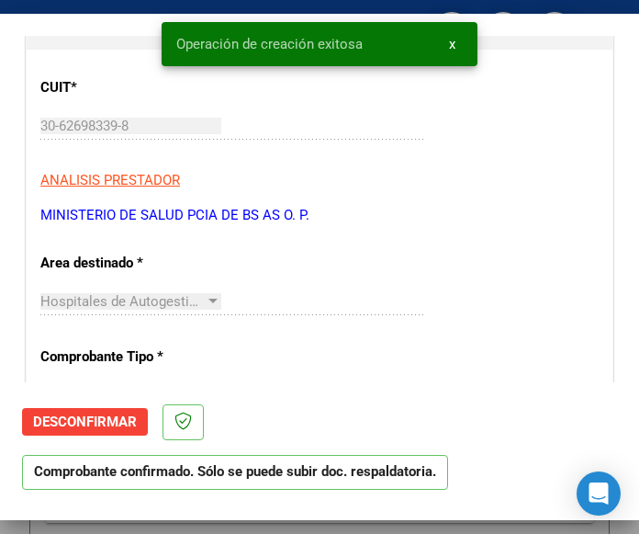
scroll to position [276, 0]
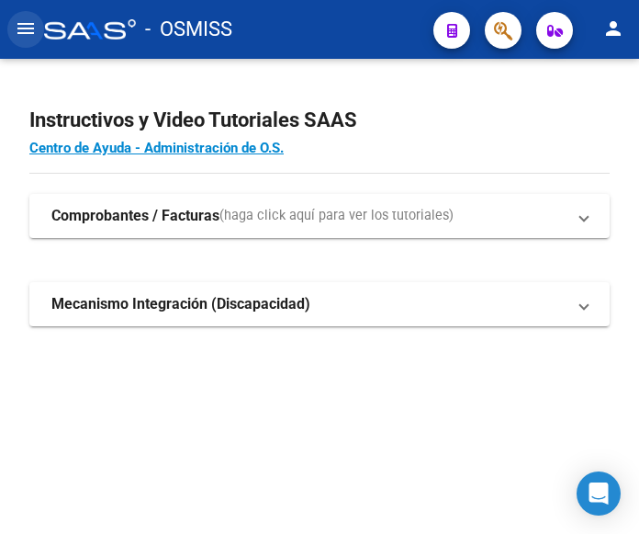
click at [27, 27] on mat-icon "menu" at bounding box center [26, 28] width 22 height 22
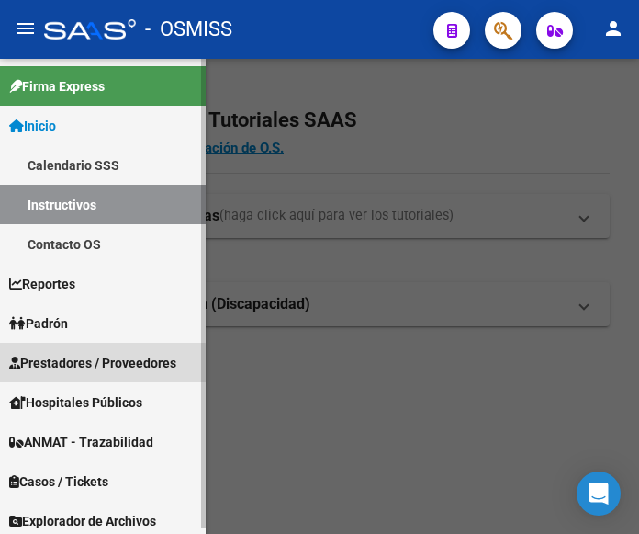
click at [84, 365] on span "Prestadores / Proveedores" at bounding box center [92, 363] width 167 height 20
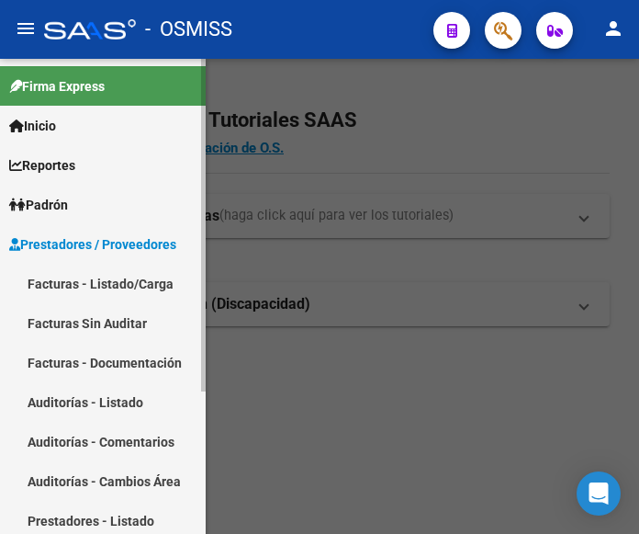
click at [113, 277] on link "Facturas - Listado/Carga" at bounding box center [103, 284] width 206 height 40
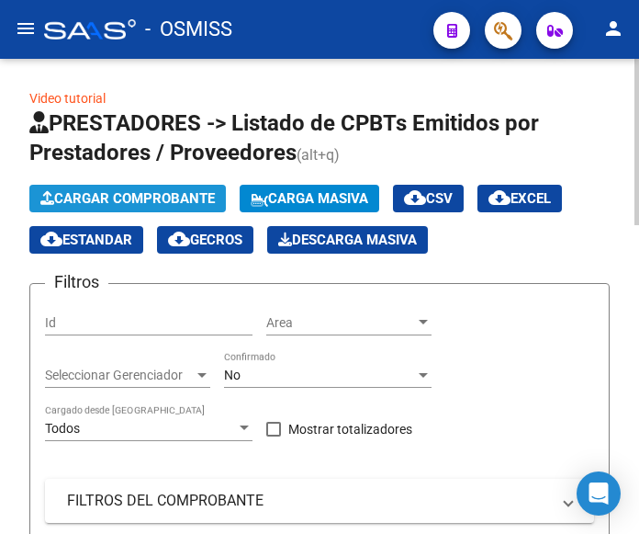
click at [177, 201] on span "Cargar Comprobante" at bounding box center [127, 198] width 175 height 17
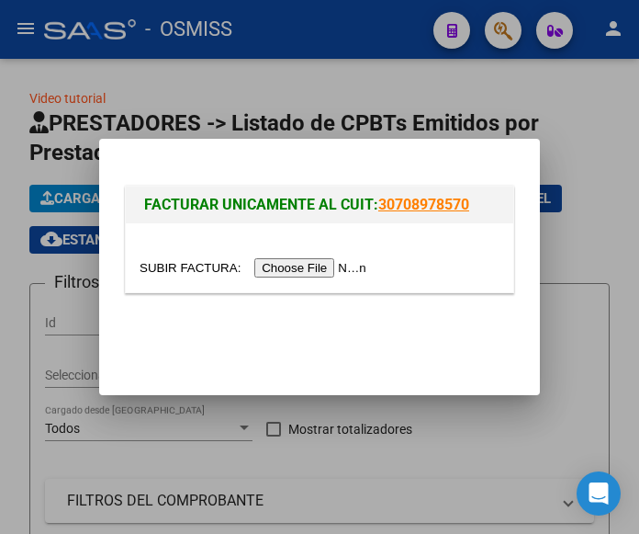
click at [315, 262] on input "file" at bounding box center [256, 267] width 232 height 19
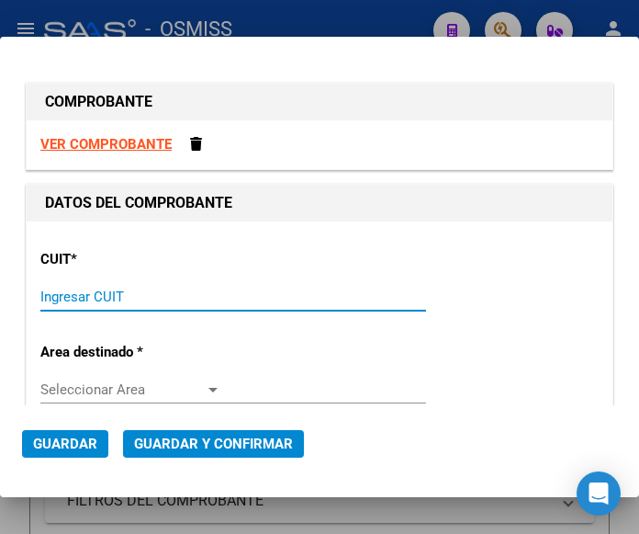
click at [105, 293] on input "Ingresar CUIT" at bounding box center [130, 296] width 181 height 17
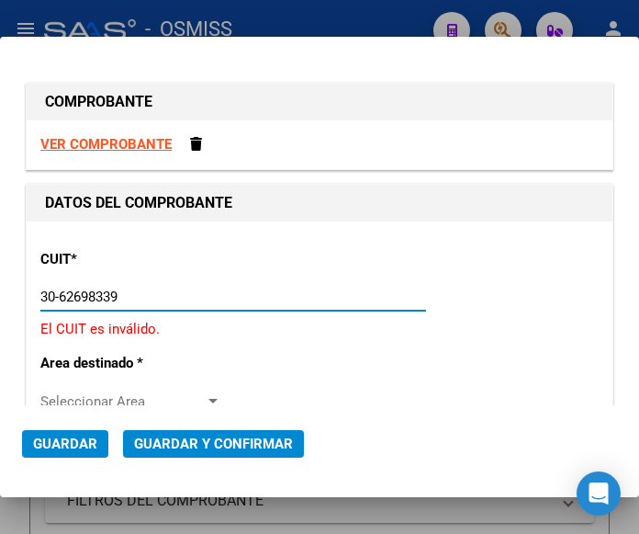
type input "30-62698339-8"
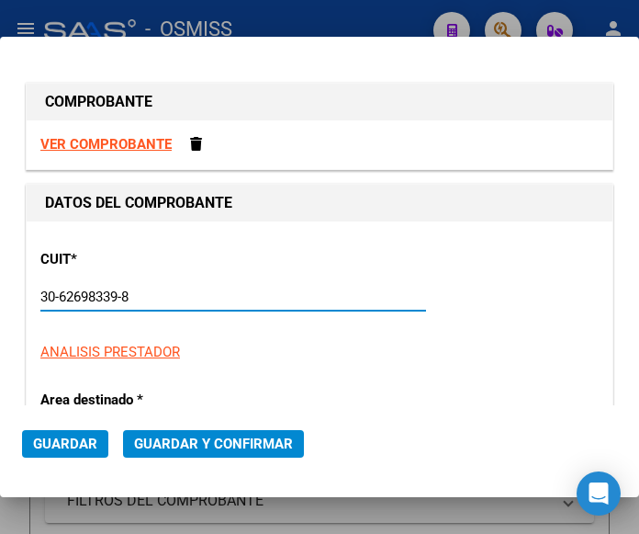
type input "135"
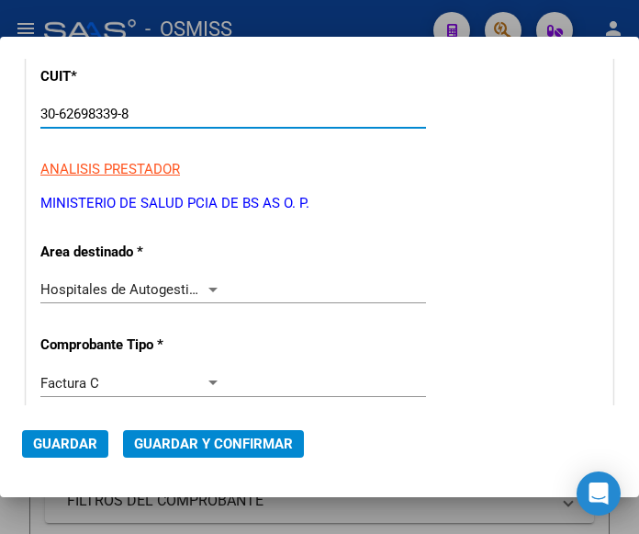
scroll to position [184, 0]
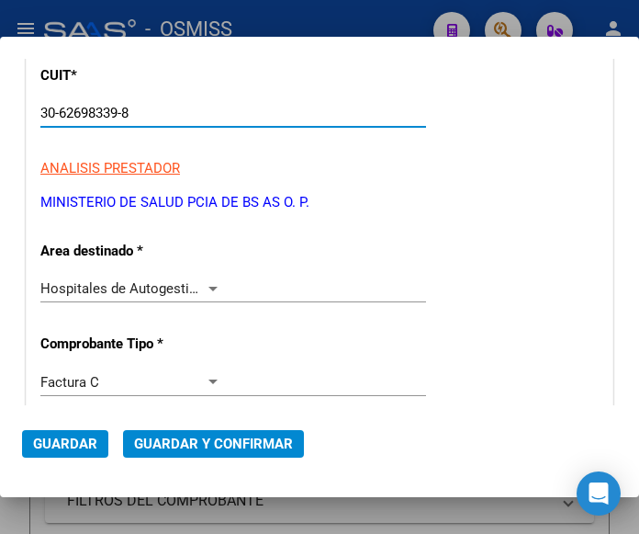
type input "30-62698339-8"
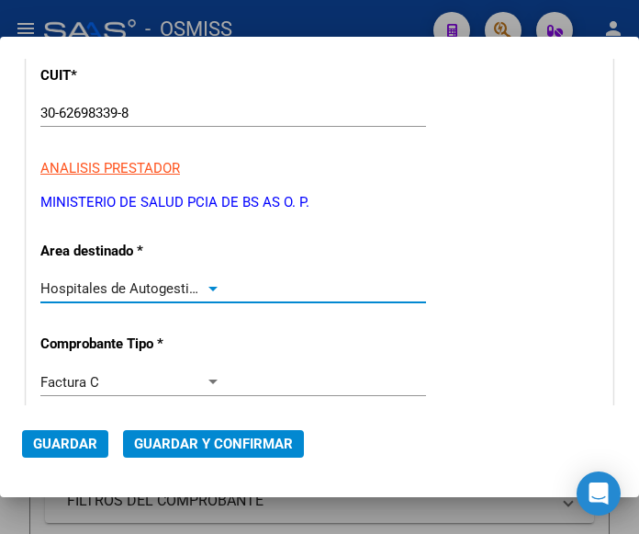
click at [207, 284] on div at bounding box center [213, 288] width 17 height 15
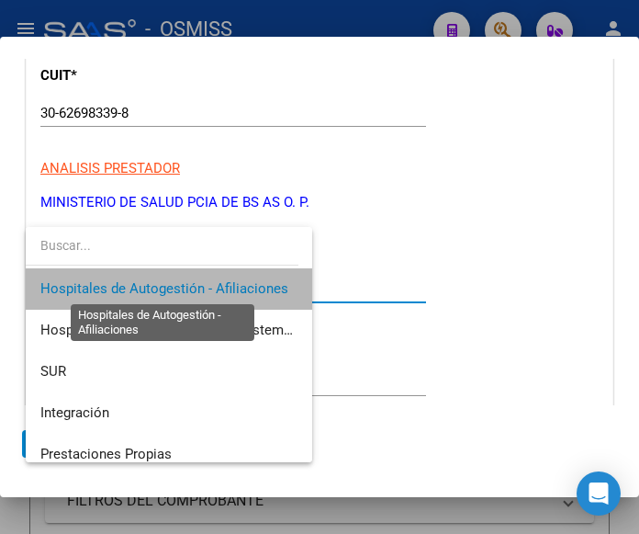
click at [207, 284] on span "Hospitales de Autogestión - Afiliaciones" at bounding box center [164, 288] width 248 height 17
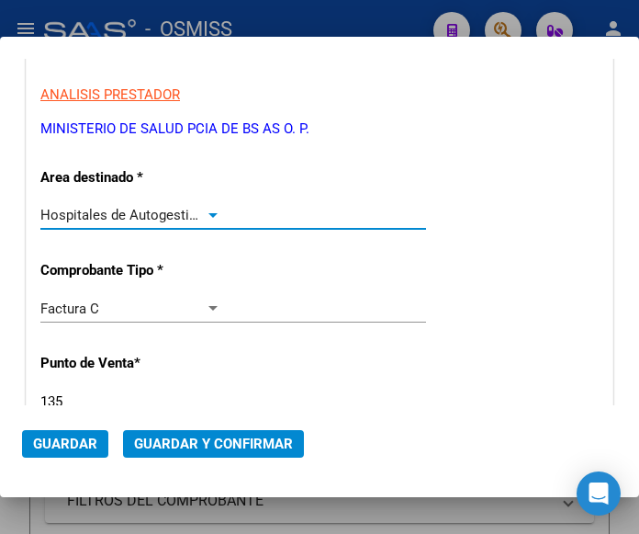
scroll to position [367, 0]
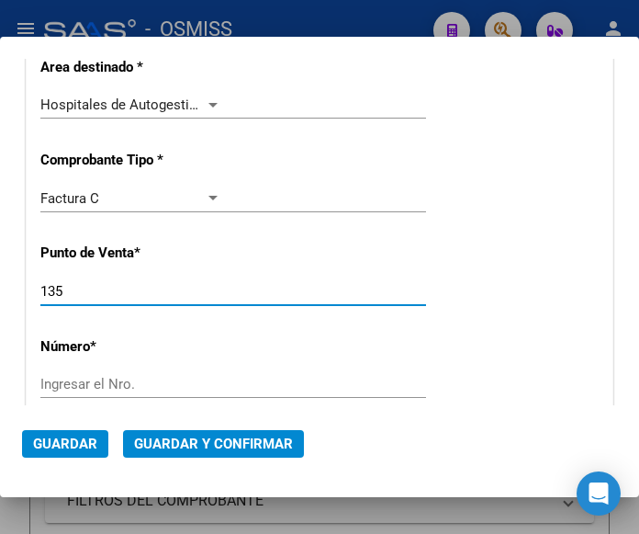
click at [85, 290] on input "135" at bounding box center [130, 291] width 181 height 17
type input "124"
click at [96, 379] on input "Ingresar el Nro." at bounding box center [130, 384] width 181 height 17
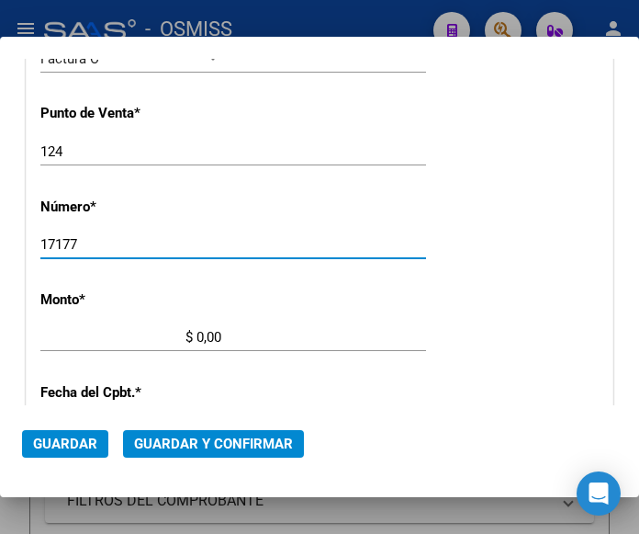
scroll to position [551, 0]
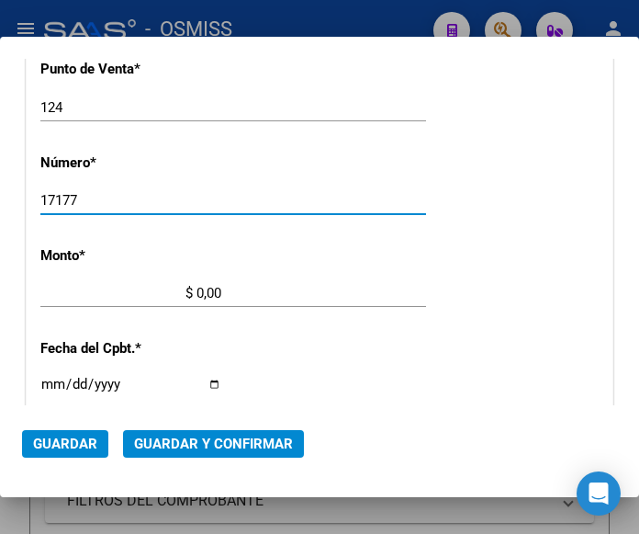
type input "17177"
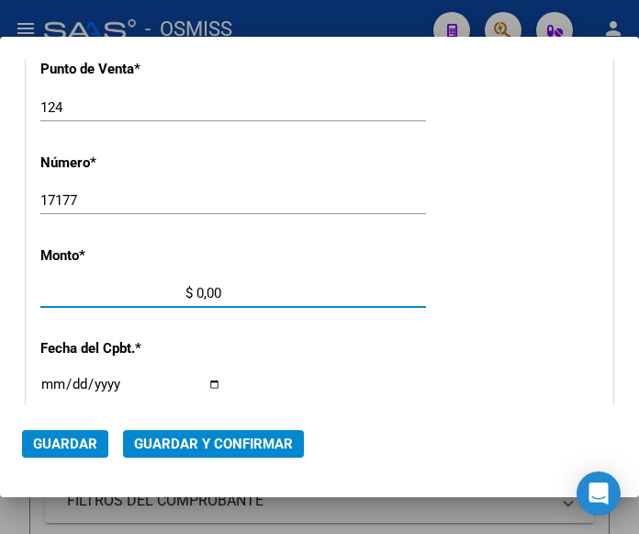
click at [197, 289] on input "$ 0,00" at bounding box center [130, 293] width 181 height 17
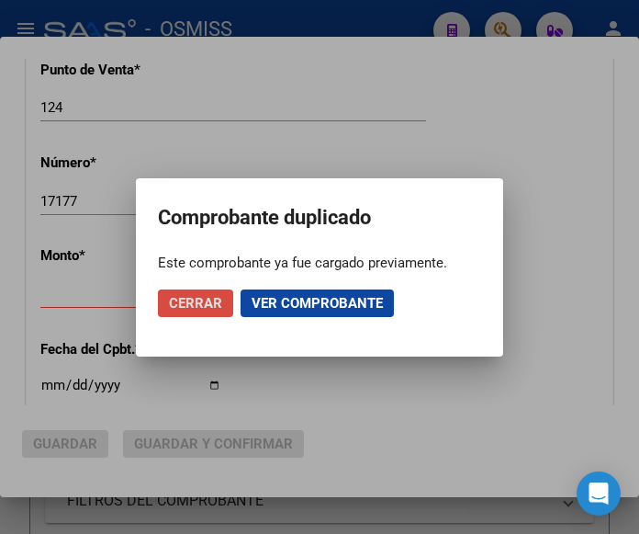
click at [193, 296] on span "Cerrar" at bounding box center [195, 303] width 53 height 17
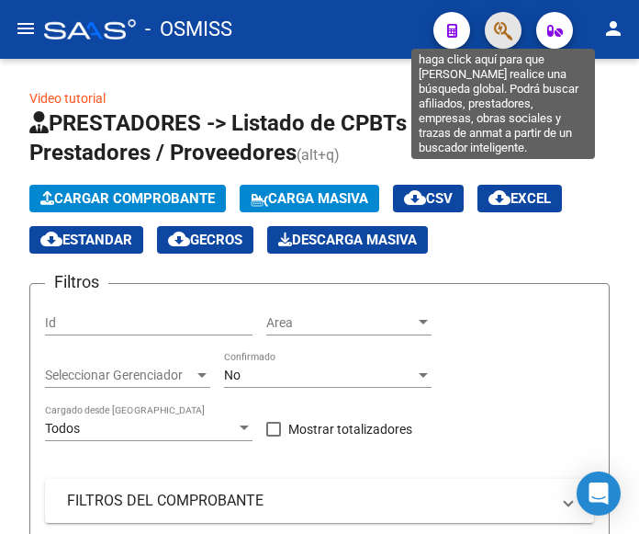
click at [506, 23] on icon "button" at bounding box center [503, 30] width 18 height 21
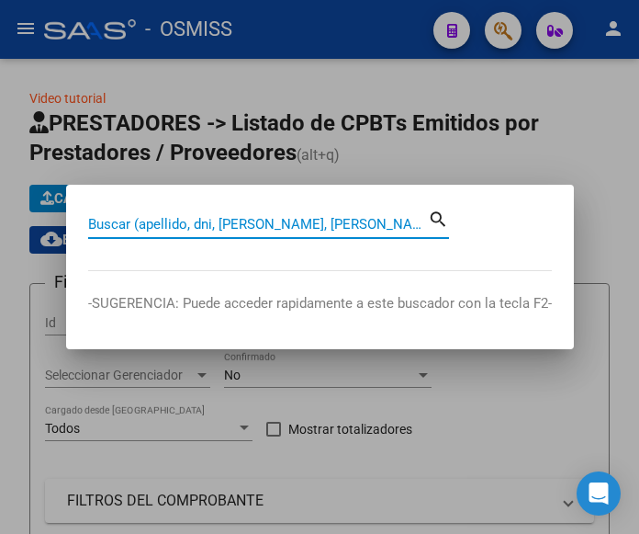
click at [294, 222] on input "Buscar (apellido, dni, [PERSON_NAME], [PERSON_NAME], cuit, obra social)" at bounding box center [258, 224] width 340 height 17
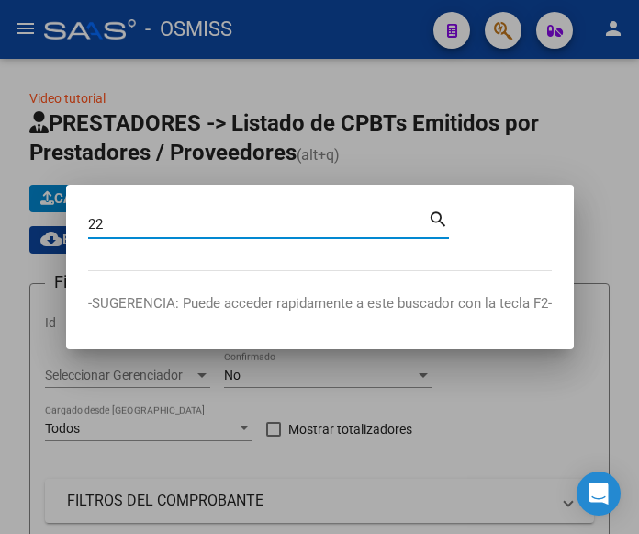
type input "2"
type input "124-17177"
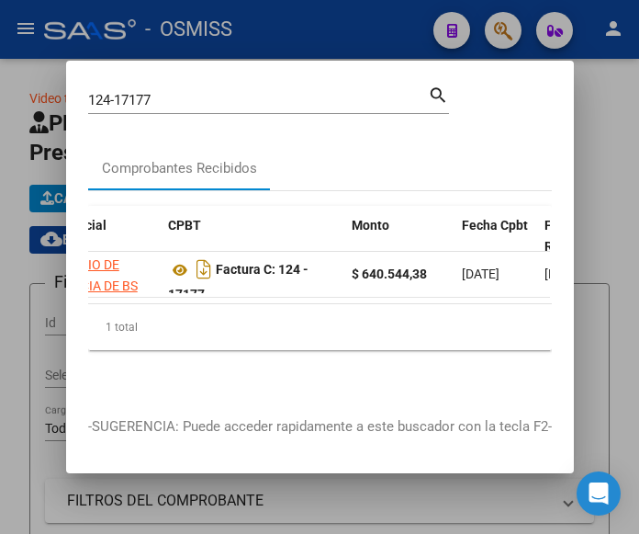
scroll to position [0, 419]
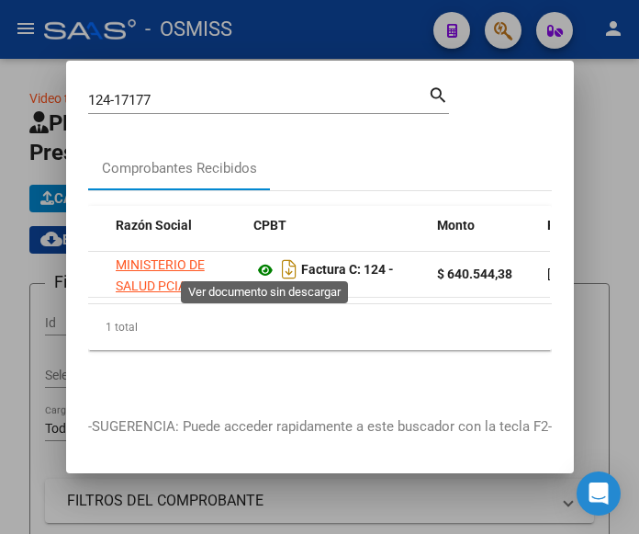
click at [262, 260] on icon at bounding box center [266, 270] width 24 height 22
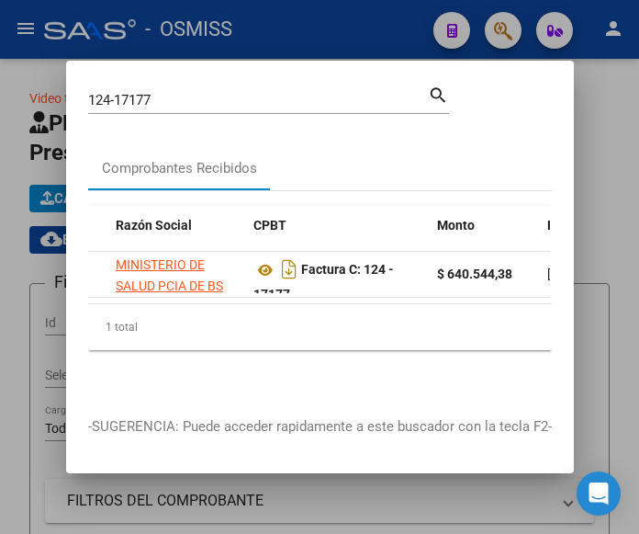
click at [504, 31] on div at bounding box center [319, 267] width 639 height 534
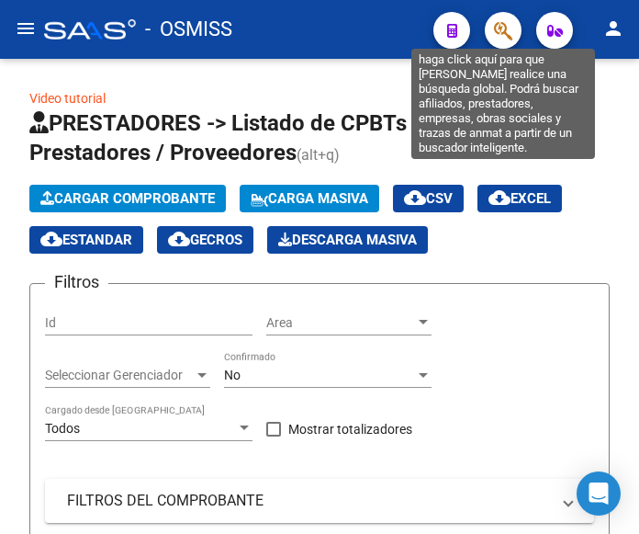
click at [499, 29] on icon "button" at bounding box center [503, 30] width 18 height 21
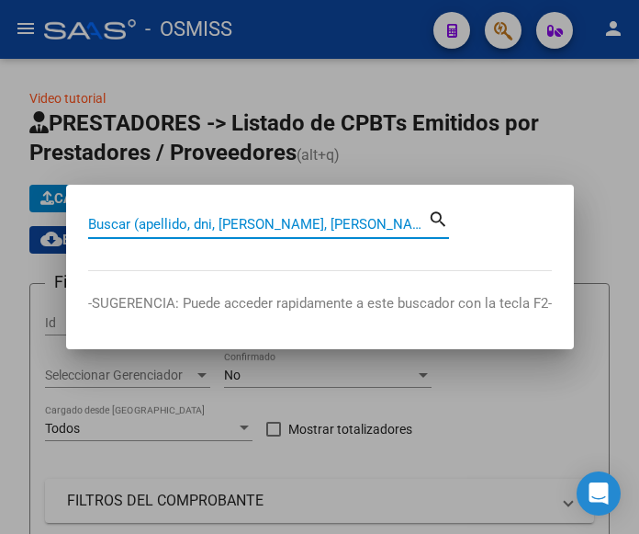
click at [288, 223] on input "Buscar (apellido, dni, cuil, nro traspaso, cuit, obra social)" at bounding box center [258, 224] width 340 height 17
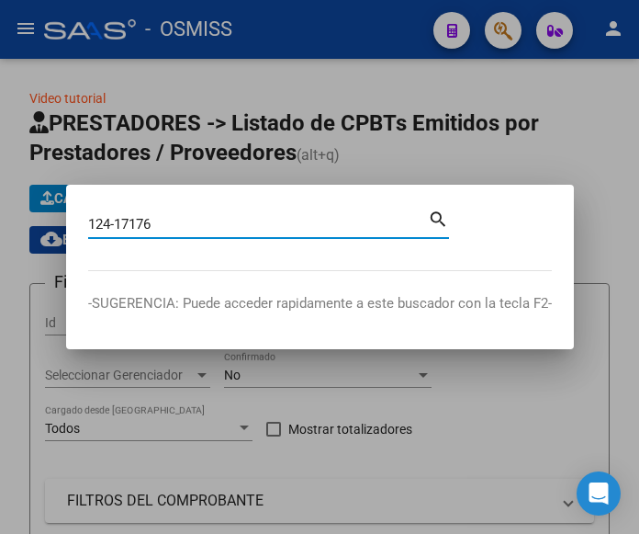
type input "124-17176"
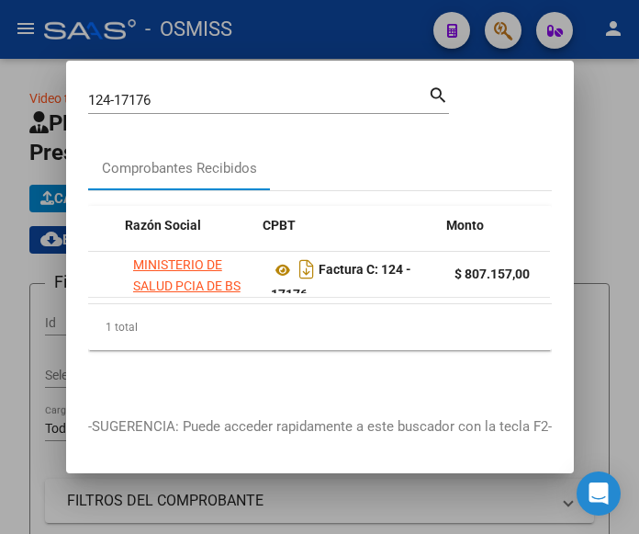
scroll to position [0, 410]
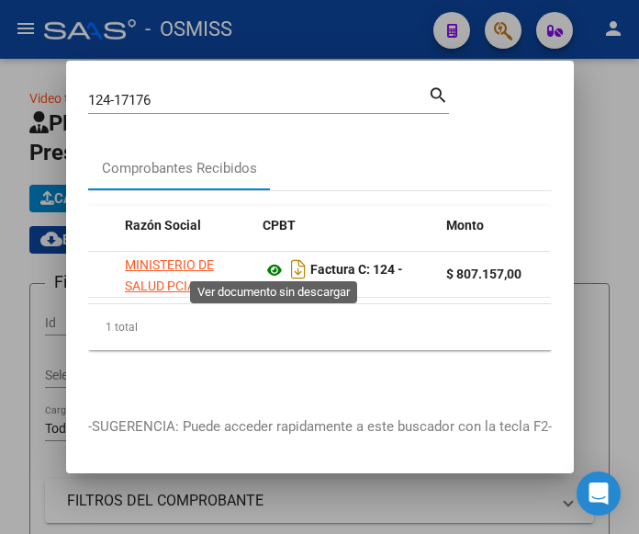
click at [277, 264] on icon at bounding box center [275, 270] width 24 height 22
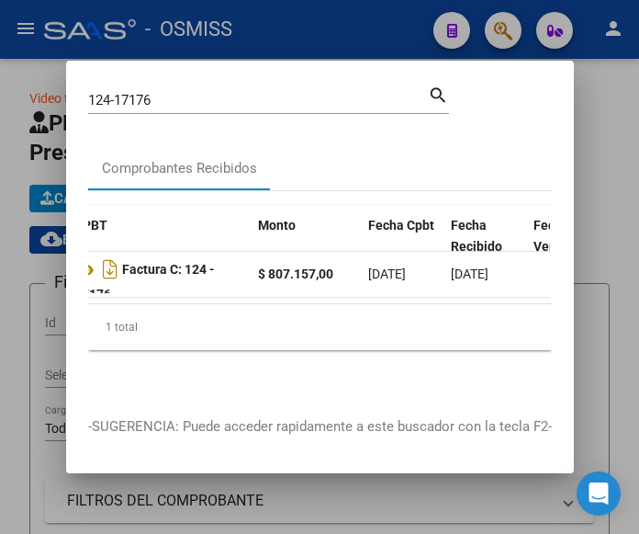
scroll to position [0, 632]
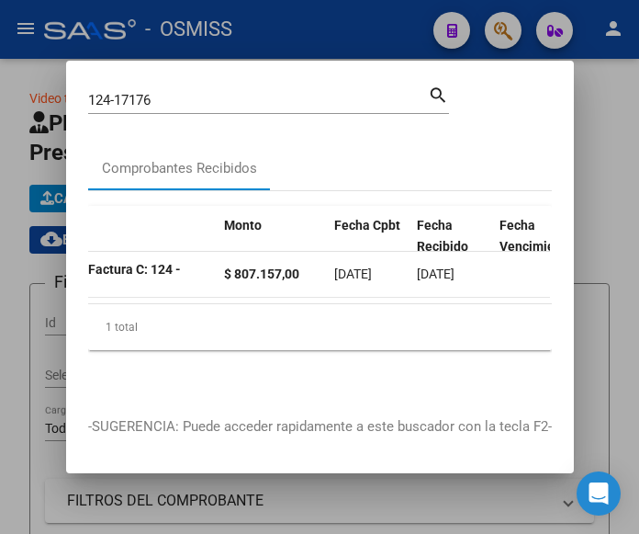
click at [354, 17] on div at bounding box center [319, 267] width 639 height 534
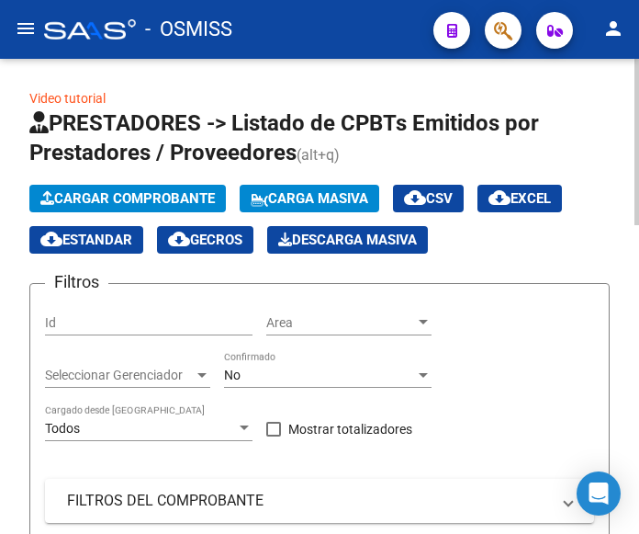
click at [121, 187] on button "Cargar Comprobante" at bounding box center [127, 199] width 197 height 28
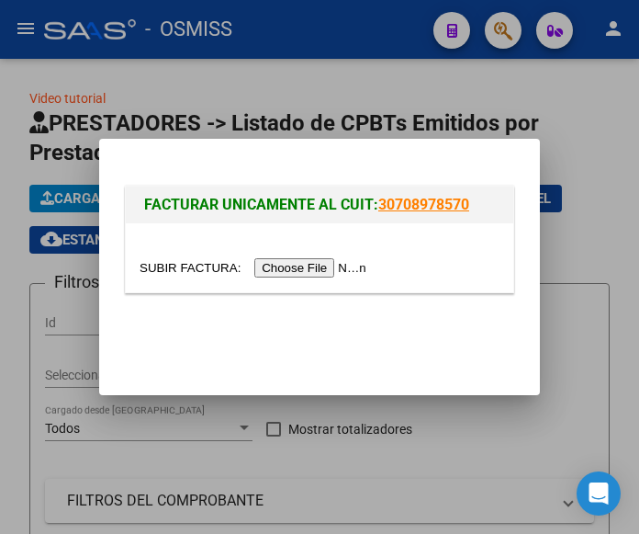
click at [315, 270] on input "file" at bounding box center [256, 267] width 232 height 19
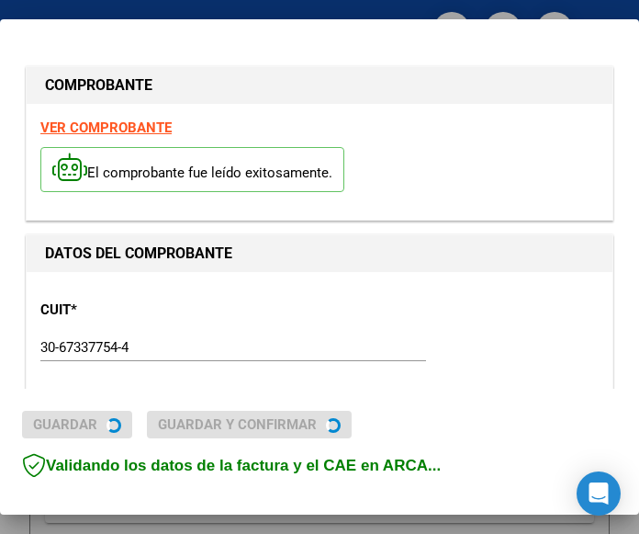
type input "2025-10-05"
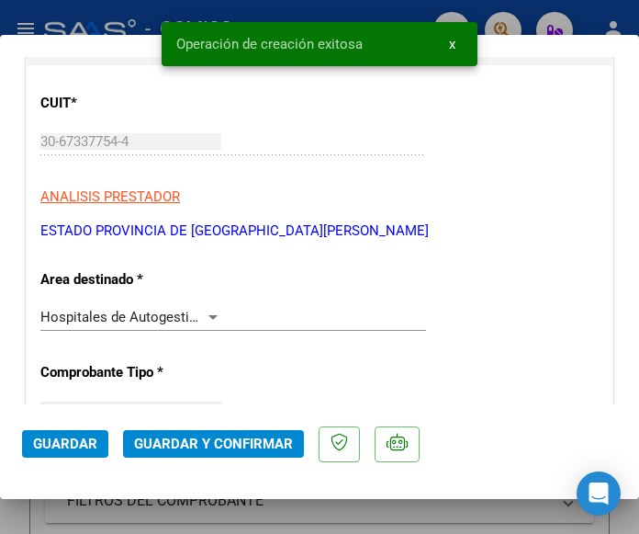
scroll to position [276, 0]
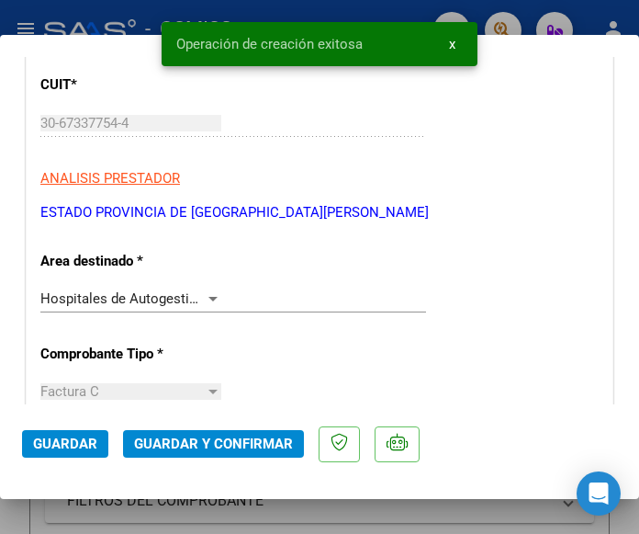
click at [209, 295] on div at bounding box center [213, 298] width 17 height 15
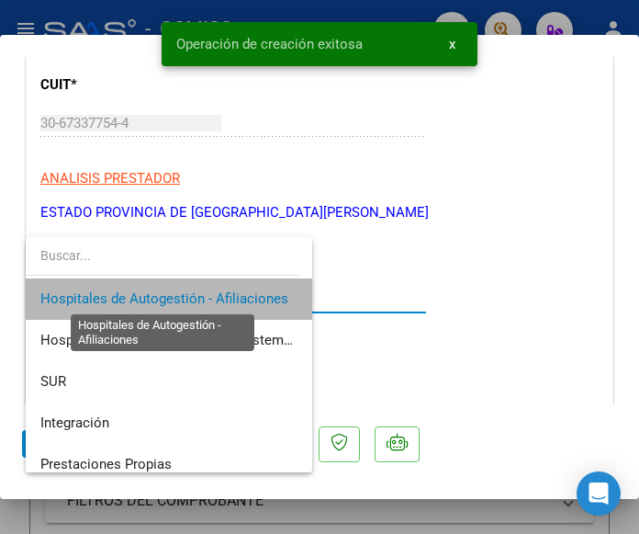
click at [209, 295] on span "Hospitales de Autogestión - Afiliaciones" at bounding box center [164, 298] width 248 height 17
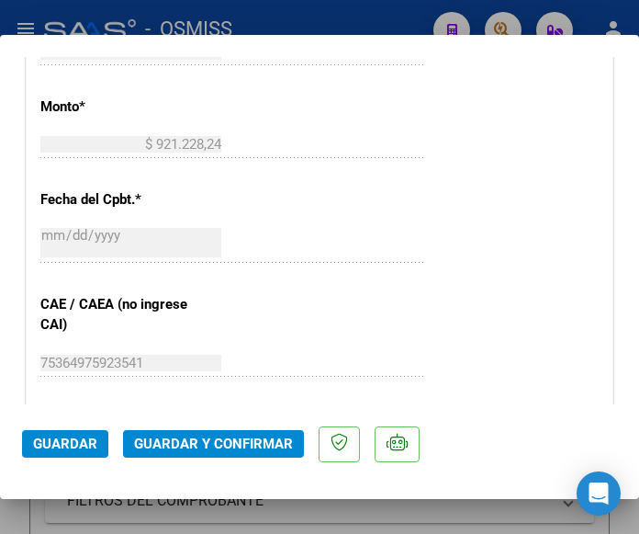
scroll to position [827, 0]
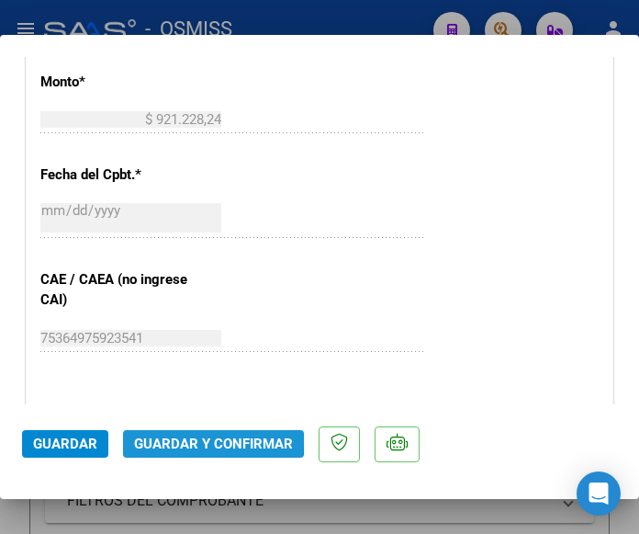
click at [203, 440] on span "Guardar y Confirmar" at bounding box center [213, 443] width 159 height 17
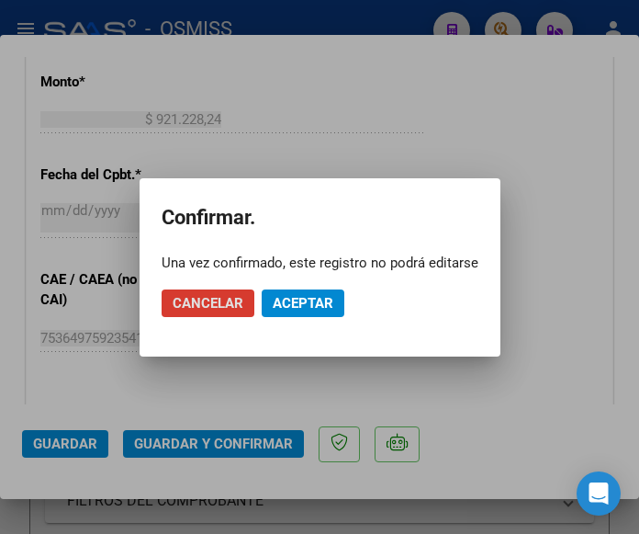
click at [308, 302] on span "Aceptar" at bounding box center [303, 303] width 61 height 17
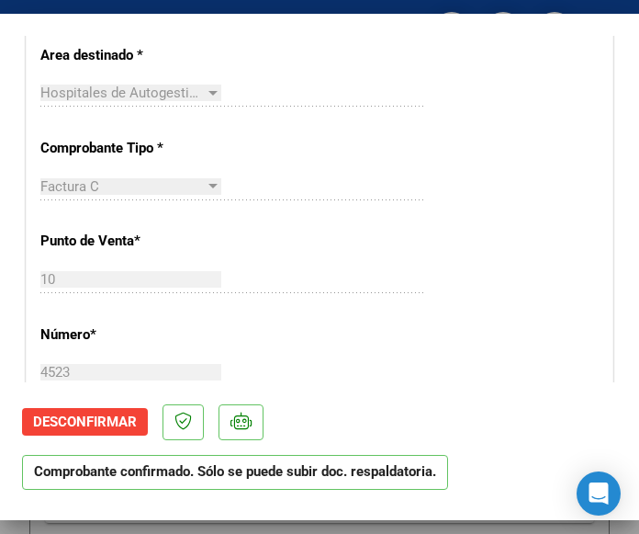
scroll to position [551, 0]
